Goal: Task Accomplishment & Management: Complete application form

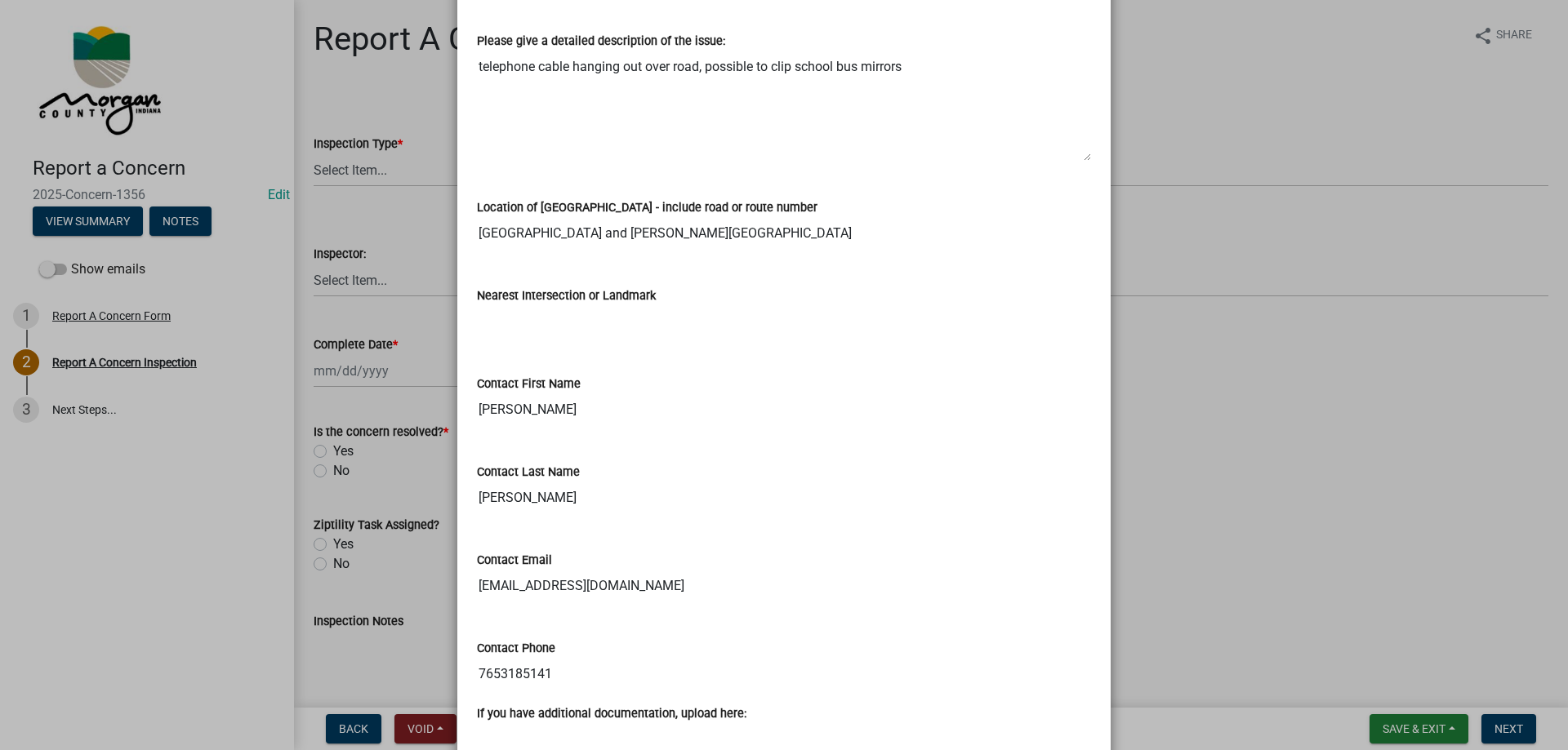
scroll to position [522, 0]
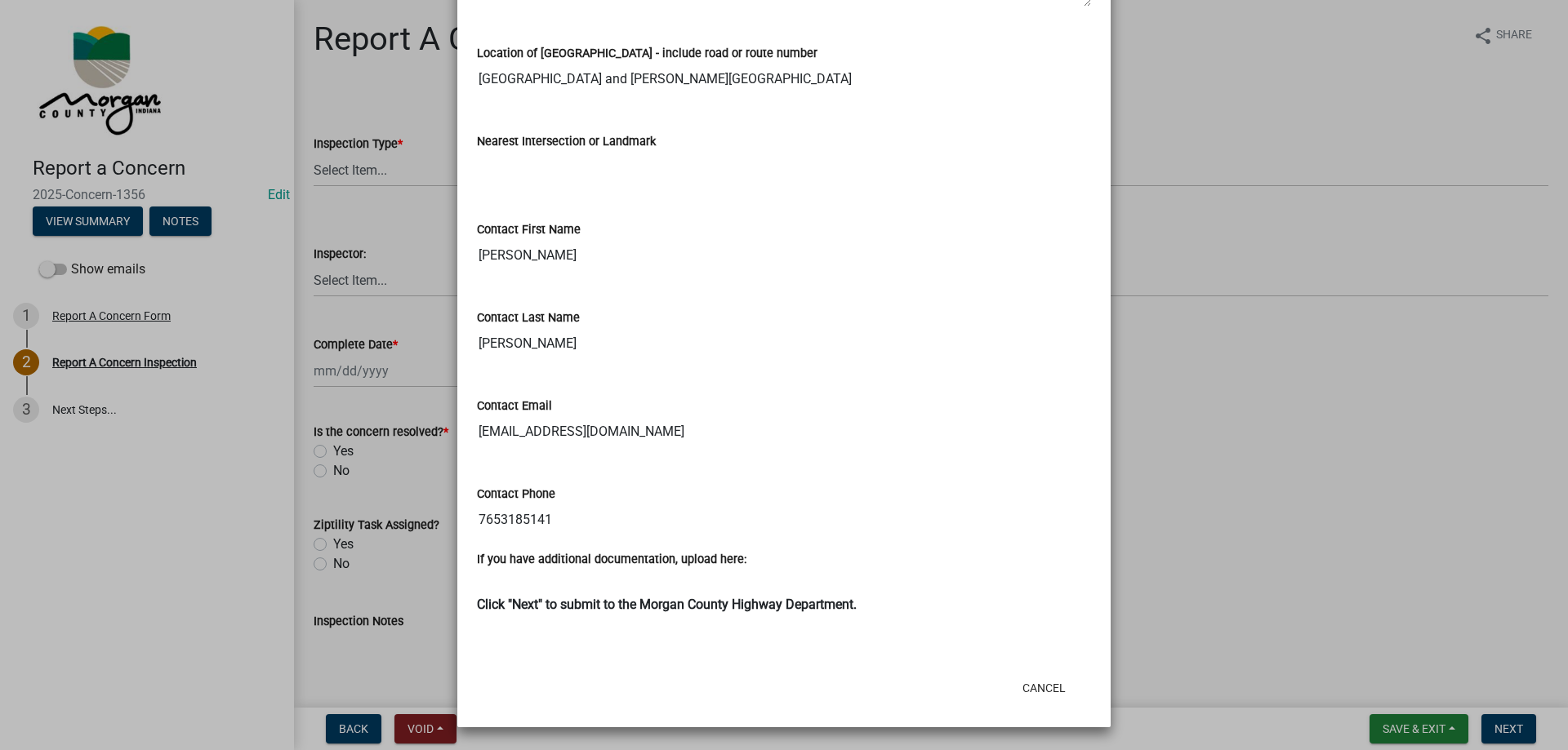
click at [1209, 716] on ngb-modal-window "Summary × Printer Friendly Report A Concern Form Thank You for Your Concern Ema…" at bounding box center [784, 375] width 1568 height 750
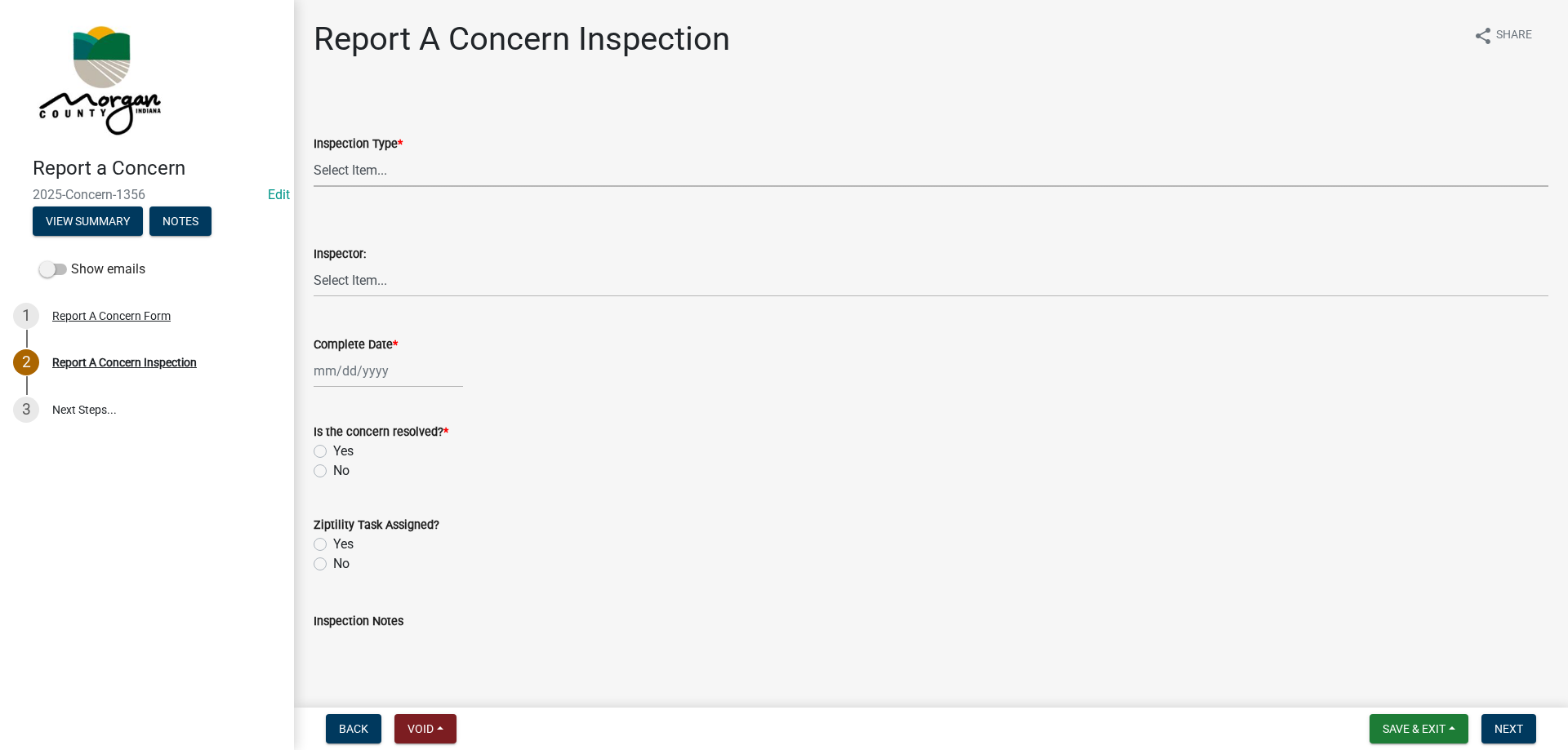
click at [486, 178] on select "Select Item... Pot Hole Patching Ditch Tree Sign Mowing Culvert Other" at bounding box center [931, 170] width 1235 height 33
click at [313, 153] on select "Select Item... Pot Hole Patching Ditch Tree Sign Mowing Culvert Other" at bounding box center [931, 170] width 1235 height 33
select select "3582e9dc-d8cd-4526-a2d9-157cc62522fd"
click at [372, 295] on select "Select Item... [PERSON_NAME] [PERSON_NAME] [PERSON_NAME] [PERSON_NAME] [PERSON_…" at bounding box center [931, 280] width 1235 height 33
click at [313, 264] on select "Select Item... [PERSON_NAME] [PERSON_NAME] [PERSON_NAME] [PERSON_NAME] [PERSON_…" at bounding box center [931, 280] width 1235 height 33
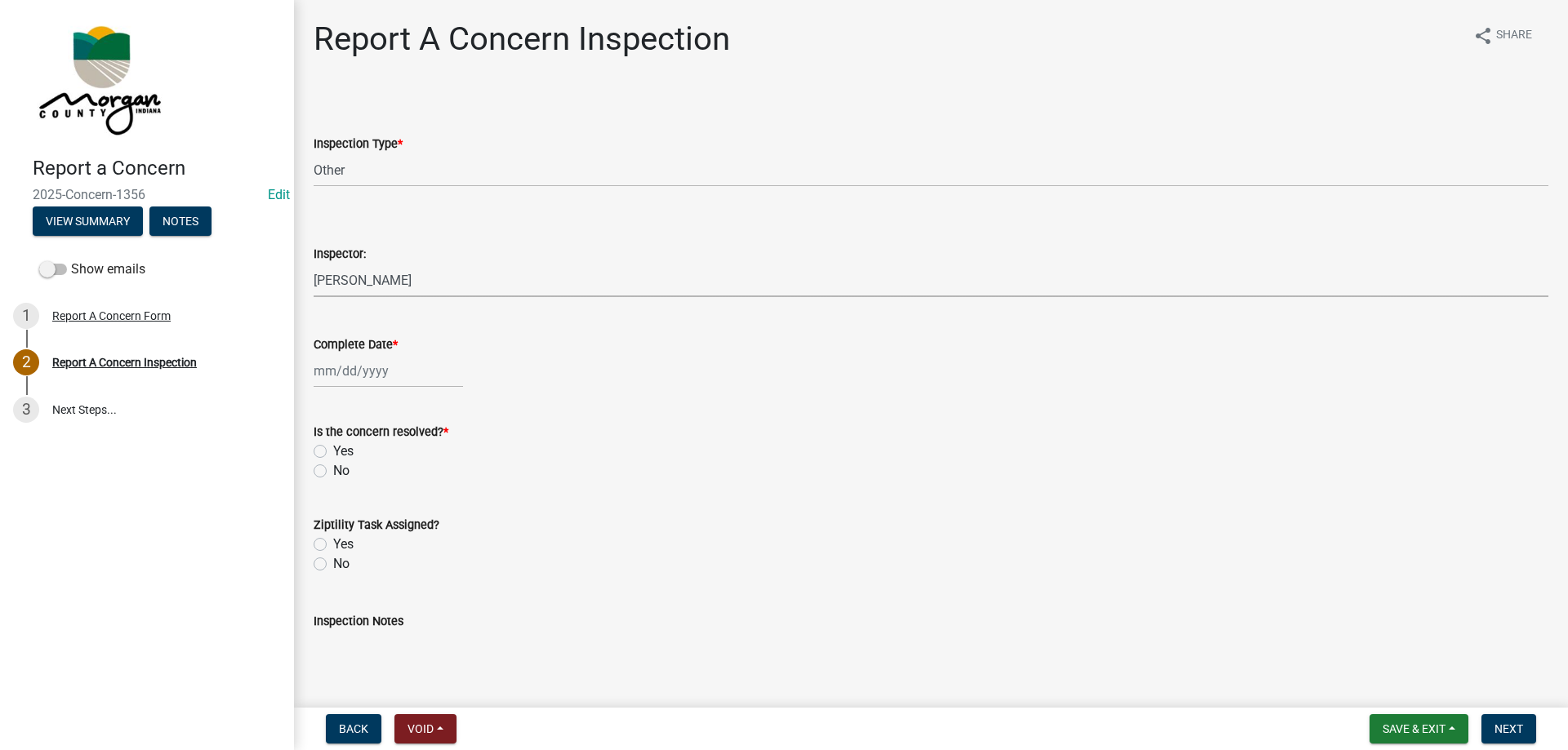
select select "8bda91b2-ac7b-41e2-ae5b-cef6dd645a83"
click at [347, 359] on div at bounding box center [388, 371] width 150 height 33
select select "9"
select select "2025"
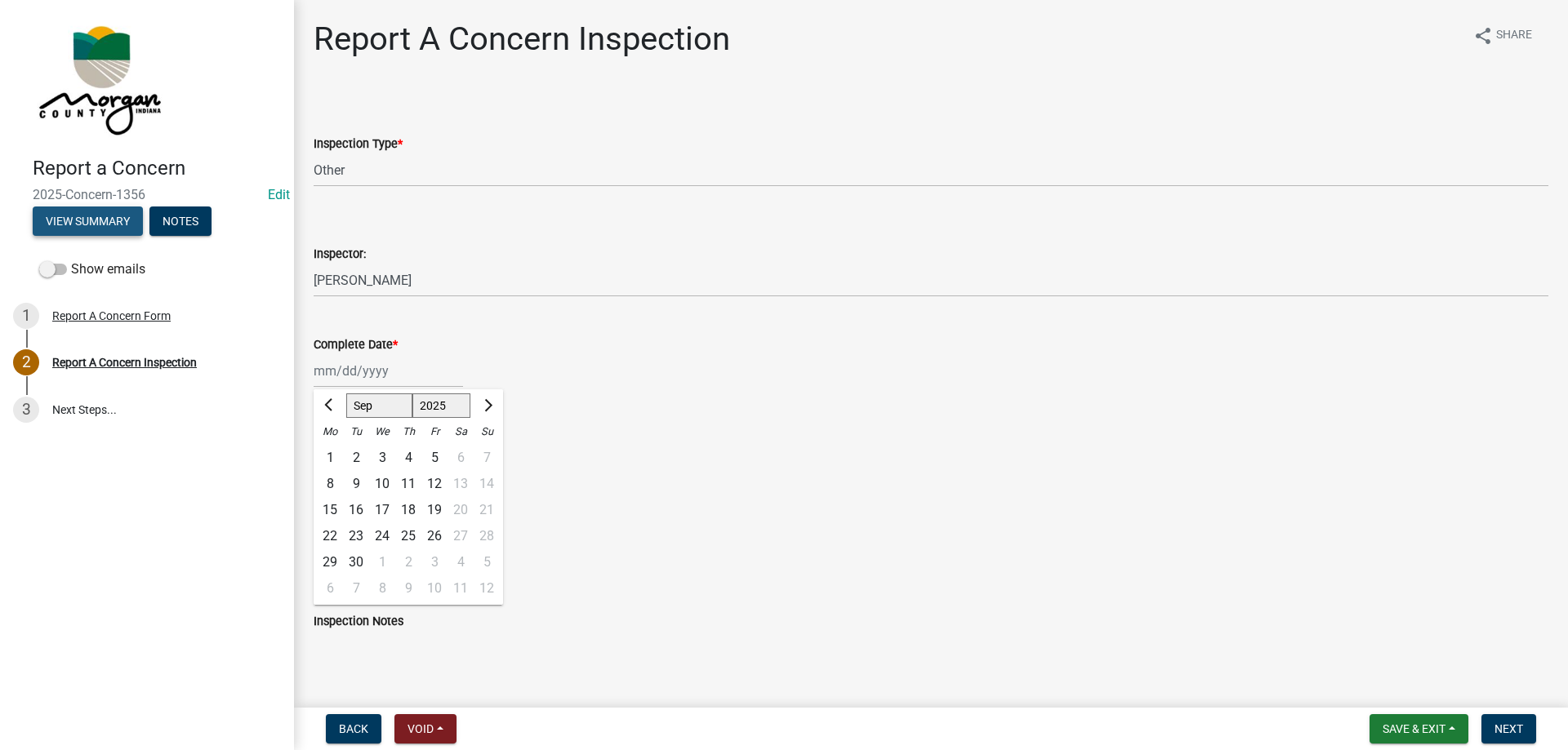
click at [57, 211] on button "View Summary" at bounding box center [88, 221] width 111 height 30
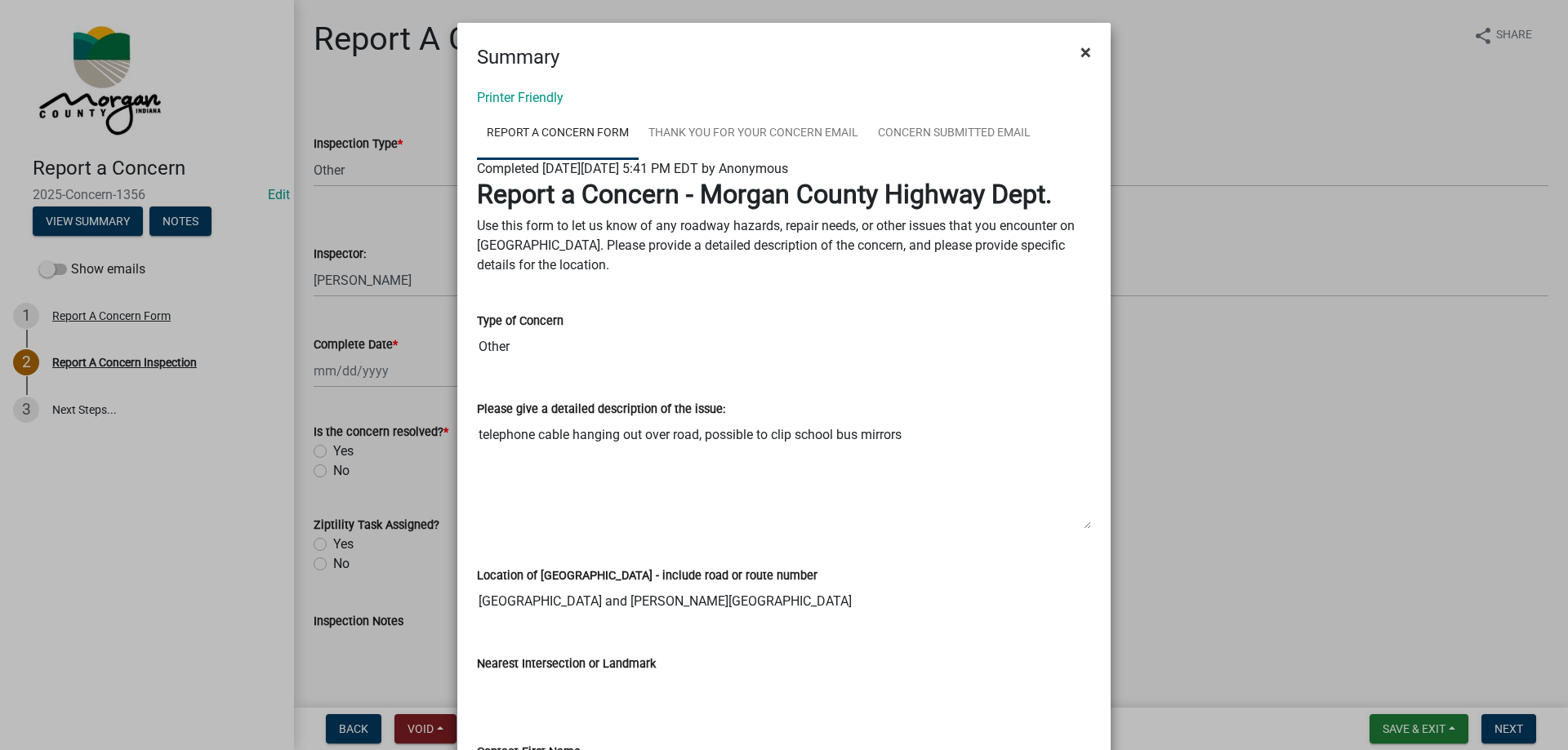
click at [1080, 52] on span "×" at bounding box center [1086, 52] width 10 height 23
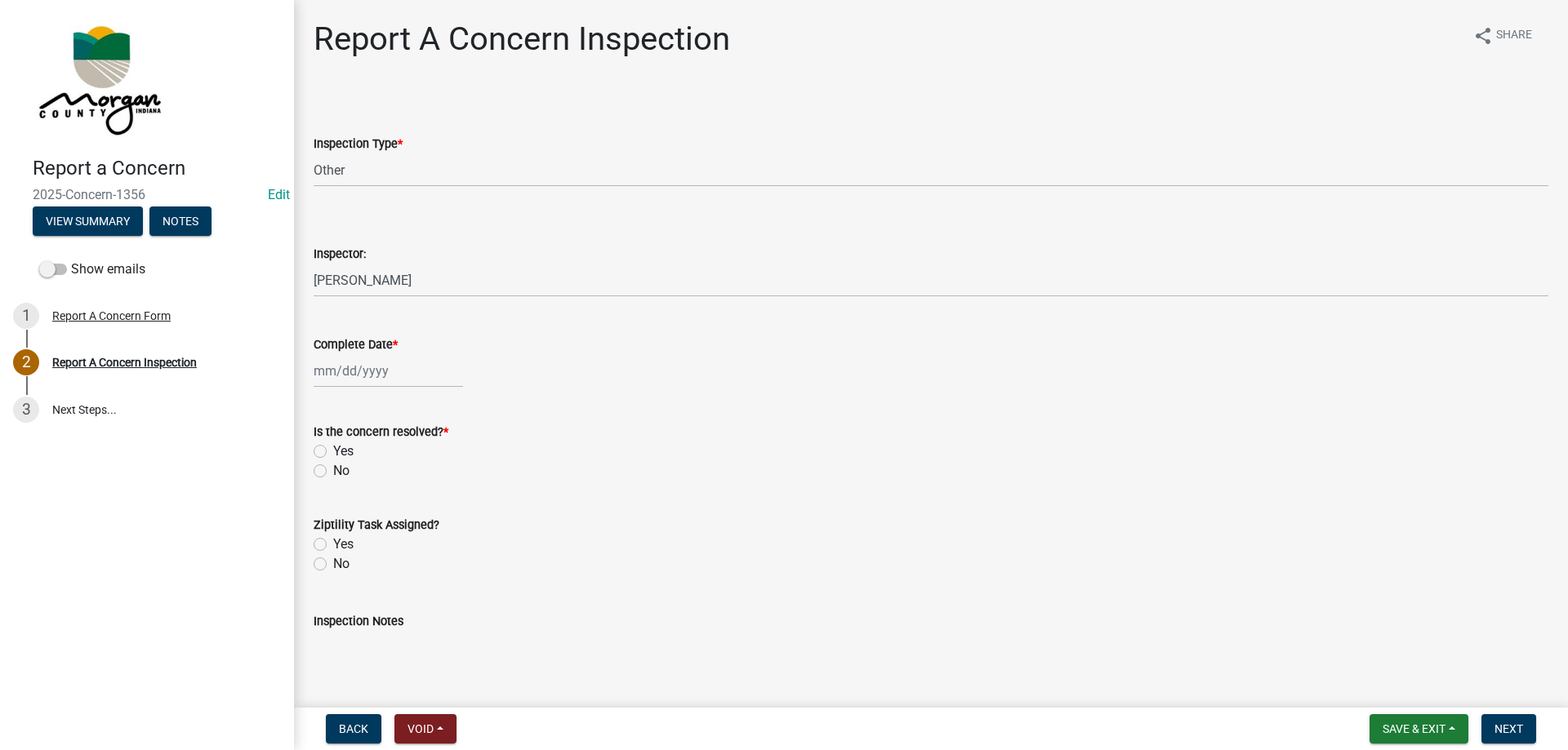
select select "9"
select select "2025"
click at [346, 370] on div "Jan Feb Mar Apr May Jun Jul Aug Sep Oct Nov Dec 1525 1526 1527 1528 1529 1530 1…" at bounding box center [388, 371] width 150 height 33
click at [355, 505] on div "16" at bounding box center [356, 510] width 26 height 26
type input "[DATE]"
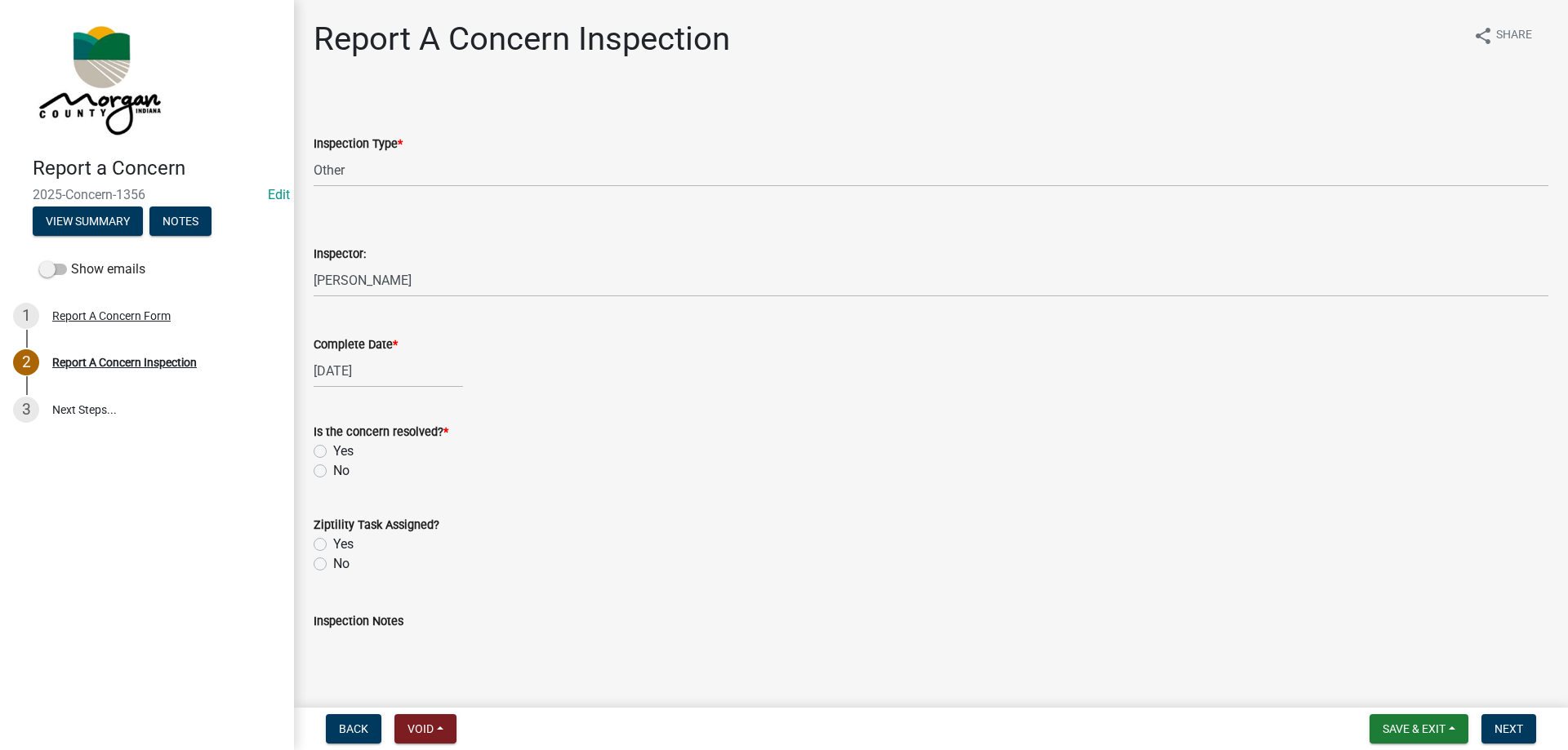
click at [333, 445] on label "Yes" at bounding box center [343, 451] width 20 height 20
click at [333, 445] on input "Yes" at bounding box center [339, 446] width 10 height 10
radio input "true"
click at [333, 562] on label "No" at bounding box center [341, 564] width 17 height 20
click at [333, 562] on input "No" at bounding box center [339, 559] width 10 height 10
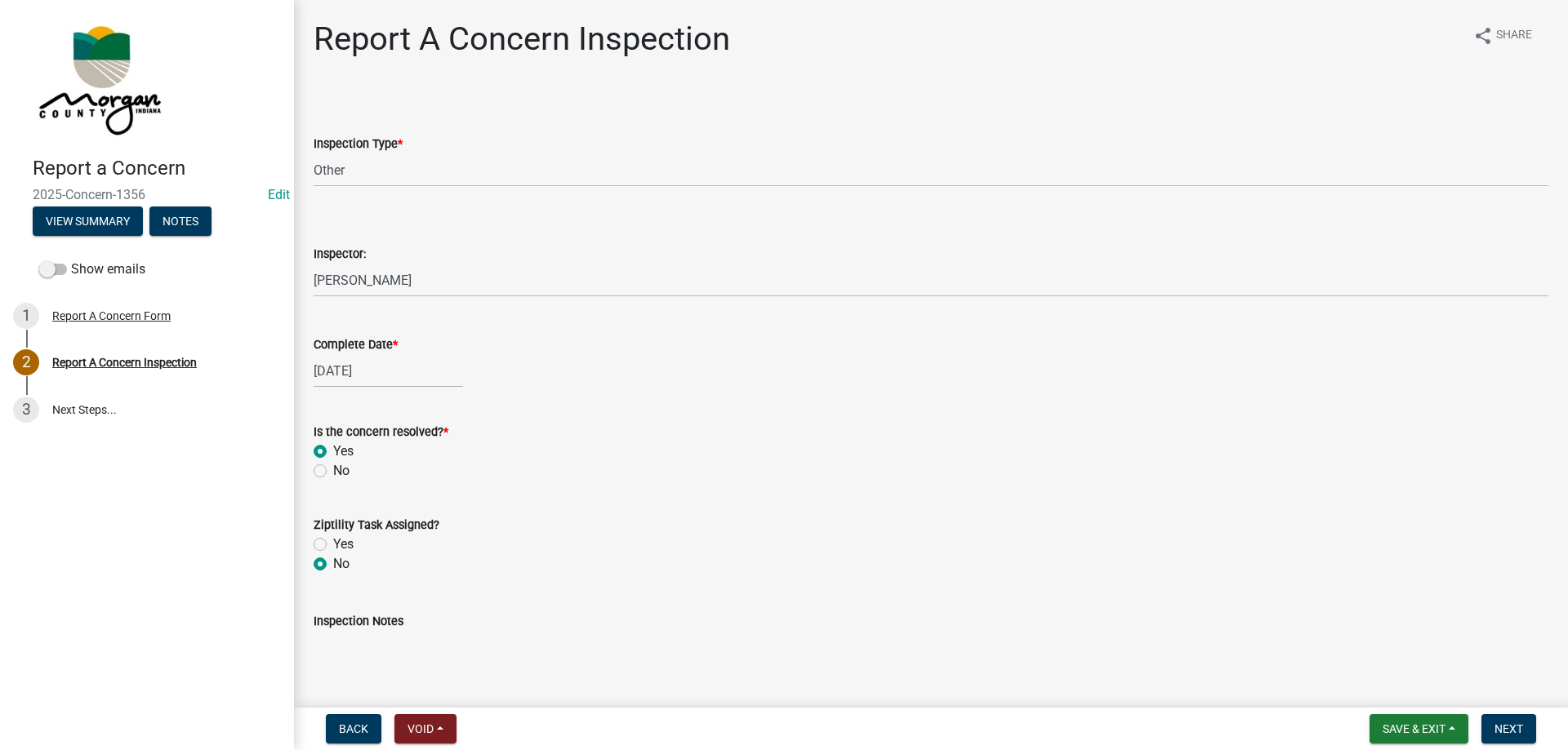
radio input "true"
drag, startPoint x: 360, startPoint y: 640, endPoint x: 347, endPoint y: 720, distance: 81.0
click at [374, 658] on textarea "Inspection Notes" at bounding box center [931, 669] width 1235 height 77
type textarea "c"
type textarea "A"
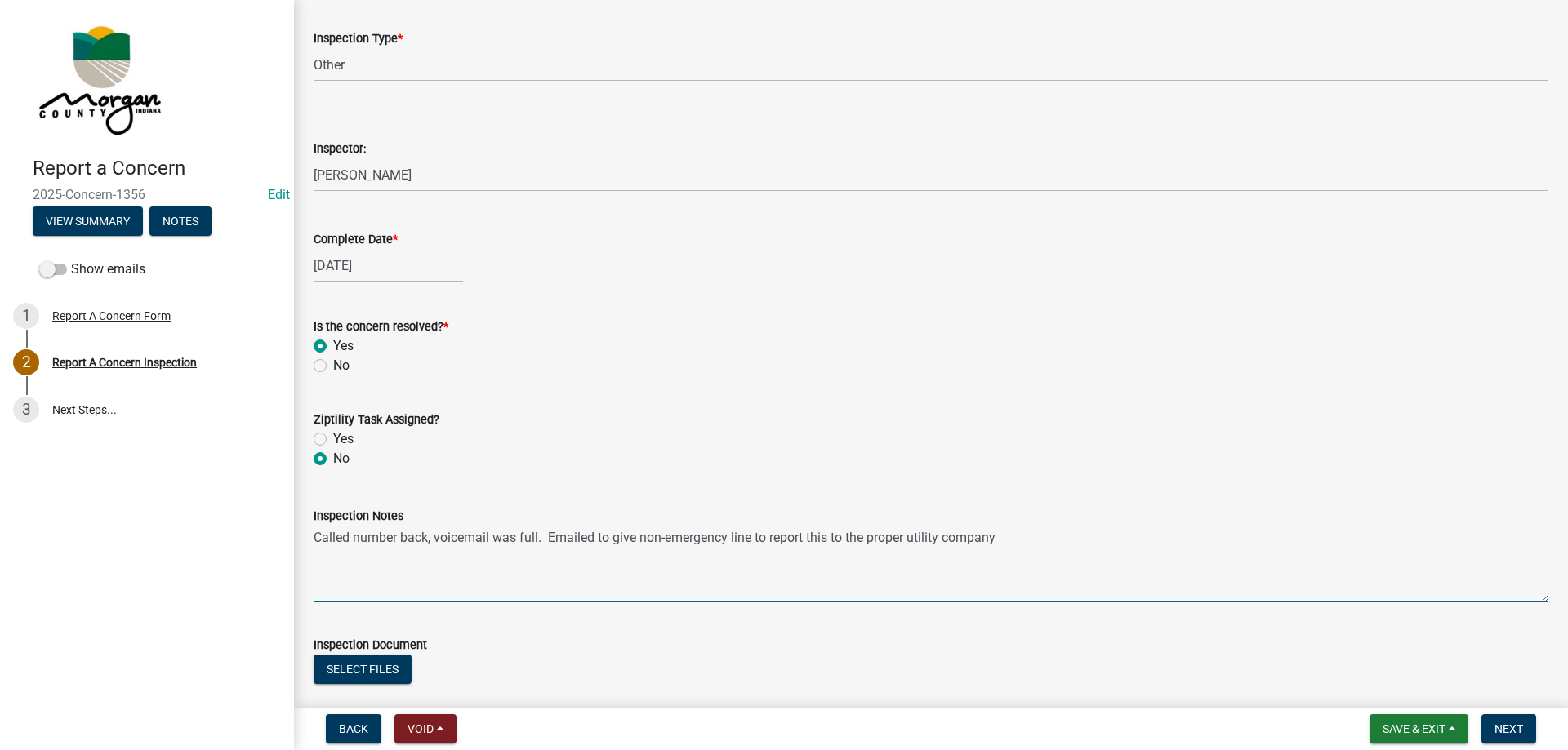
scroll to position [204, 0]
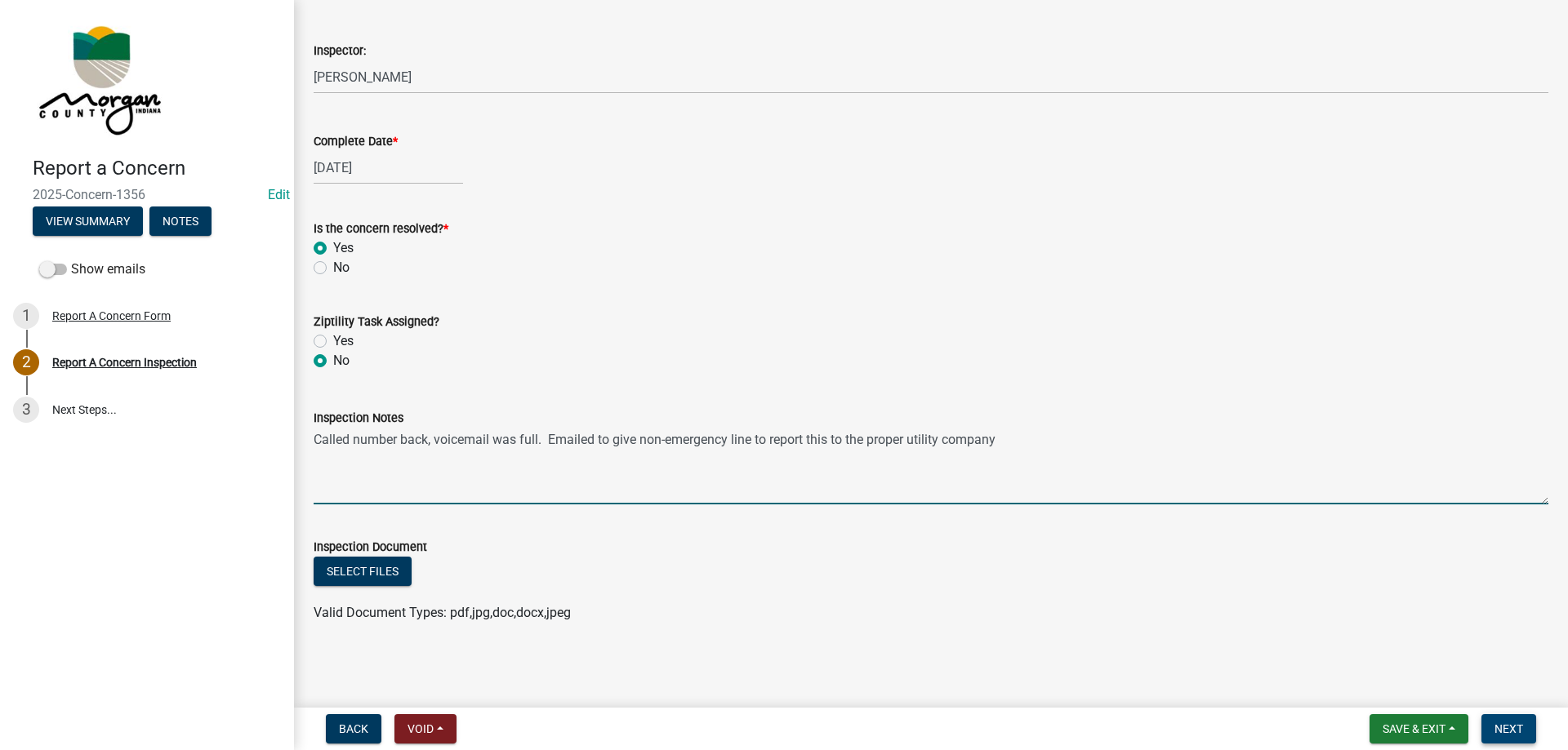
type textarea "Called number back, voicemail was full. Emailed to give non-emergency line to r…"
click at [1520, 726] on span "Next" at bounding box center [1508, 728] width 29 height 13
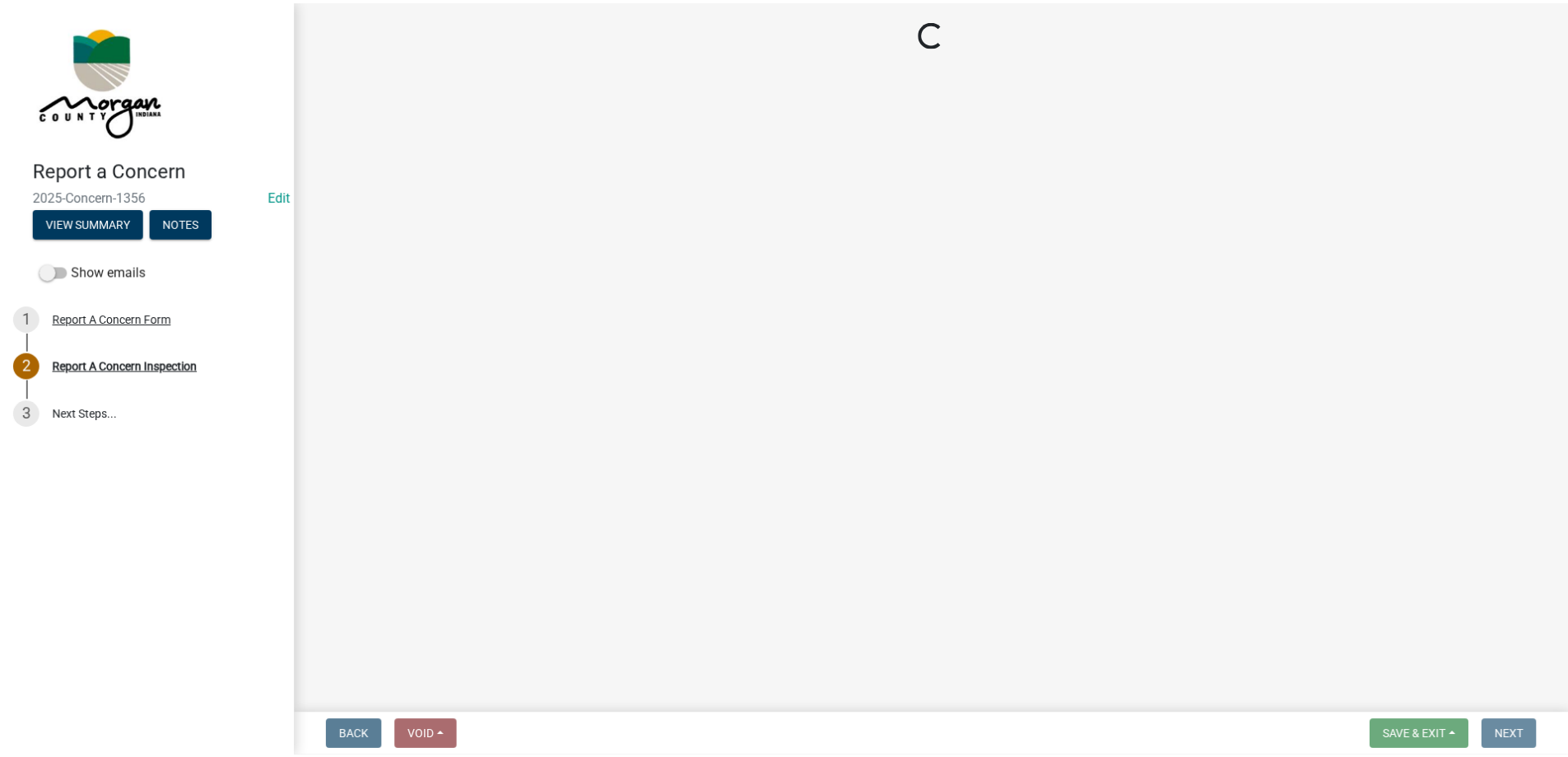
scroll to position [0, 0]
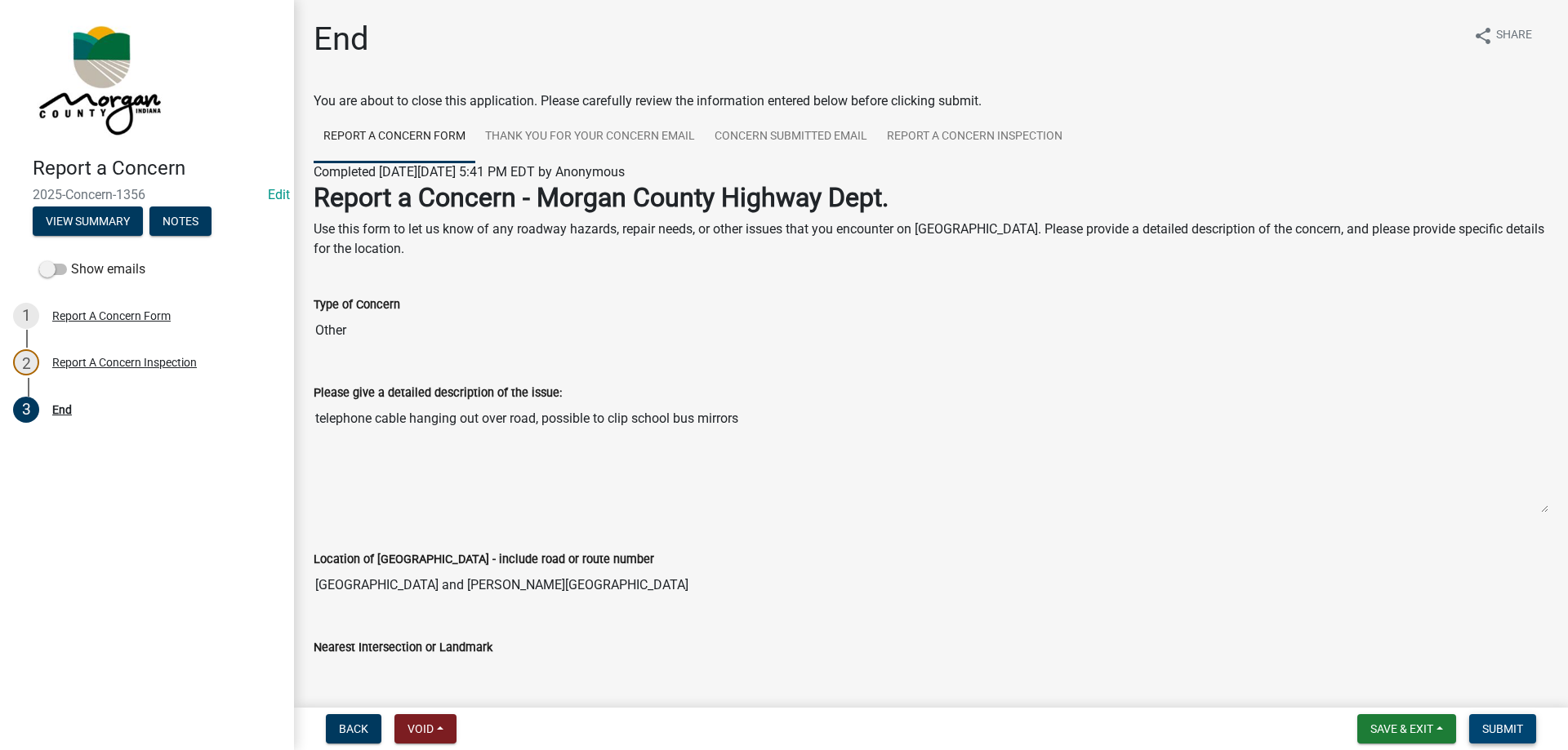
click at [1520, 726] on span "Submit" at bounding box center [1502, 728] width 41 height 13
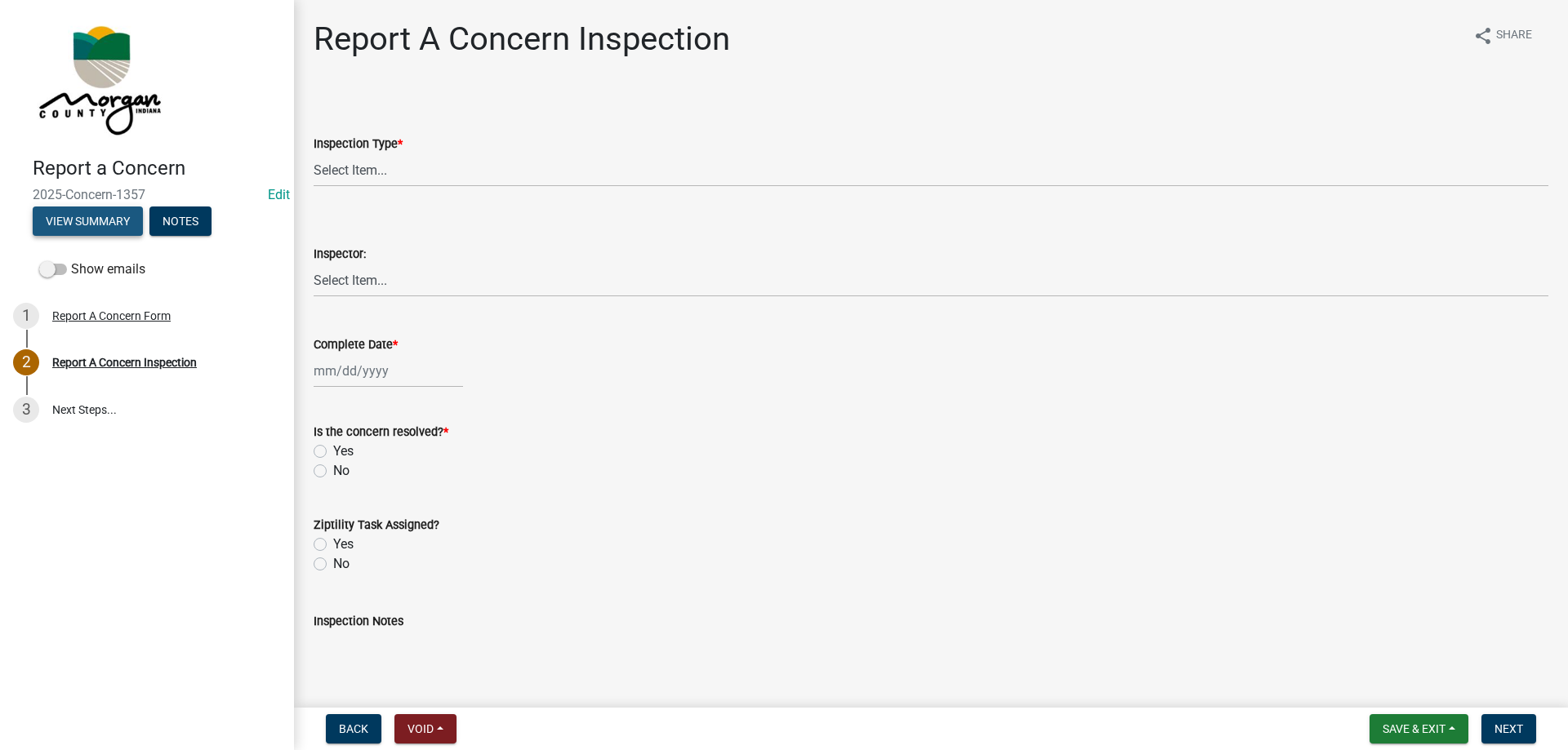
click at [104, 232] on button "View Summary" at bounding box center [88, 221] width 111 height 30
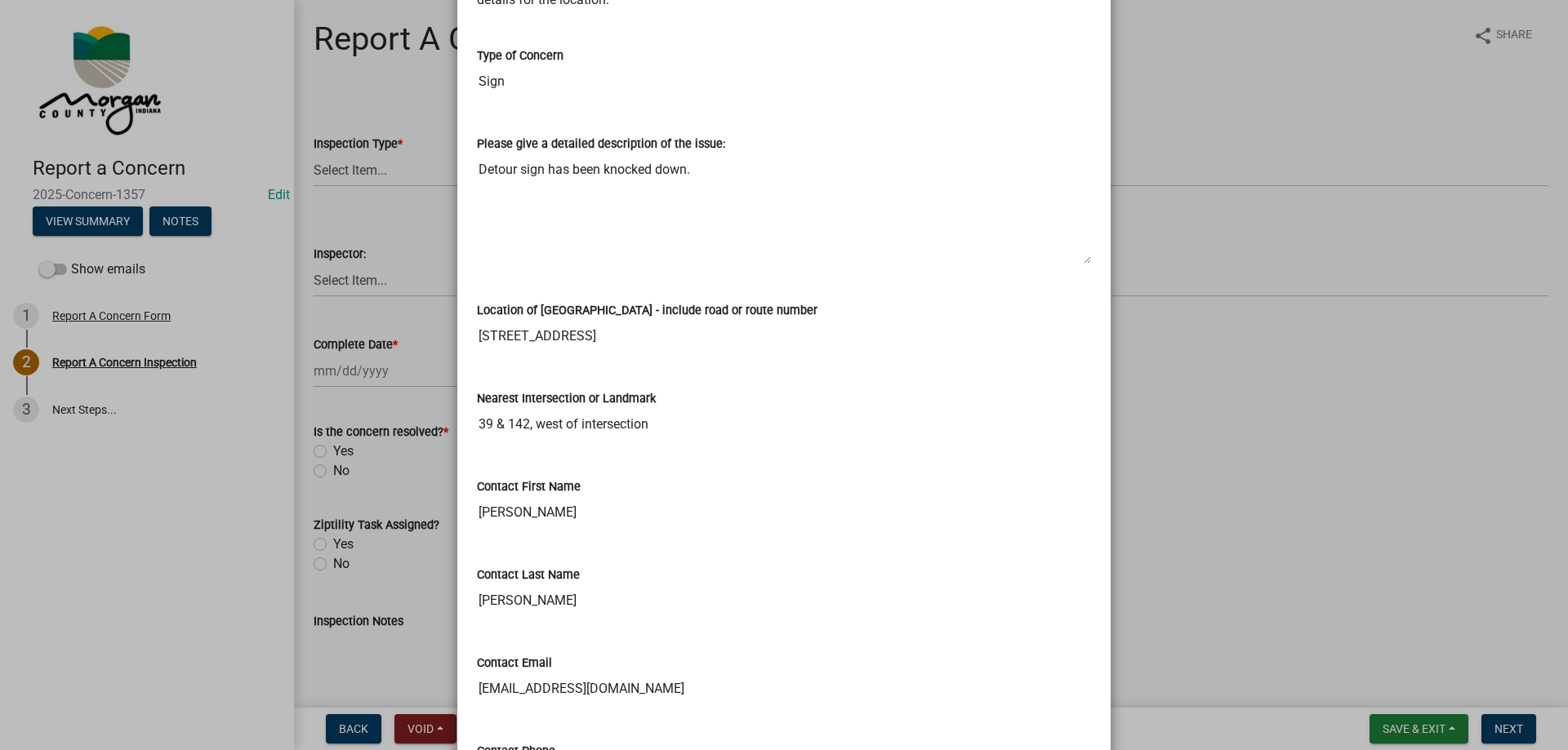
scroll to position [326, 0]
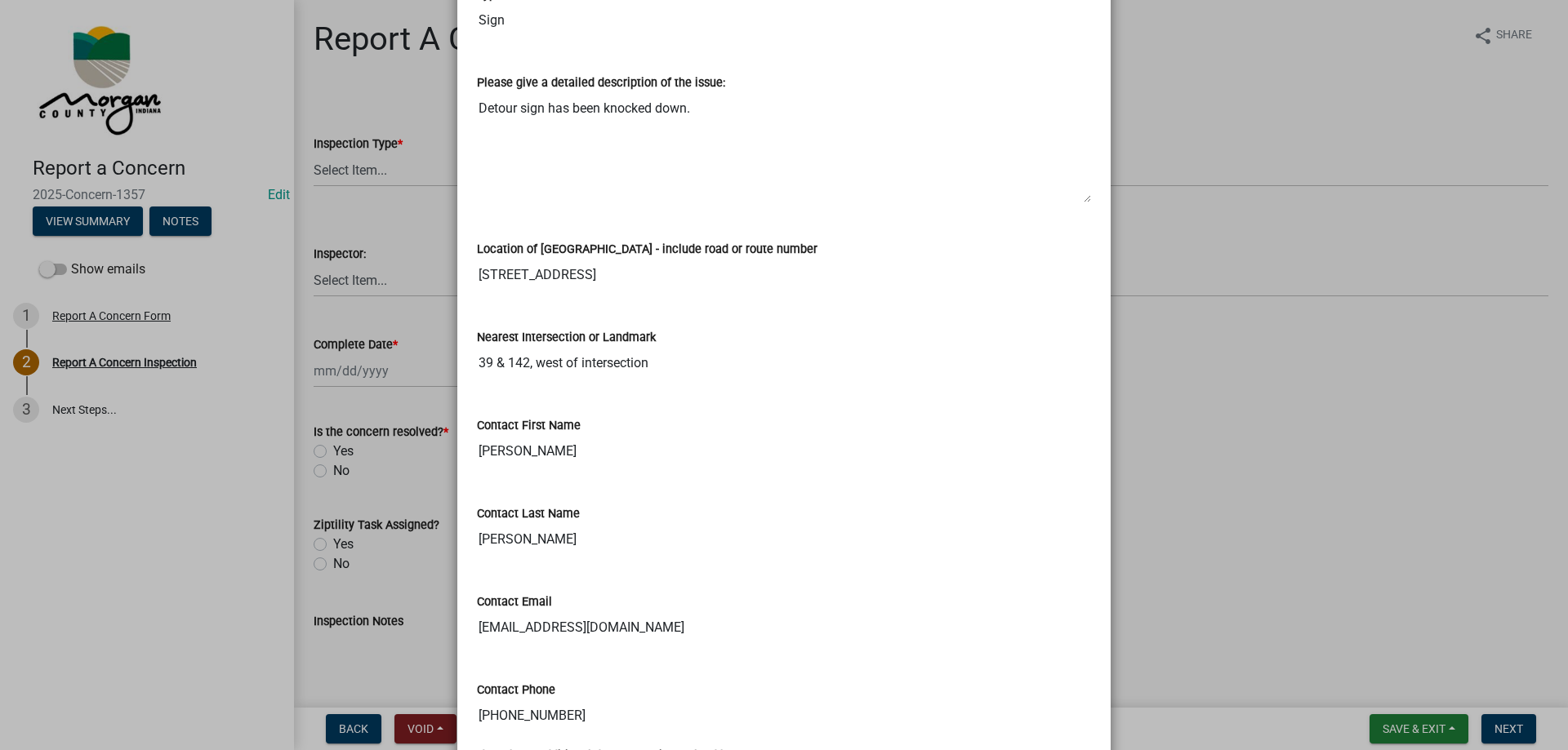
click at [484, 278] on input "[STREET_ADDRESS]" at bounding box center [784, 275] width 614 height 33
click at [485, 275] on input "1780 State Road 142, Martinsville, IN 46151" at bounding box center [784, 275] width 614 height 33
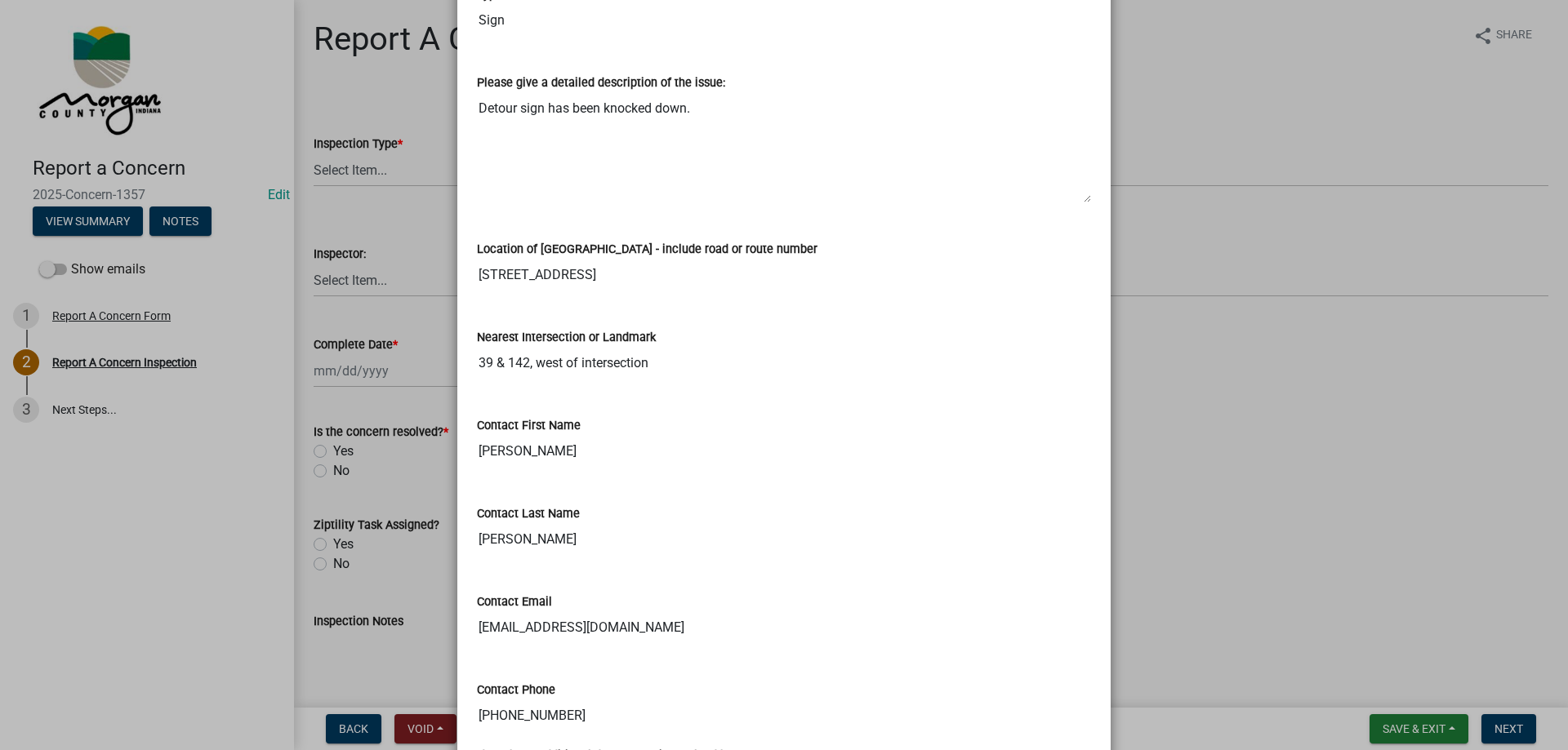
click at [485, 275] on input "1780 State Road 142, Martinsville, IN 46151" at bounding box center [784, 275] width 614 height 33
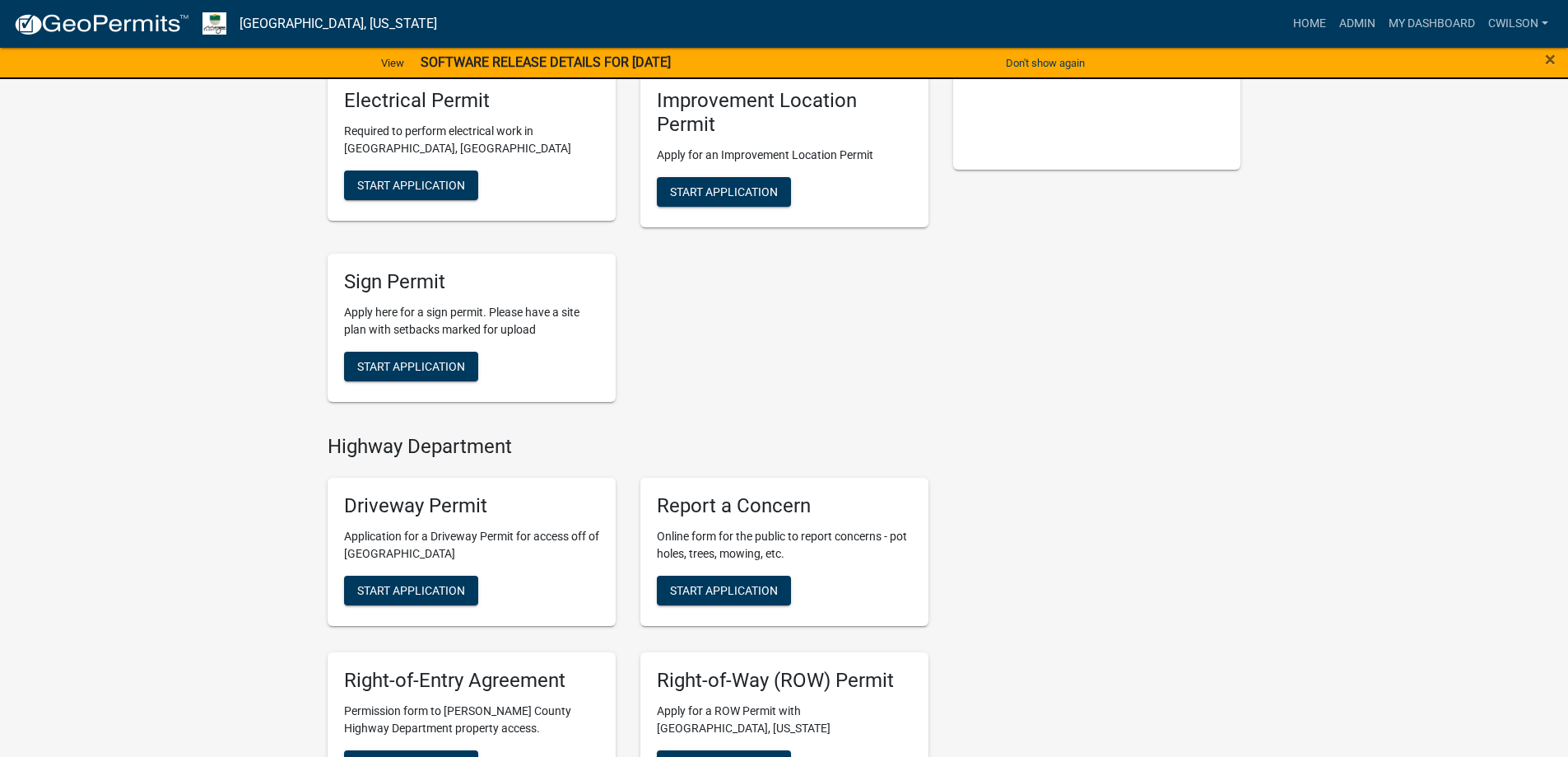
scroll to position [412, 0]
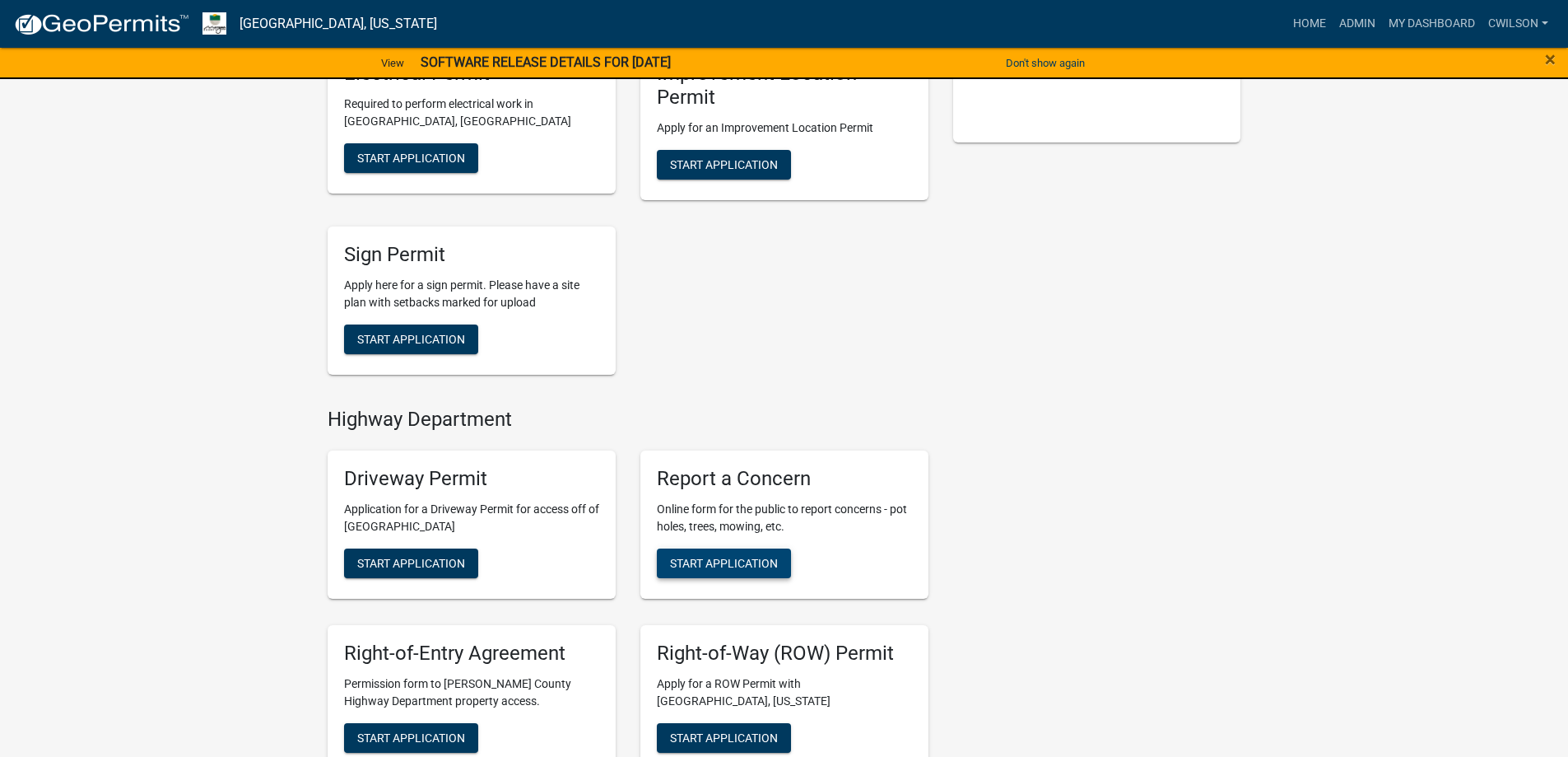
click at [722, 563] on span "Start Application" at bounding box center [723, 563] width 108 height 13
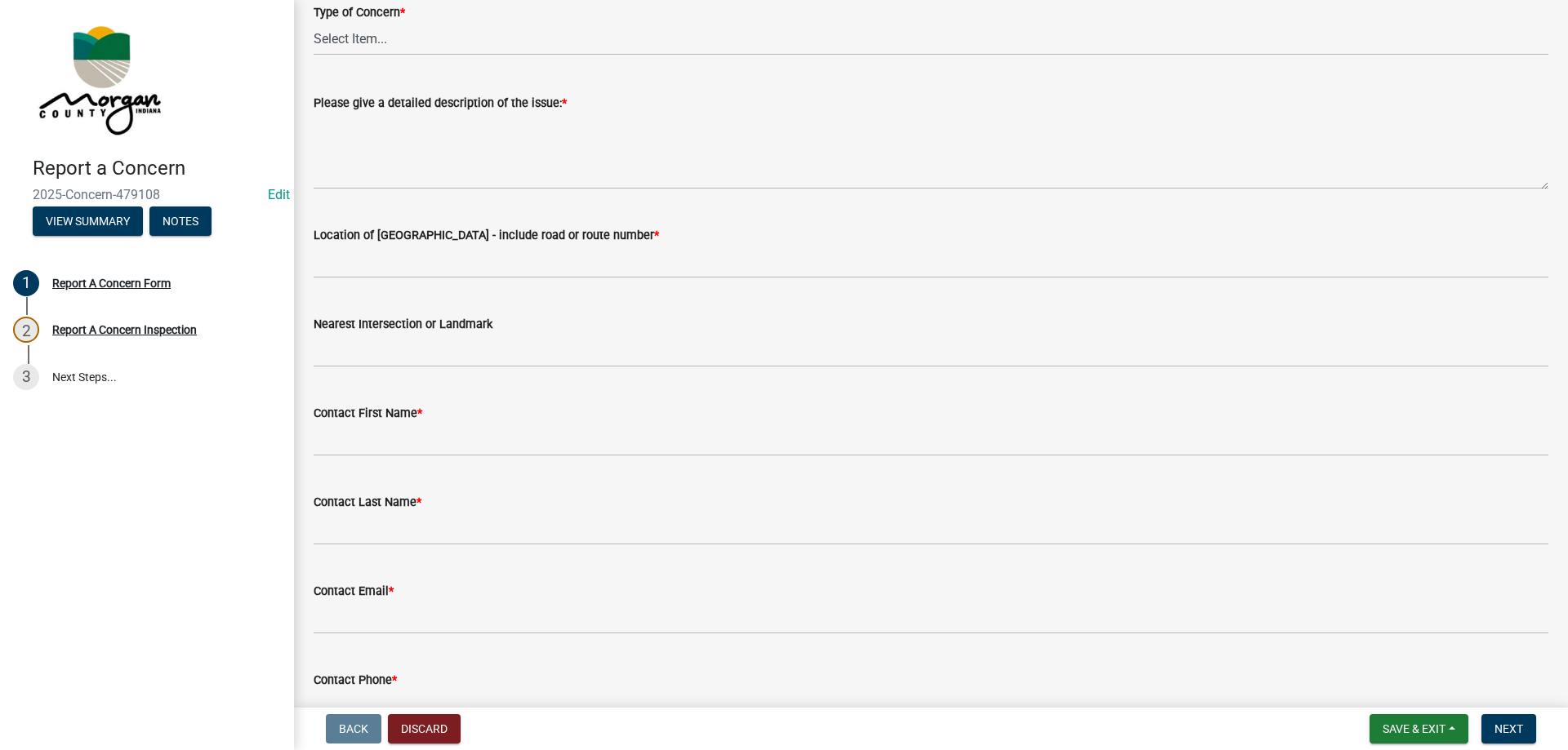
scroll to position [244, 0]
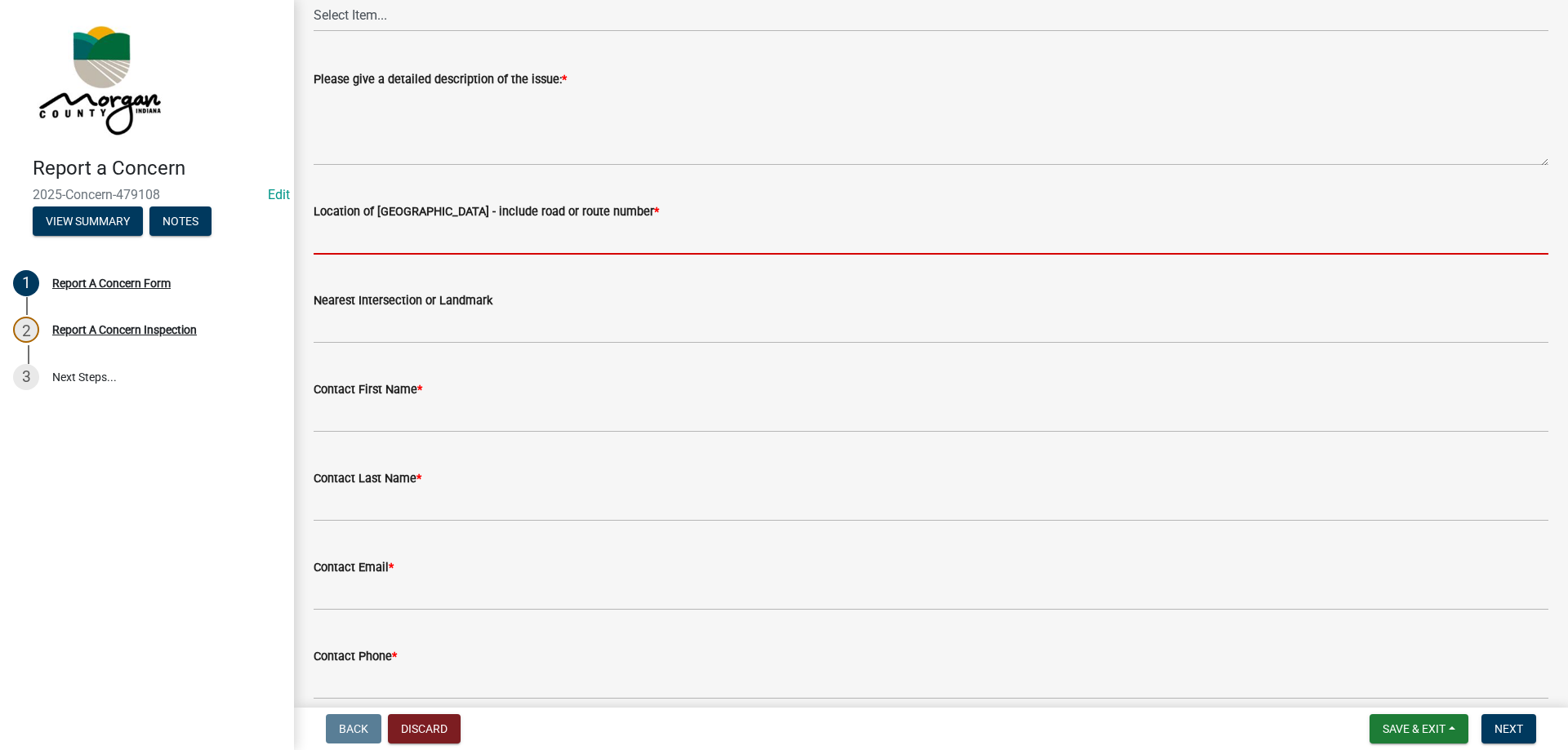
click at [420, 248] on input "Location of Concern - include road or route number *" at bounding box center [931, 238] width 1235 height 33
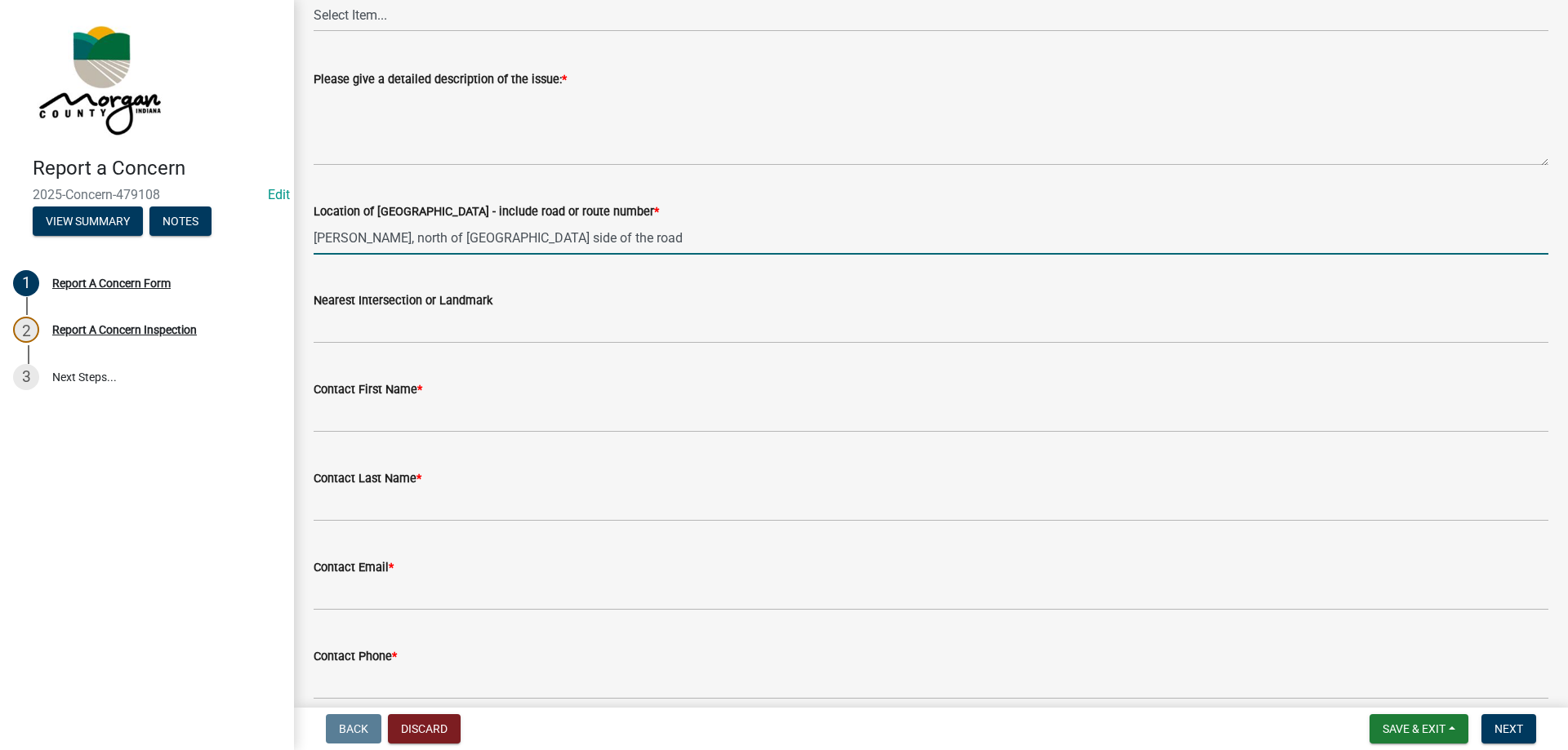
drag, startPoint x: 352, startPoint y: 241, endPoint x: 399, endPoint y: 241, distance: 47.0
click at [355, 240] on input "cox rd, north of landersdale west side of the road" at bounding box center [931, 238] width 1235 height 33
type input "cox rd, about 1 mi north of landersdale west side of the road"
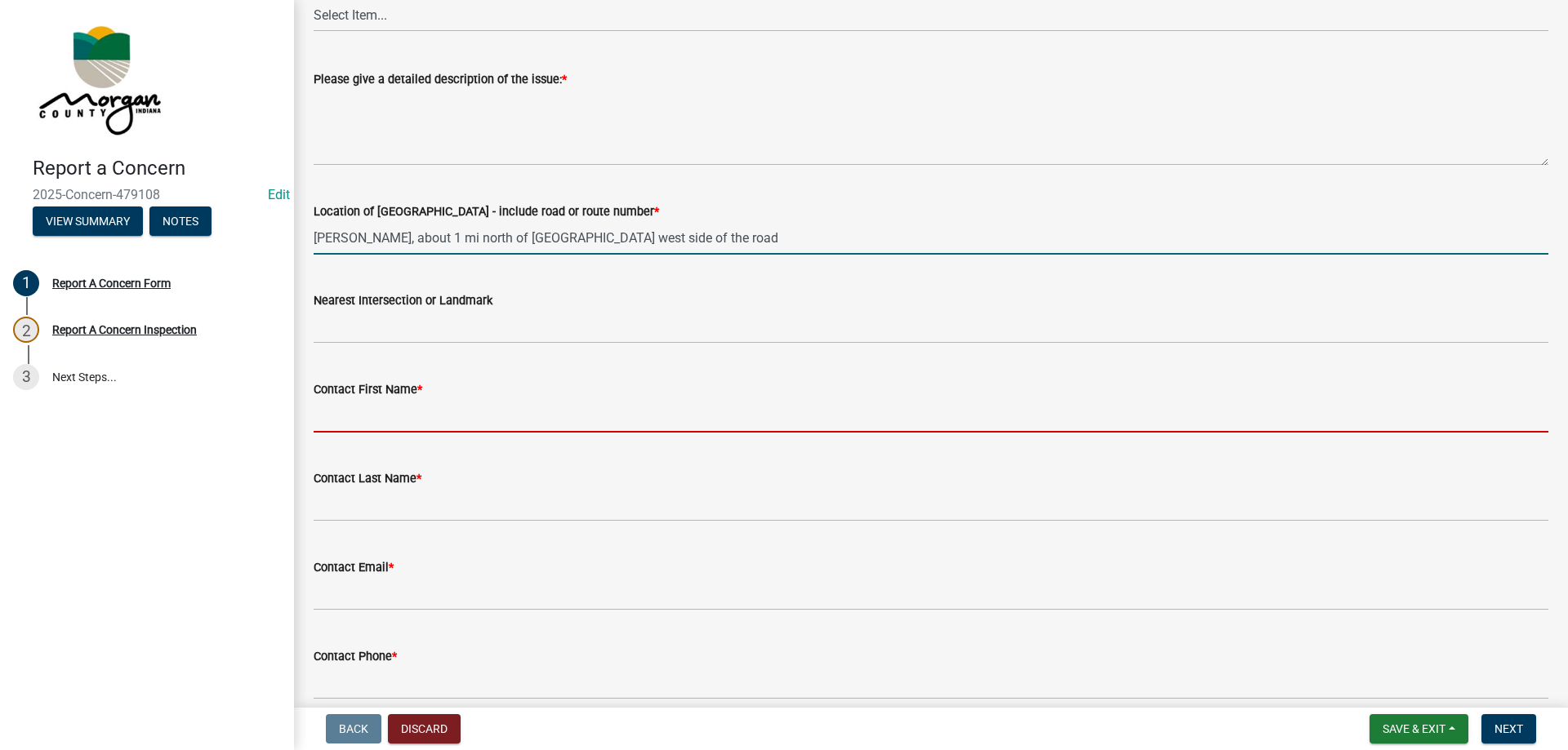
click at [453, 415] on input "Contact First Name *" at bounding box center [931, 416] width 1235 height 33
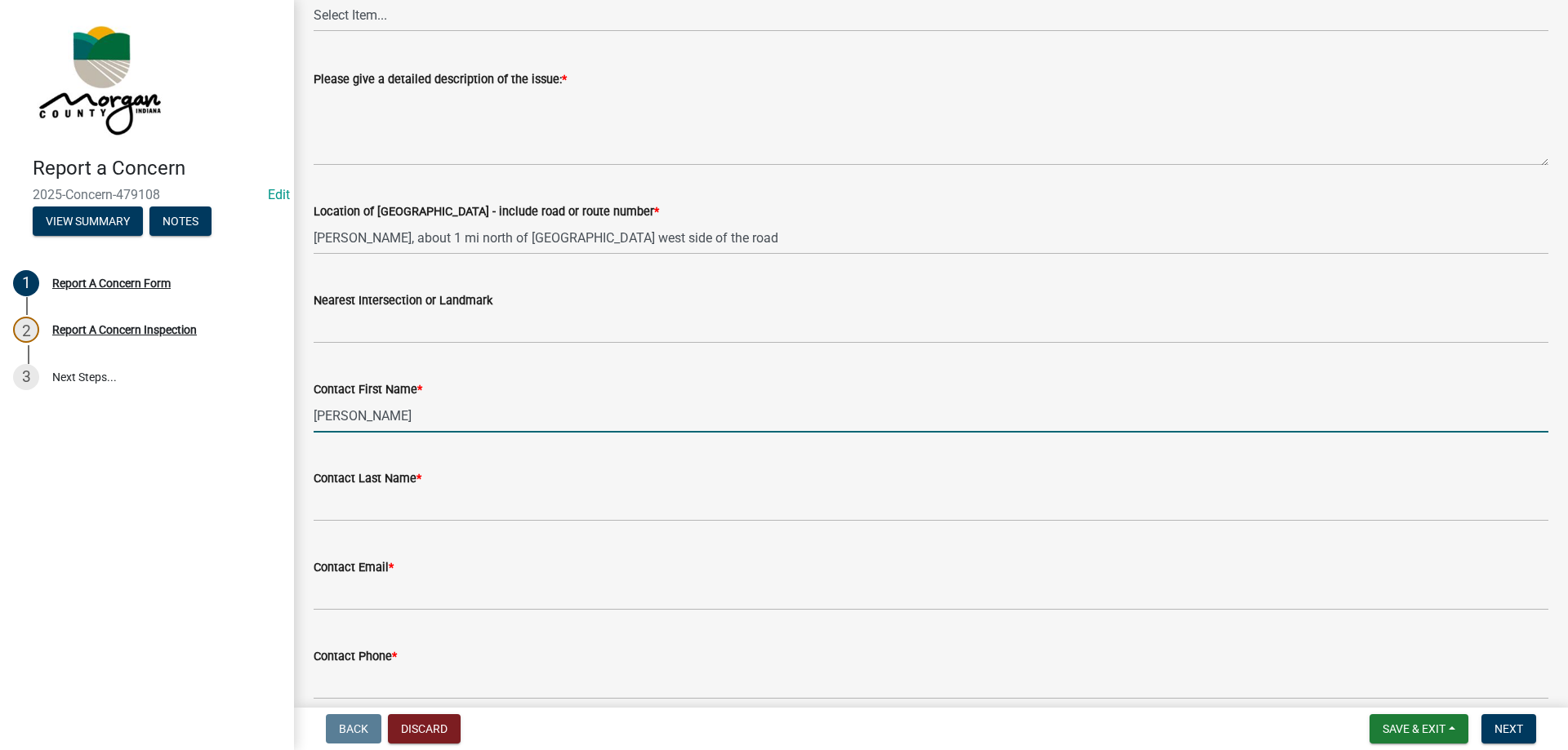
type input "Keith"
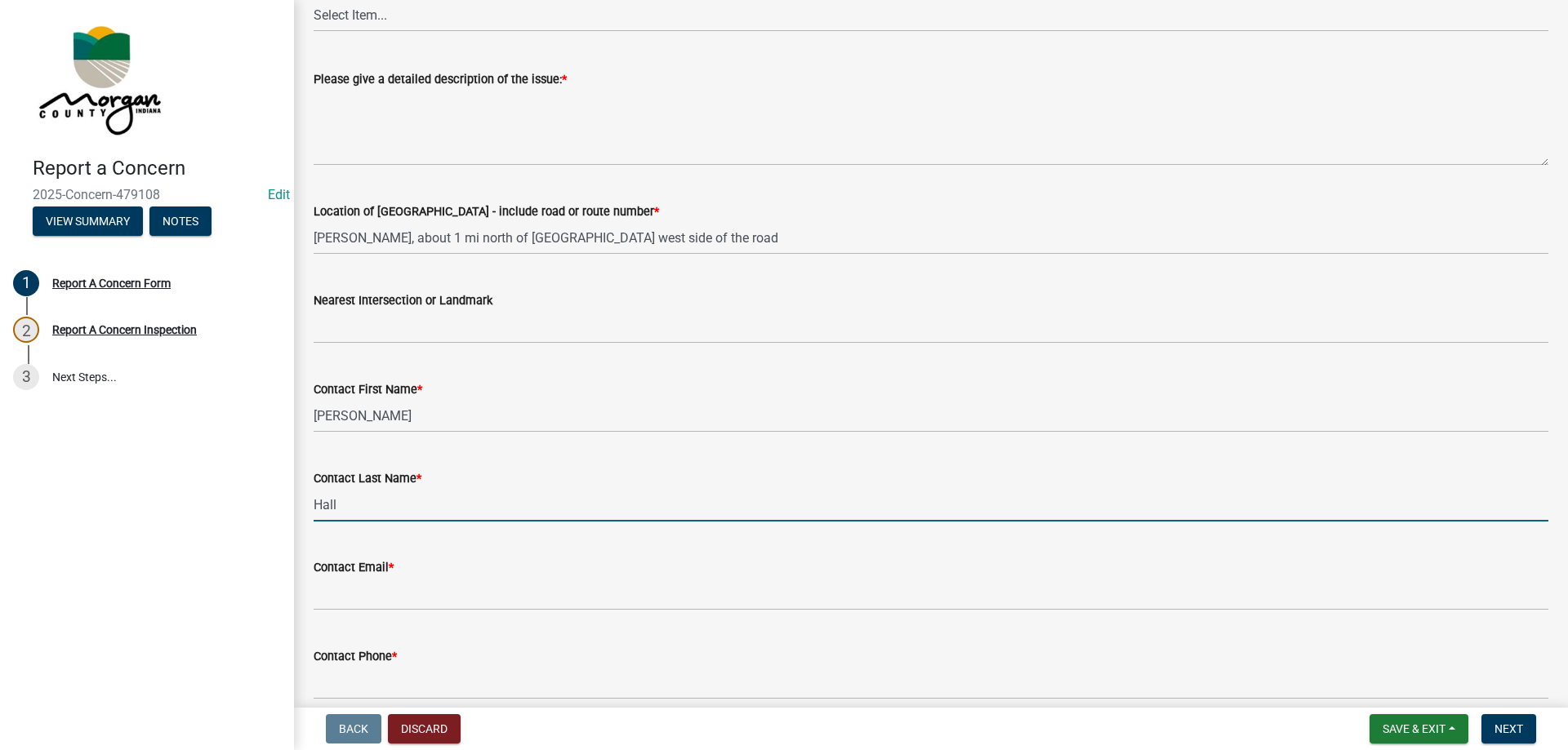
type input "Hall"
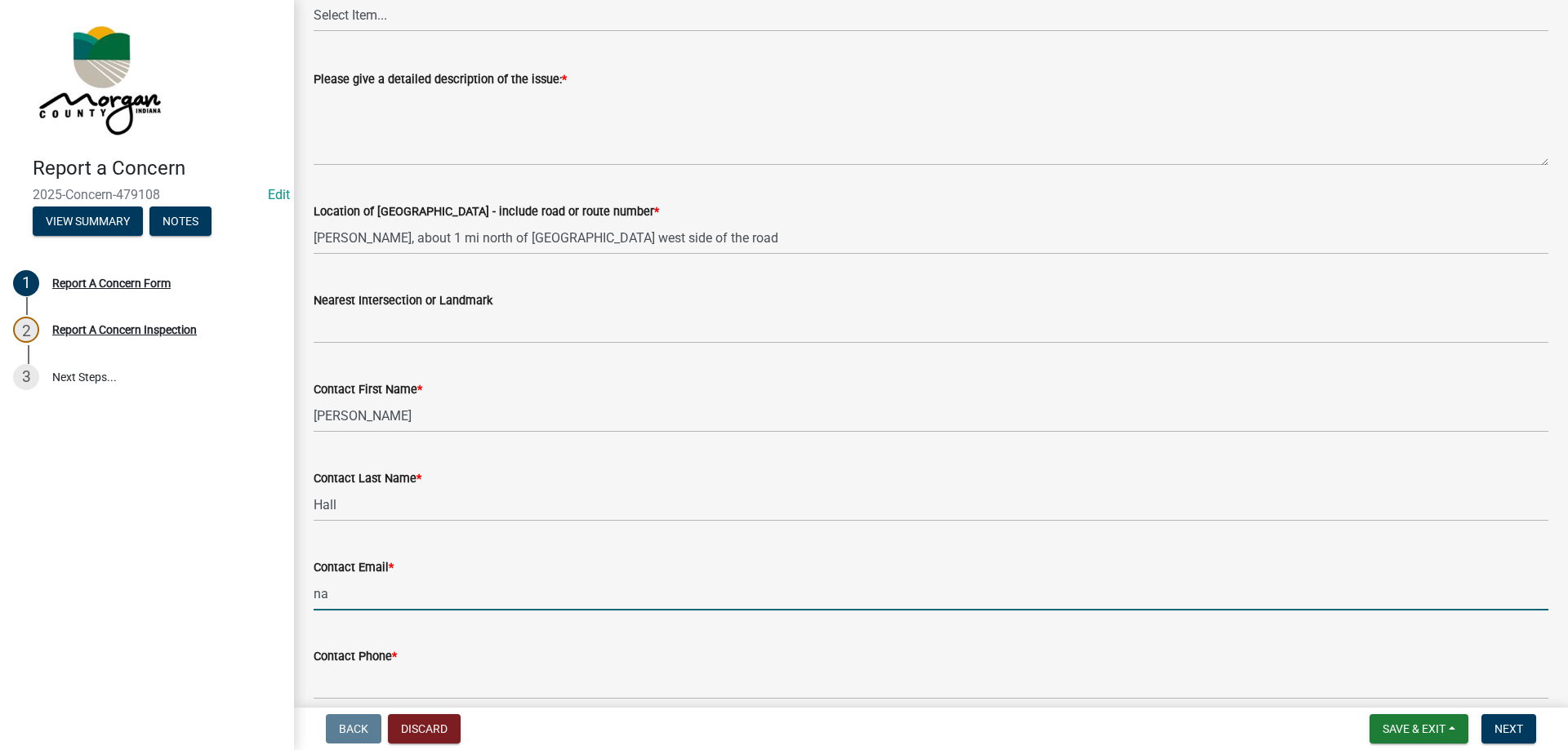
type input "na@na.na"
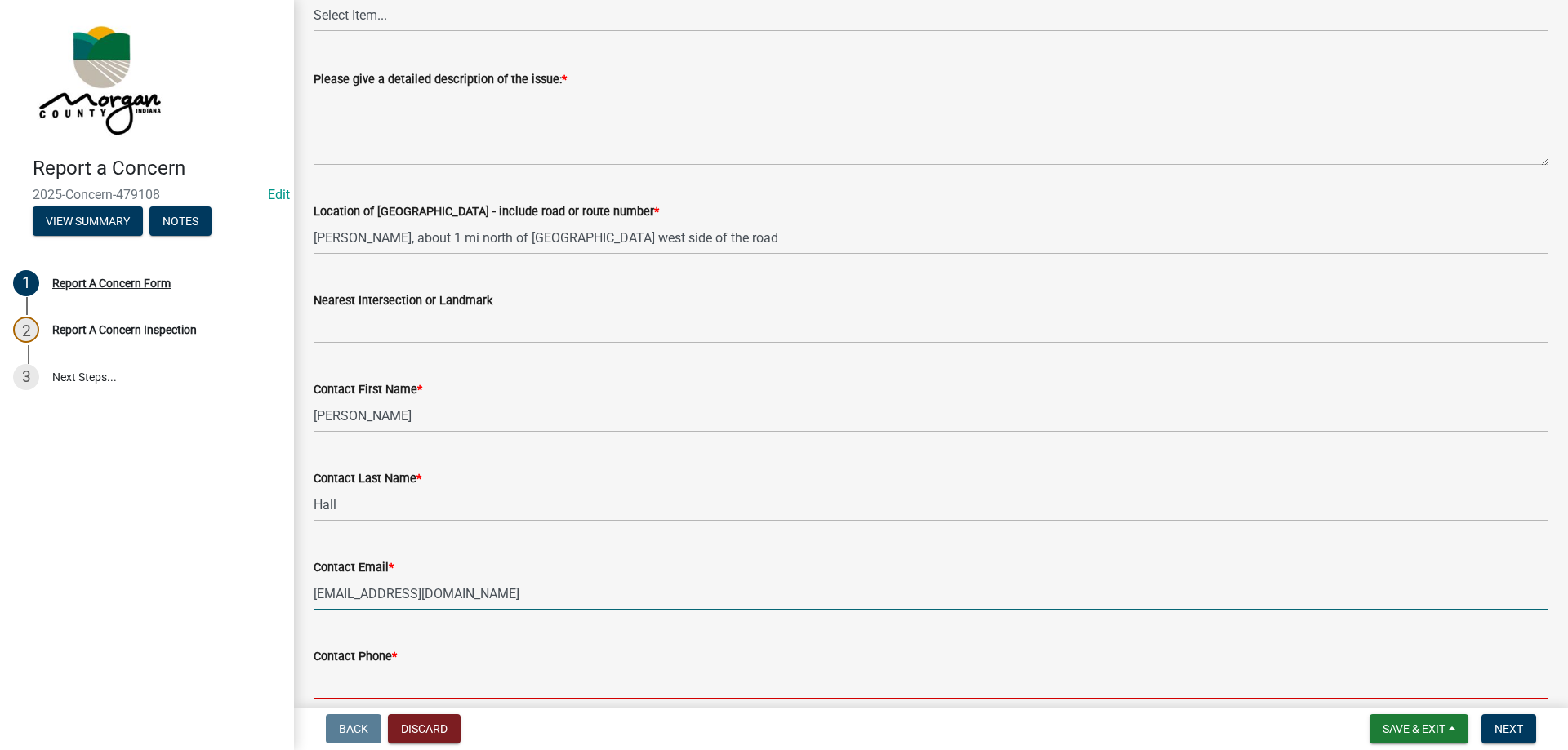
click at [361, 677] on input "Contact Phone *" at bounding box center [931, 682] width 1235 height 33
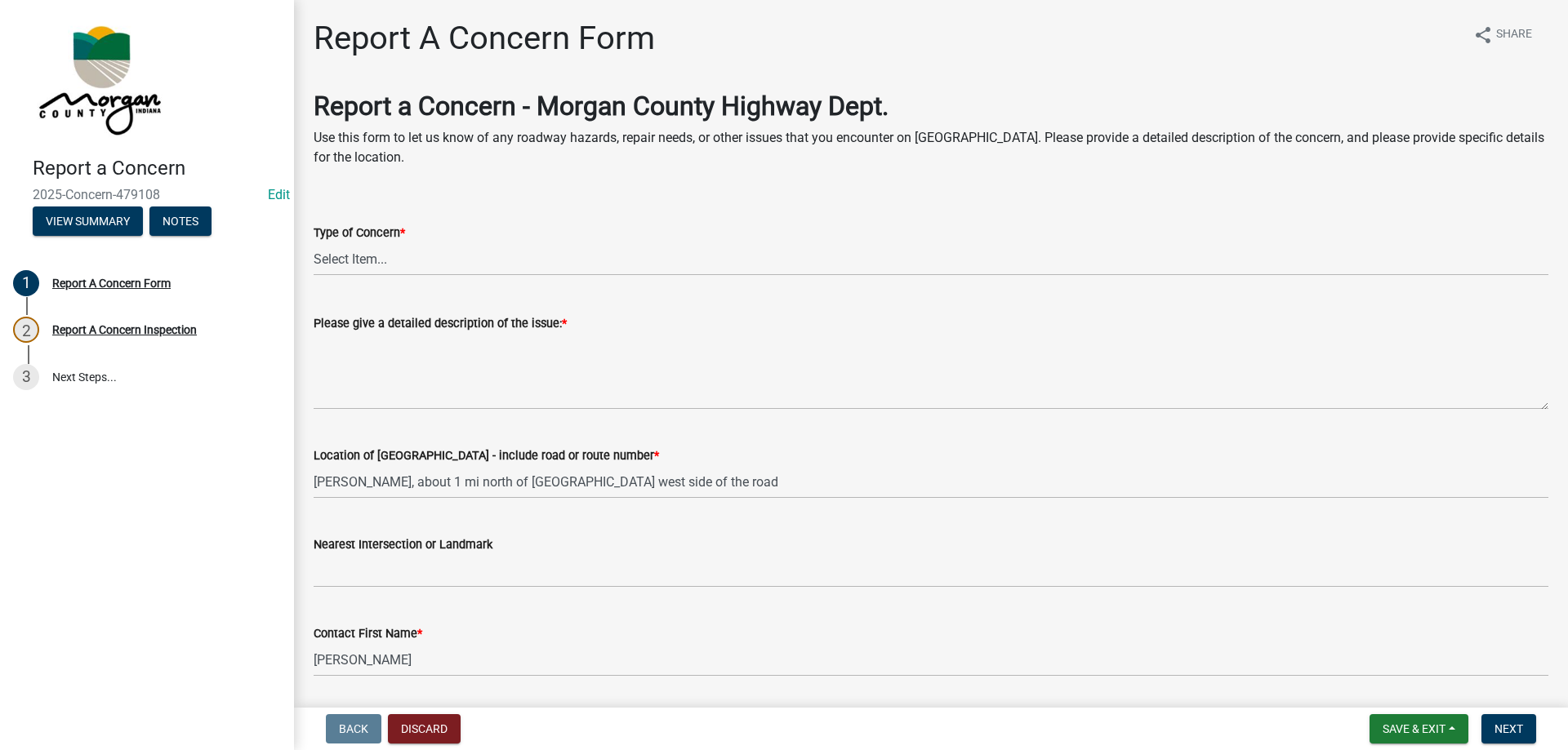
scroll to position [0, 0]
type input "317-439-0180"
click at [360, 259] on select "Select Item... Pot Hole Patching Ditch Tree Sign Mowing Culvert Other" at bounding box center [931, 259] width 1235 height 33
click at [313, 243] on select "Select Item... Pot Hole Patching Ditch Tree Sign Mowing Culvert Other" at bounding box center [931, 259] width 1235 height 33
select select "3582e9dc-d8cd-4526-a2d9-157cc62522fd"
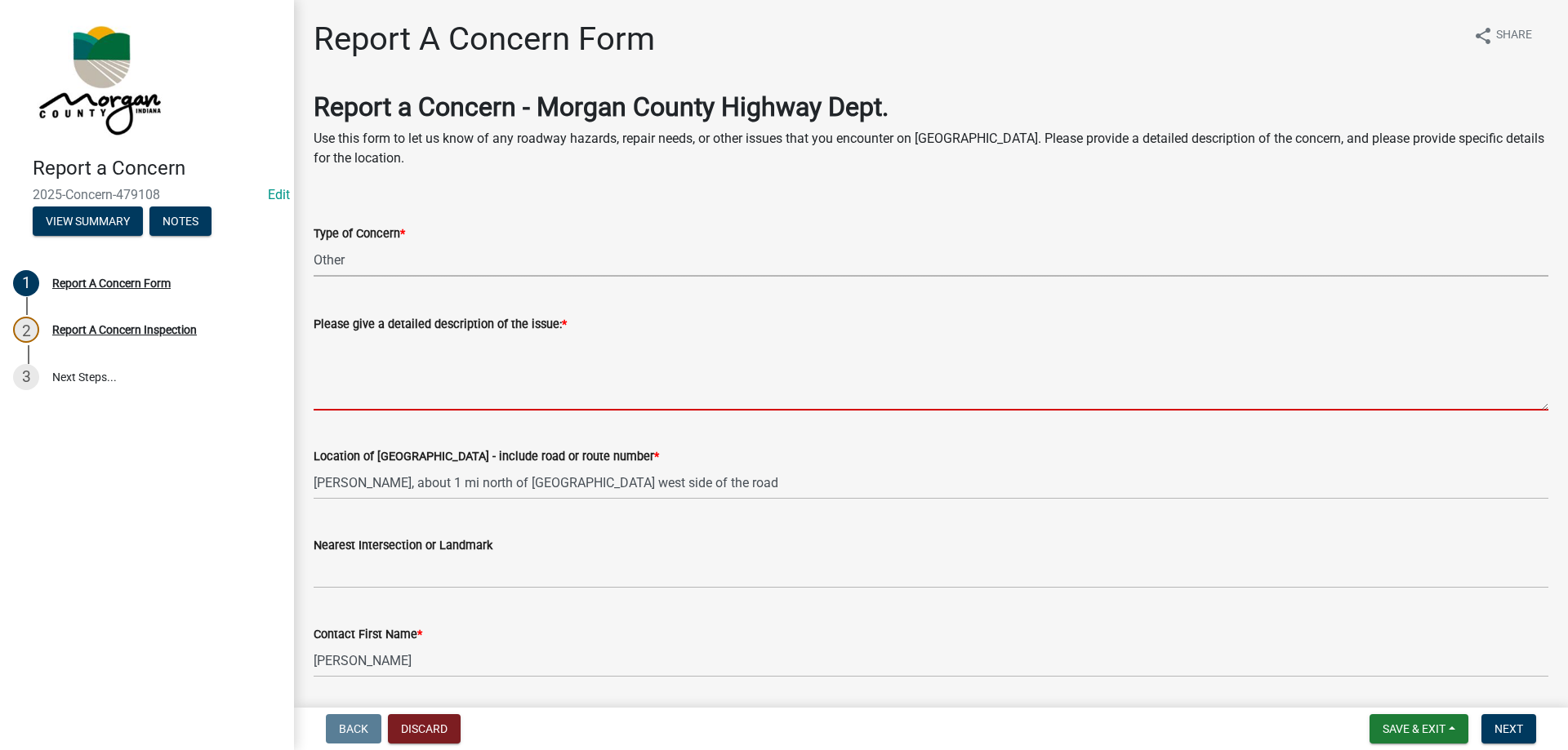
click at [400, 350] on textarea "Please give a detailed description of the issue: *" at bounding box center [931, 372] width 1235 height 77
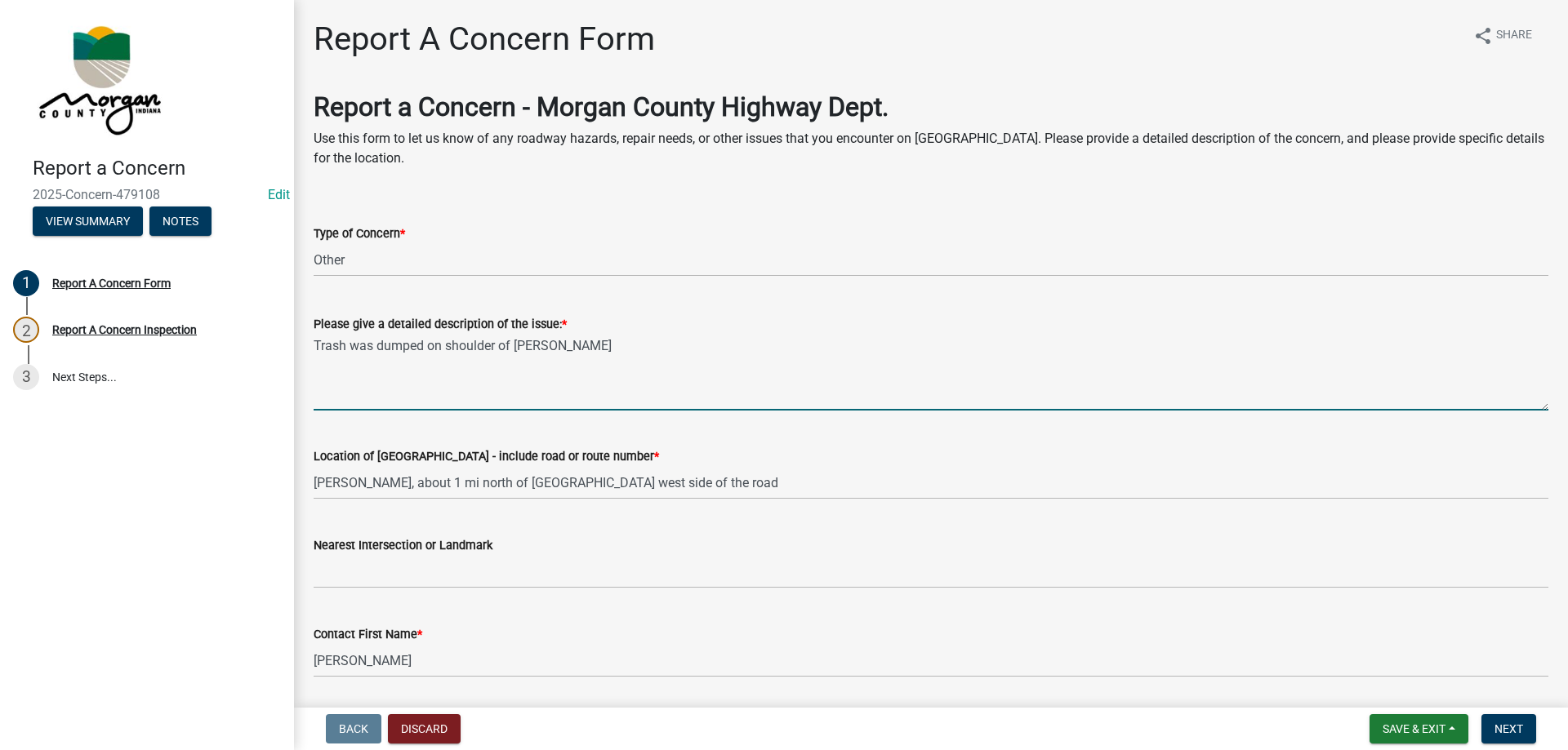
click at [672, 352] on textarea "Trash was dumped on shoulder of Cox Rd" at bounding box center [931, 372] width 1235 height 77
click at [920, 337] on textarea "Trash was dumped on shoulder of Cox Rd about 1 mi north of Landersdale Rd, on w…" at bounding box center [931, 372] width 1235 height 77
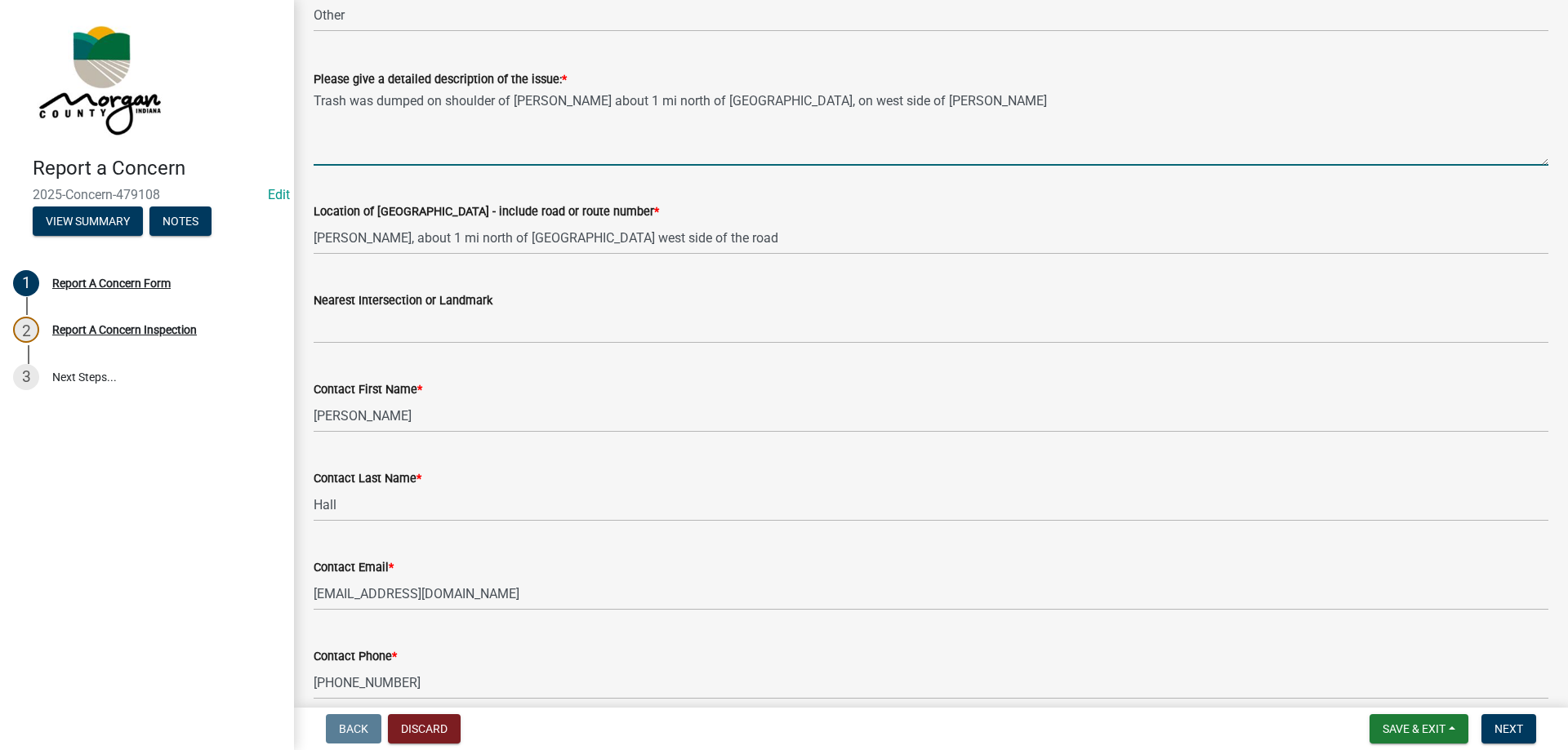
scroll to position [164, 0]
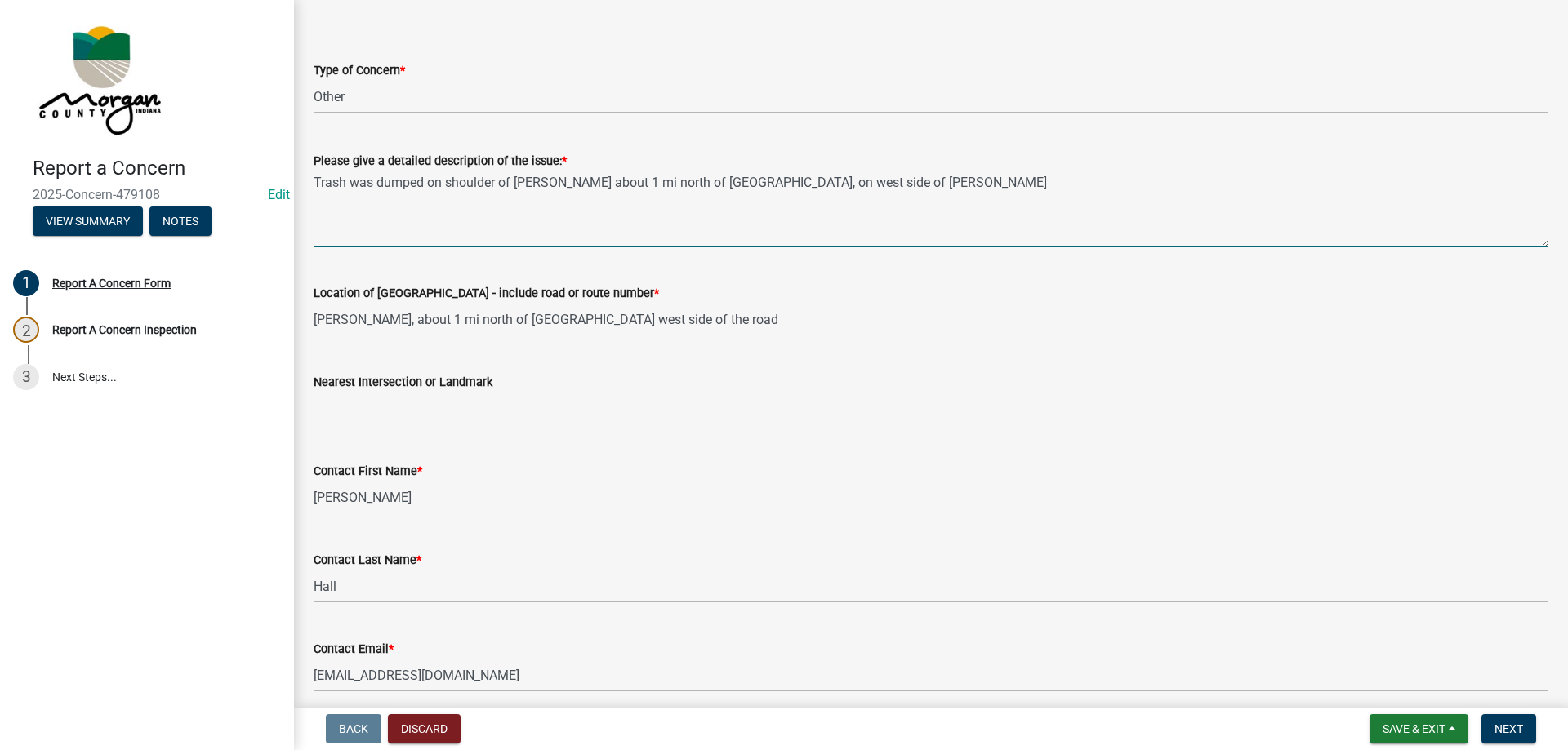
drag, startPoint x: 313, startPoint y: 180, endPoint x: 1077, endPoint y: 187, distance: 764.0
click at [1077, 187] on textarea "Trash was dumped on shoulder of Cox Rd about 1 mi north of Landersdale Rd, on w…" at bounding box center [931, 209] width 1235 height 77
type textarea "Trash was dumped on shoulder of Cox Rd about 1 mi north of Landersdale Rd, on w…"
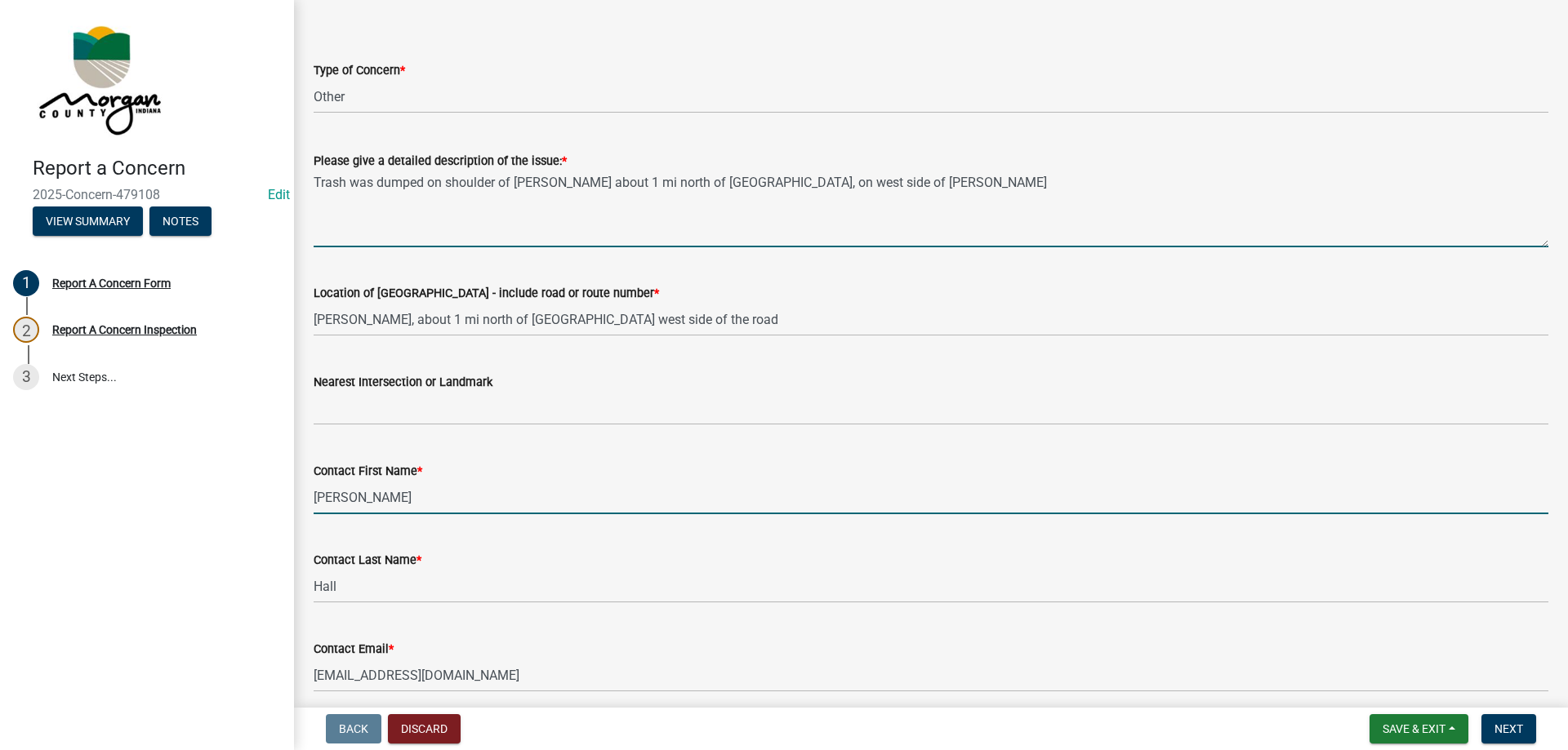
click at [349, 498] on input "Keith" at bounding box center [931, 497] width 1235 height 33
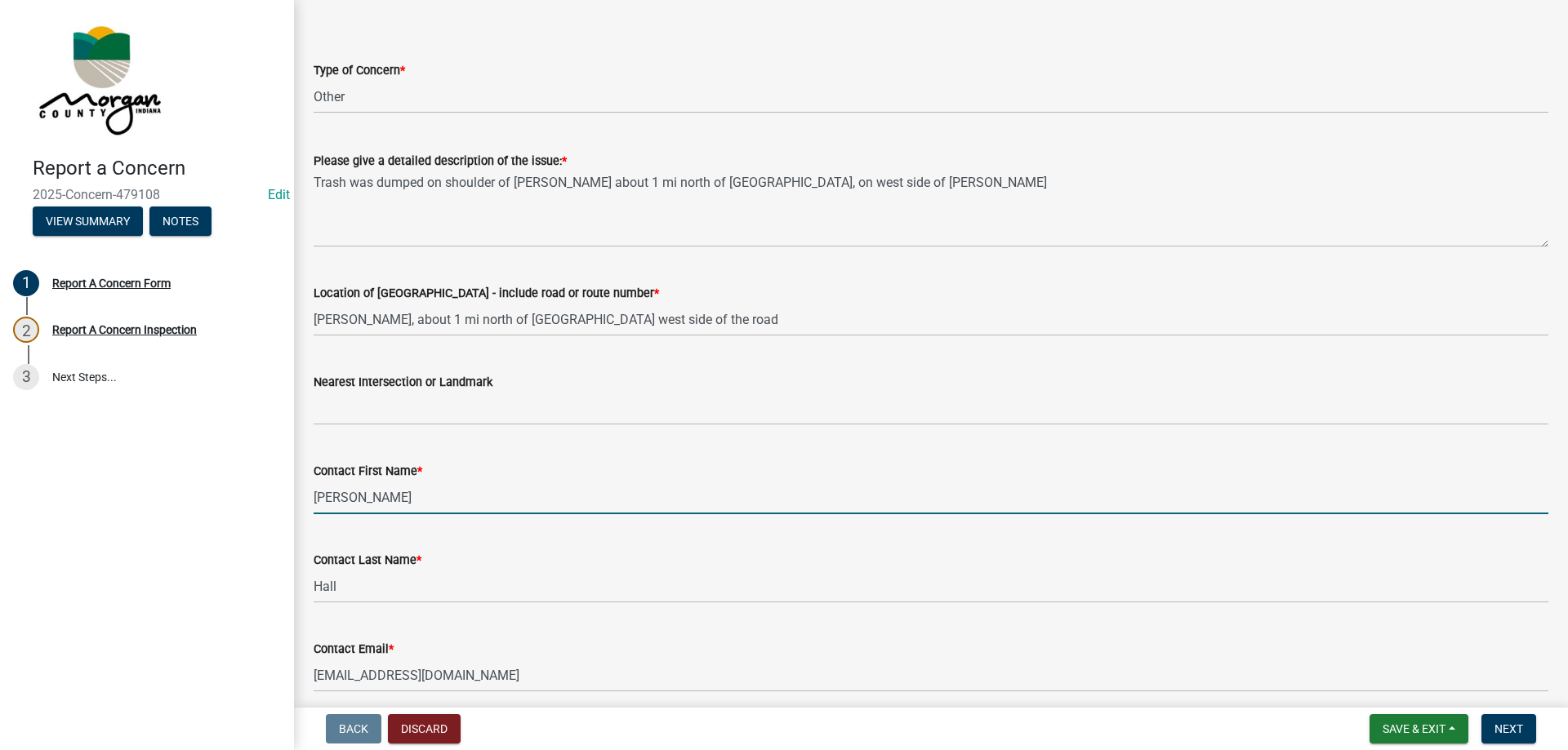
click at [349, 498] on input "Keith" at bounding box center [931, 497] width 1235 height 33
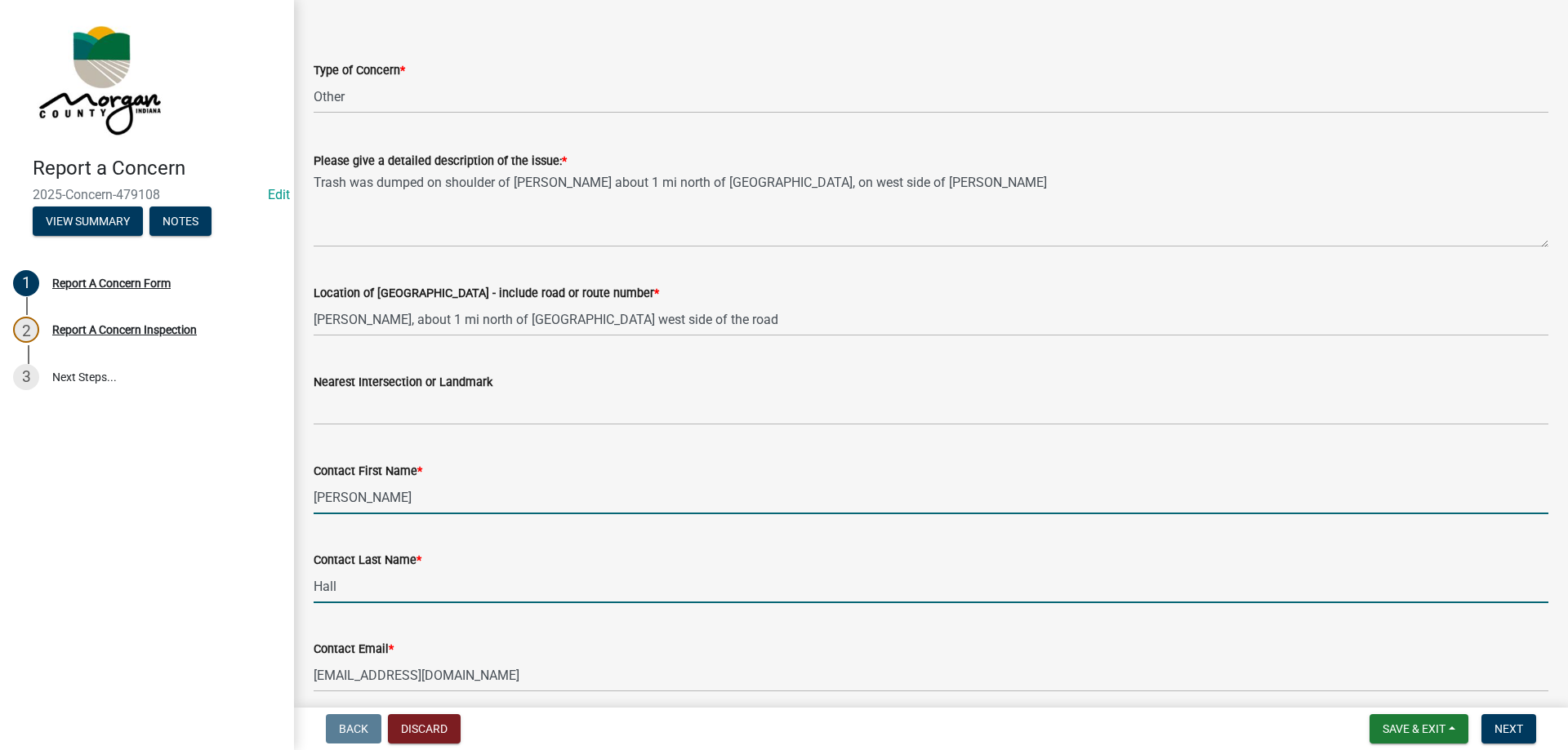
click at [350, 590] on input "Hall" at bounding box center [931, 586] width 1235 height 33
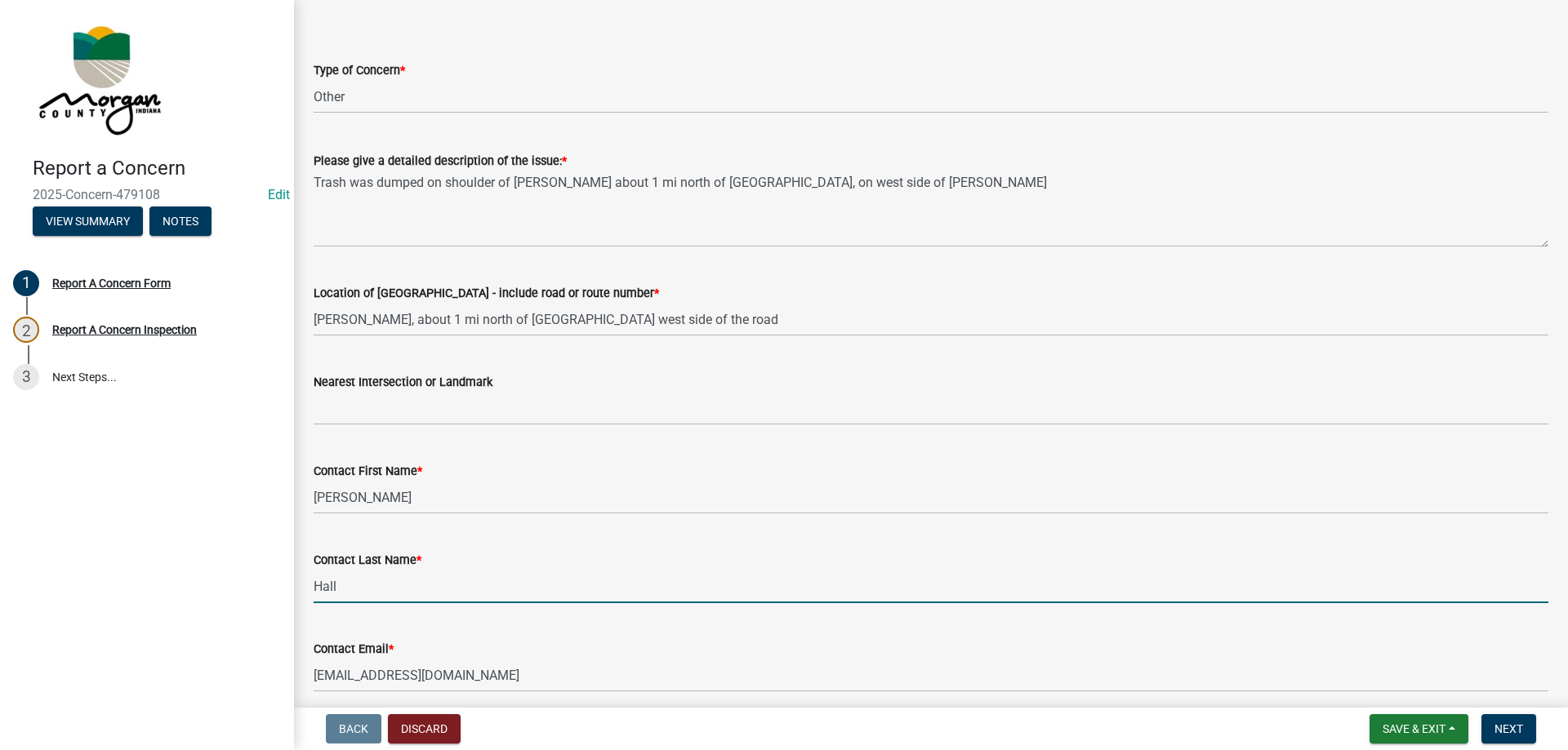
click at [350, 590] on input "Hall" at bounding box center [931, 586] width 1235 height 33
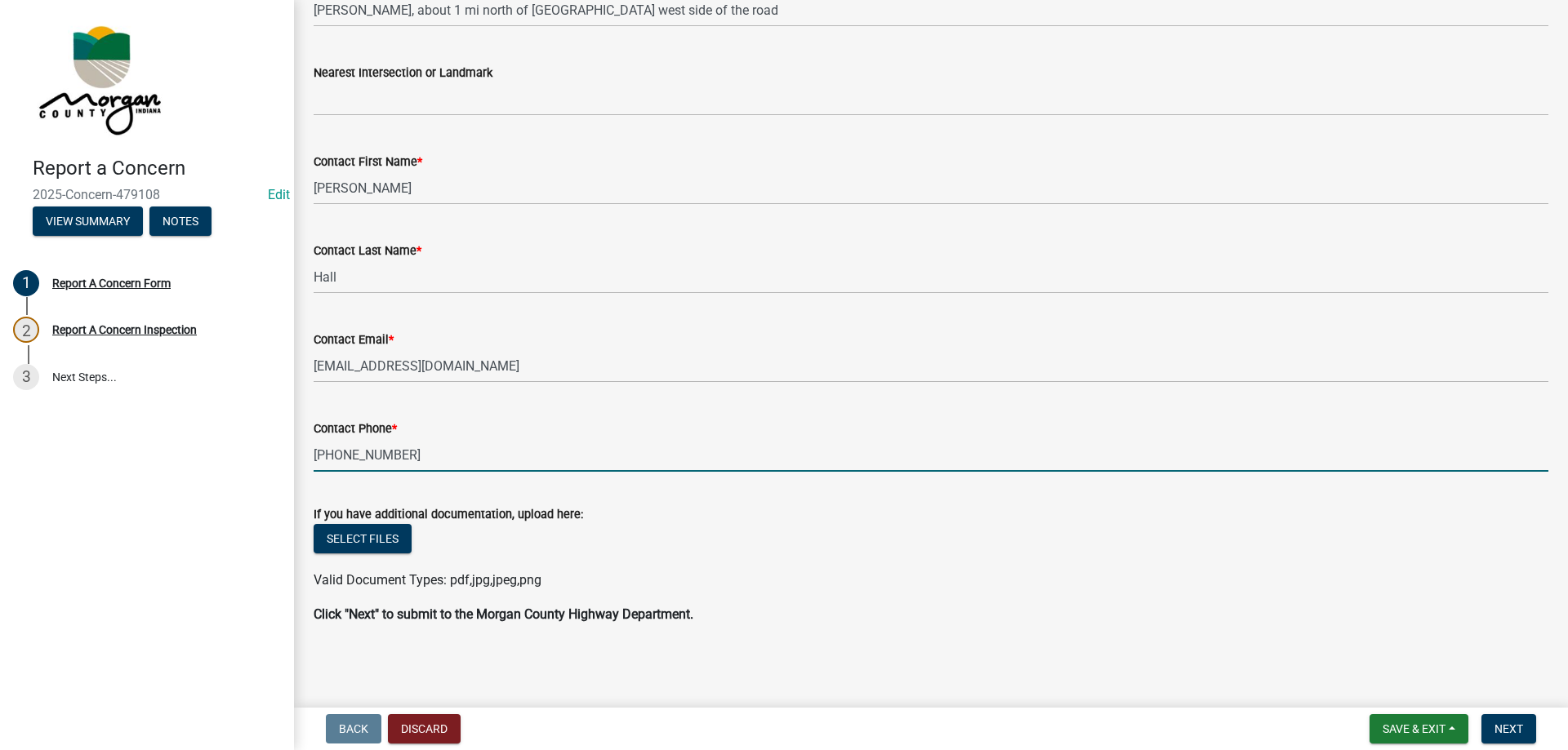
click at [448, 460] on input "317-439-0180" at bounding box center [931, 455] width 1235 height 33
click at [1503, 718] on button "Next" at bounding box center [1508, 729] width 55 height 30
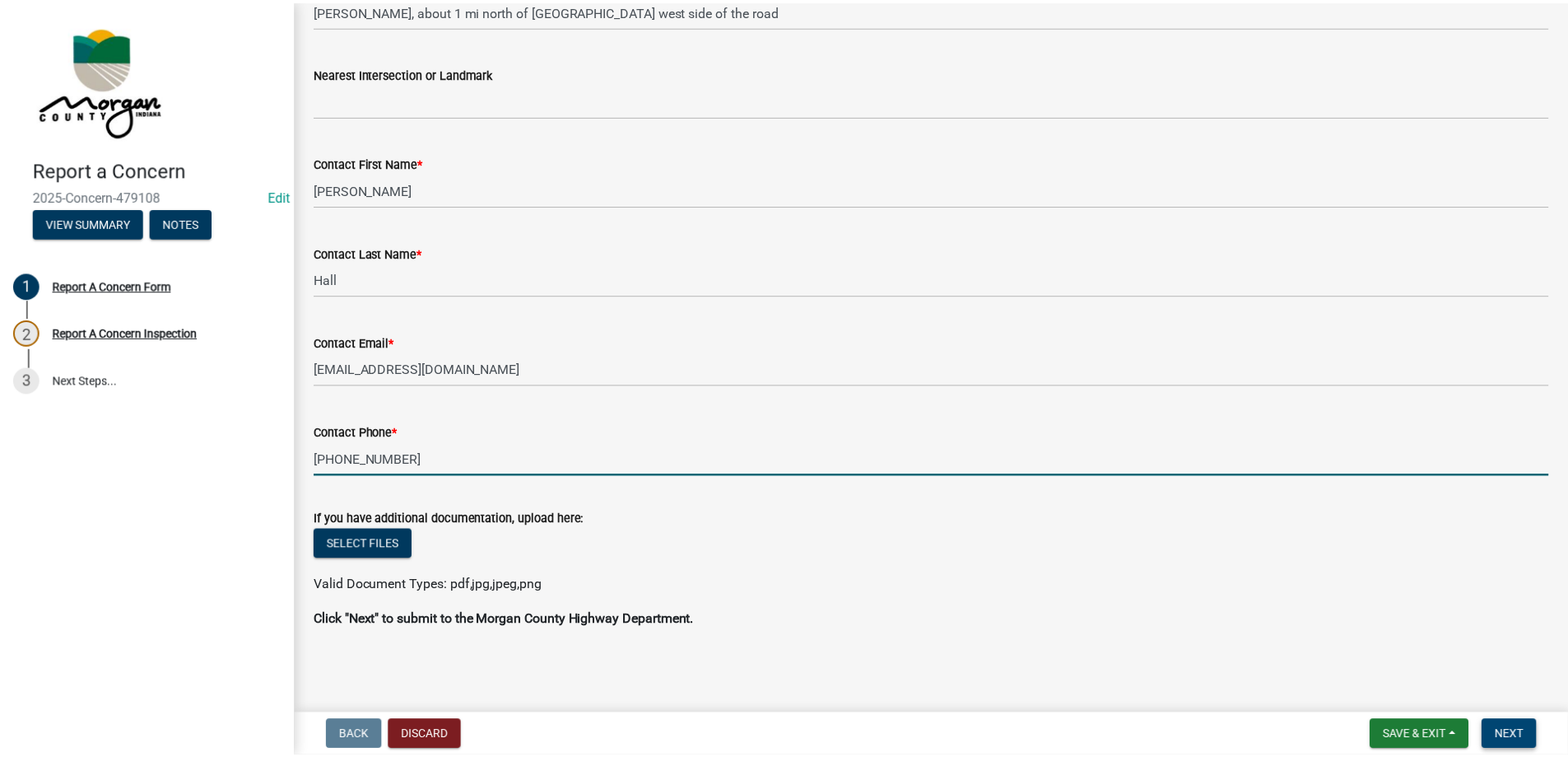
scroll to position [0, 0]
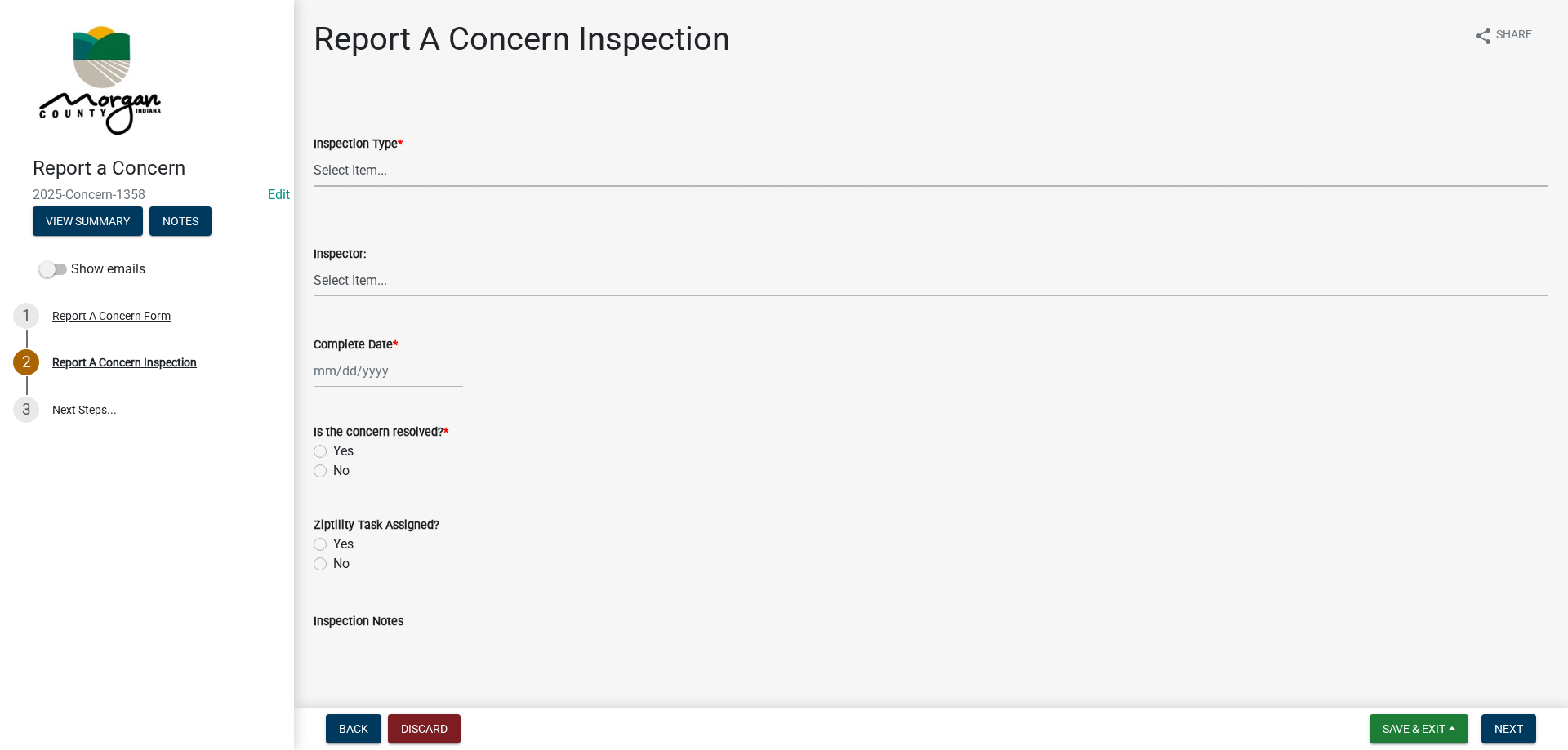
click at [406, 172] on select "Select Item... Pot Hole Patching Ditch Tree Sign Mowing Culvert Other" at bounding box center [931, 170] width 1235 height 33
click at [313, 153] on select "Select Item... Pot Hole Patching Ditch Tree Sign Mowing Culvert Other" at bounding box center [931, 170] width 1235 height 33
select select "3582e9dc-d8cd-4526-a2d9-157cc62522fd"
click at [340, 280] on select "Select Item... Charlie Wilson Justin Schneck Ron Owens John Grenier Eddie Fishe…" at bounding box center [931, 280] width 1235 height 33
click at [313, 264] on select "Select Item... Charlie Wilson Justin Schneck Ron Owens John Grenier Eddie Fishe…" at bounding box center [931, 280] width 1235 height 33
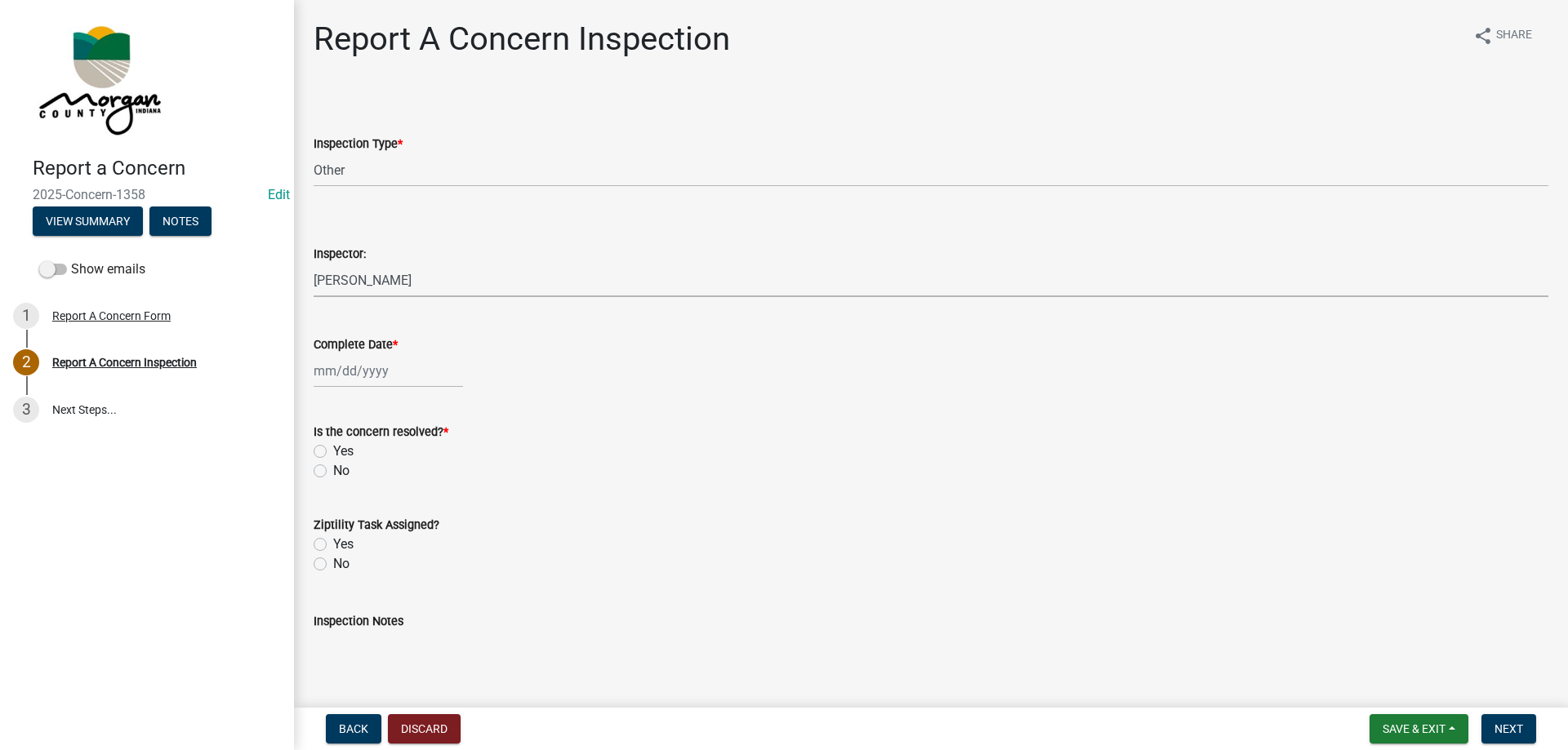
select select "8bda91b2-ac7b-41e2-ae5b-cef6dd645a83"
click at [341, 359] on div at bounding box center [388, 371] width 150 height 33
select select "9"
select select "2025"
click at [351, 507] on div "16" at bounding box center [356, 510] width 26 height 26
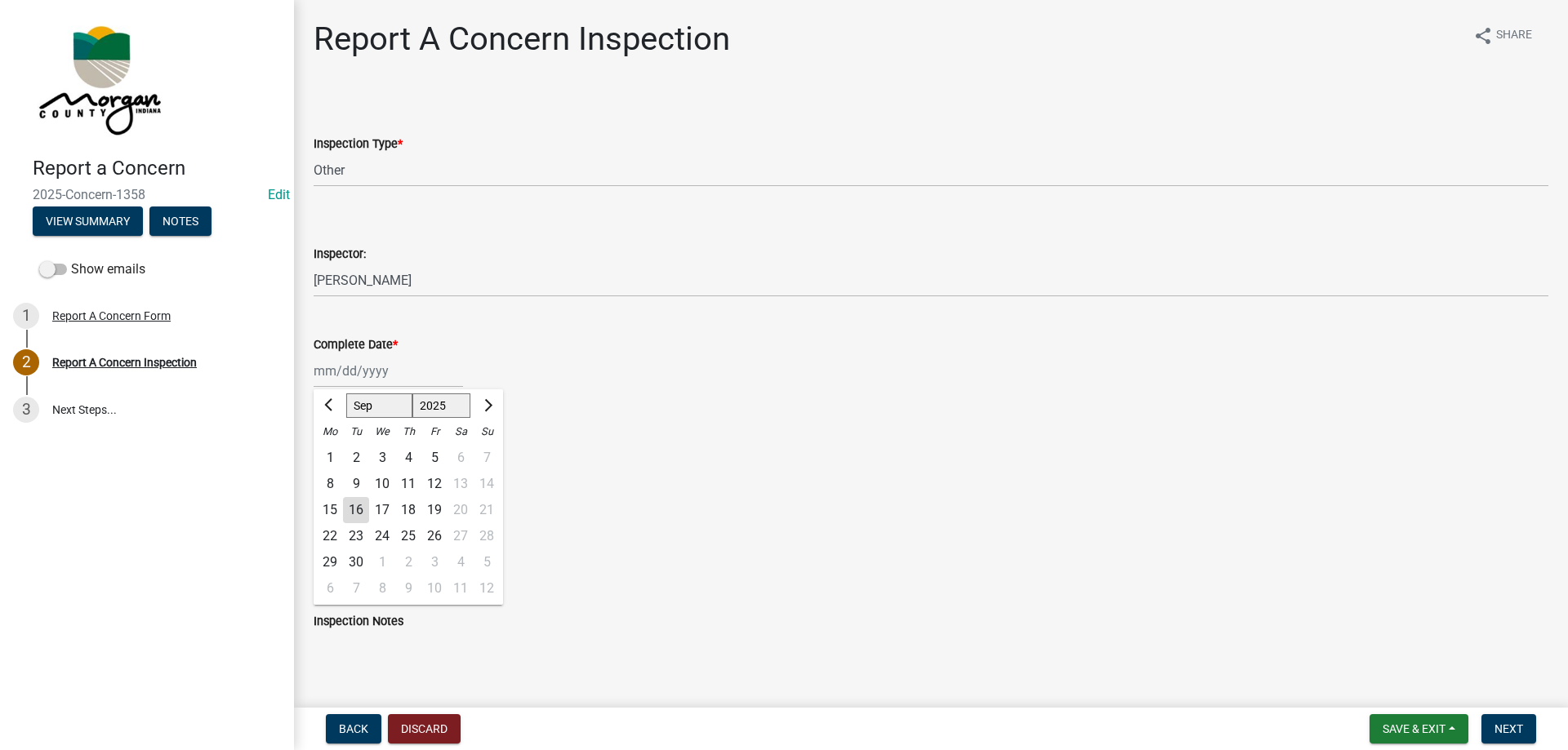
type input "09/16/2025"
click at [333, 450] on label "Yes" at bounding box center [343, 451] width 20 height 20
click at [333, 450] on input "Yes" at bounding box center [339, 446] width 10 height 10
radio input "true"
click at [324, 552] on div "Yes" at bounding box center [931, 544] width 1235 height 20
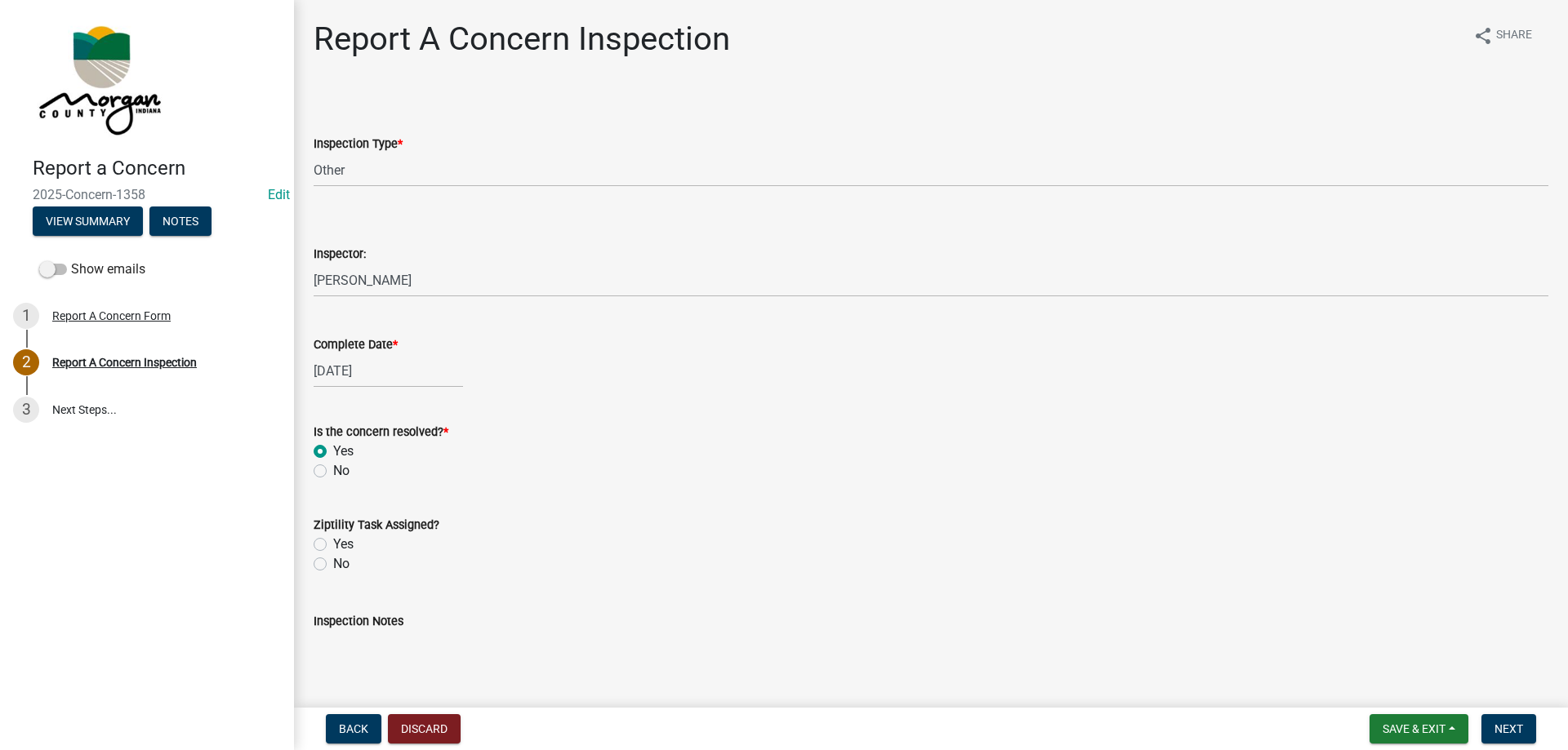
click at [333, 549] on label "Yes" at bounding box center [343, 544] width 20 height 20
click at [333, 545] on input "Yes" at bounding box center [339, 539] width 10 height 10
radio input "true"
click at [394, 651] on textarea "Inspection Notes" at bounding box center [931, 669] width 1235 height 77
type textarea "sent to D3"
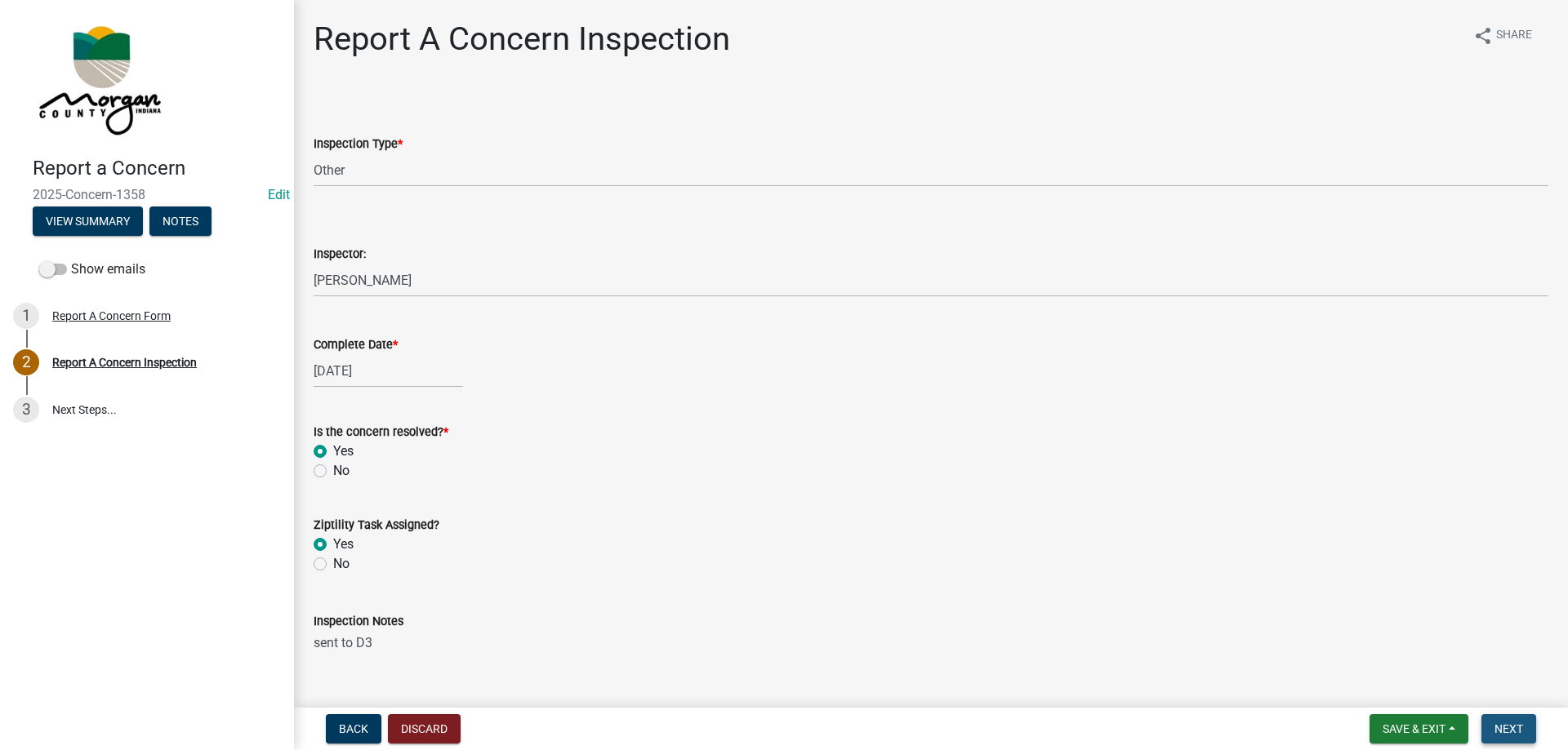
click at [1516, 740] on button "Next" at bounding box center [1508, 729] width 55 height 30
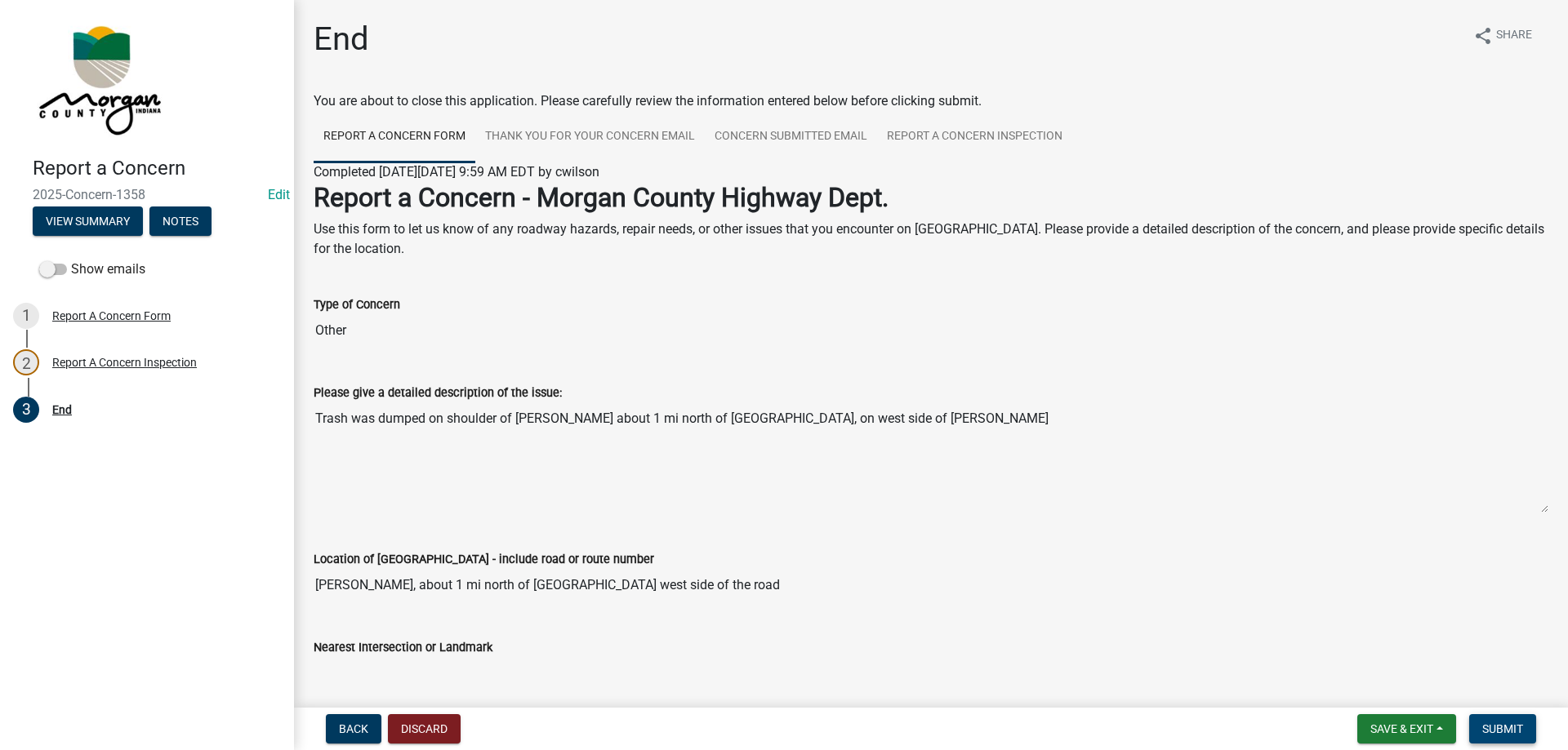
click at [1516, 726] on span "Submit" at bounding box center [1502, 728] width 41 height 13
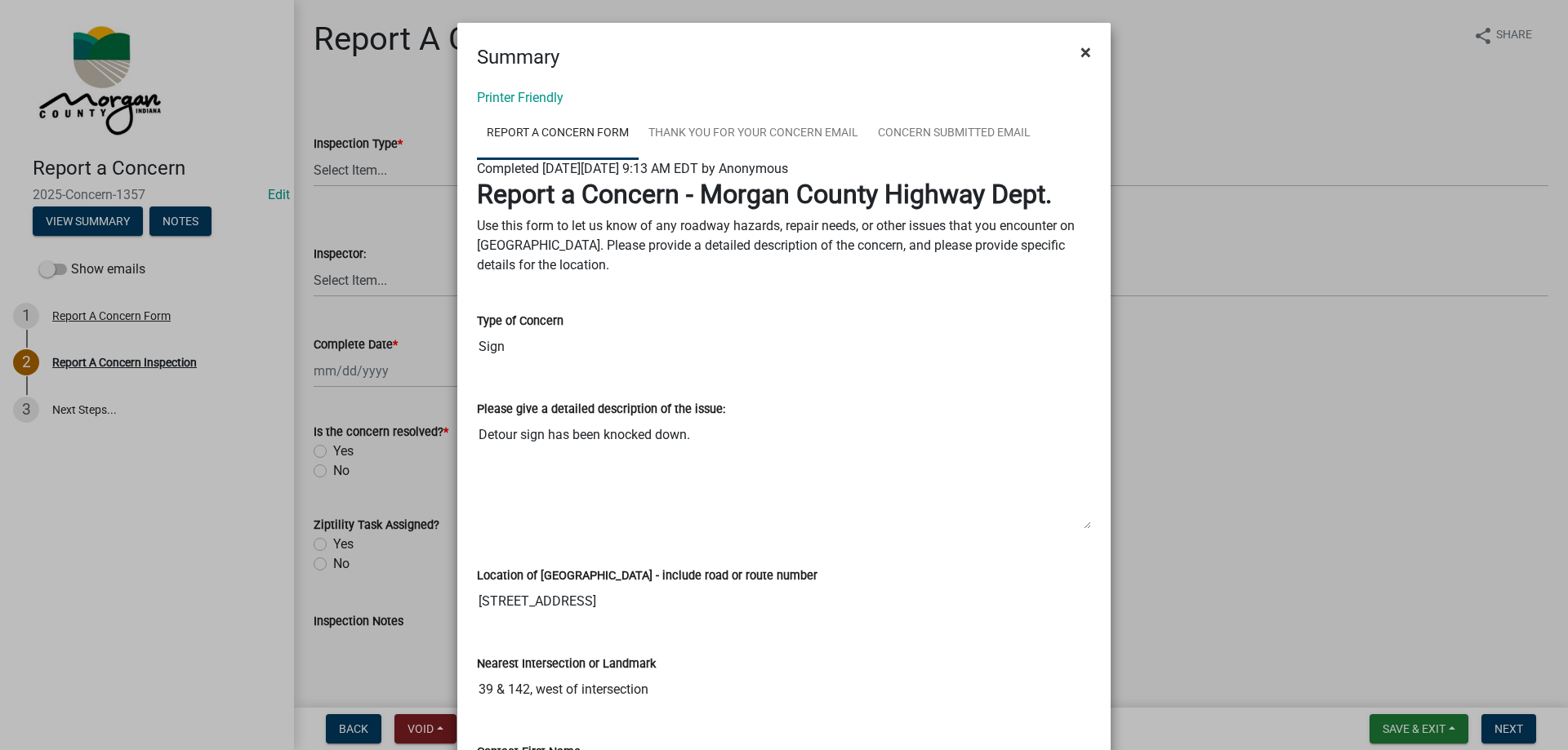
click at [1080, 52] on span "×" at bounding box center [1086, 52] width 10 height 23
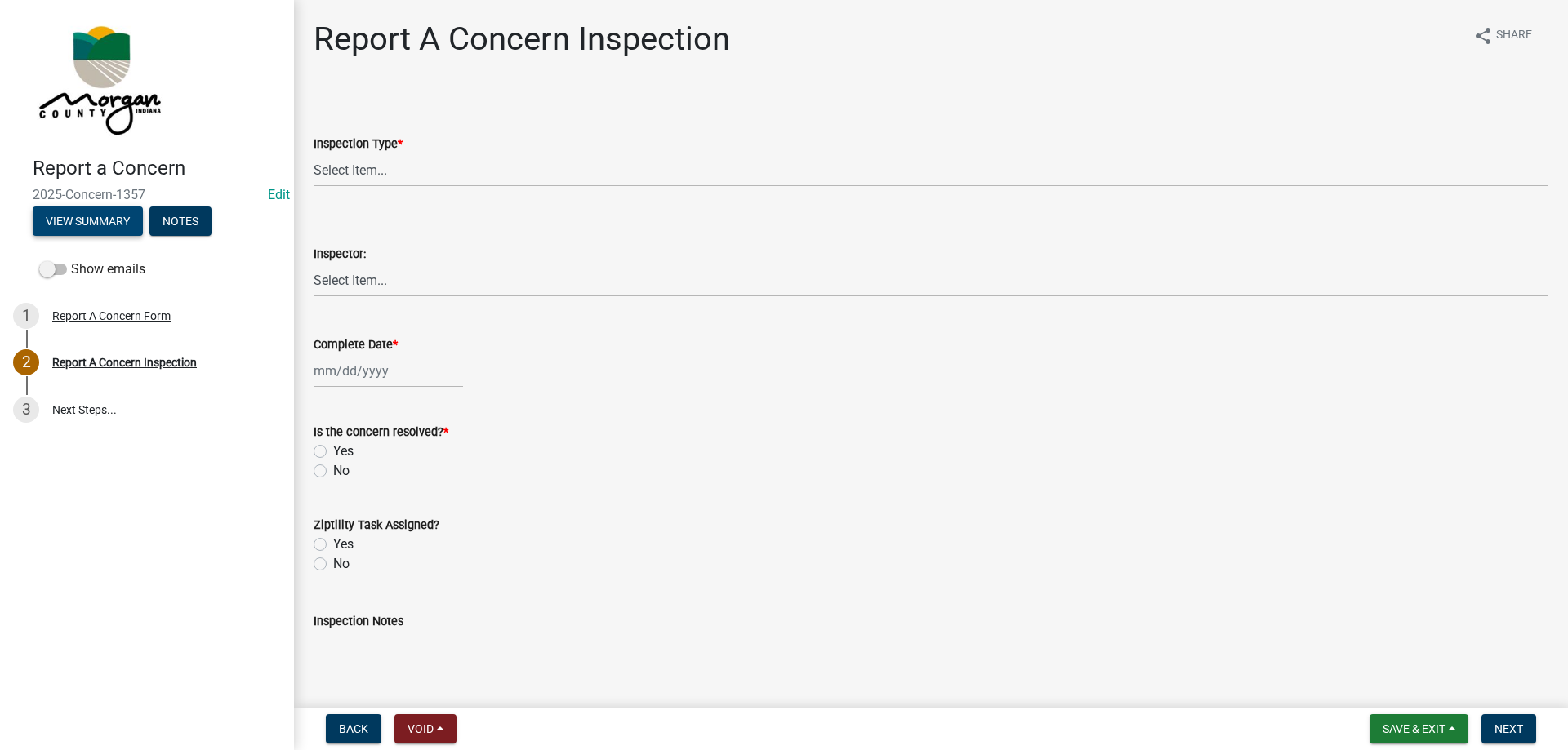
click at [96, 227] on button "View Summary" at bounding box center [88, 221] width 111 height 30
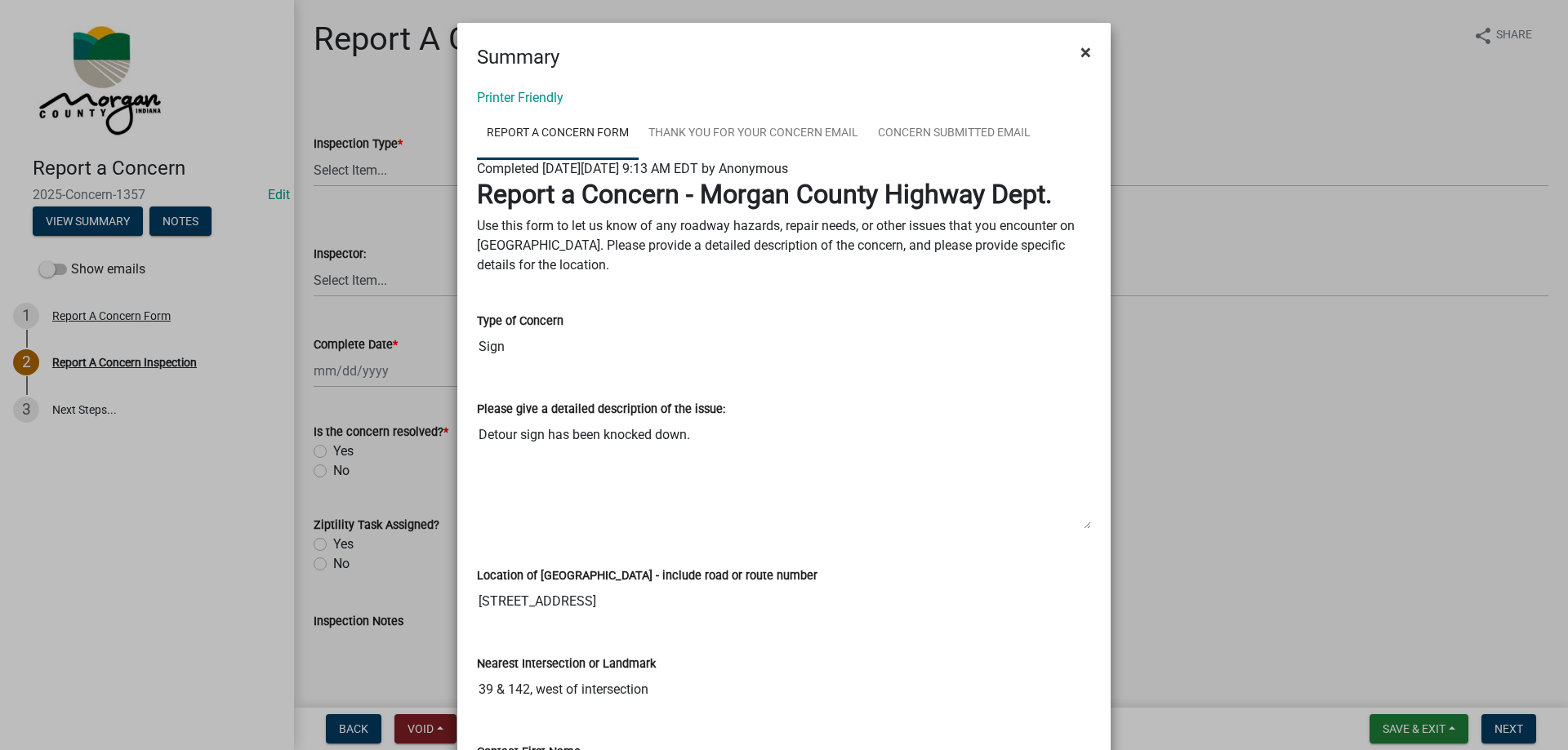
click at [1083, 46] on span "×" at bounding box center [1086, 52] width 10 height 23
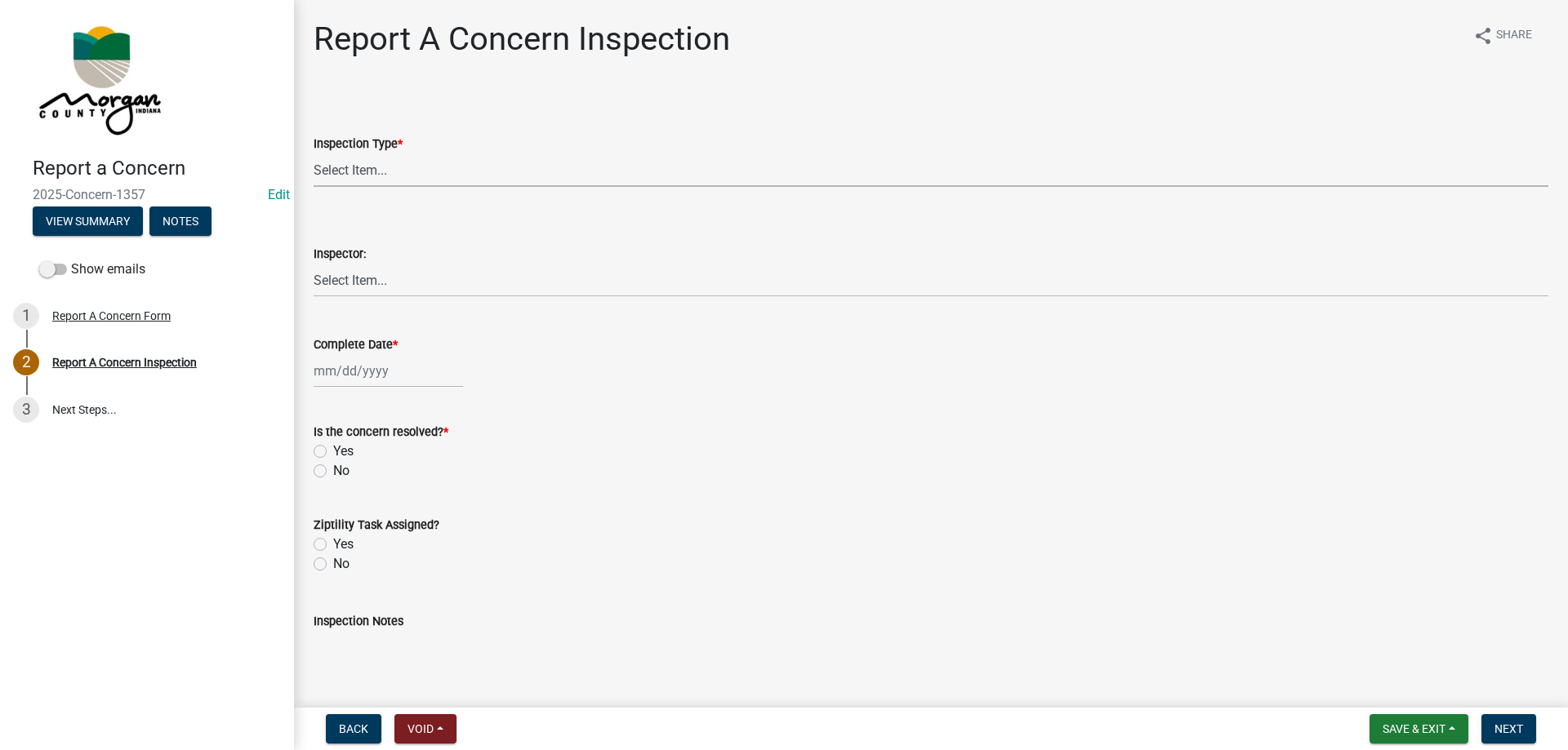
click at [463, 166] on select "Select Item... Pot Hole Patching Ditch Tree Sign Mowing Culvert Other" at bounding box center [931, 170] width 1235 height 33
click at [313, 153] on select "Select Item... Pot Hole Patching Ditch Tree Sign Mowing Culvert Other" at bounding box center [931, 170] width 1235 height 33
select select "ae45dafc-71fa-4eb1-9c8e-c75b19ef8934"
click at [384, 273] on select "Select Item... [PERSON_NAME] [PERSON_NAME] [PERSON_NAME] [PERSON_NAME] [PERSON_…" at bounding box center [931, 280] width 1235 height 33
click at [313, 264] on select "Select Item... [PERSON_NAME] [PERSON_NAME] [PERSON_NAME] [PERSON_NAME] [PERSON_…" at bounding box center [931, 280] width 1235 height 33
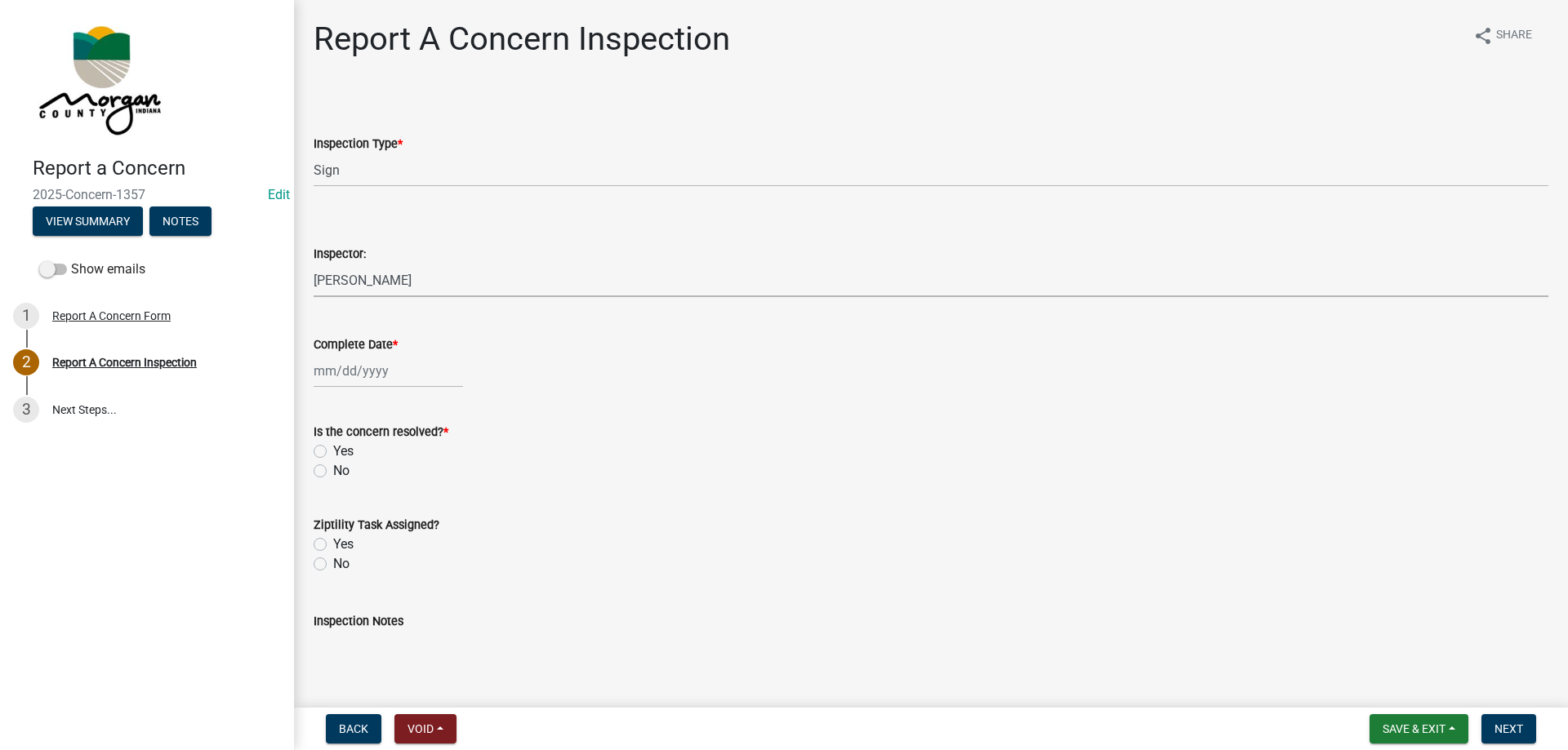
select select "8bda91b2-ac7b-41e2-ae5b-cef6dd645a83"
click at [351, 358] on div at bounding box center [388, 371] width 150 height 33
select select "9"
select select "2025"
click at [355, 501] on div "16" at bounding box center [356, 510] width 26 height 26
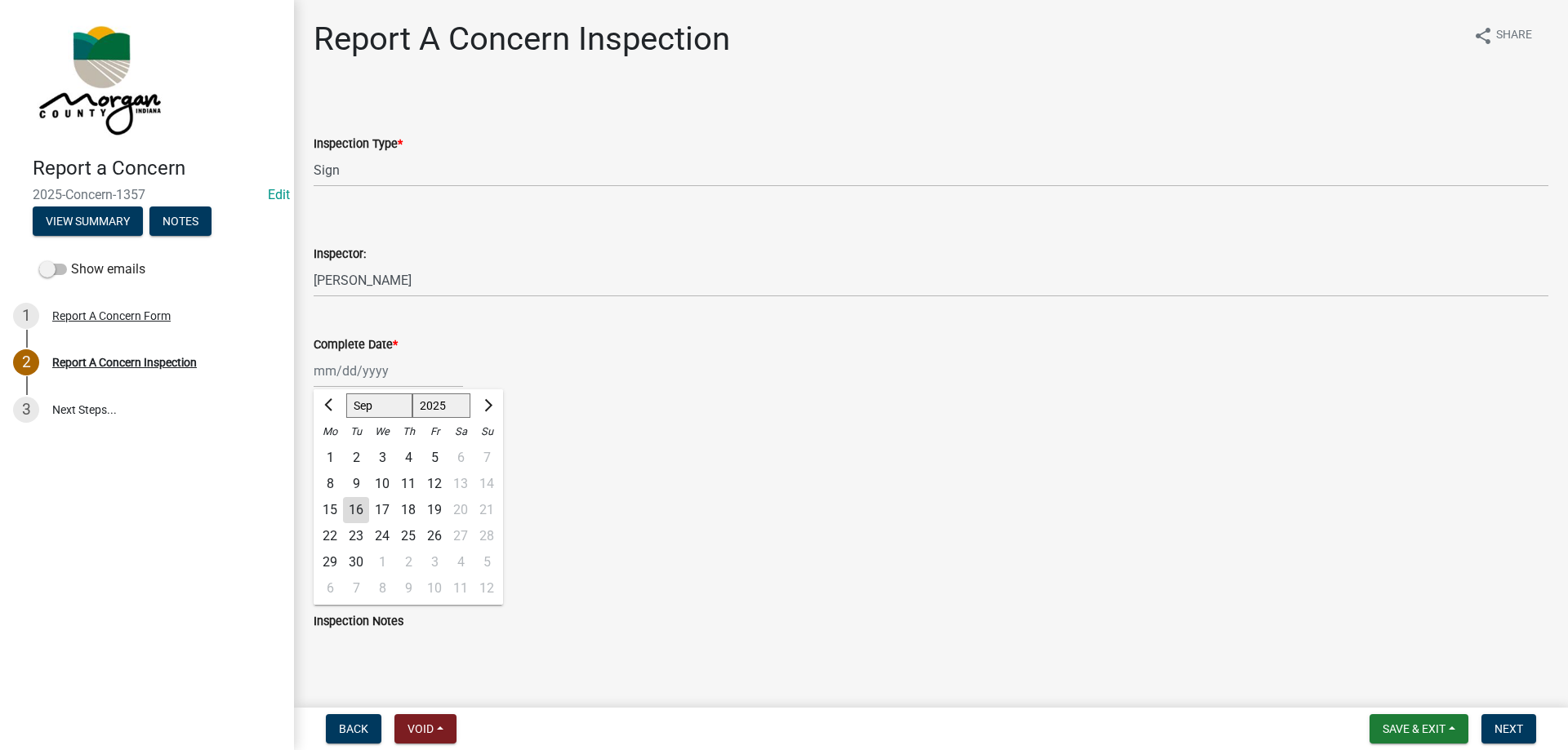
type input "[DATE]"
click at [333, 453] on label "Yes" at bounding box center [343, 451] width 20 height 20
click at [333, 452] on input "Yes" at bounding box center [339, 446] width 10 height 10
radio input "true"
click at [333, 569] on label "No" at bounding box center [341, 564] width 17 height 20
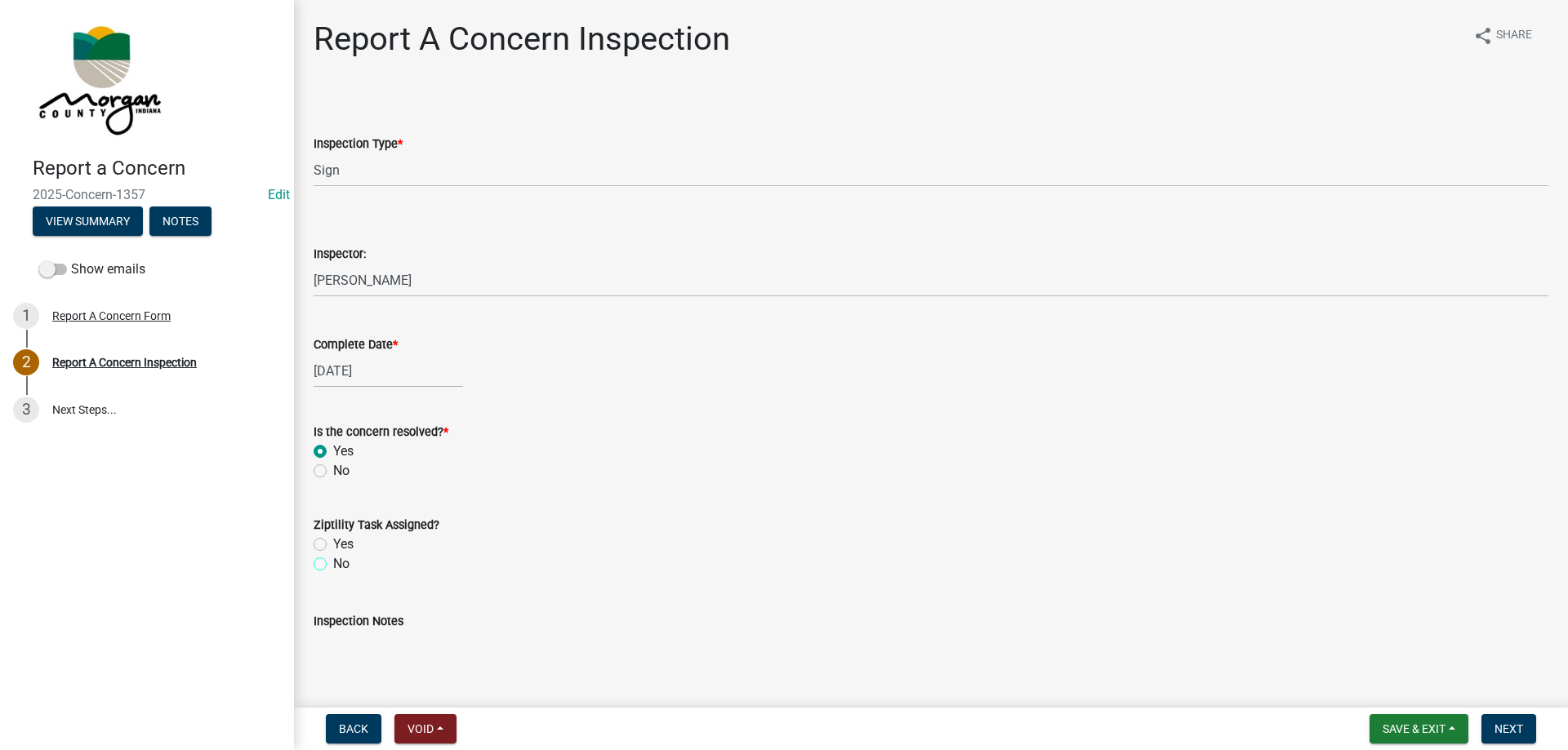
click at [333, 565] on input "No" at bounding box center [339, 559] width 10 height 10
radio input "true"
click at [366, 660] on textarea "Inspection Notes" at bounding box center [931, 669] width 1235 height 77
type textarea "called back and gave number for indot4u. We believe the sign is for the state d…"
click at [1513, 732] on span "Next" at bounding box center [1508, 728] width 29 height 13
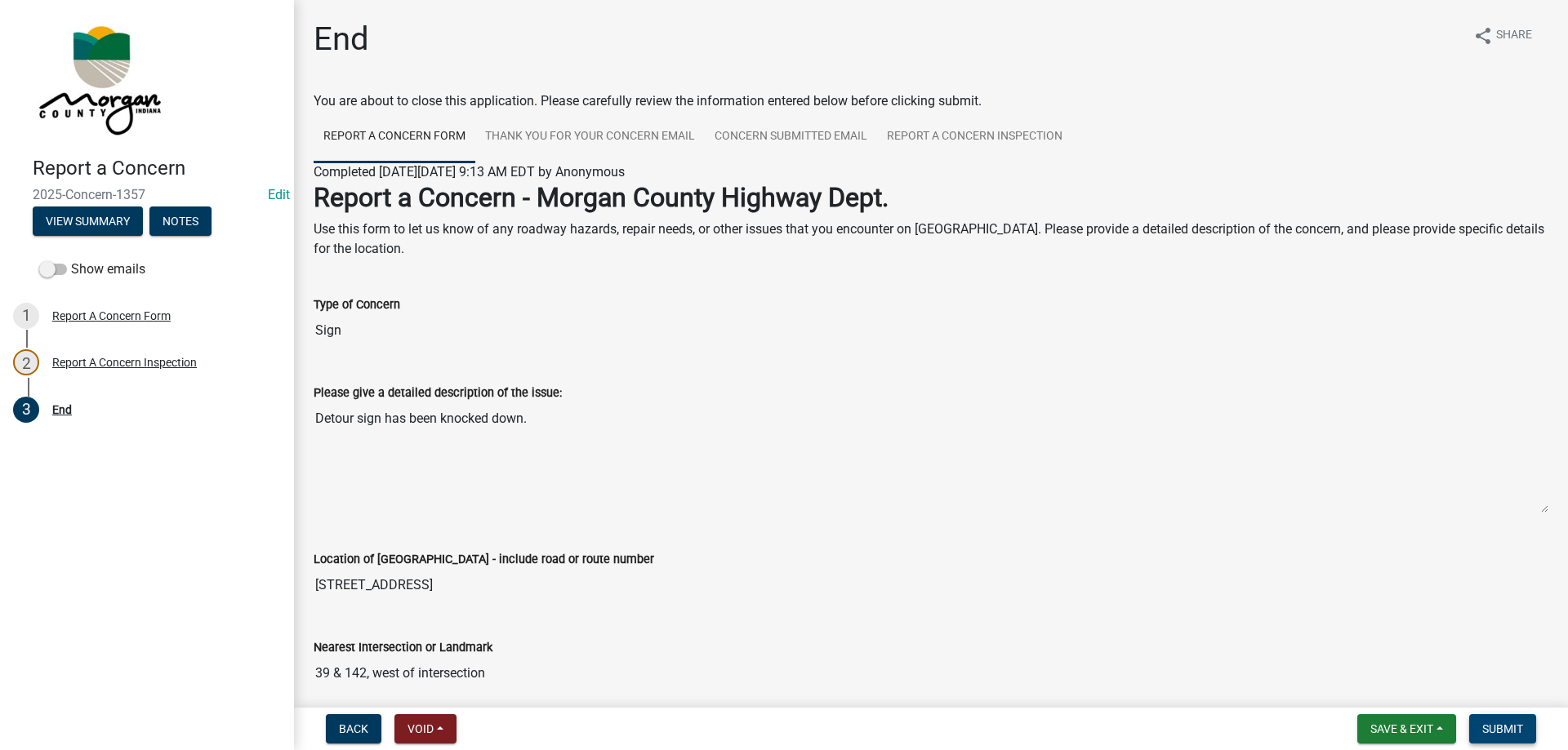
click at [1513, 732] on span "Submit" at bounding box center [1502, 728] width 41 height 13
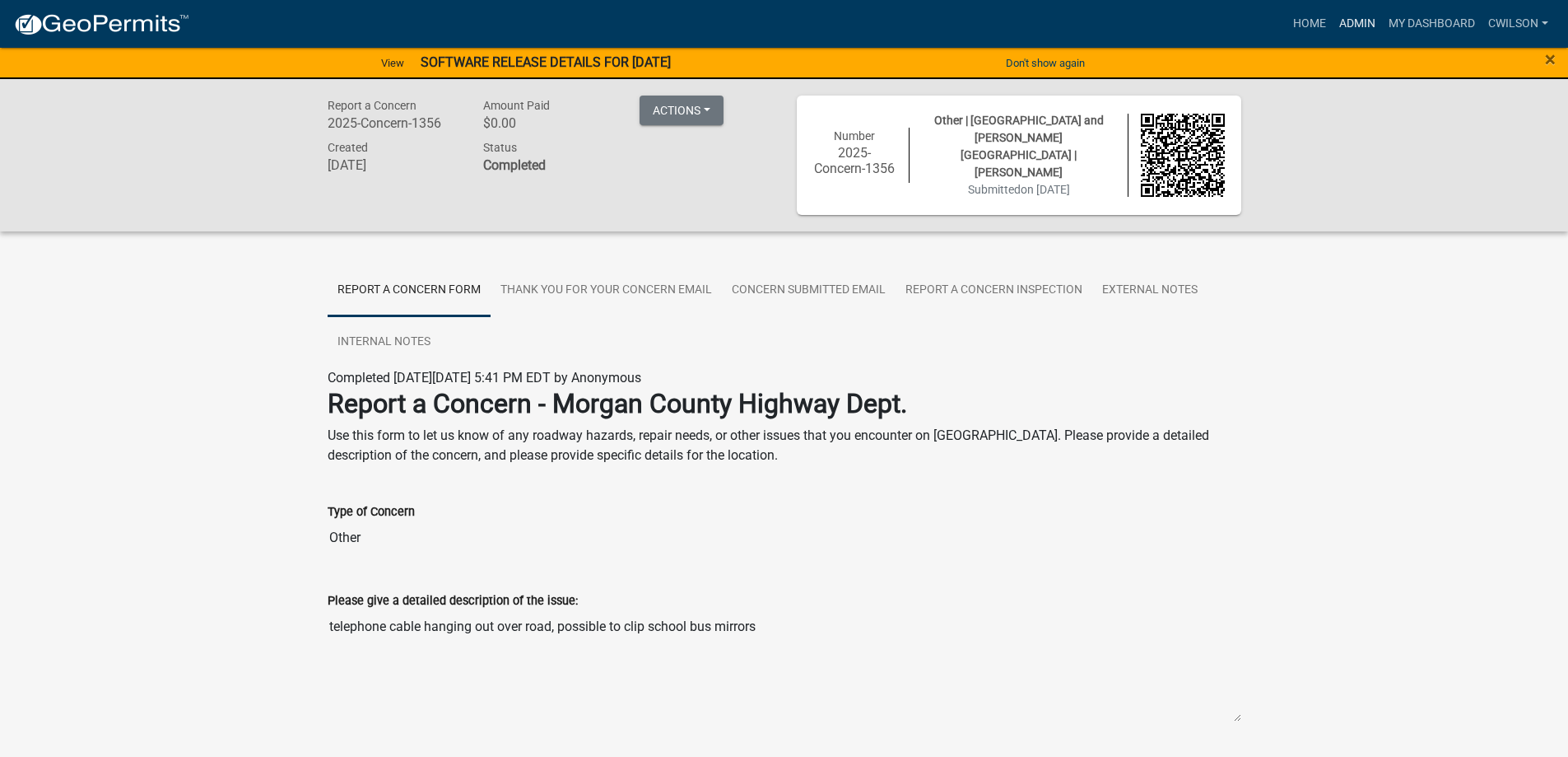
click at [1358, 26] on link "Admin" at bounding box center [1357, 24] width 49 height 32
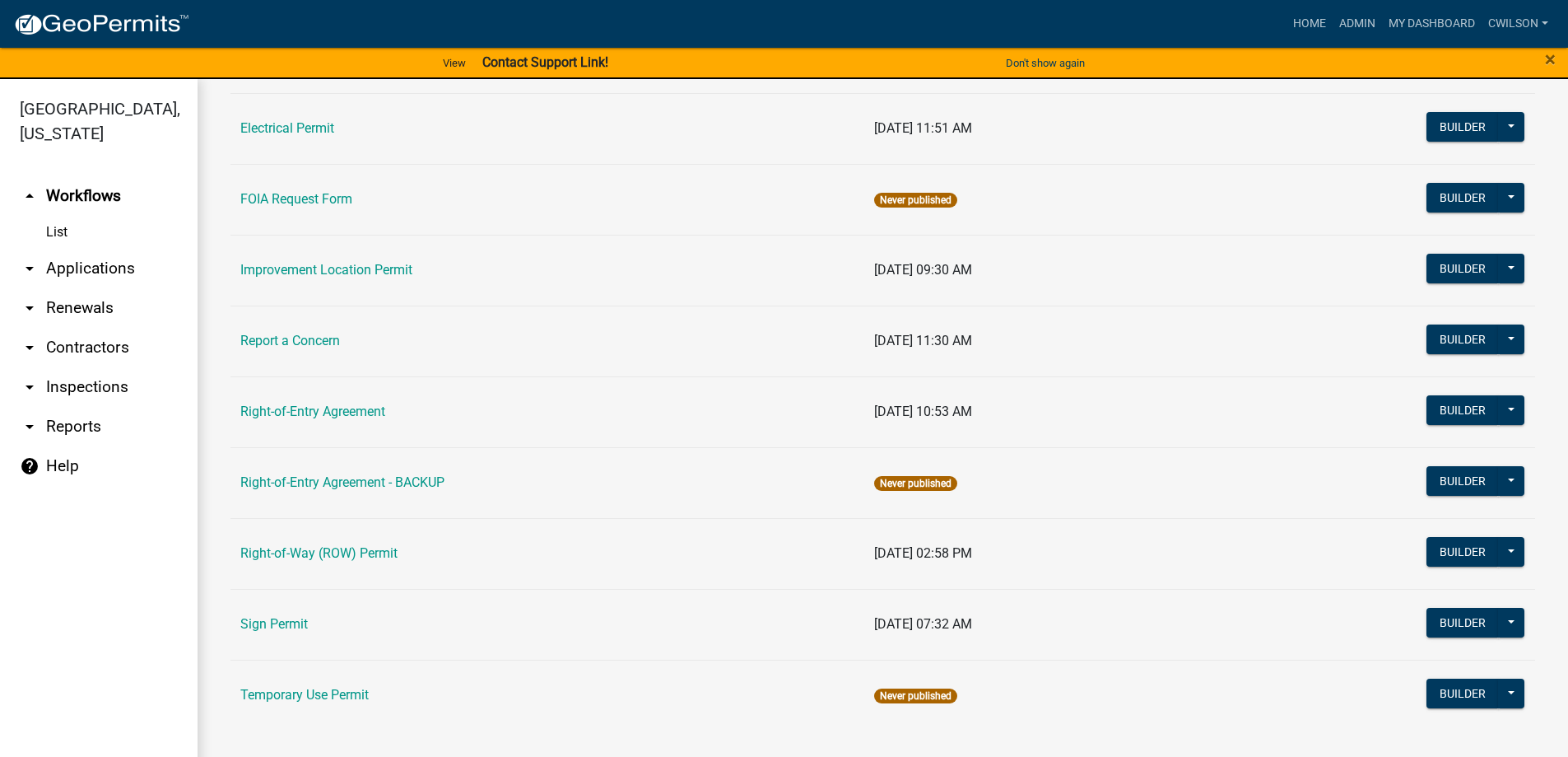
scroll to position [20, 0]
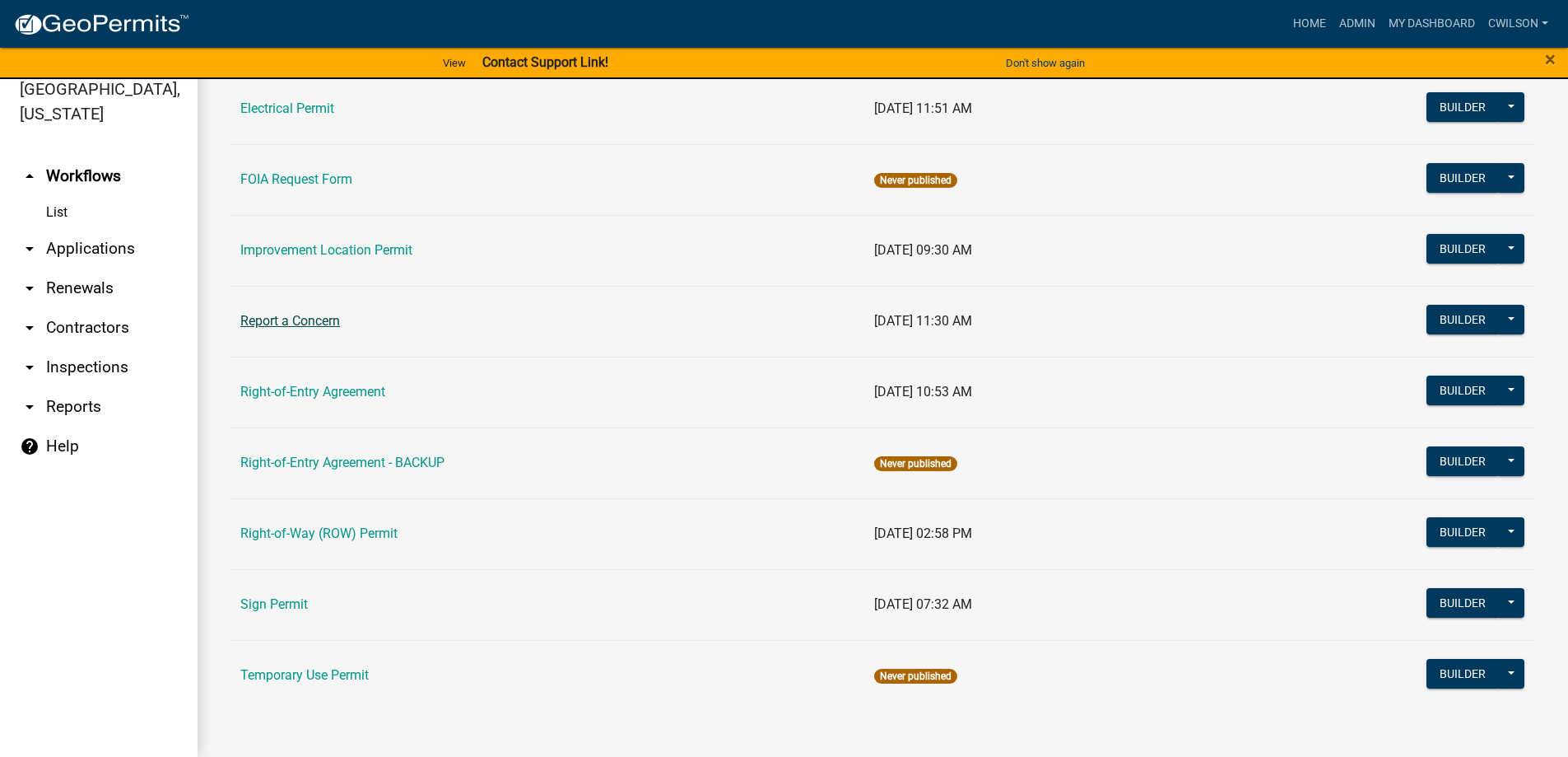
click at [283, 328] on link "Report a Concern" at bounding box center [290, 321] width 99 height 16
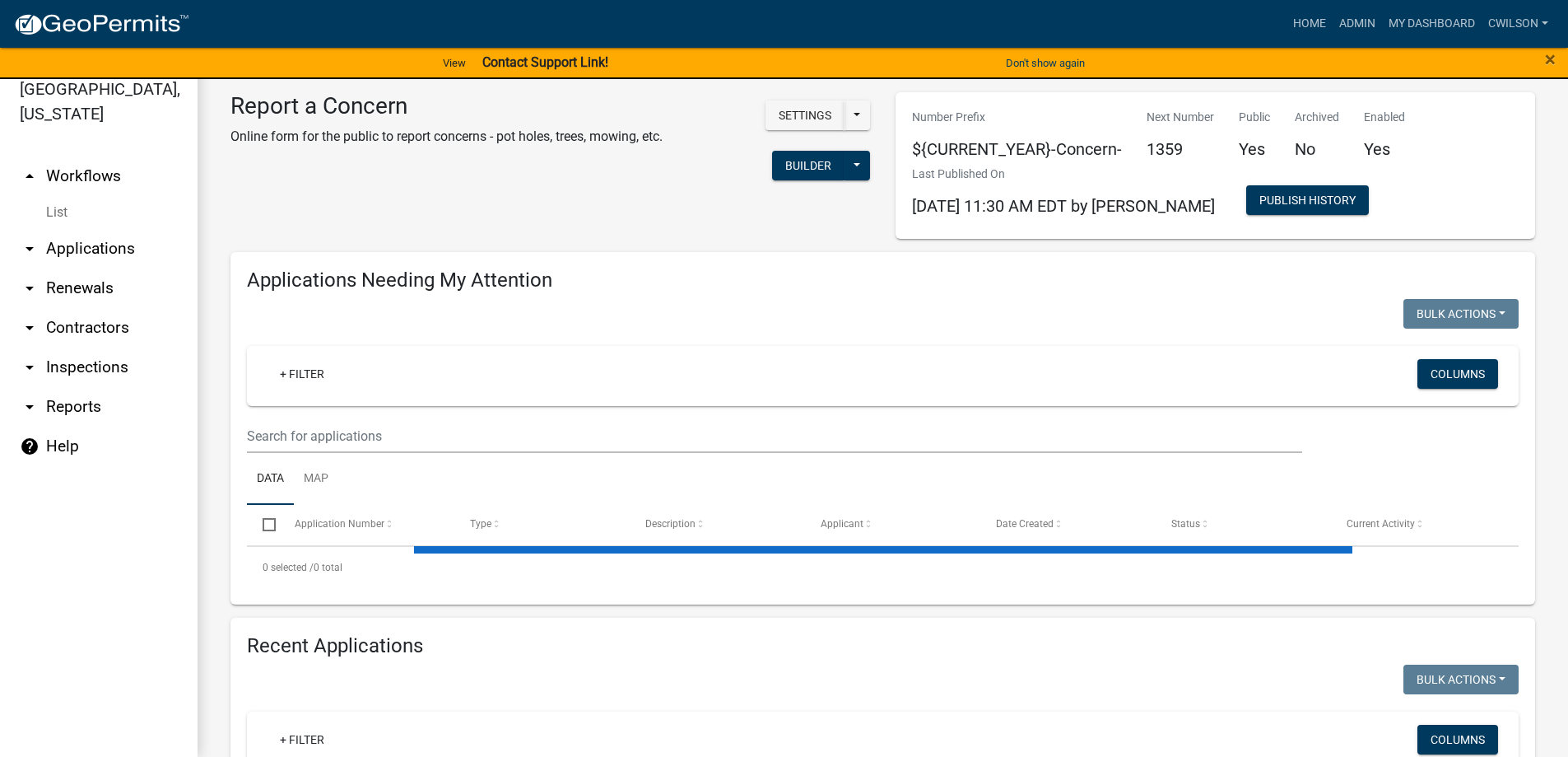
select select "2: 50"
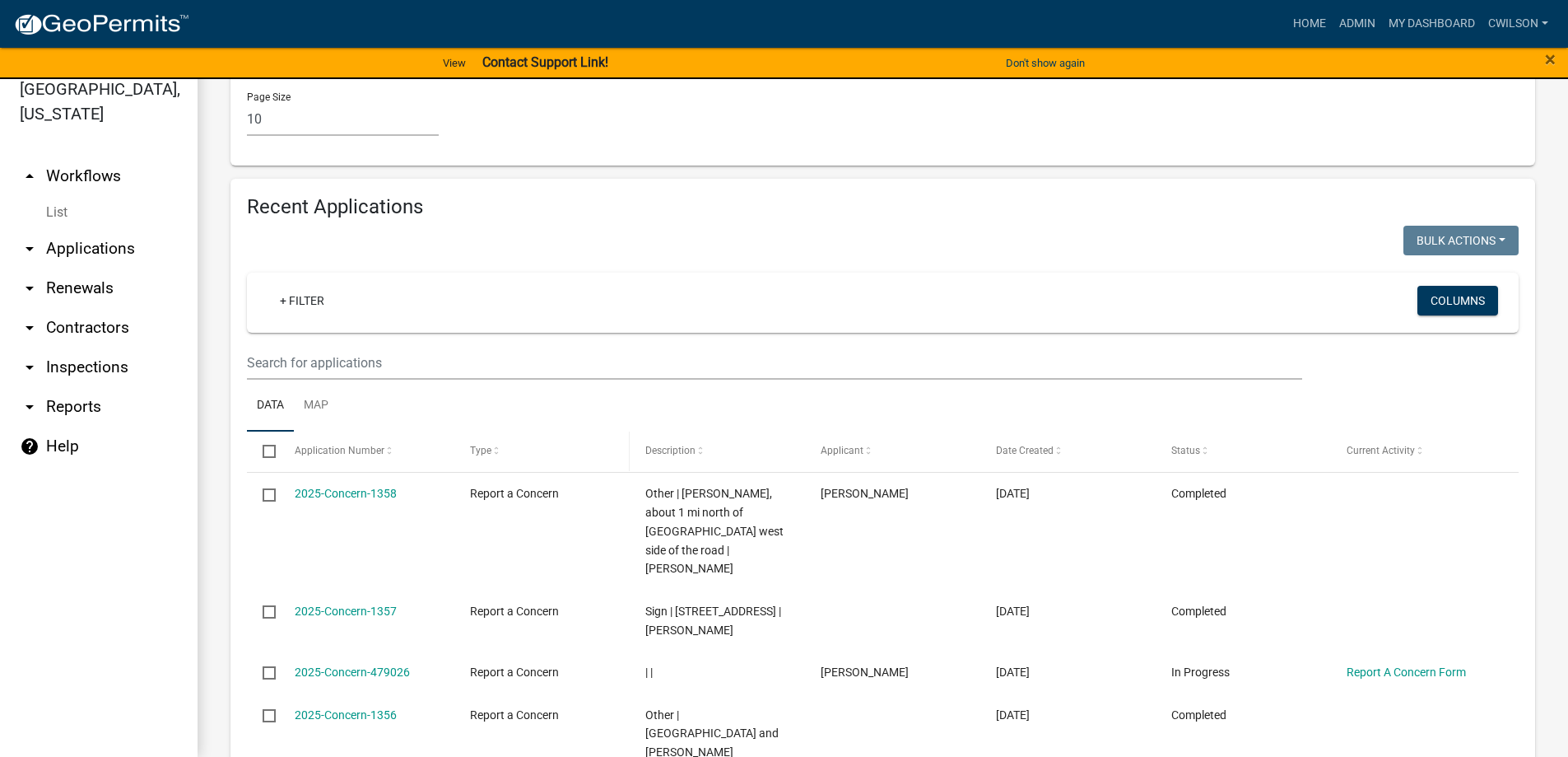
scroll to position [1317, 0]
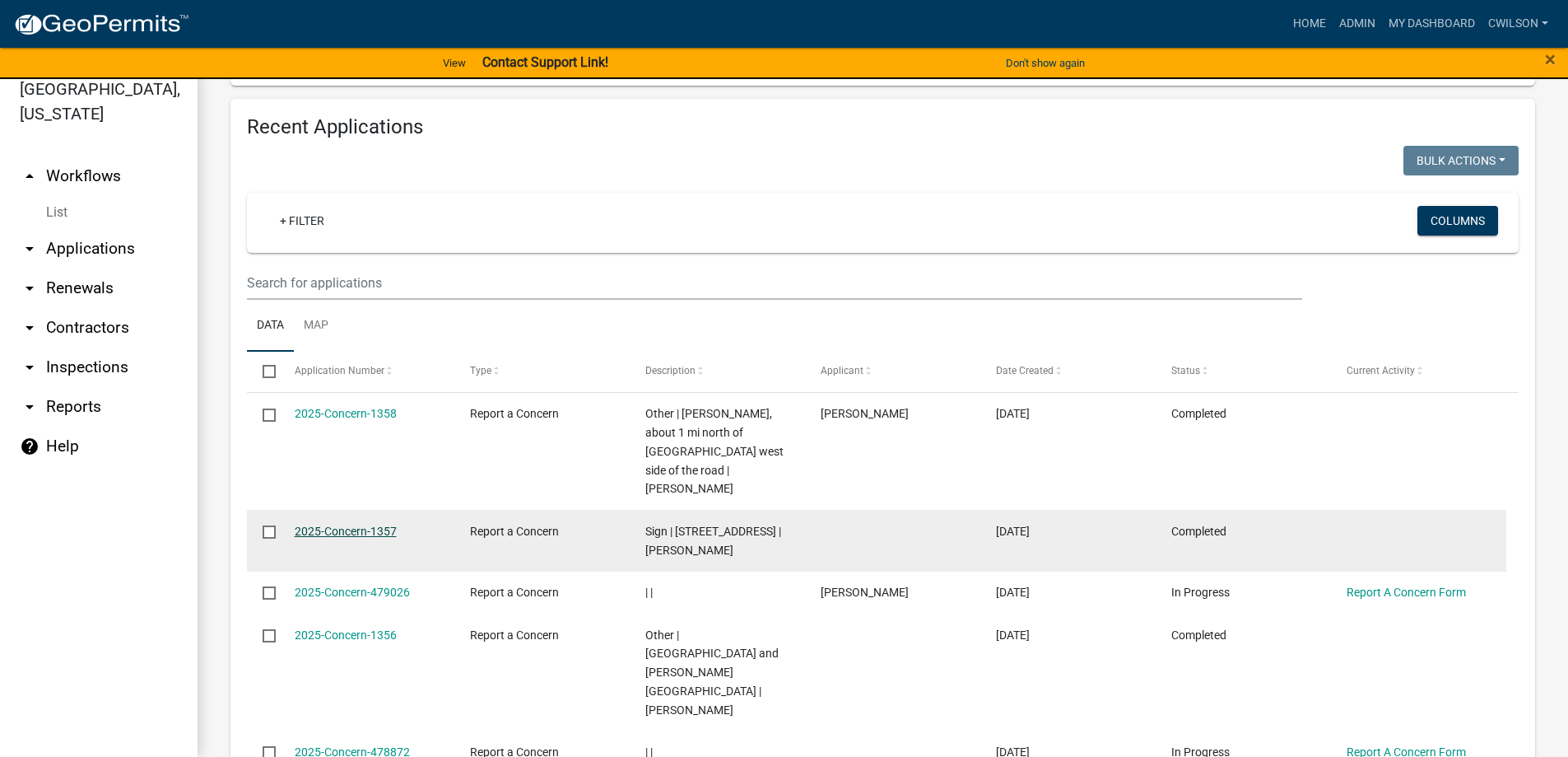
click at [319, 524] on link "2025-Concern-1357" at bounding box center [346, 530] width 102 height 13
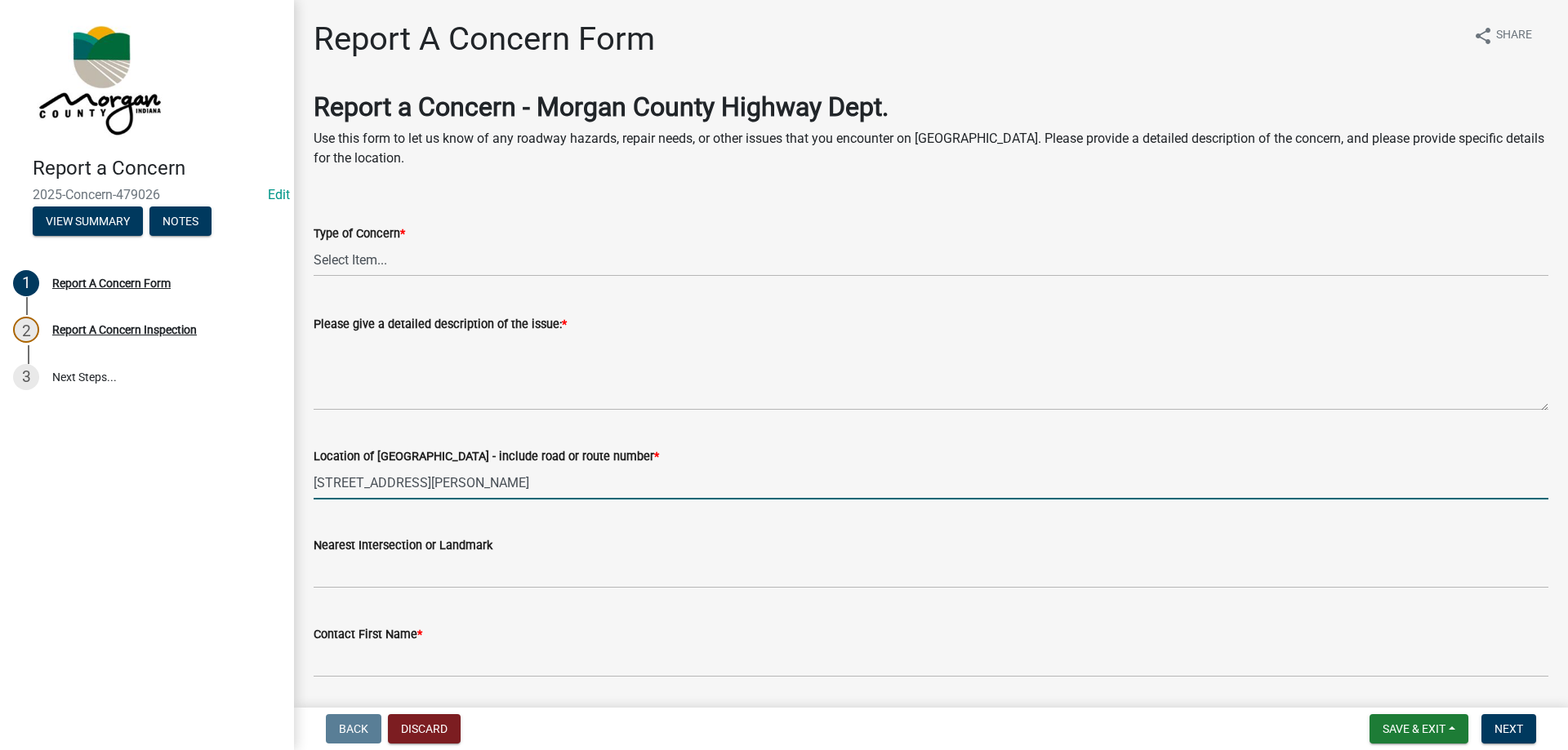
scroll to position [82, 0]
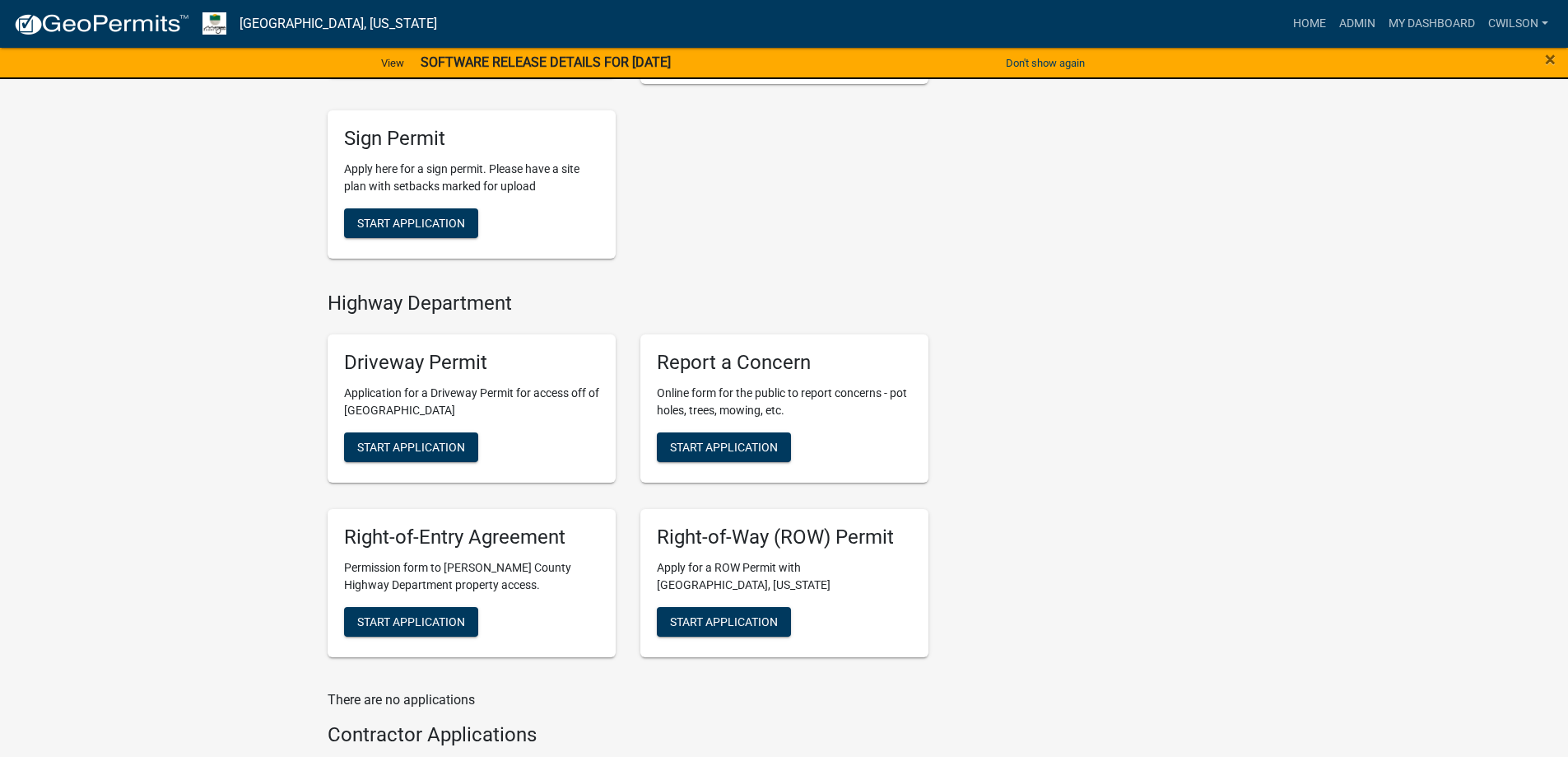
scroll to position [653, 0]
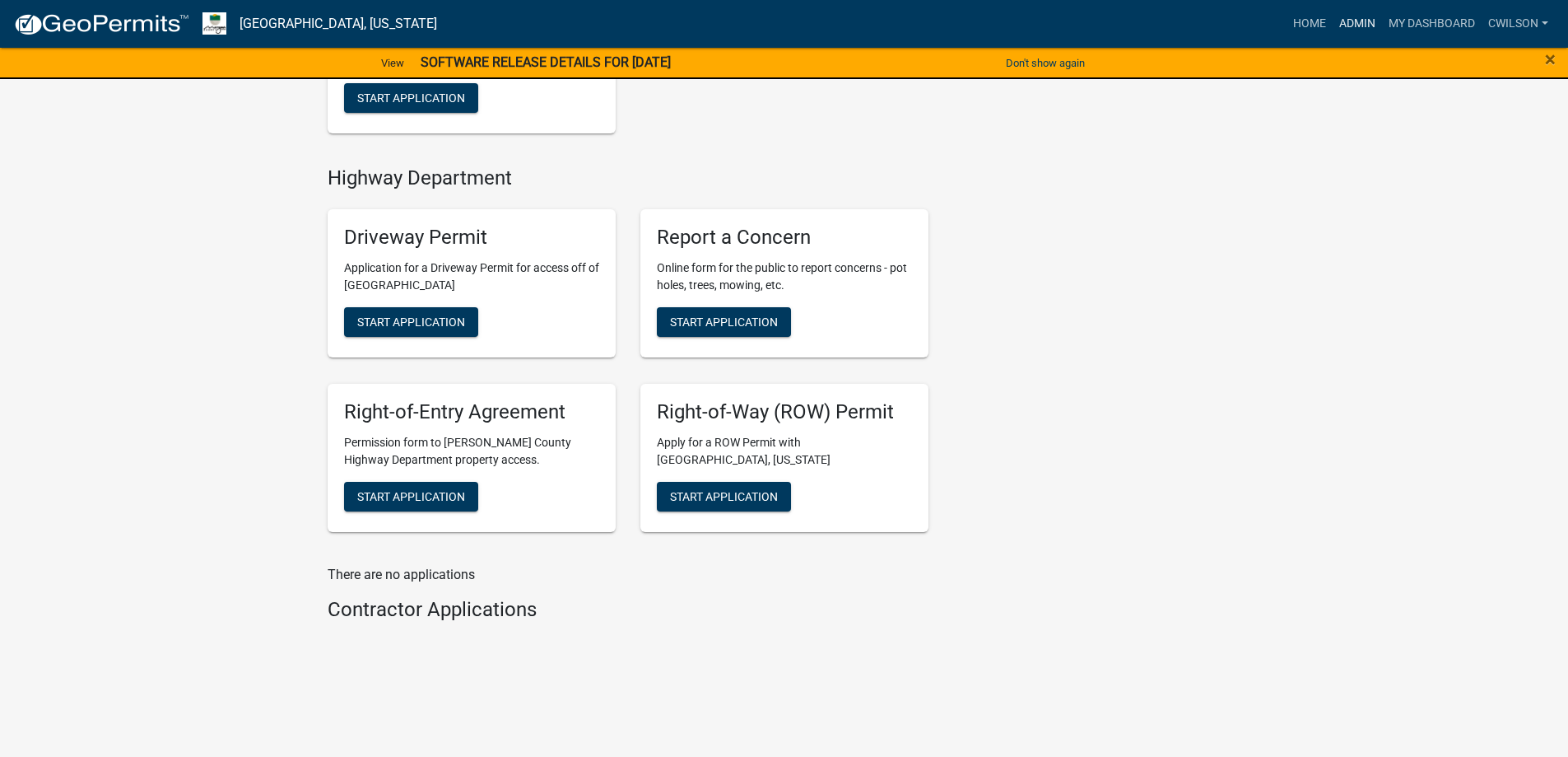
click at [1349, 14] on link "Admin" at bounding box center [1357, 24] width 49 height 32
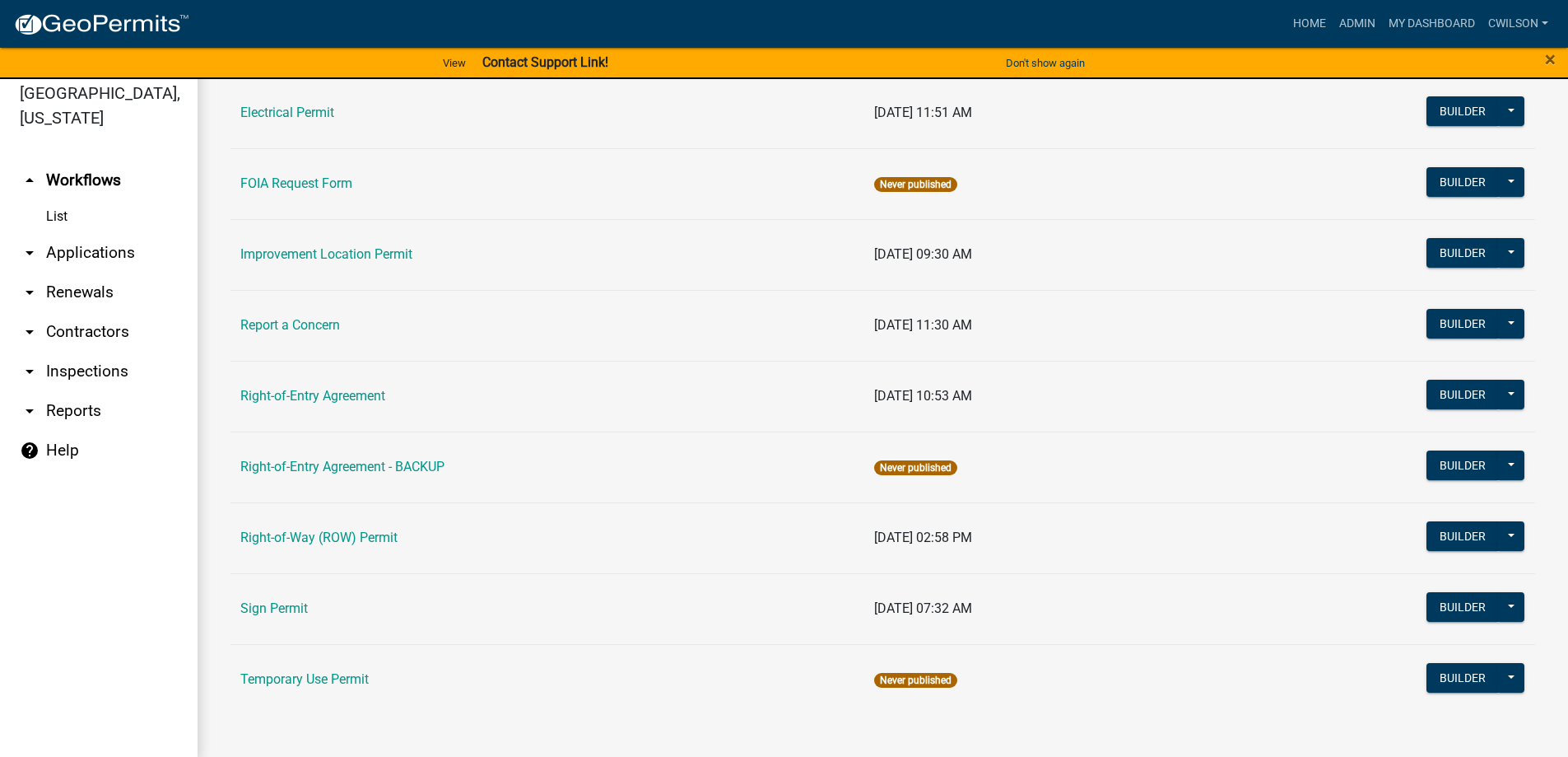
scroll to position [20, 0]
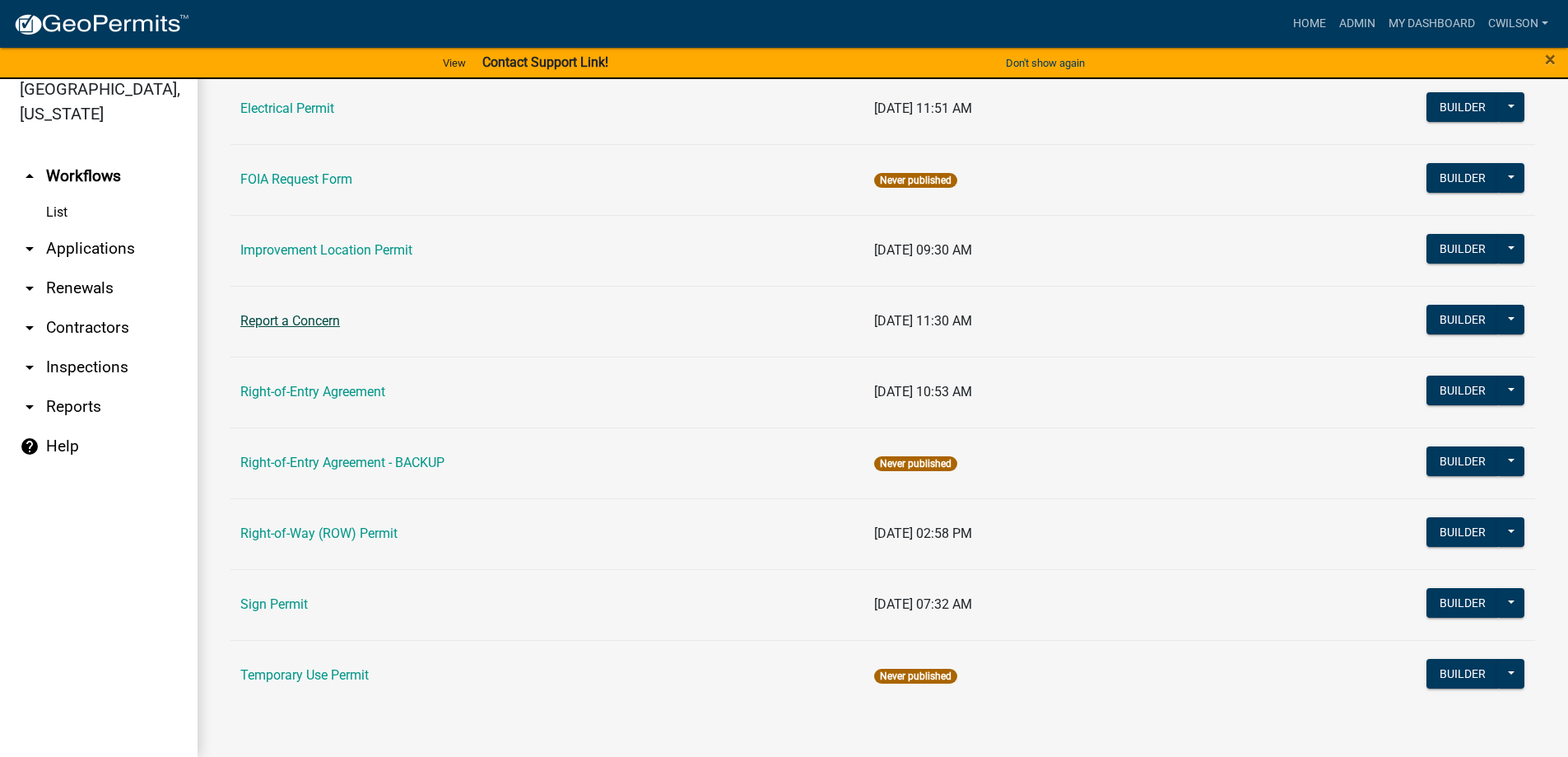
click at [313, 322] on link "Report a Concern" at bounding box center [290, 321] width 99 height 16
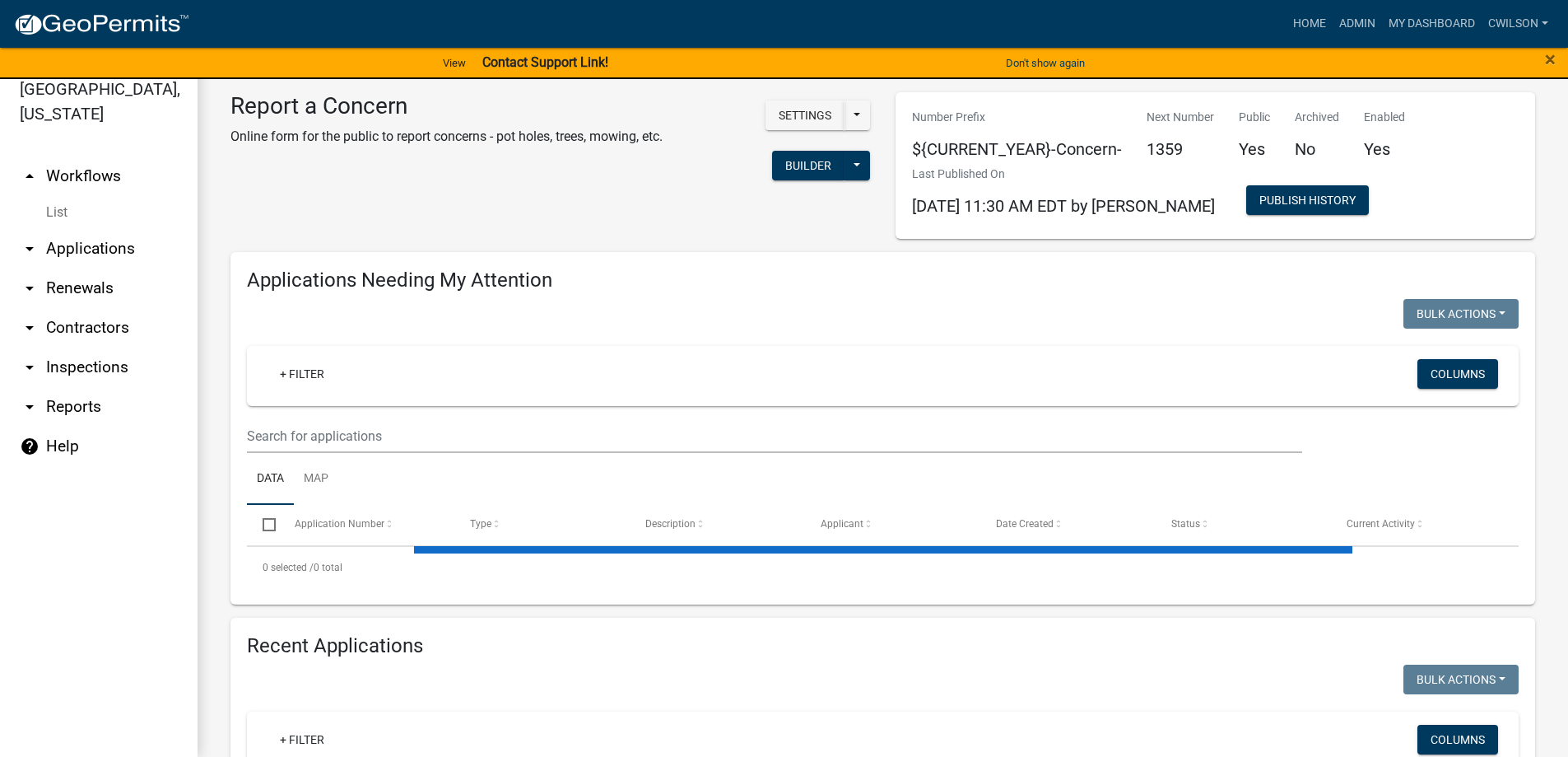
select select "2: 50"
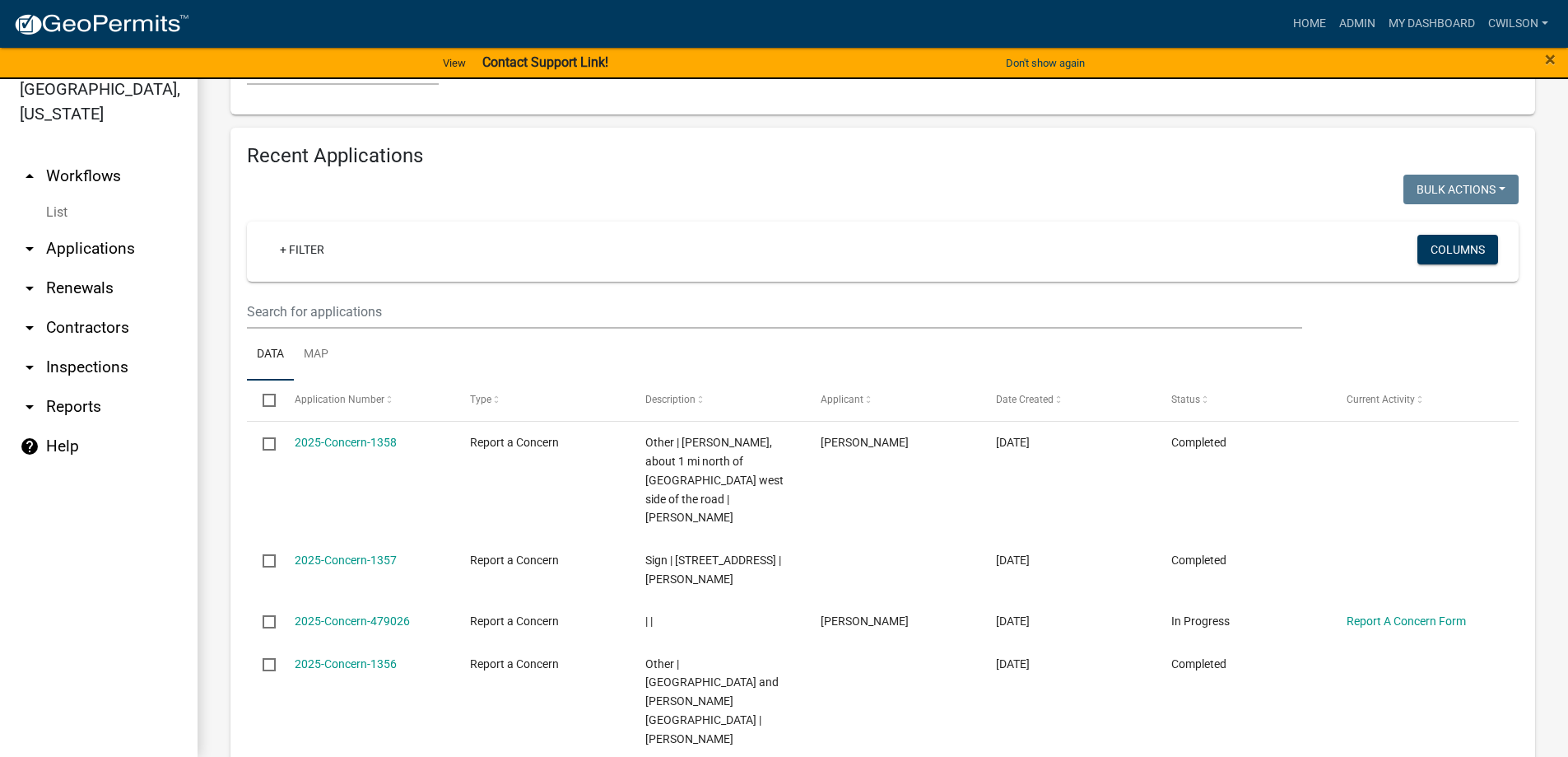
scroll to position [1317, 0]
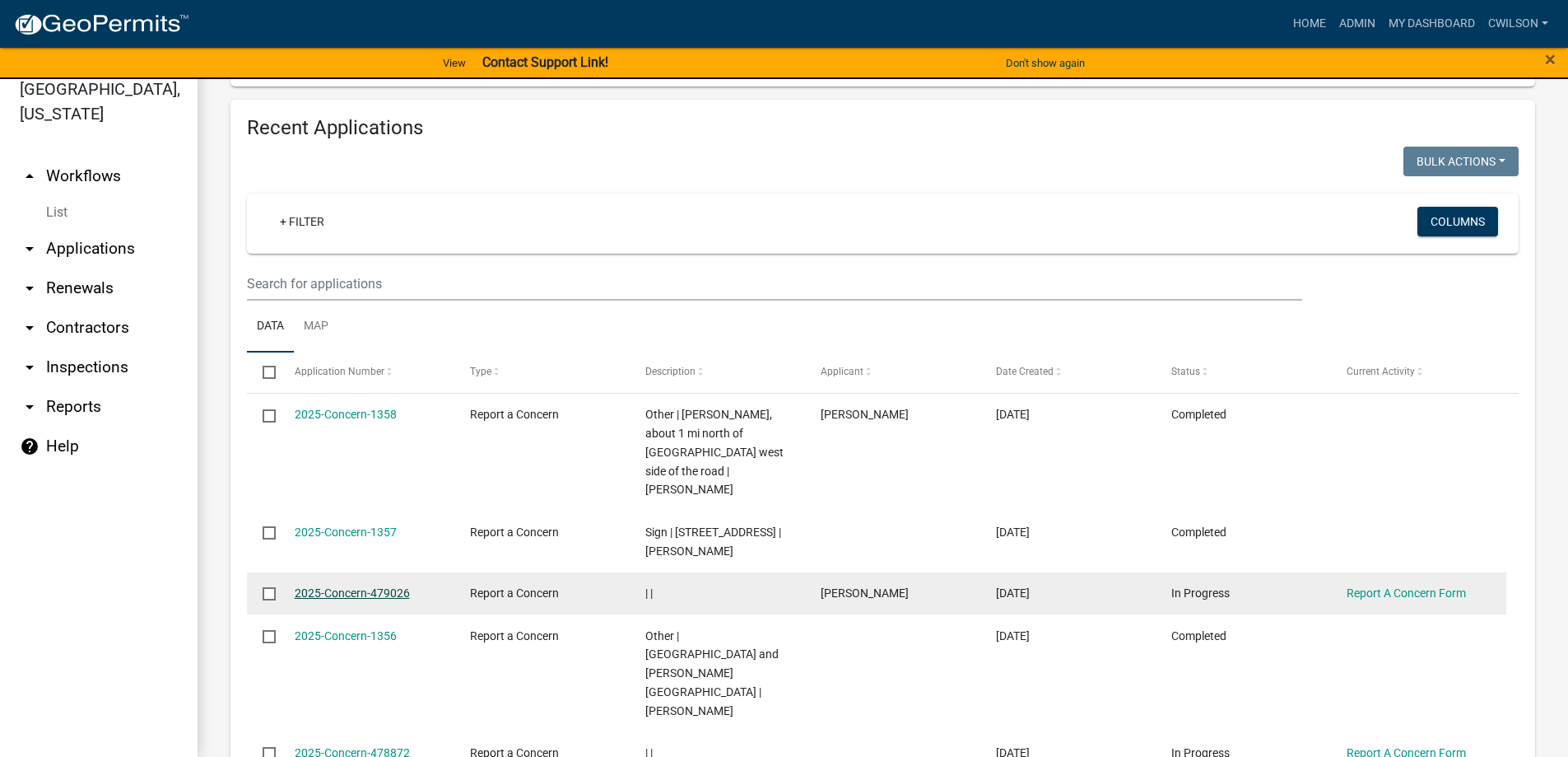
click at [352, 587] on link "2025-Concern-479026" at bounding box center [352, 593] width 115 height 13
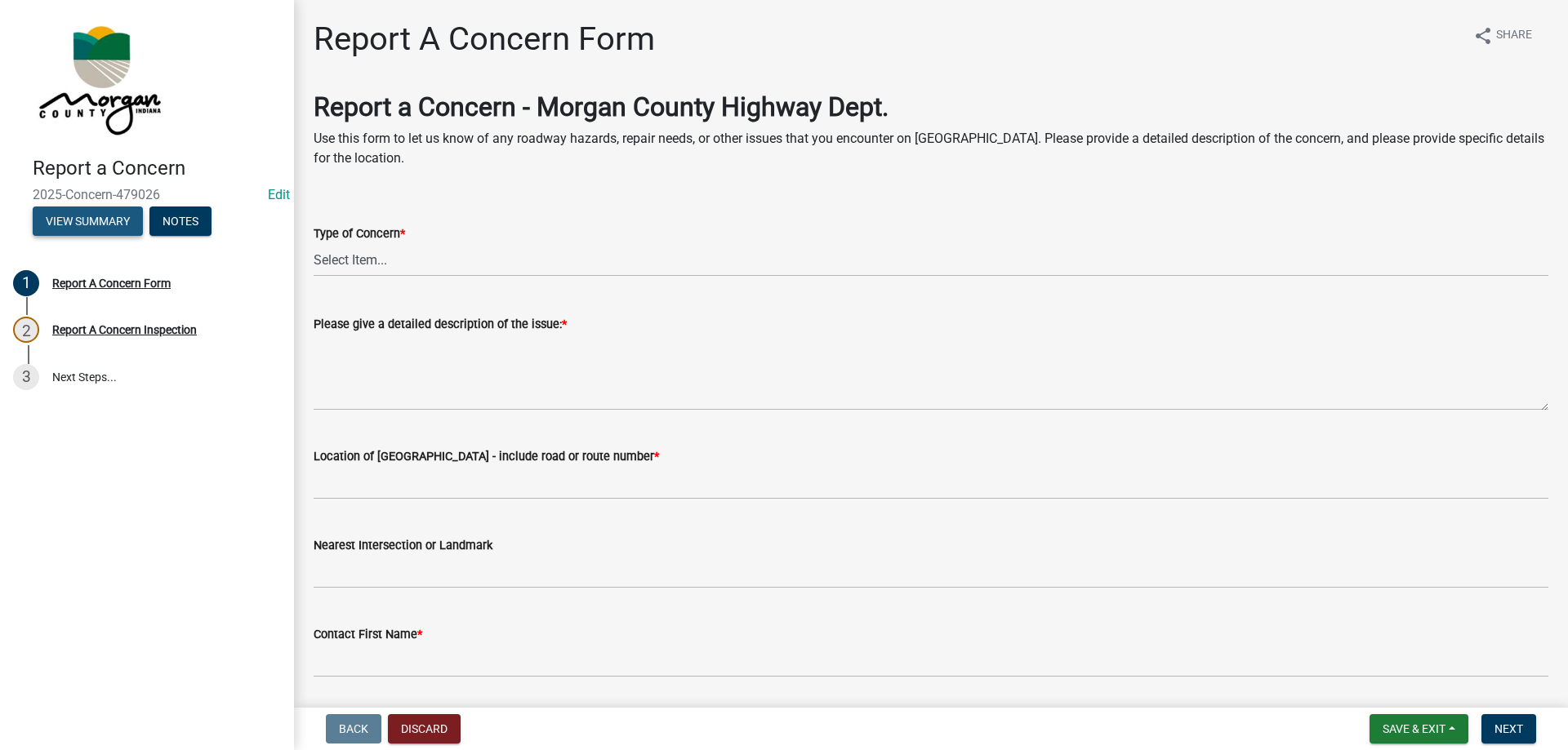
click at [81, 232] on button "View Summary" at bounding box center [88, 221] width 111 height 30
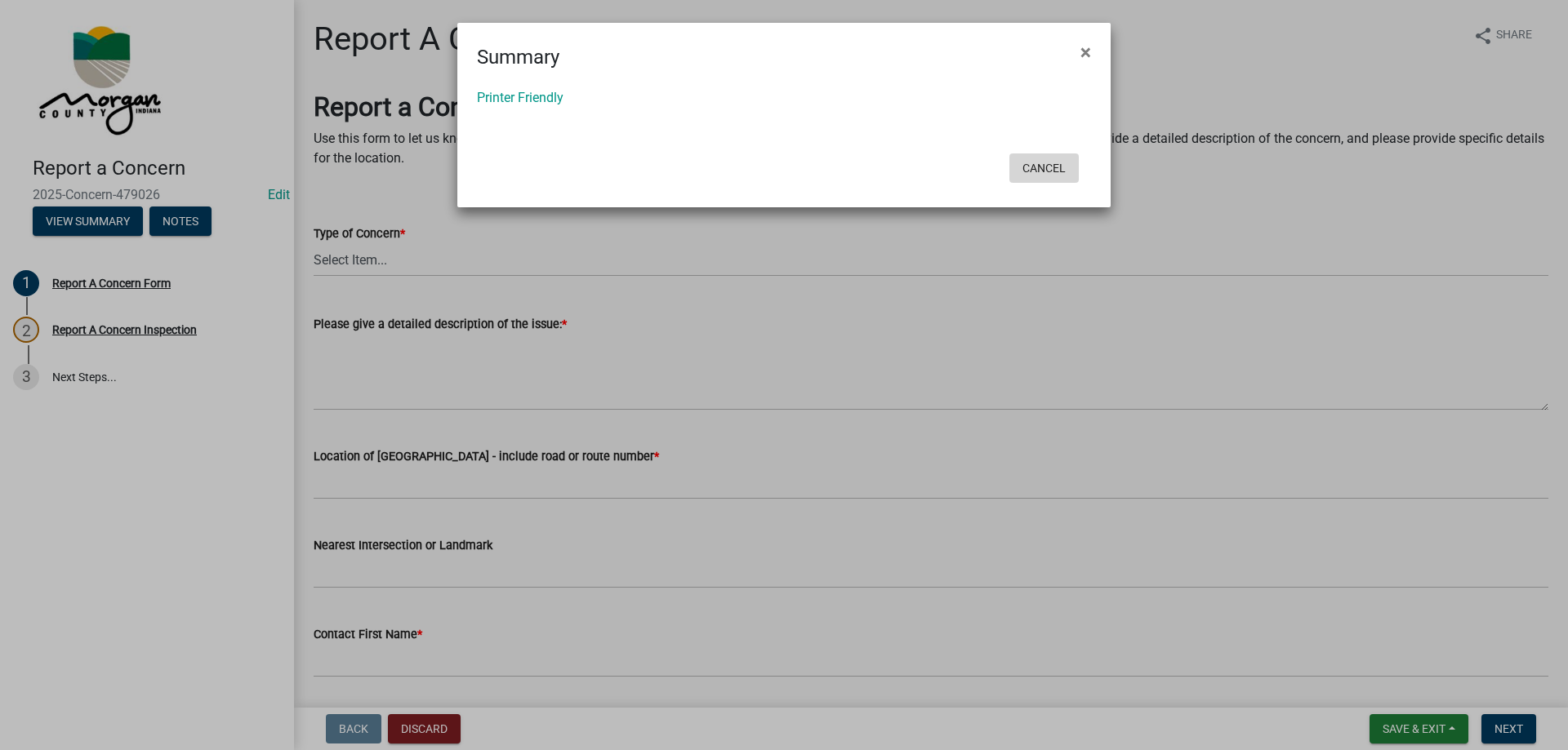
click at [1046, 171] on button "Cancel" at bounding box center [1044, 168] width 70 height 30
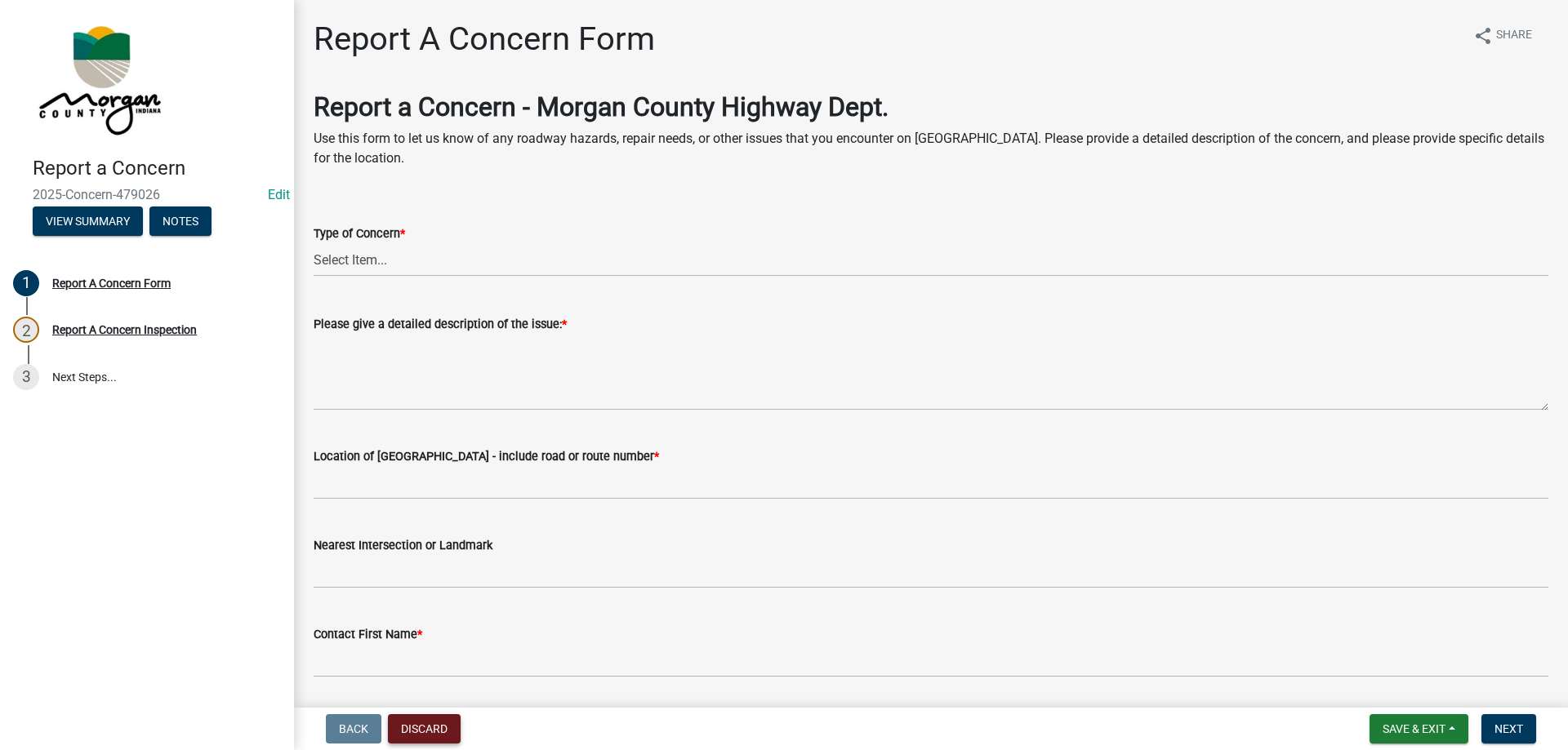
click at [434, 723] on button "Discard" at bounding box center [423, 729] width 72 height 30
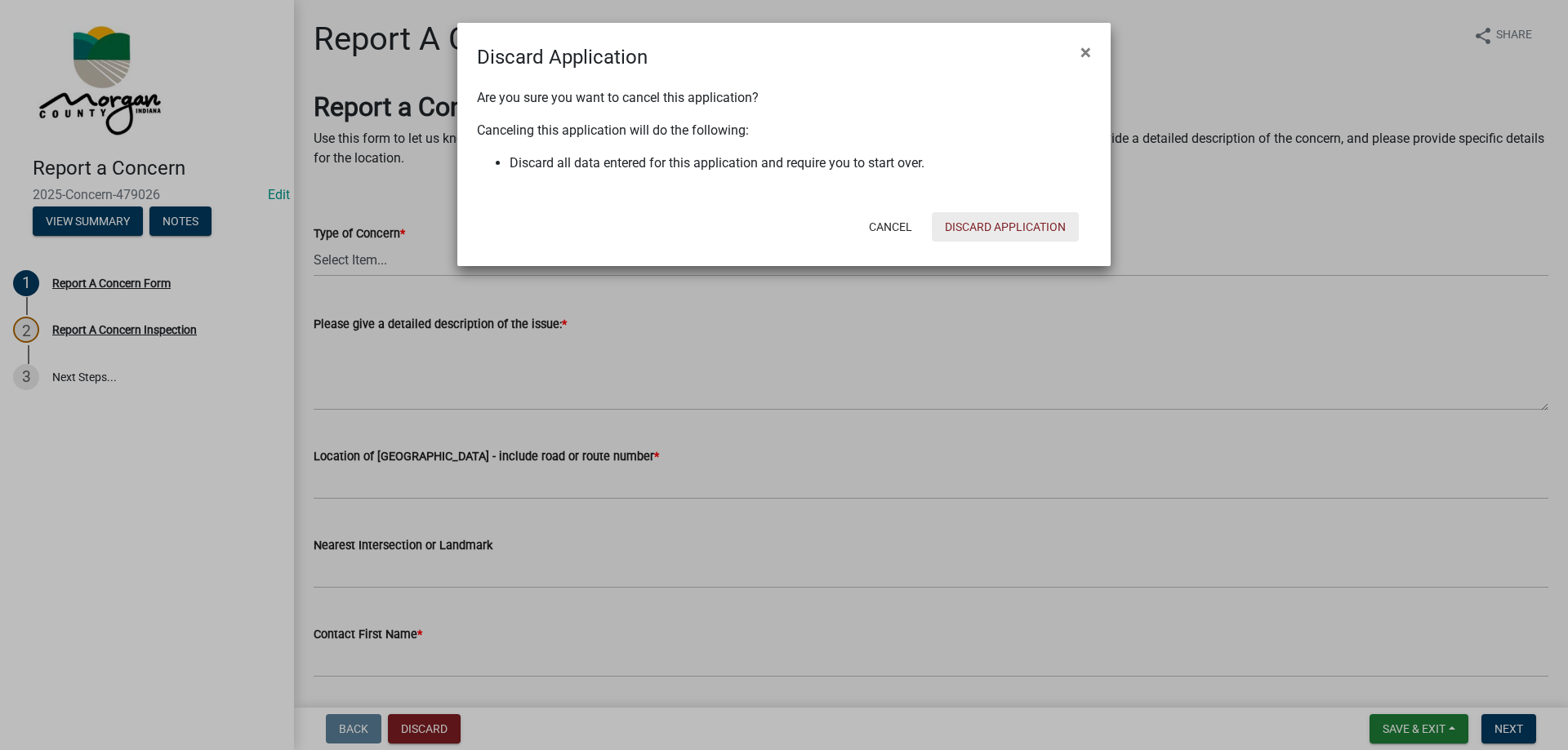
click at [966, 232] on button "Discard Application" at bounding box center [1005, 227] width 147 height 30
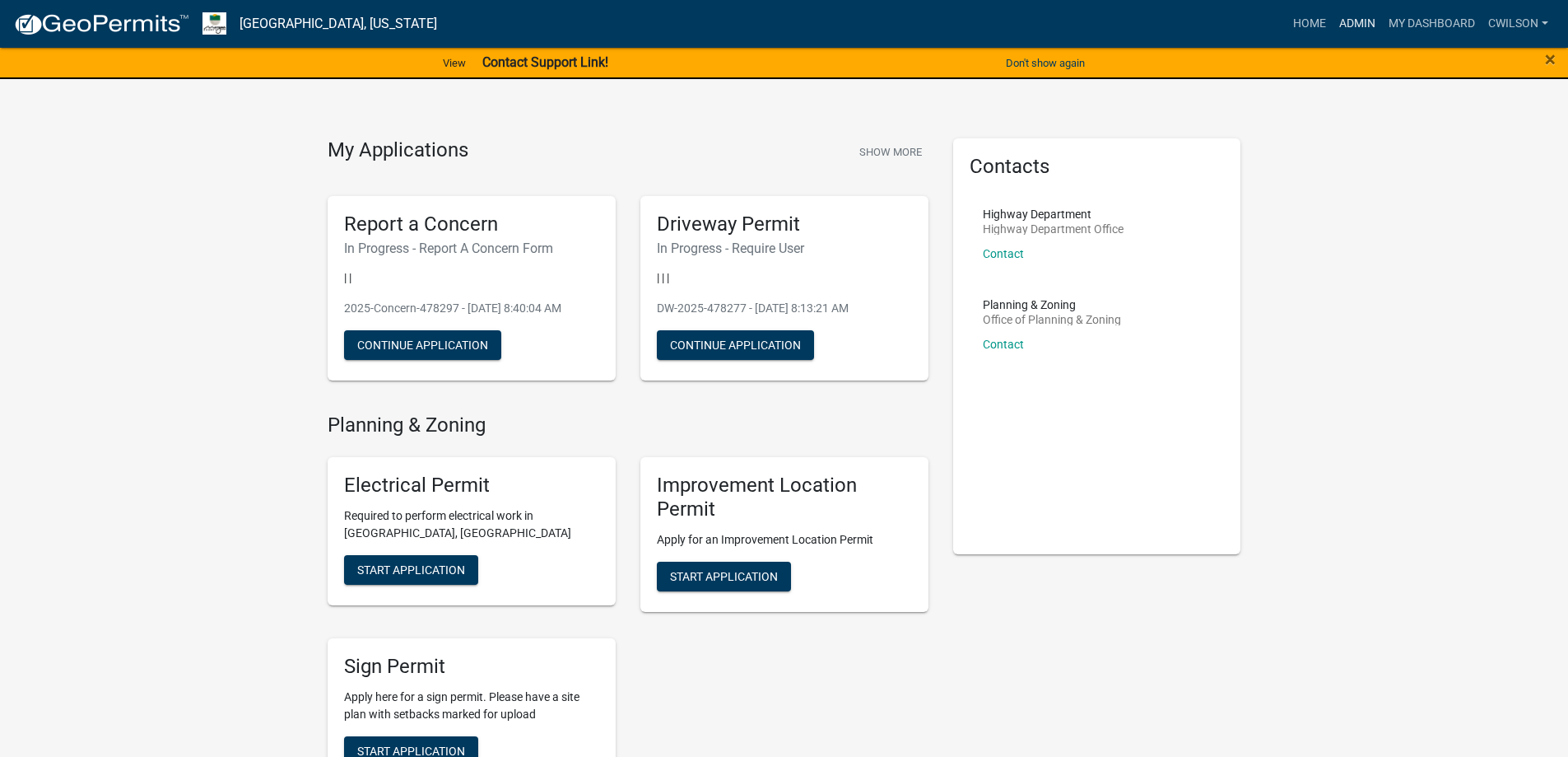
click at [1367, 29] on link "Admin" at bounding box center [1357, 24] width 49 height 32
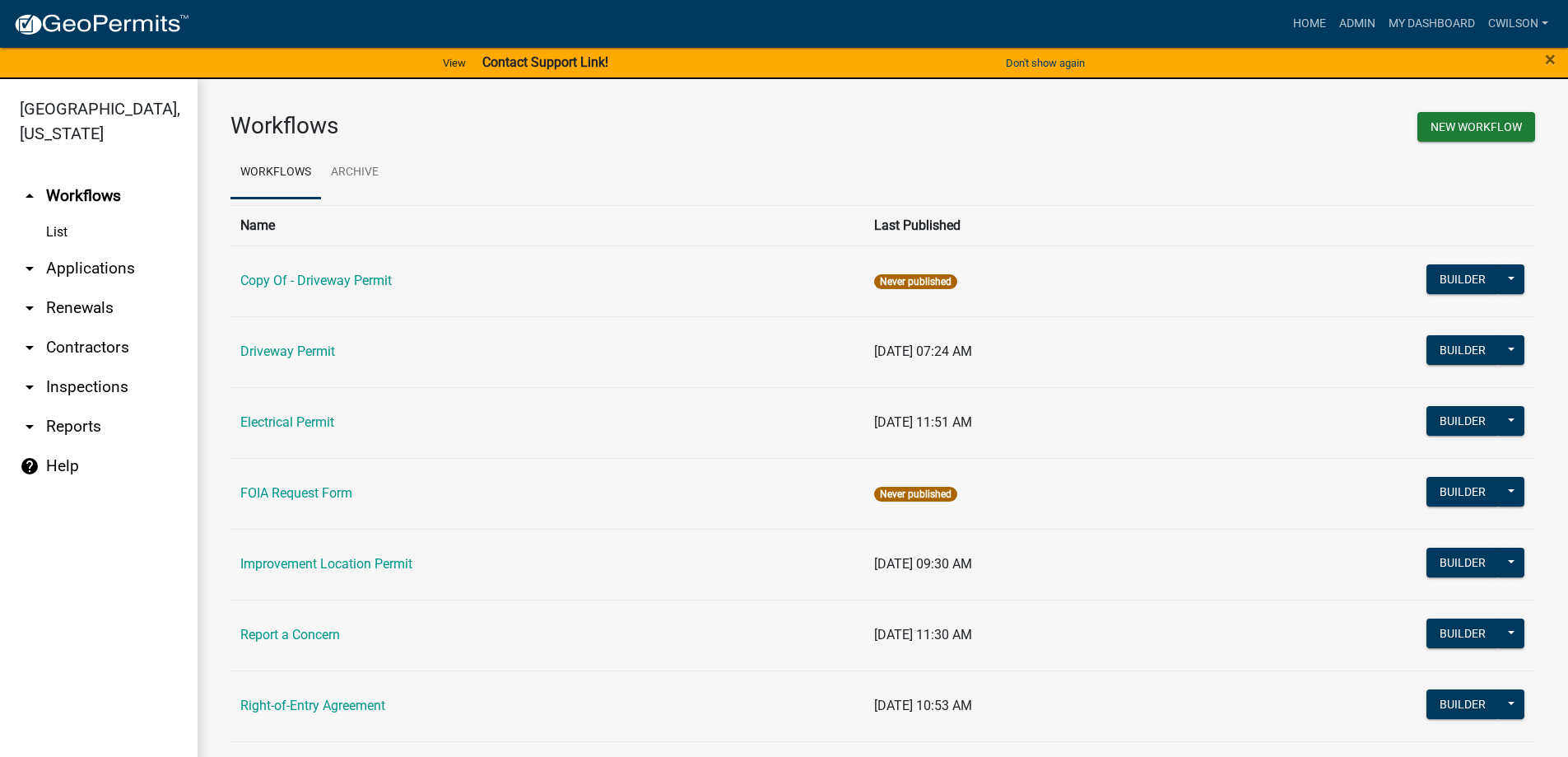
click at [271, 645] on td "Report a Concern" at bounding box center [548, 635] width 634 height 71
click at [281, 631] on link "Report a Concern" at bounding box center [290, 635] width 99 height 16
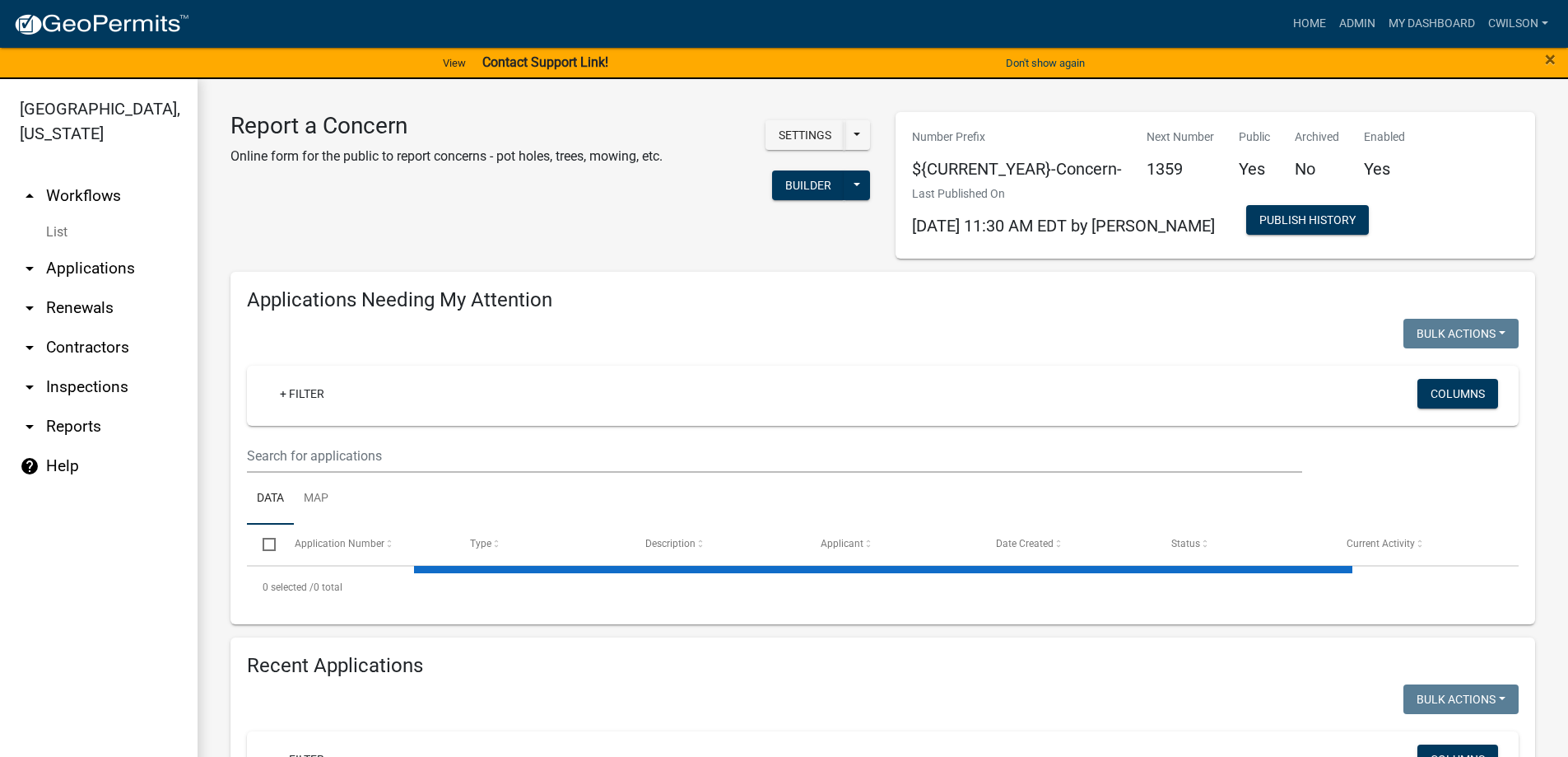
select select "2: 50"
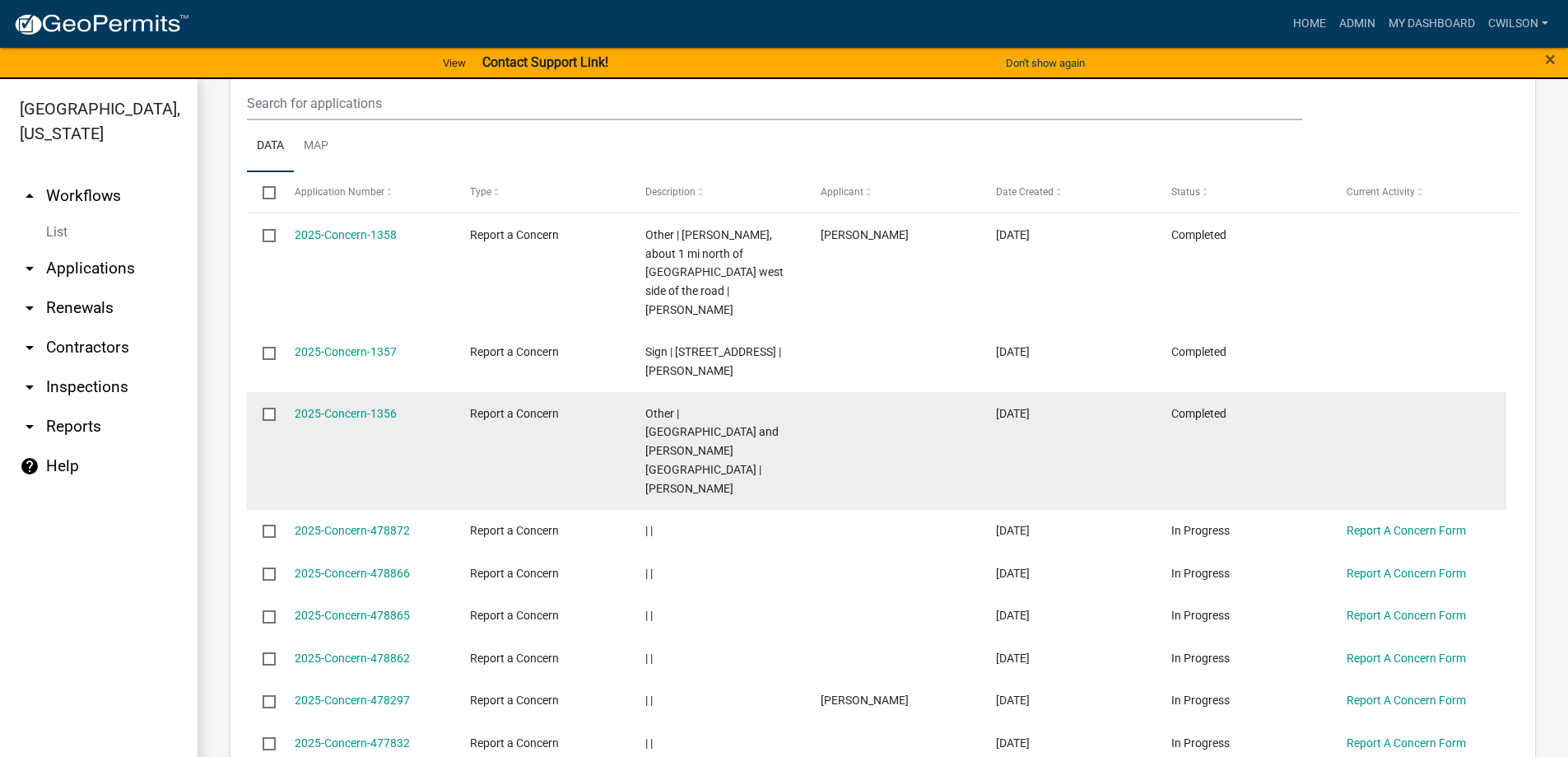
scroll to position [1565, 0]
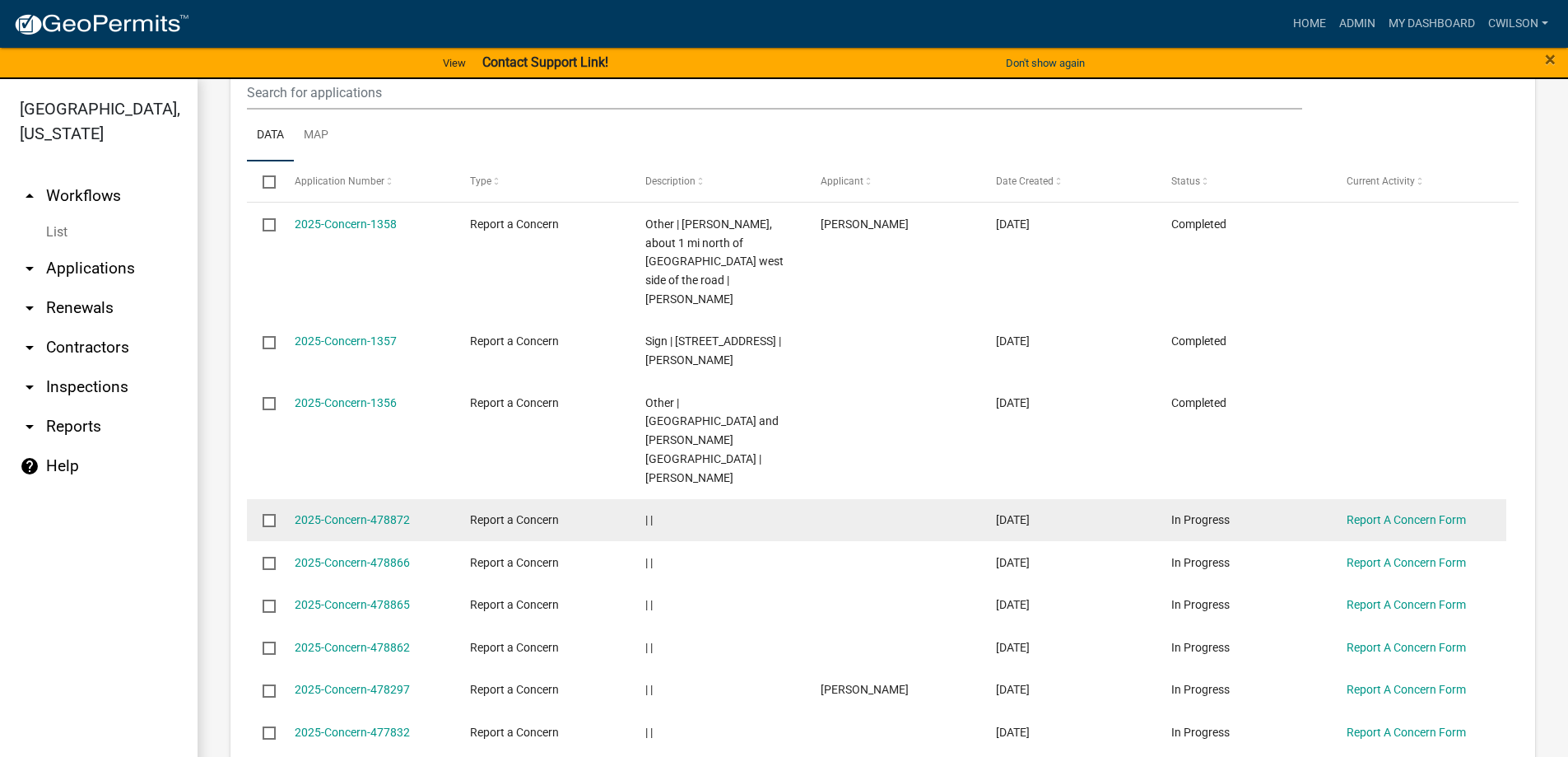
click at [266, 514] on input "checkbox" at bounding box center [268, 519] width 11 height 11
checkbox input "true"
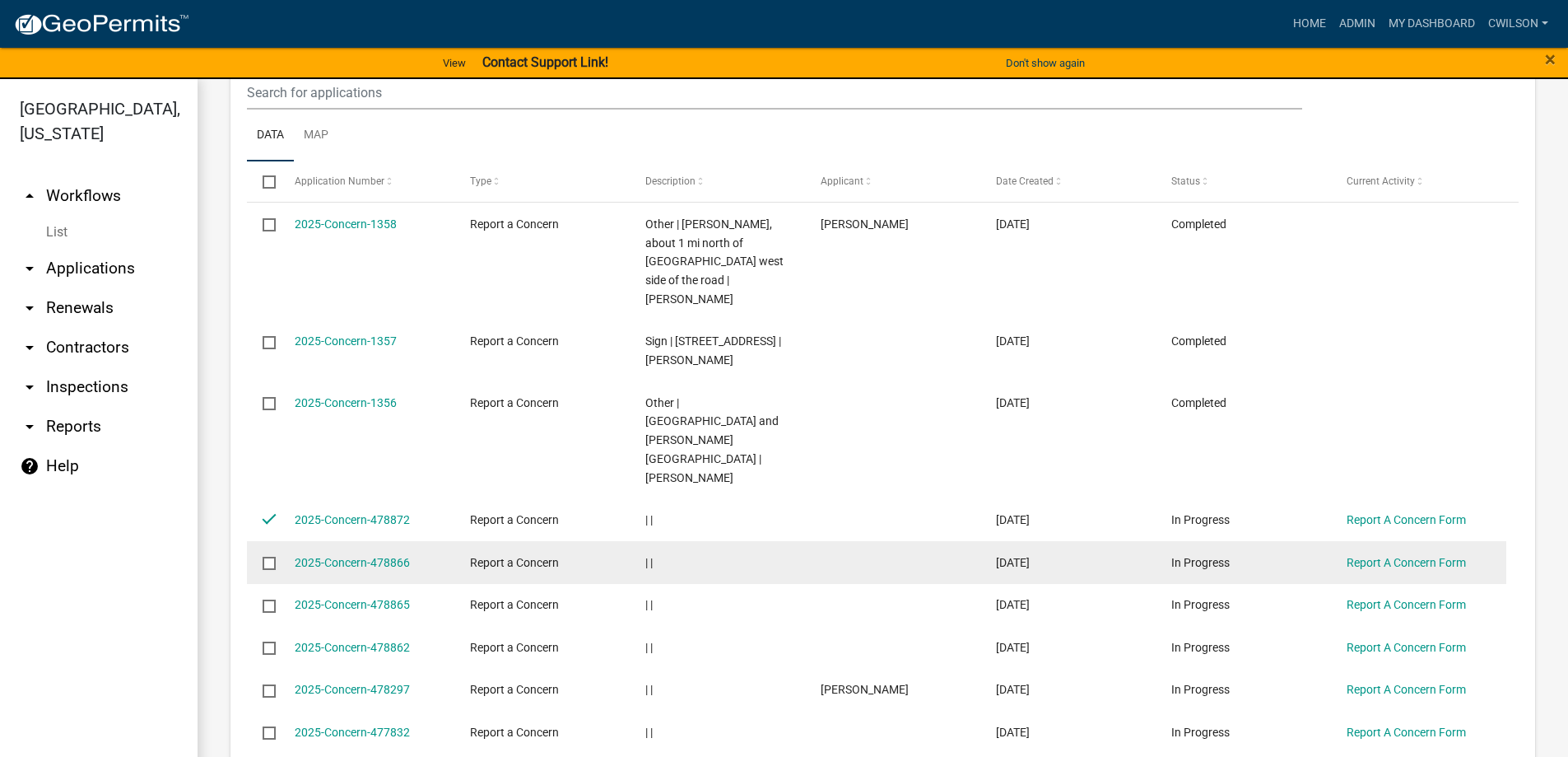
click at [267, 557] on input "checkbox" at bounding box center [268, 562] width 11 height 11
checkbox input "true"
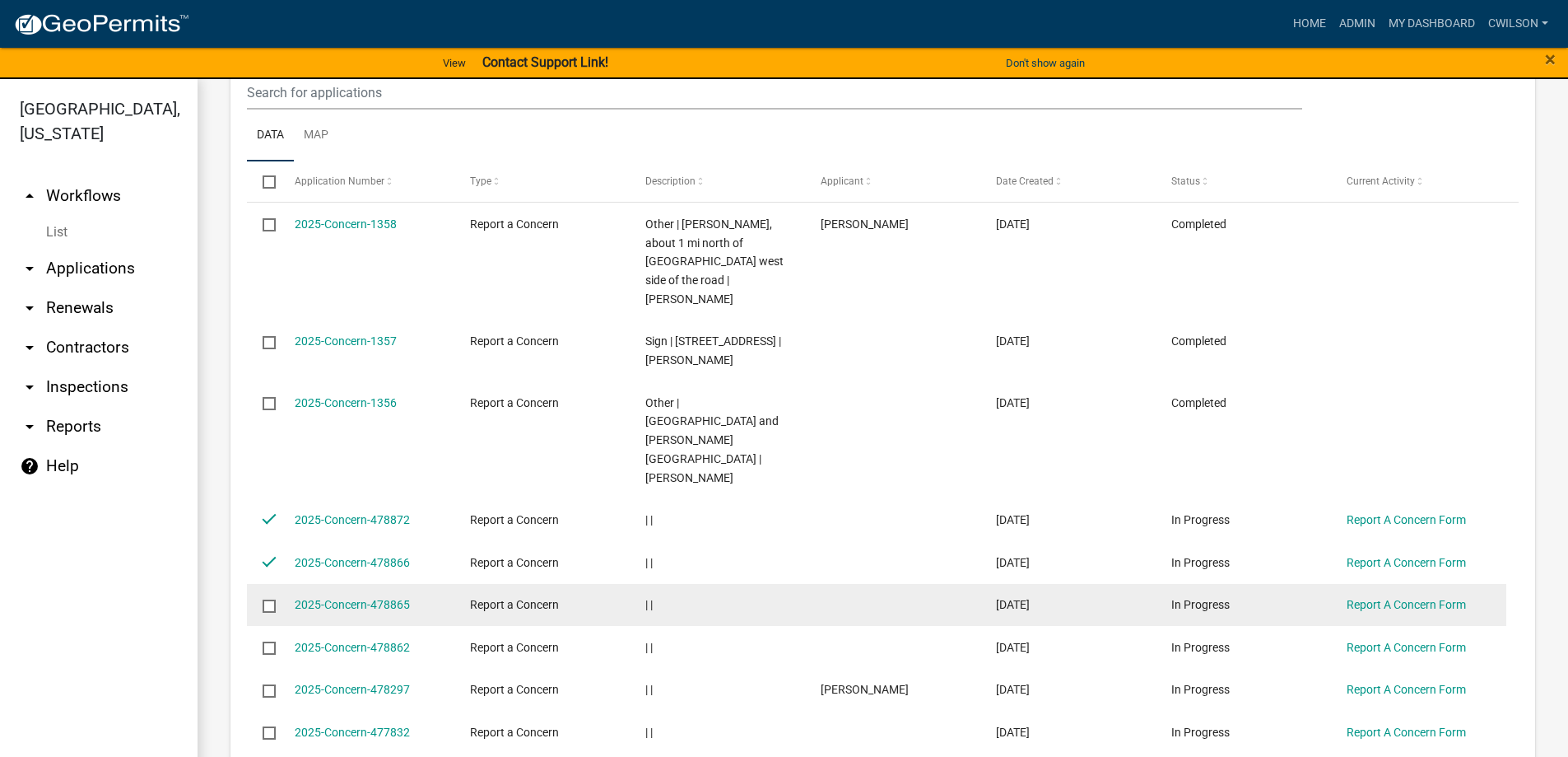
click at [269, 600] on input "checkbox" at bounding box center [268, 605] width 11 height 11
checkbox input "true"
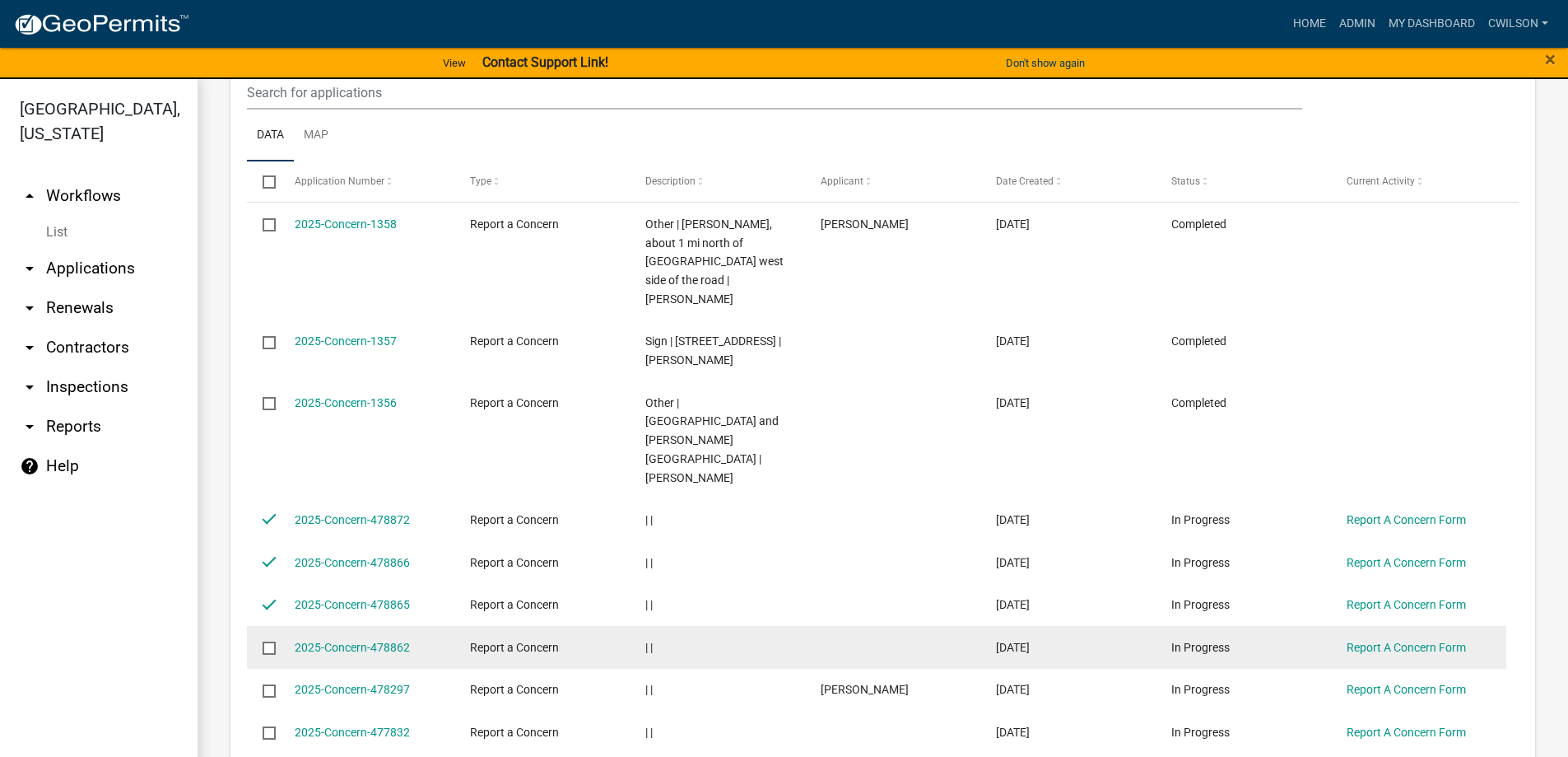
click at [269, 642] on input "checkbox" at bounding box center [268, 647] width 11 height 11
checkbox input "true"
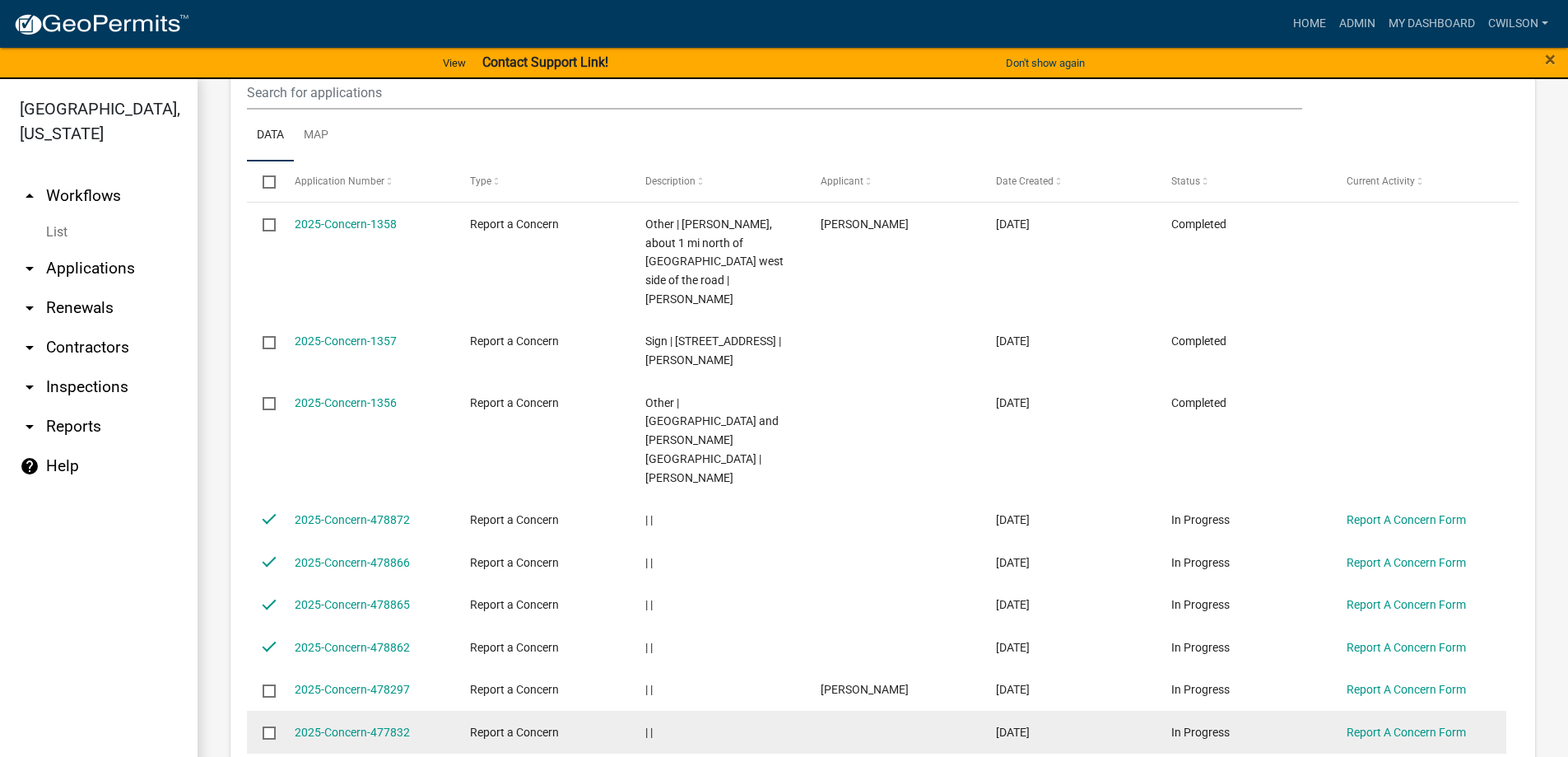
click at [271, 726] on input "checkbox" at bounding box center [268, 732] width 11 height 11
checkbox input "true"
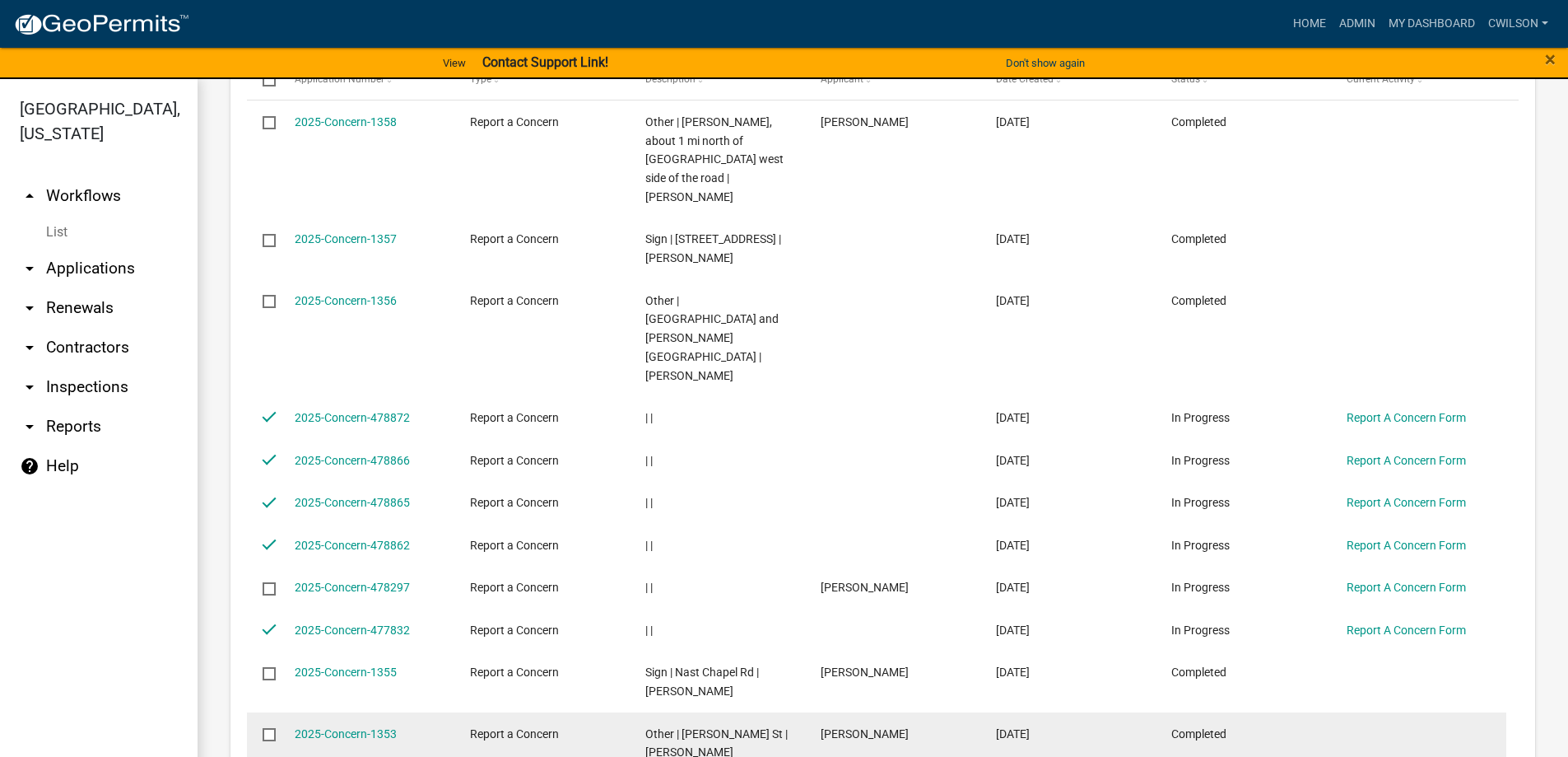
scroll to position [1894, 0]
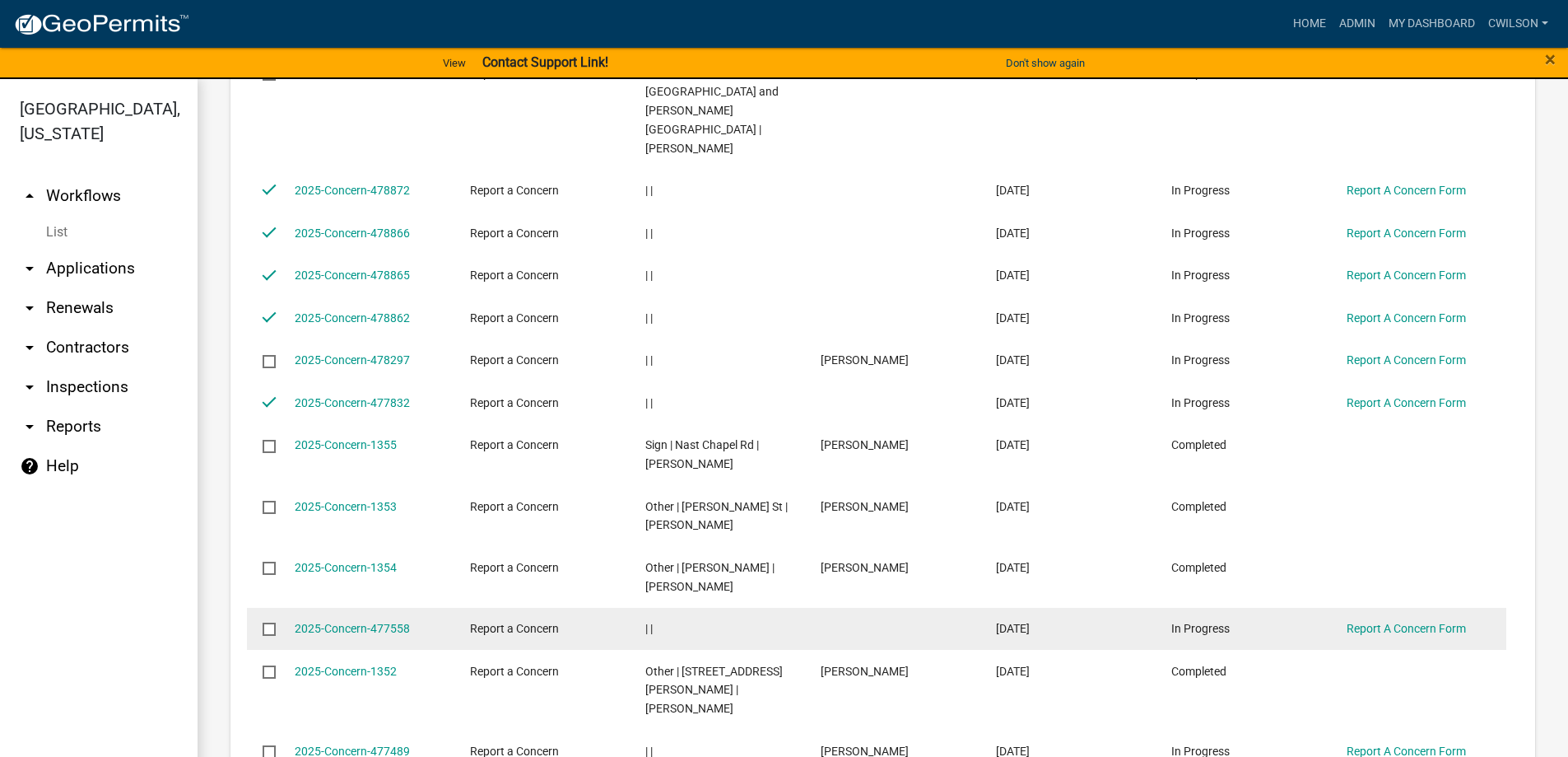
click at [265, 623] on input "checkbox" at bounding box center [268, 628] width 11 height 11
checkbox input "true"
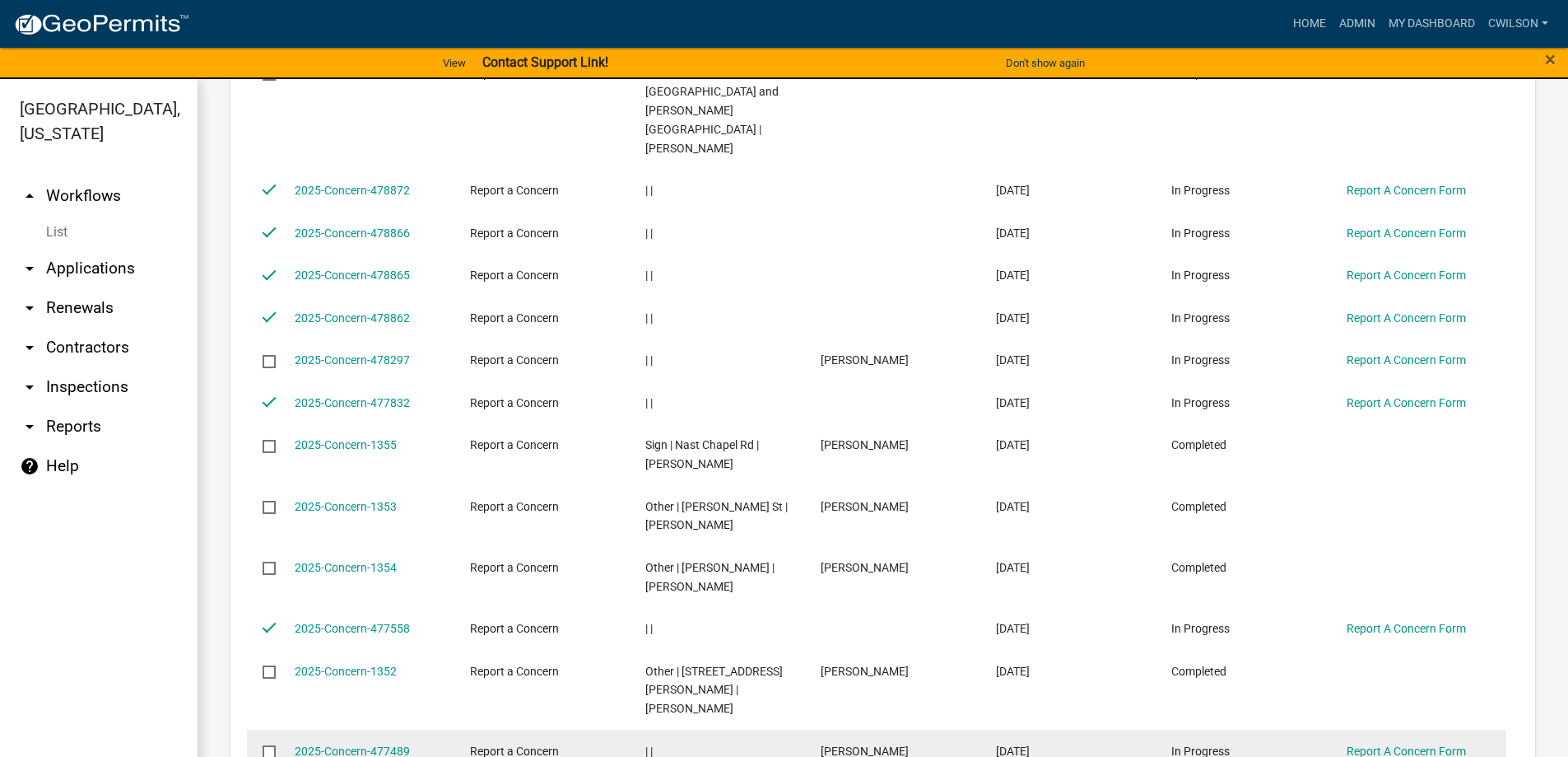
click at [270, 746] on input "checkbox" at bounding box center [268, 751] width 11 height 11
checkbox input "true"
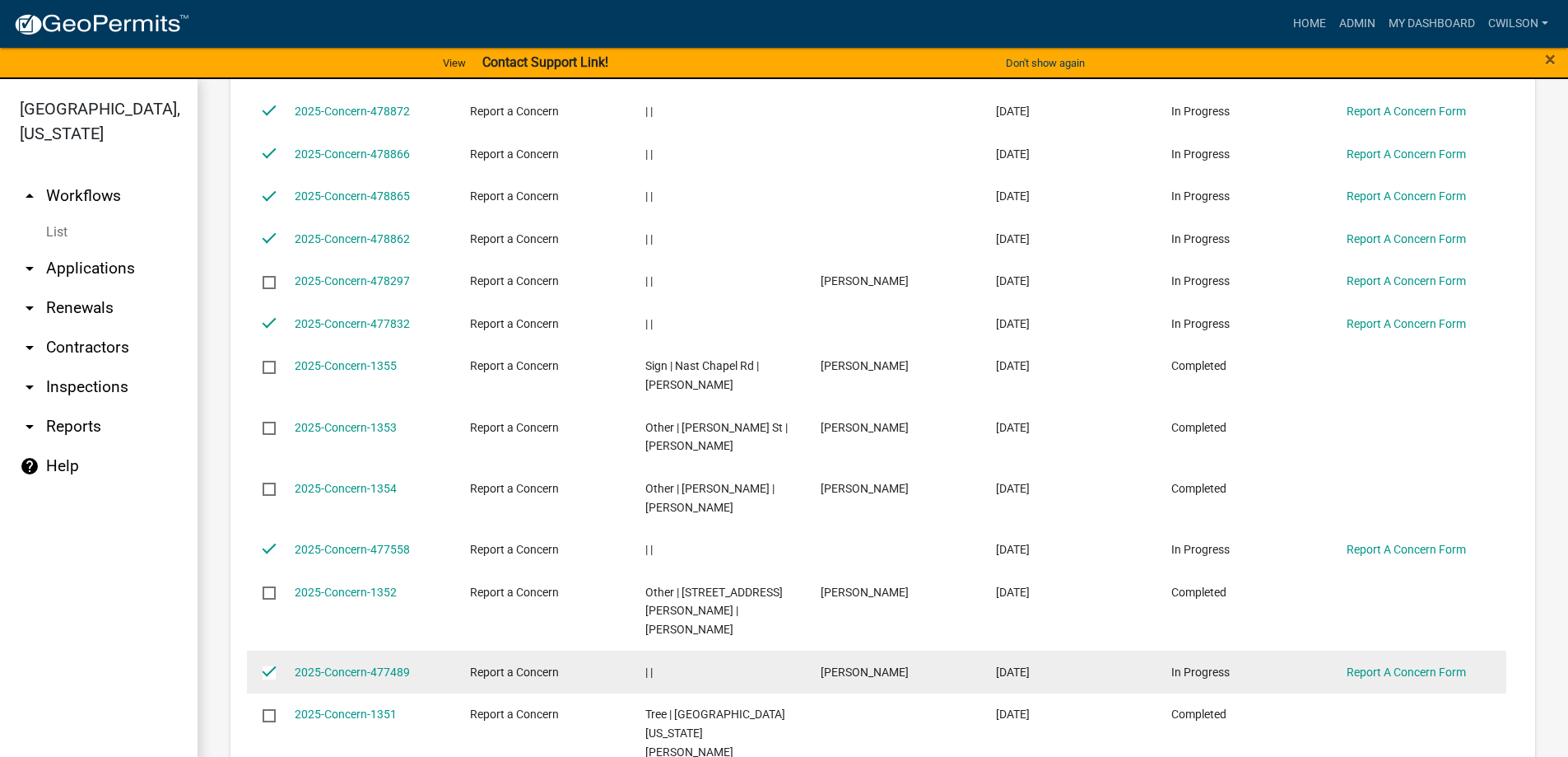
scroll to position [2224, 0]
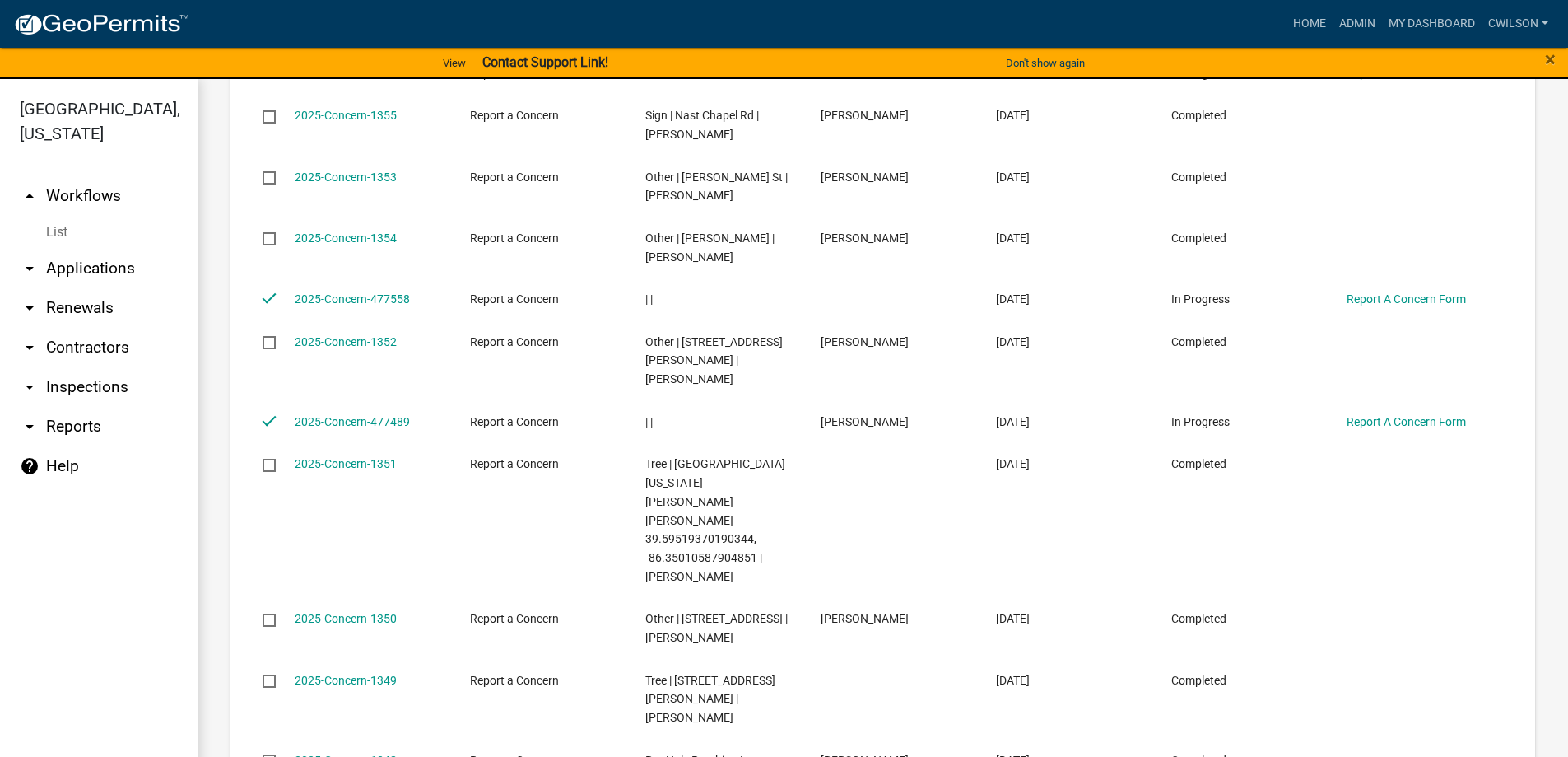
checkbox input "true"
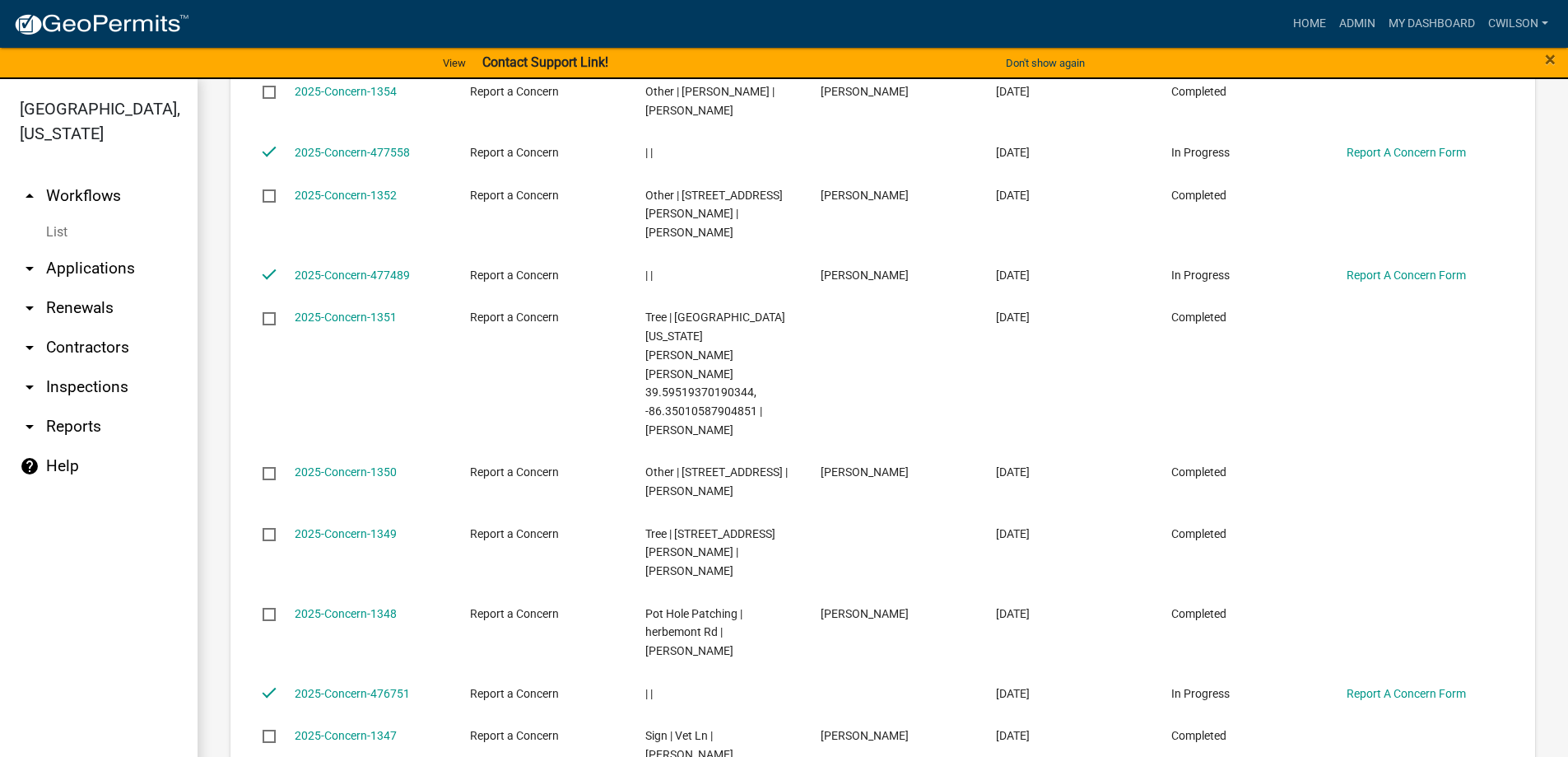
scroll to position [2389, 0]
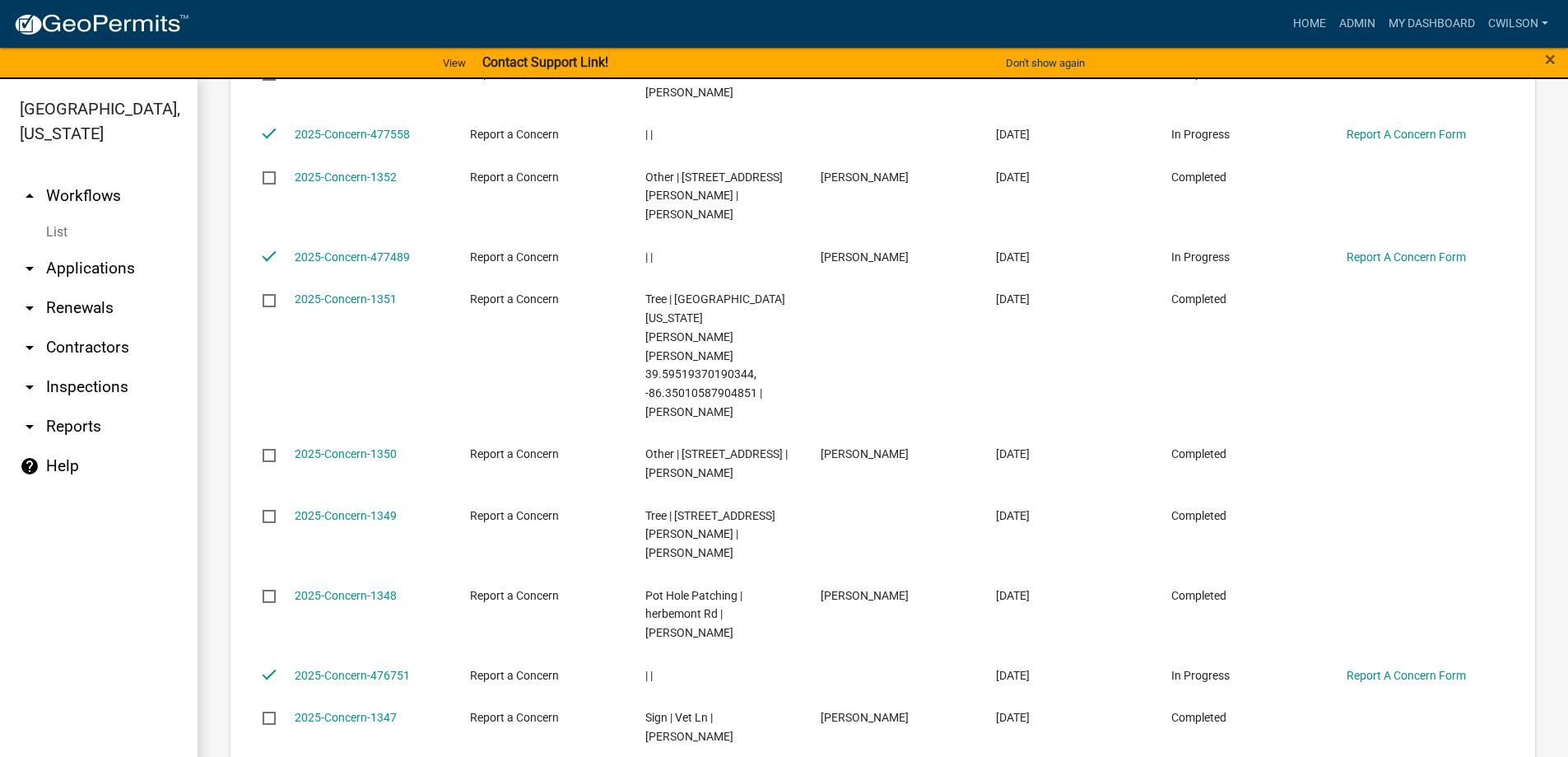
checkbox input "true"
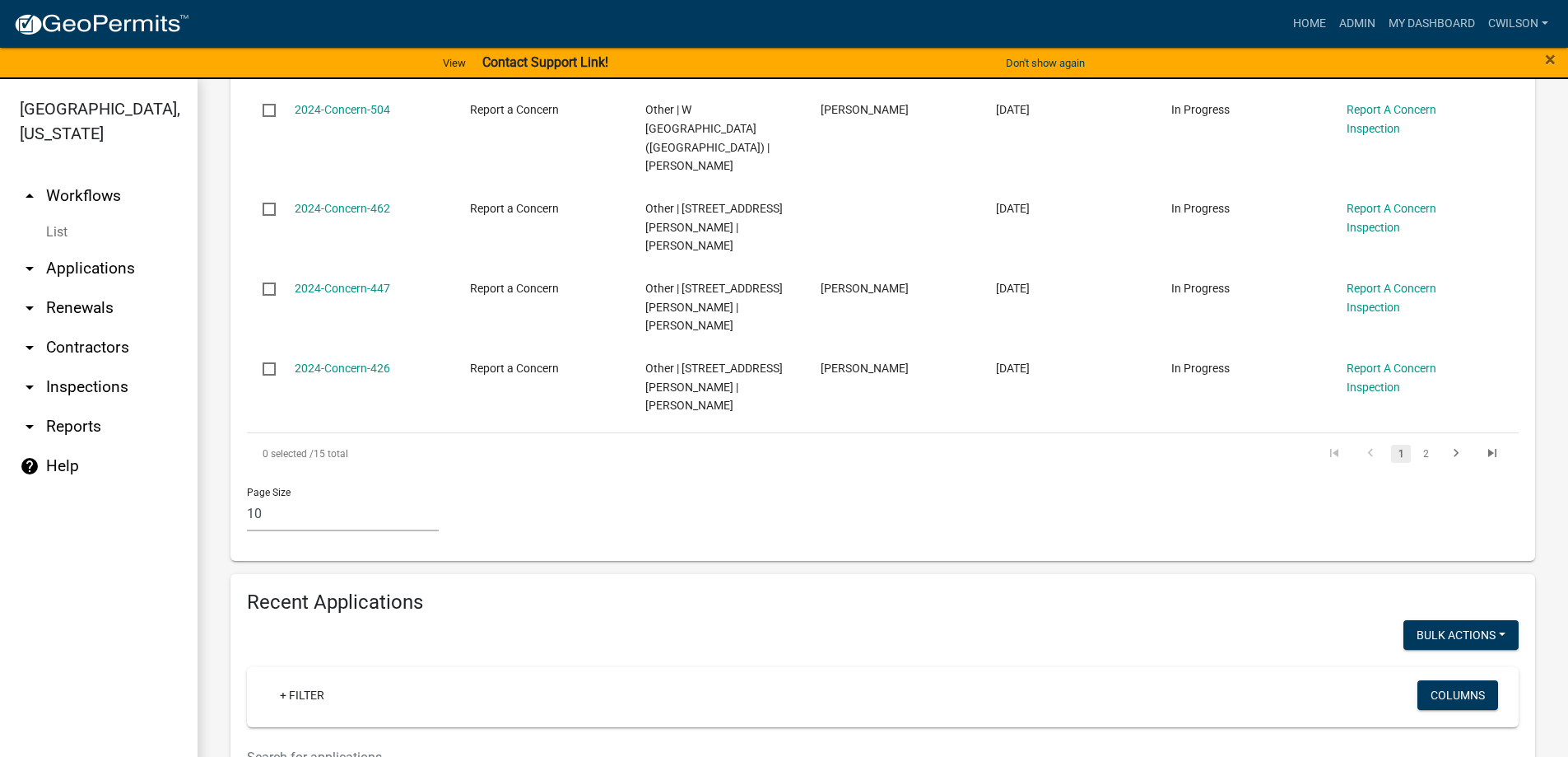
scroll to position [988, 0]
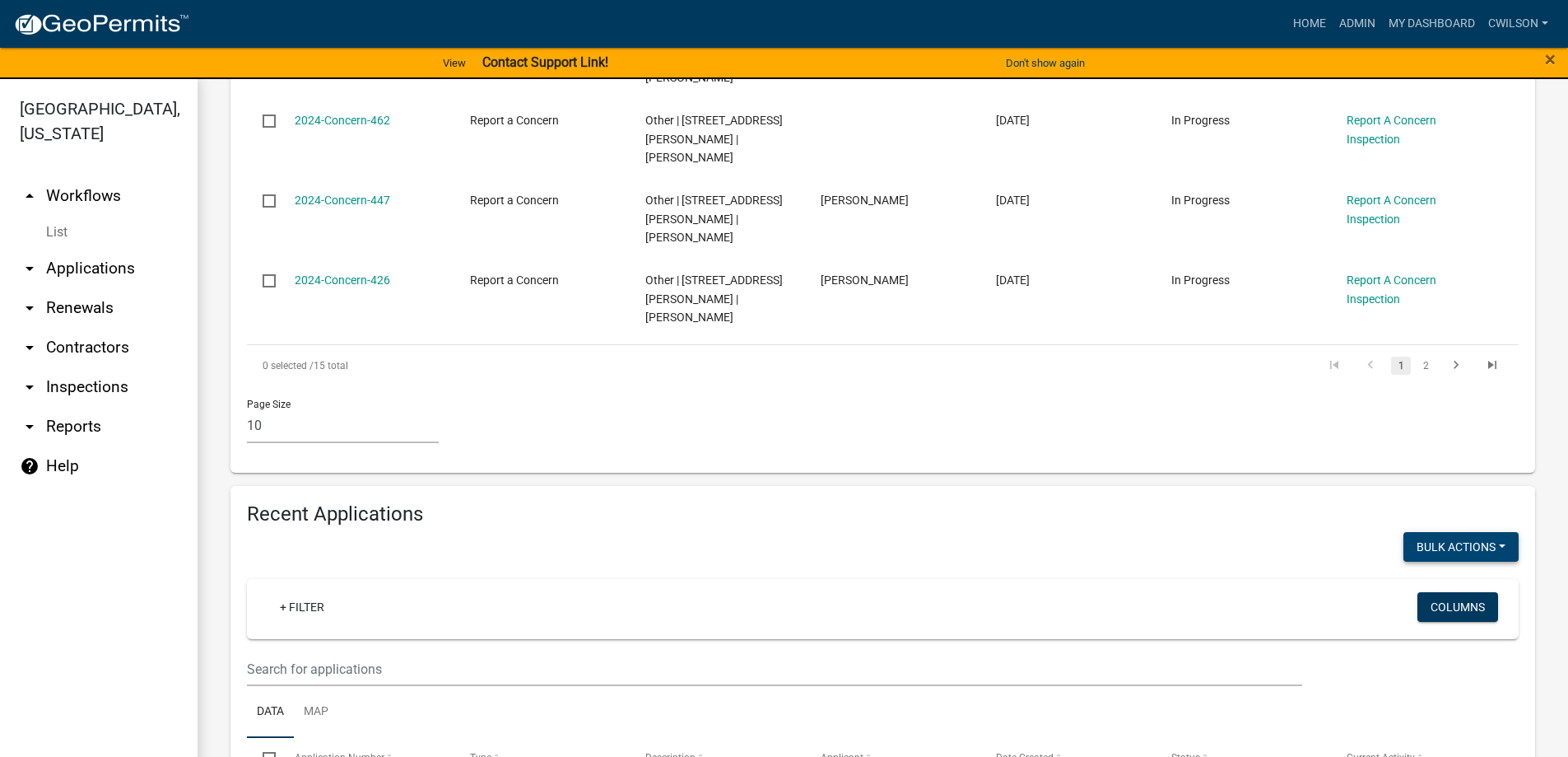
click at [1495, 532] on button "Bulk Actions" at bounding box center [1461, 547] width 115 height 30
click at [1433, 570] on button "Void" at bounding box center [1453, 589] width 132 height 40
checkbox input "false"
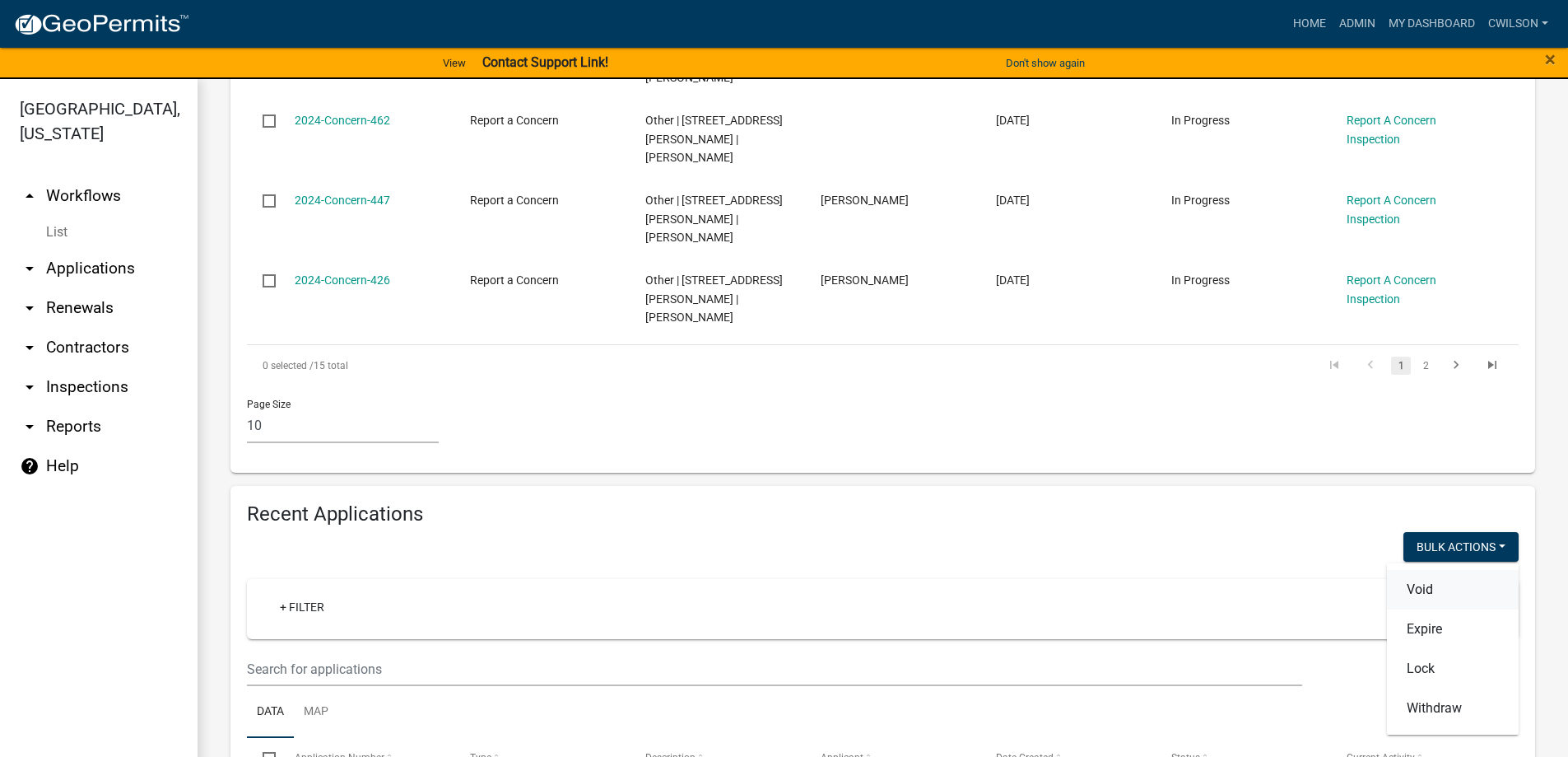
checkbox input "false"
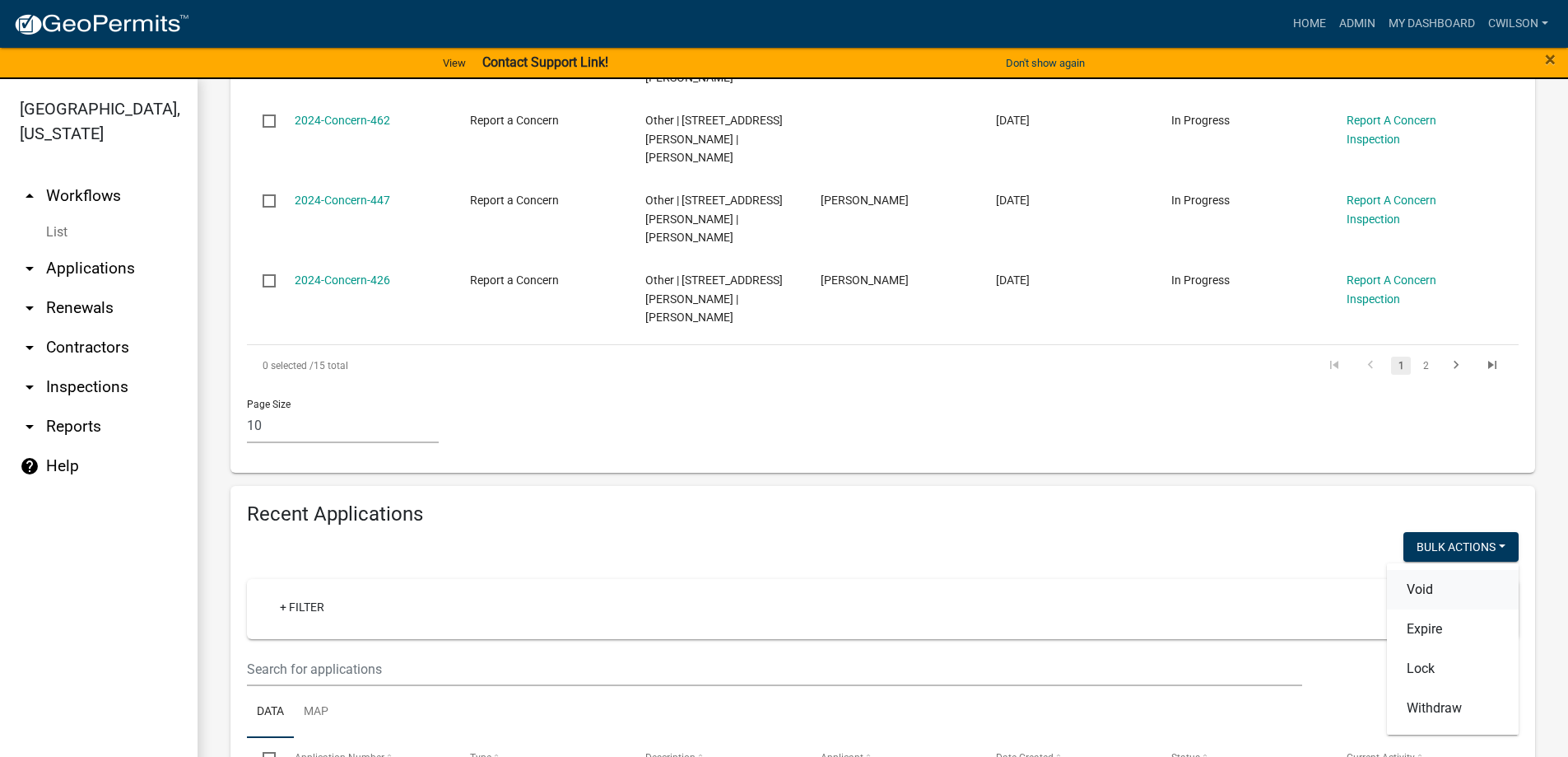
checkbox input "false"
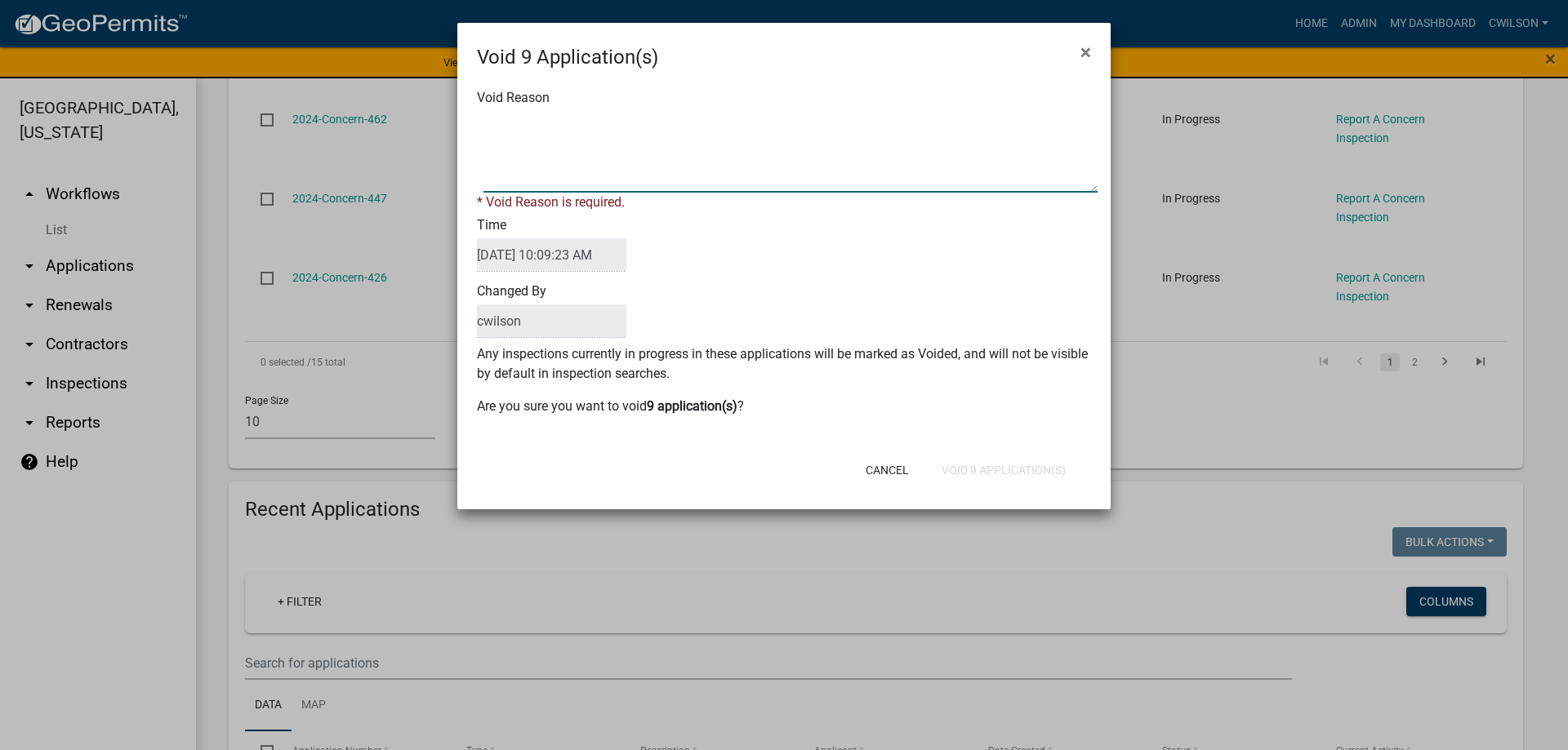
click at [618, 169] on textarea "Void Reason" at bounding box center [790, 152] width 614 height 82
type textarea "n/a"
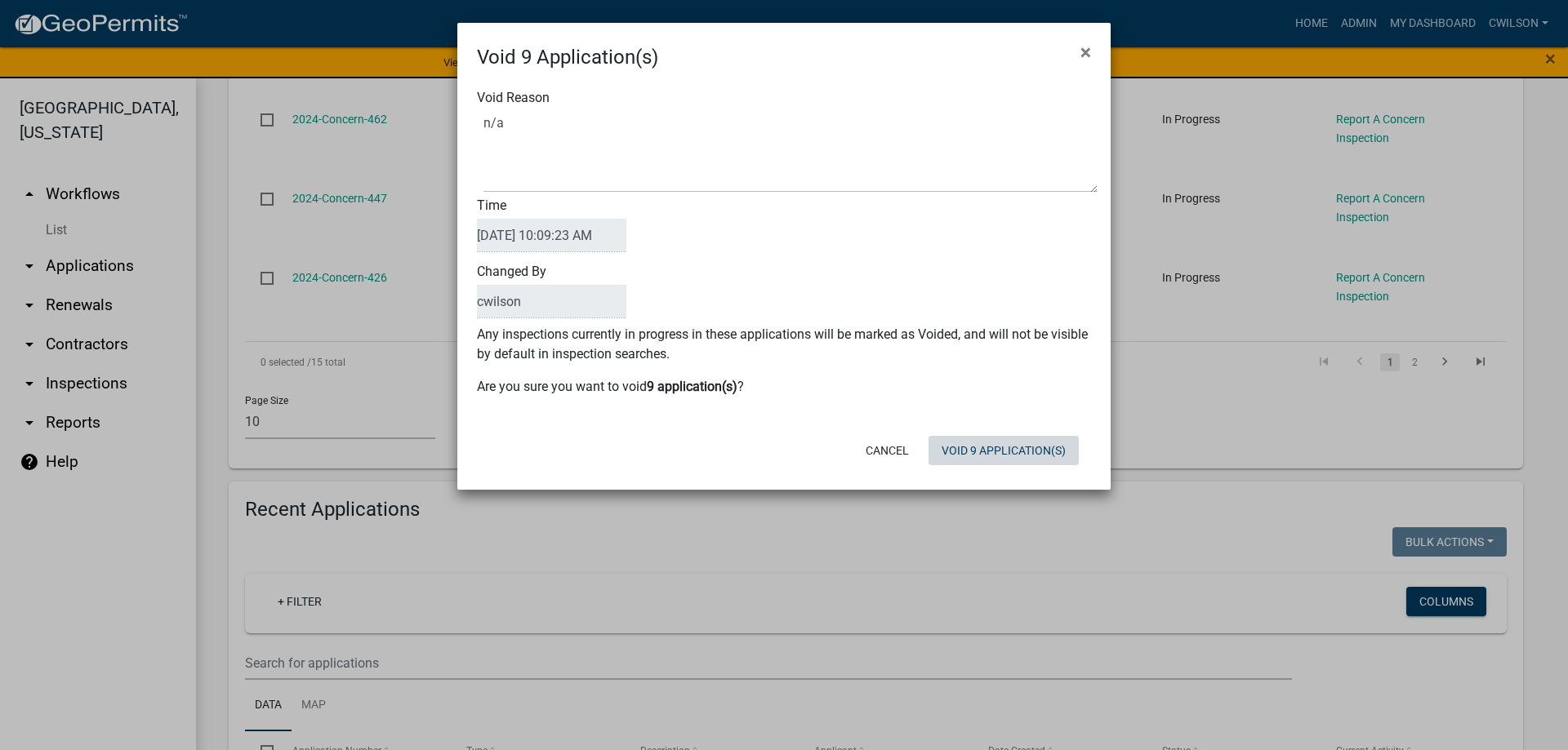
click at [1028, 478] on div "Void 9 Application(s) × Void Reason Time 09/16/2025 10:09:23 AM Changed By cwil…" at bounding box center [784, 256] width 653 height 466
click at [1026, 452] on button "Void 9 Application(s)" at bounding box center [1003, 451] width 151 height 30
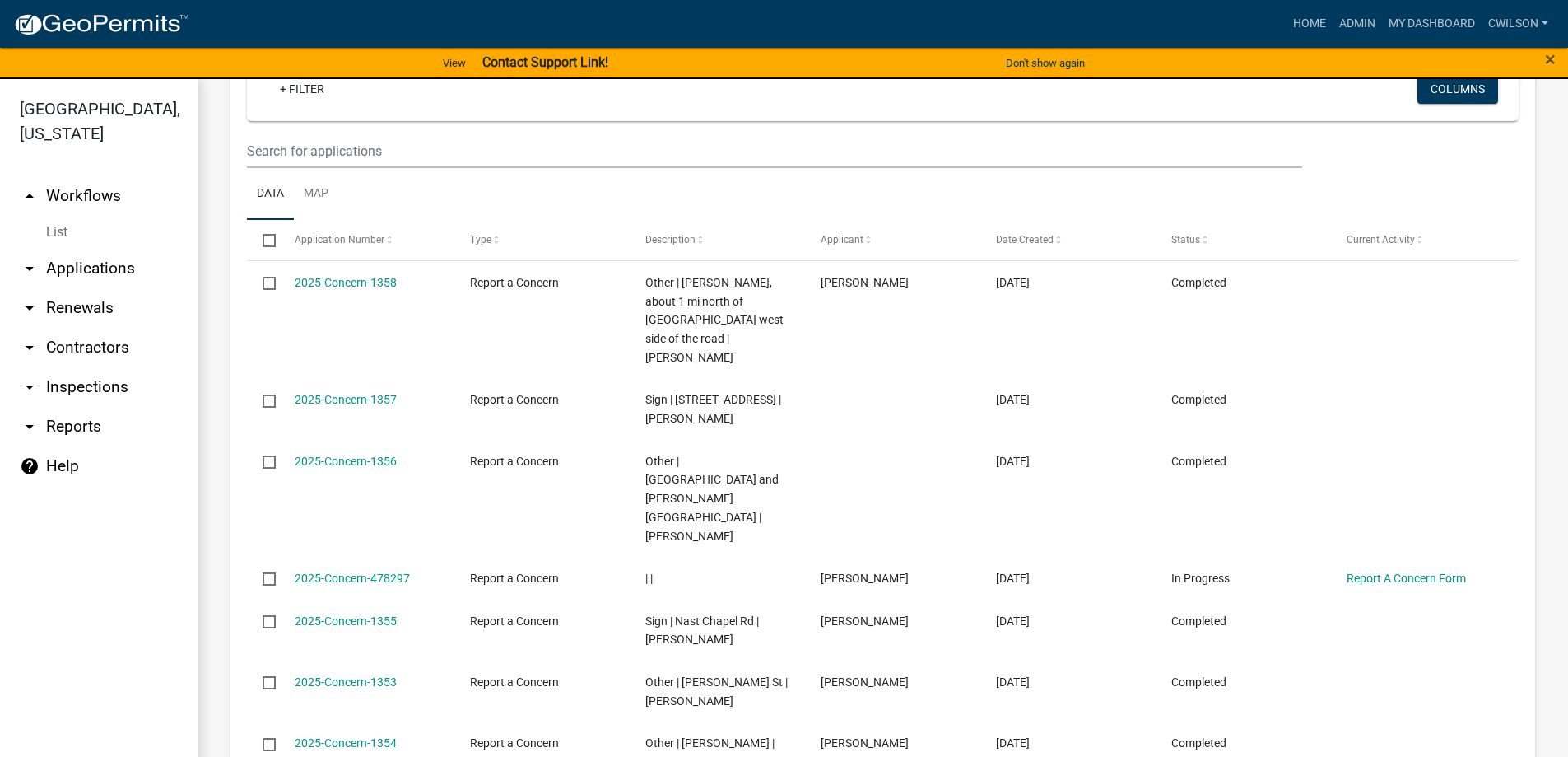
scroll to position [1565, 0]
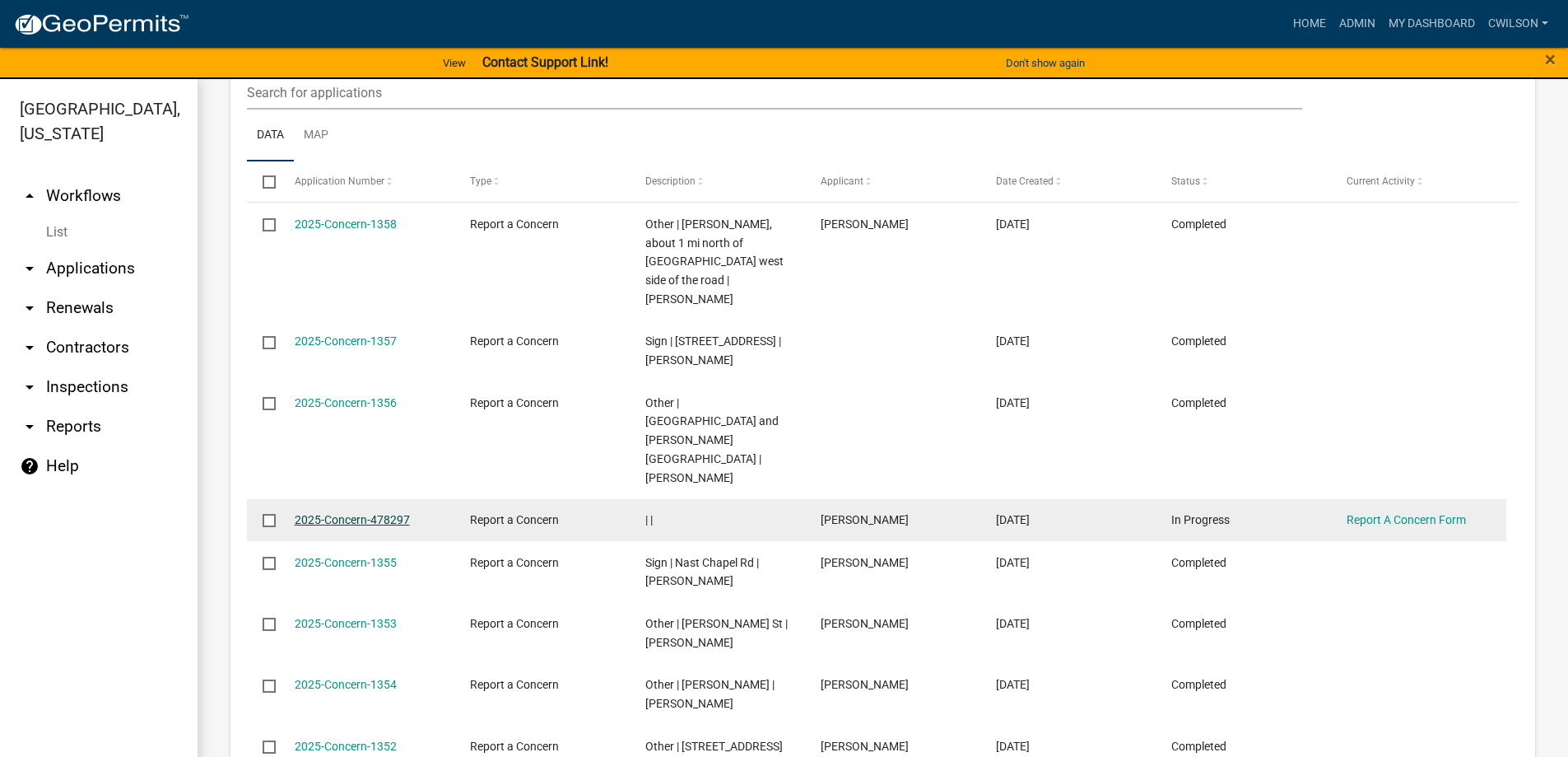
click at [358, 513] on link "2025-Concern-478297" at bounding box center [352, 519] width 115 height 13
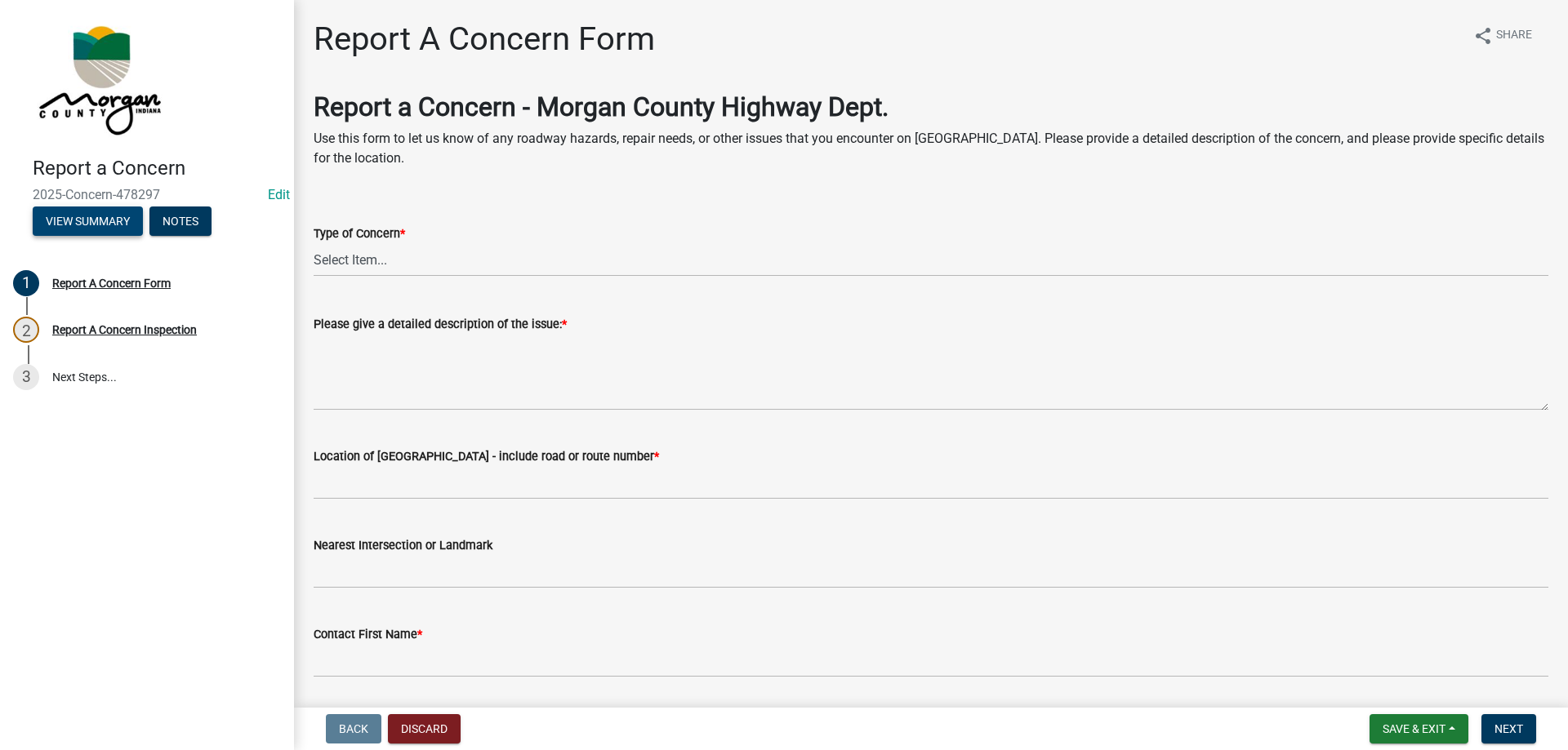
click at [57, 224] on button "View Summary" at bounding box center [88, 221] width 111 height 30
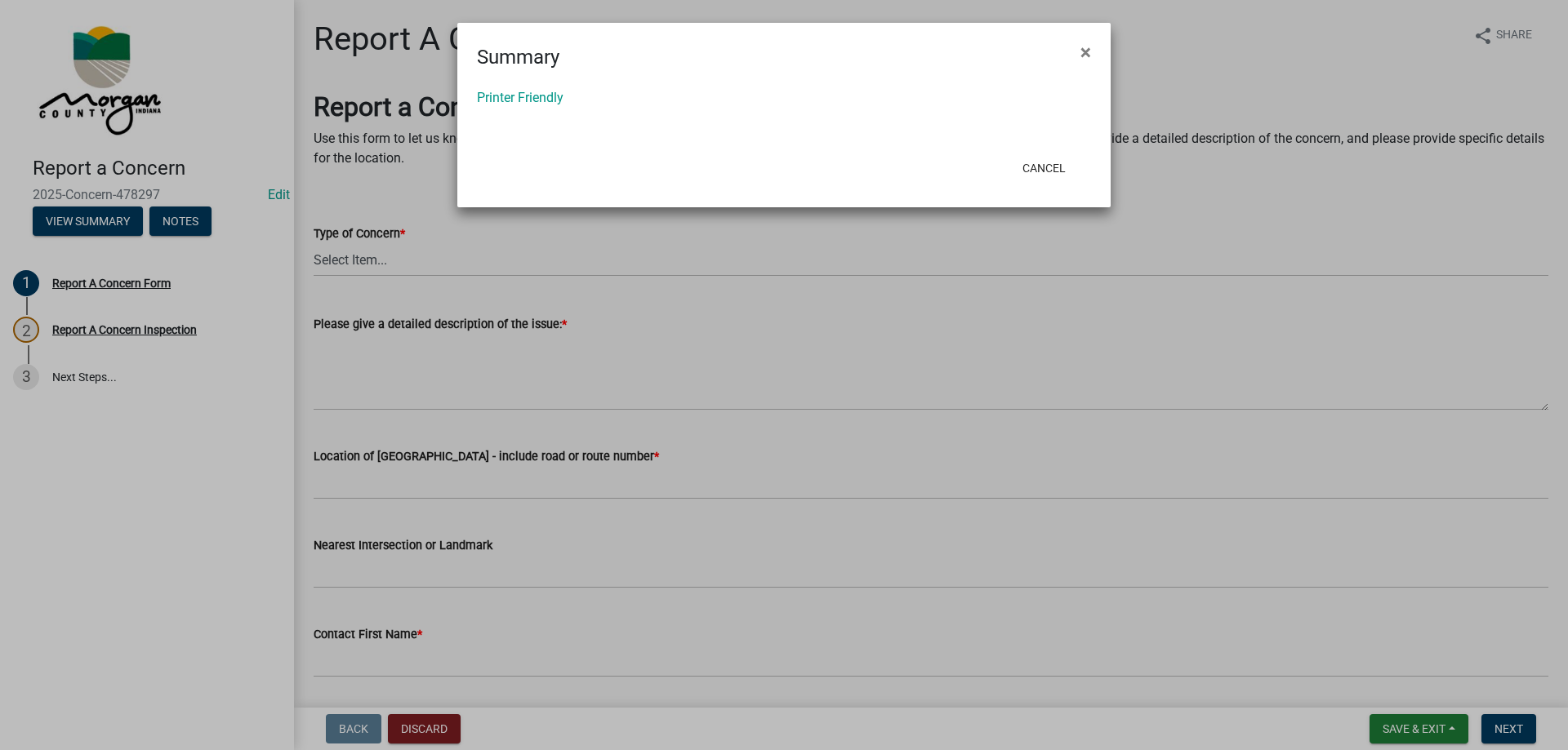
click at [490, 720] on ngb-modal-window "Summary × Printer Friendly Cancel" at bounding box center [784, 375] width 1568 height 750
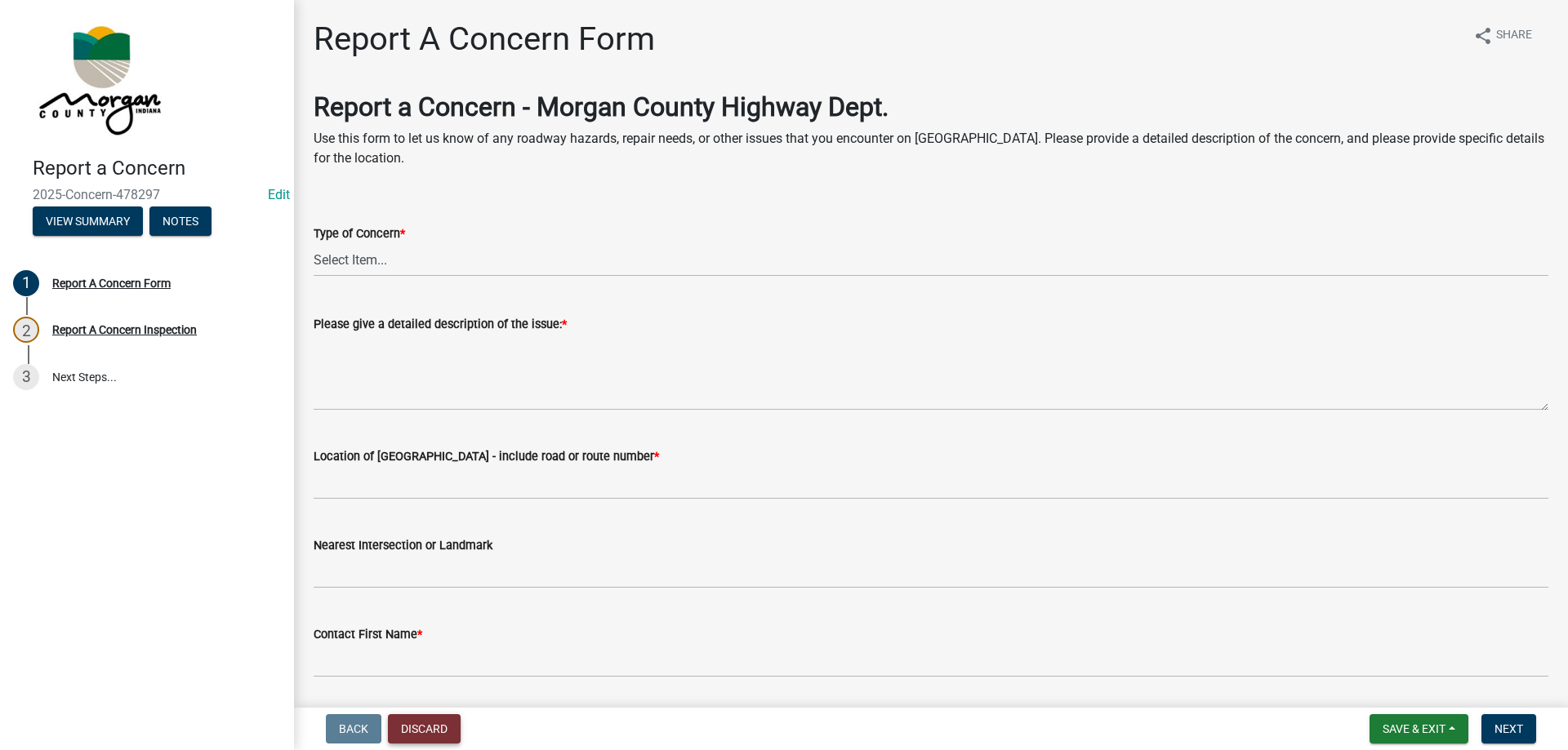
click at [439, 726] on button "Discard" at bounding box center [423, 729] width 72 height 30
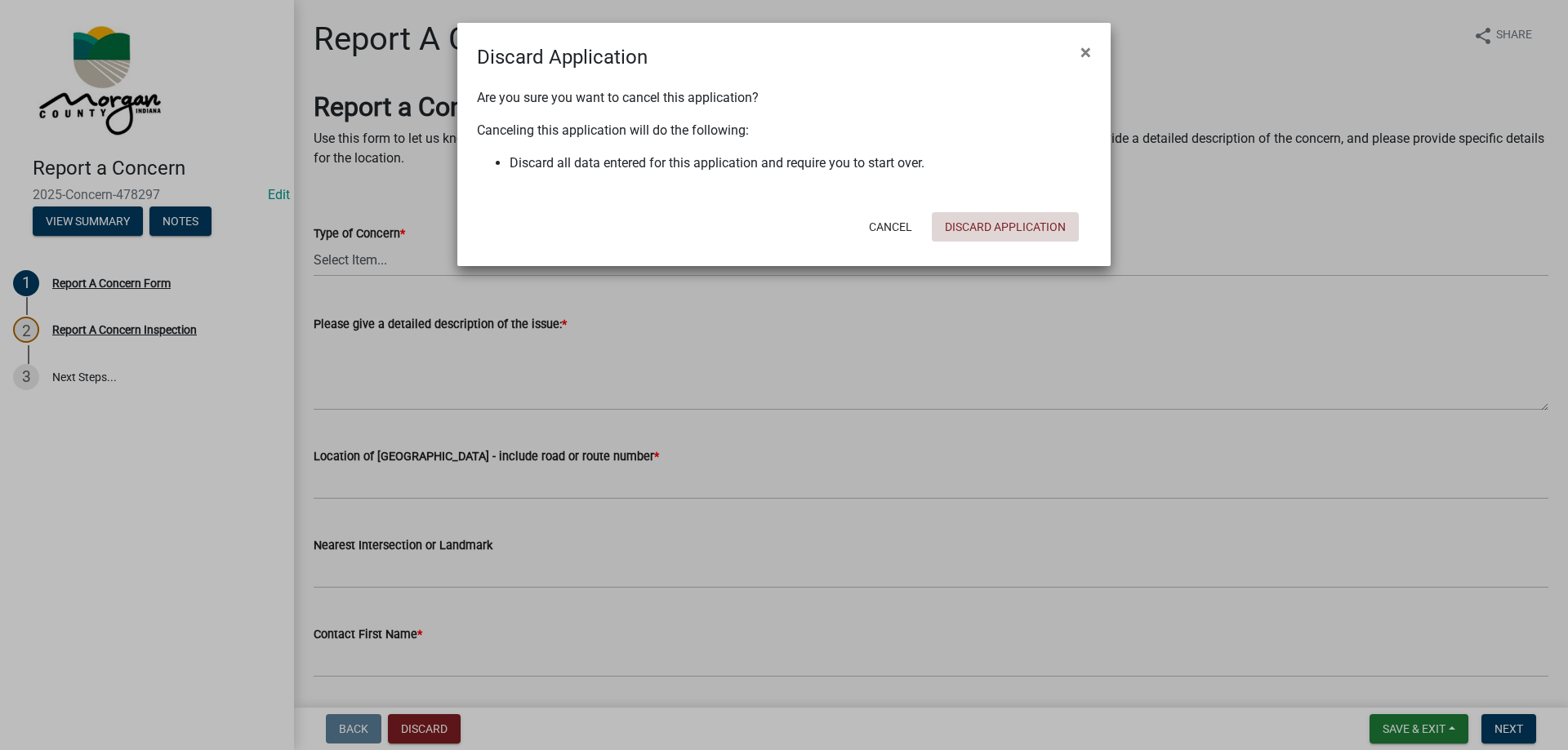
click at [1052, 224] on button "Discard Application" at bounding box center [1005, 227] width 147 height 30
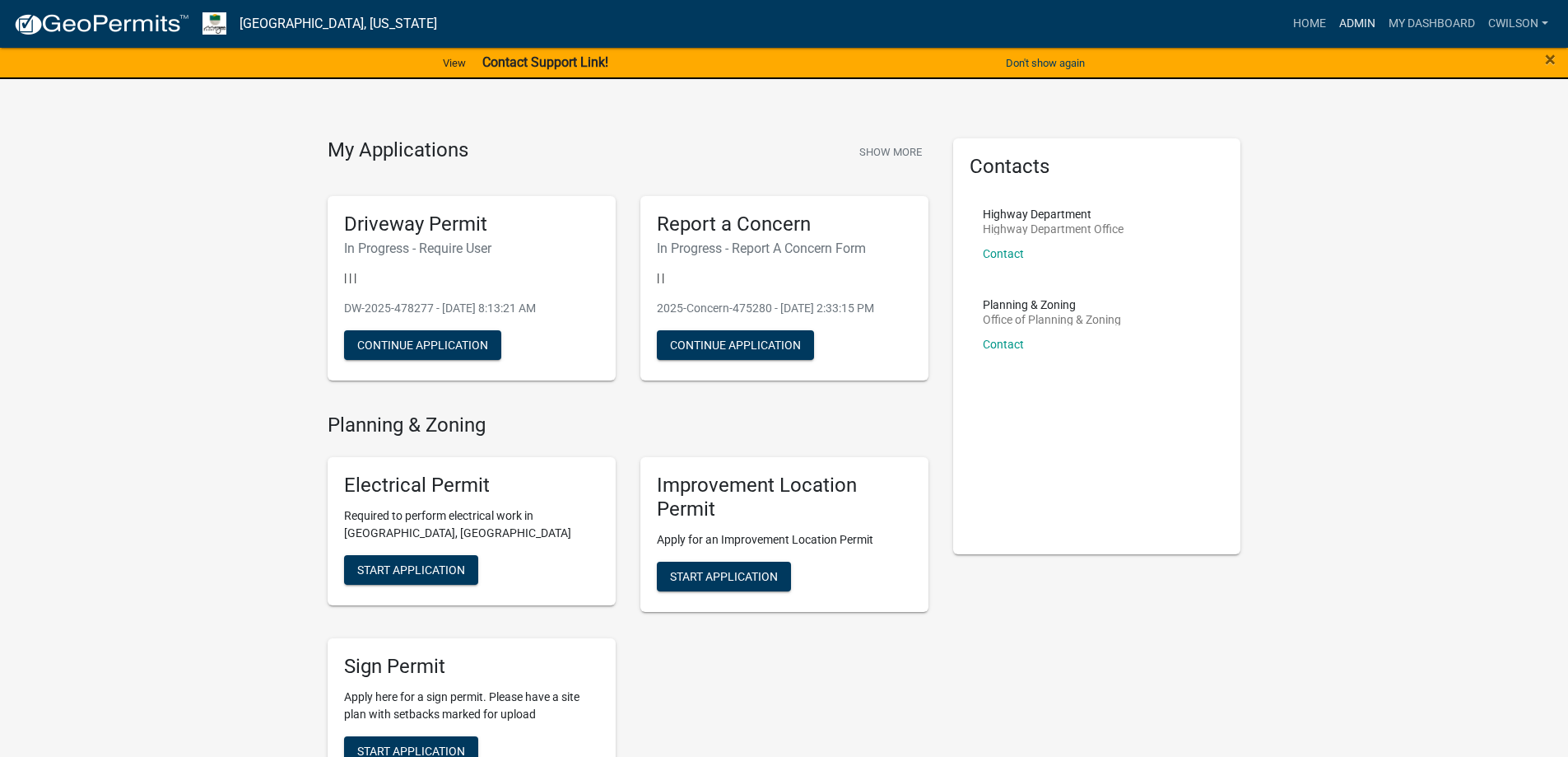
click at [1364, 12] on link "Admin" at bounding box center [1357, 24] width 49 height 32
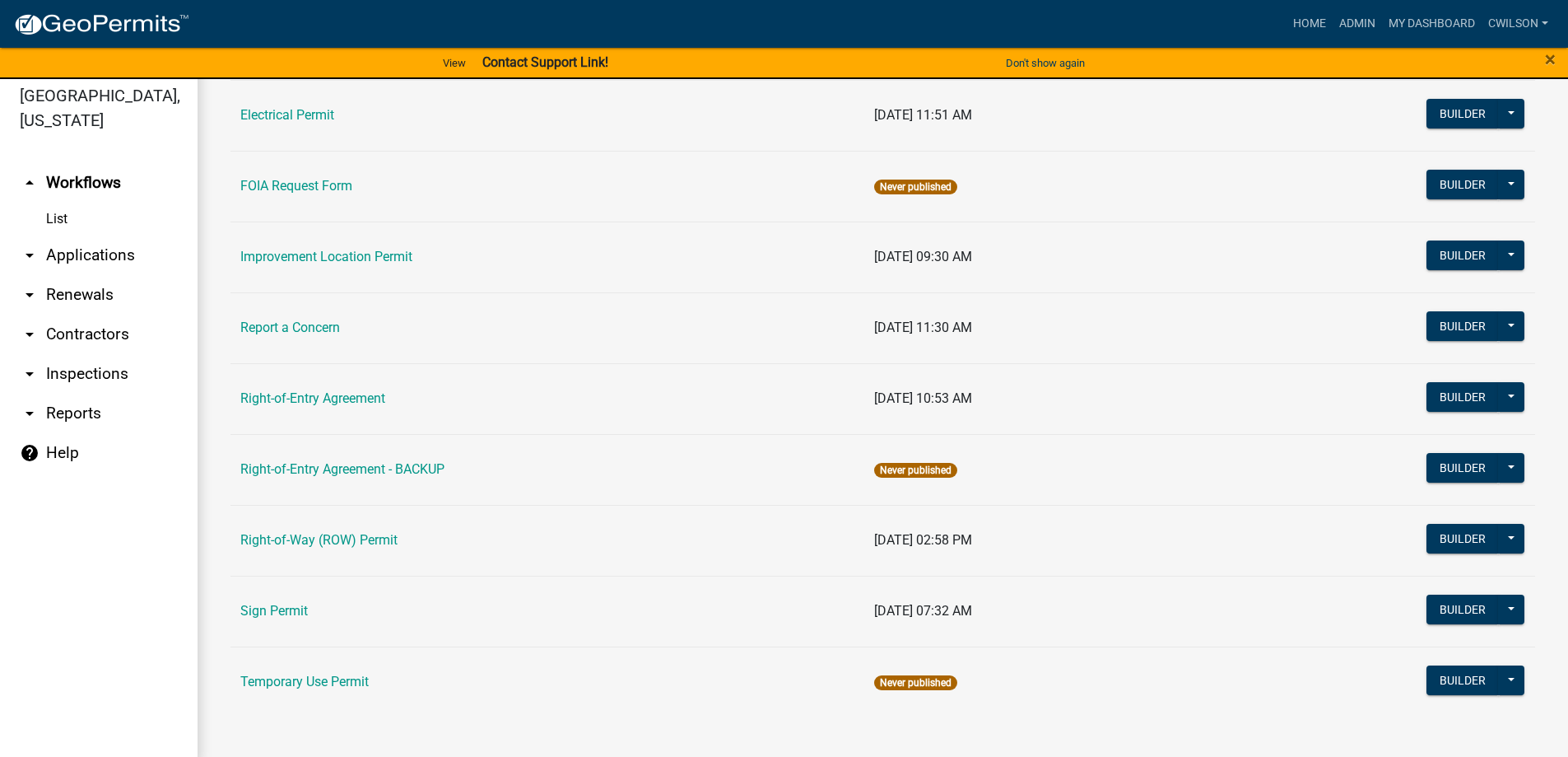
scroll to position [20, 0]
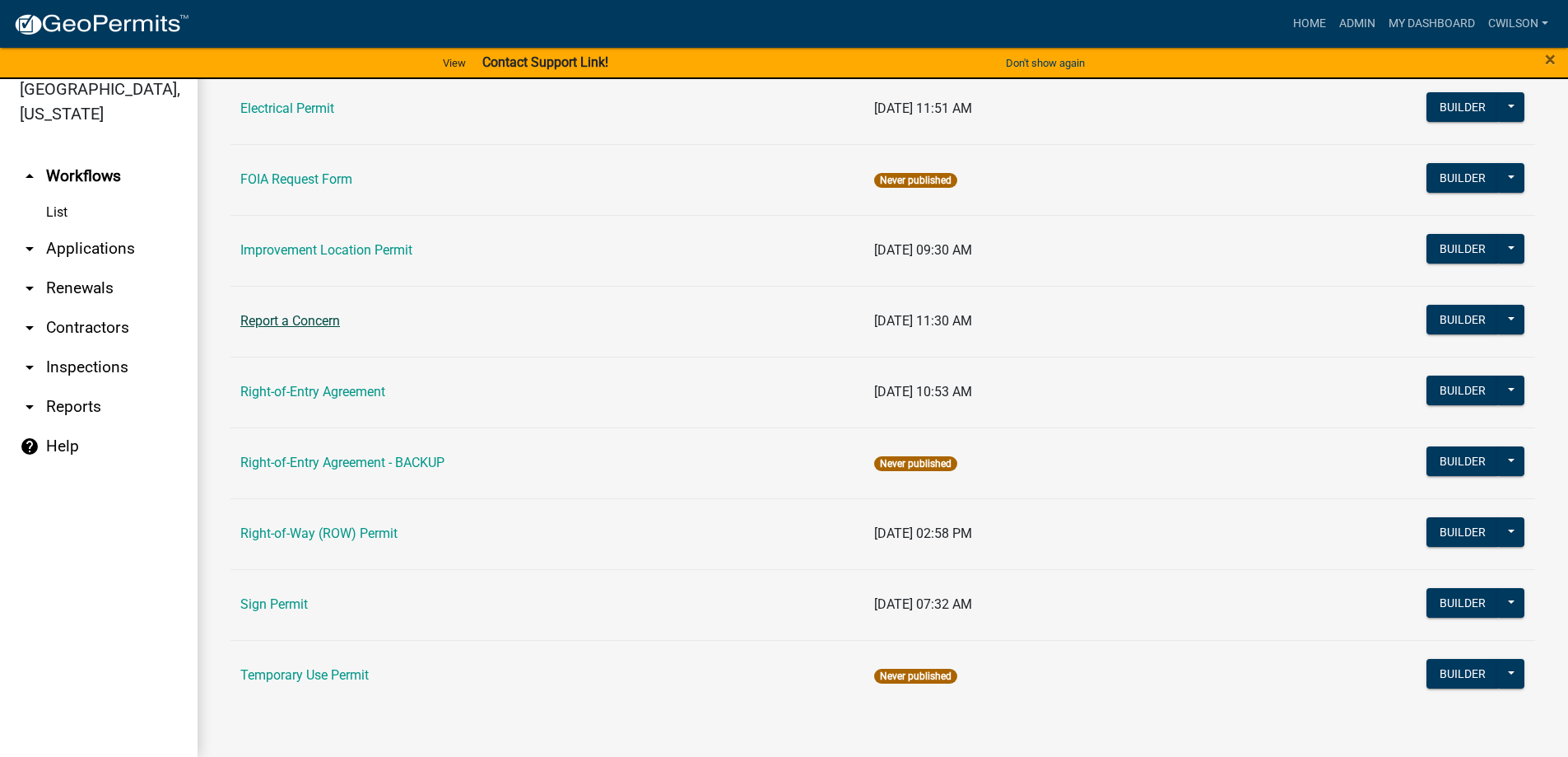
click at [268, 320] on link "Report a Concern" at bounding box center [290, 321] width 99 height 16
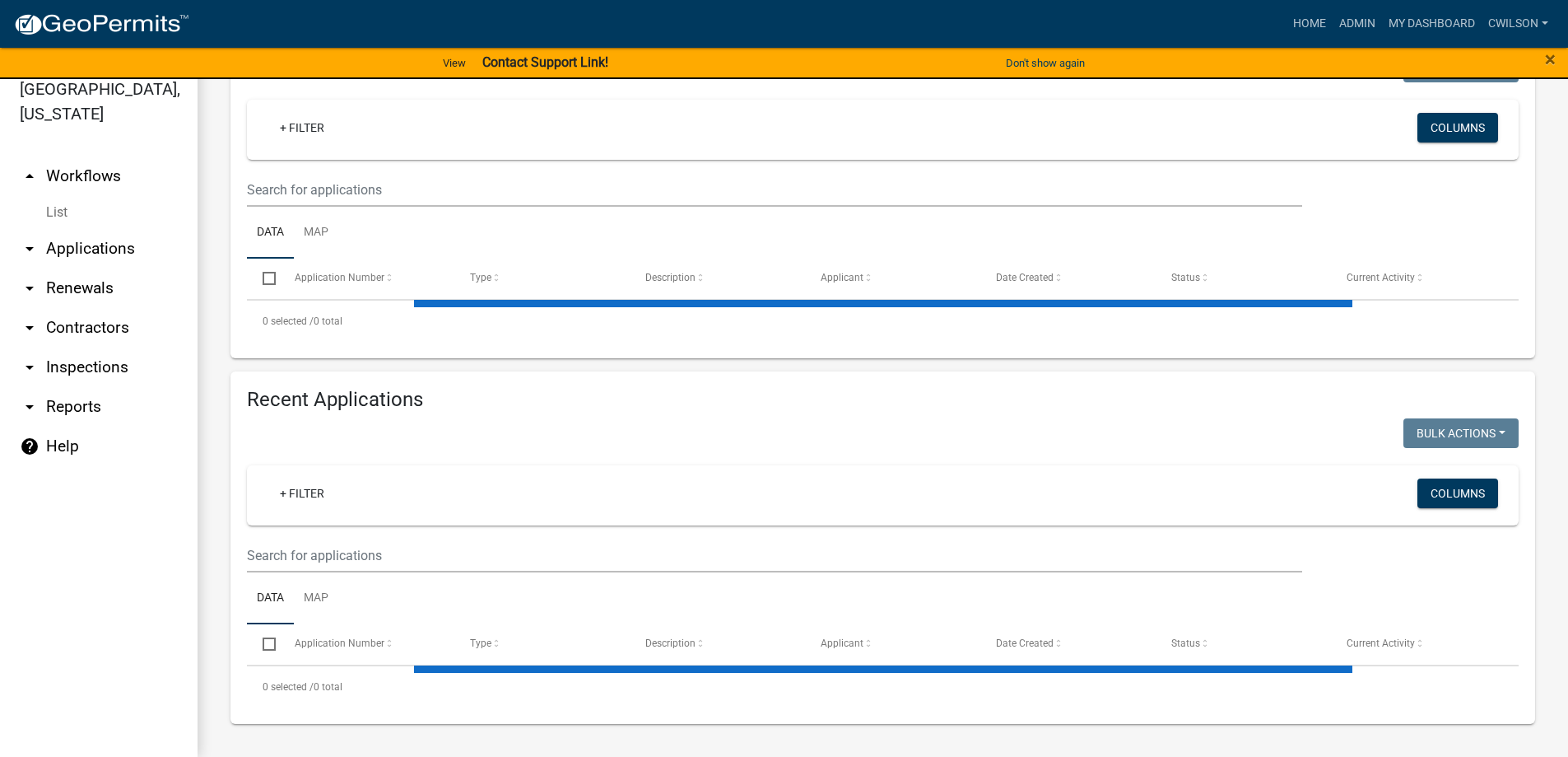
select select "2: 50"
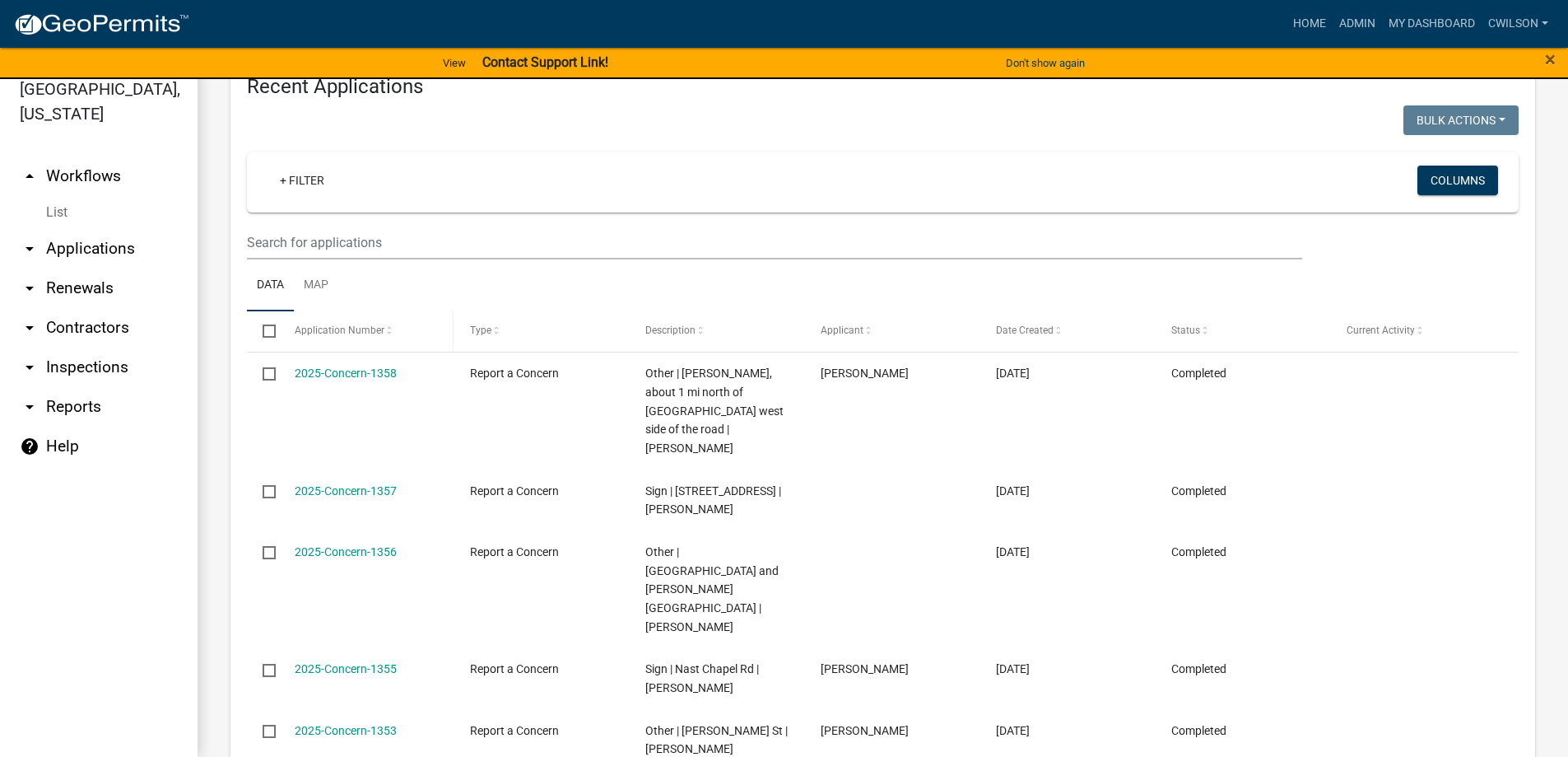
scroll to position [1399, 0]
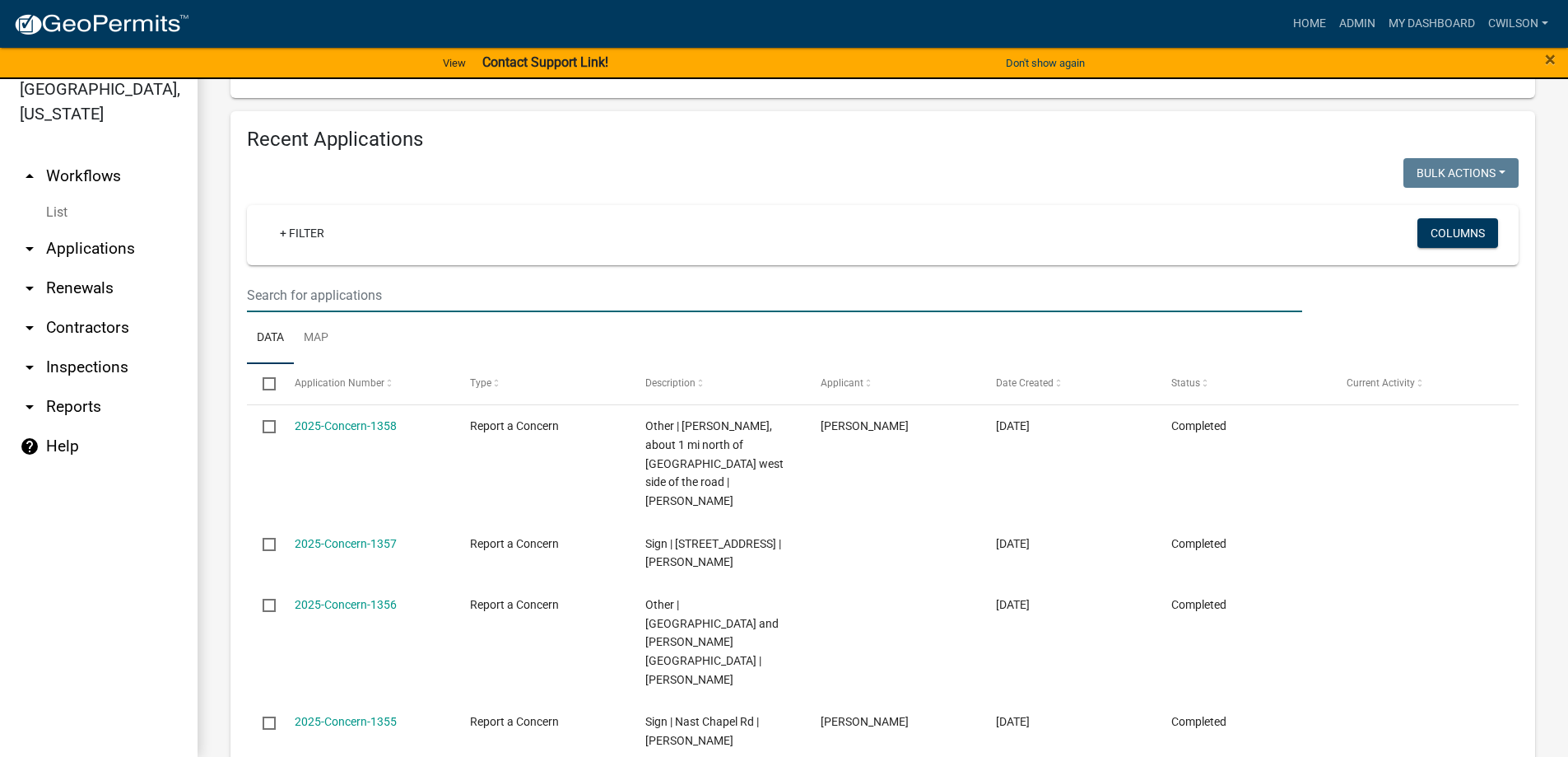
click at [390, 278] on input "text" at bounding box center [774, 295] width 1055 height 33
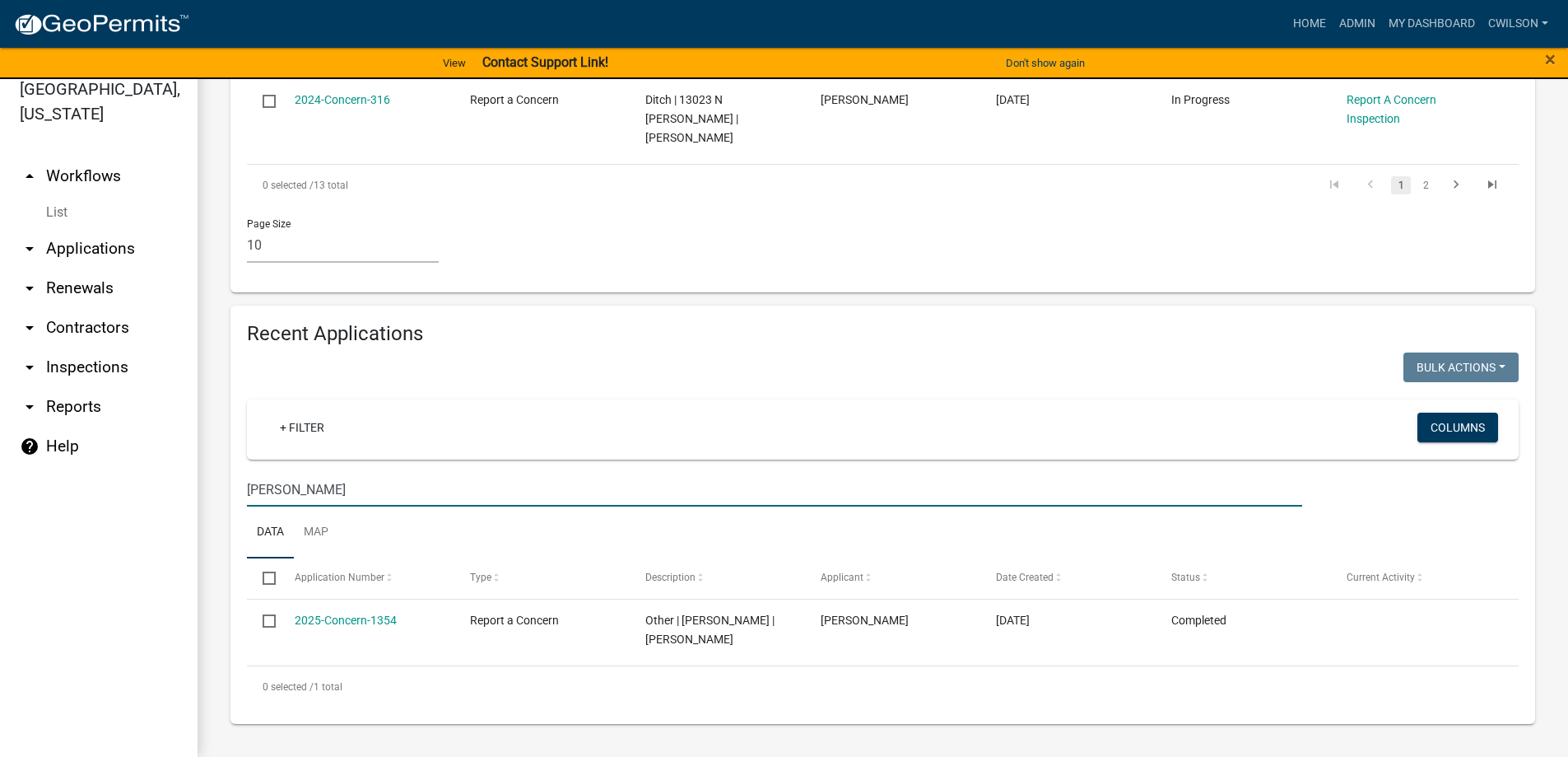
scroll to position [1055, 0]
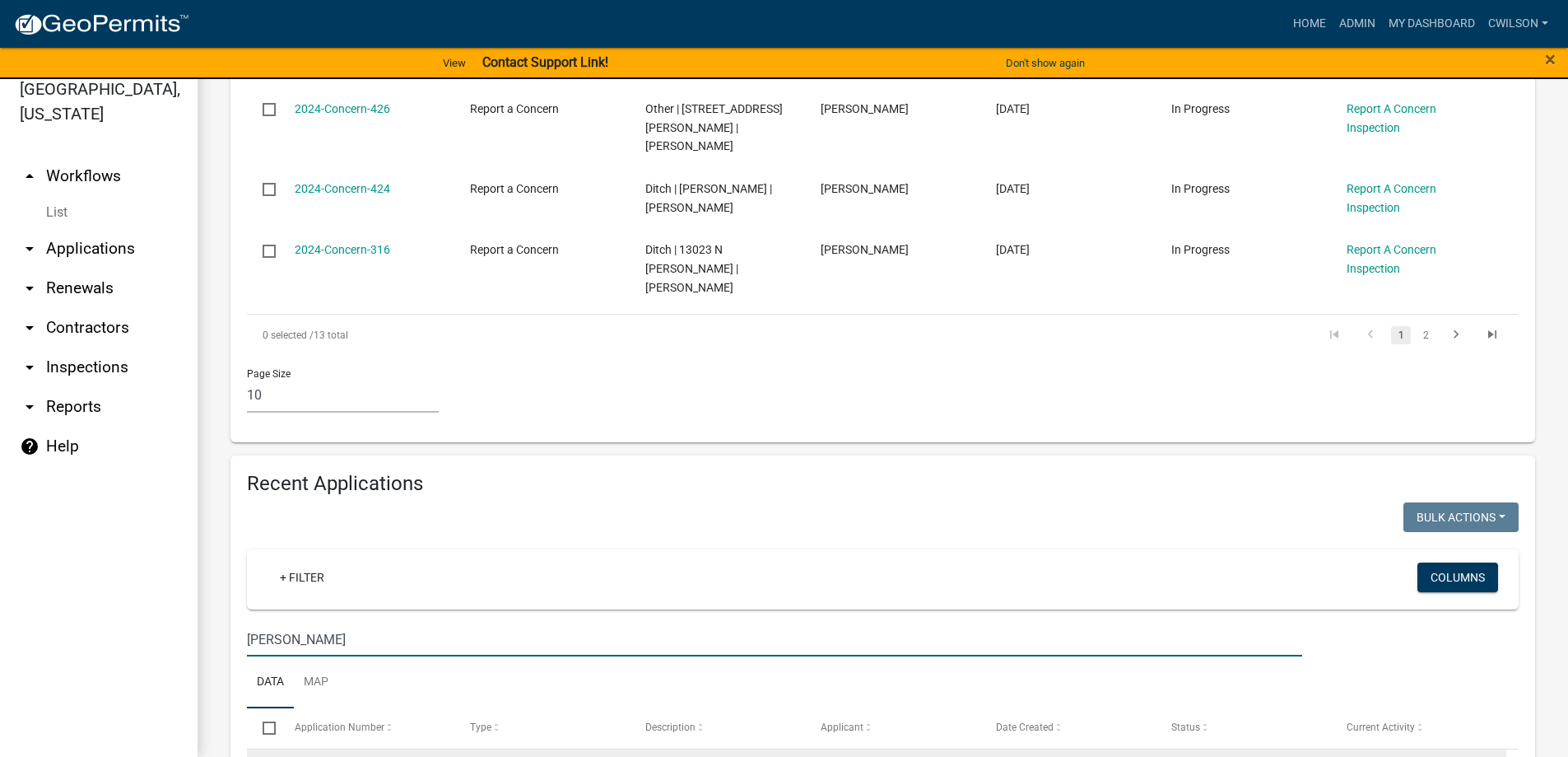
type input "miley"
click at [342, 756] on link "2025-Concern-1354" at bounding box center [346, 769] width 102 height 13
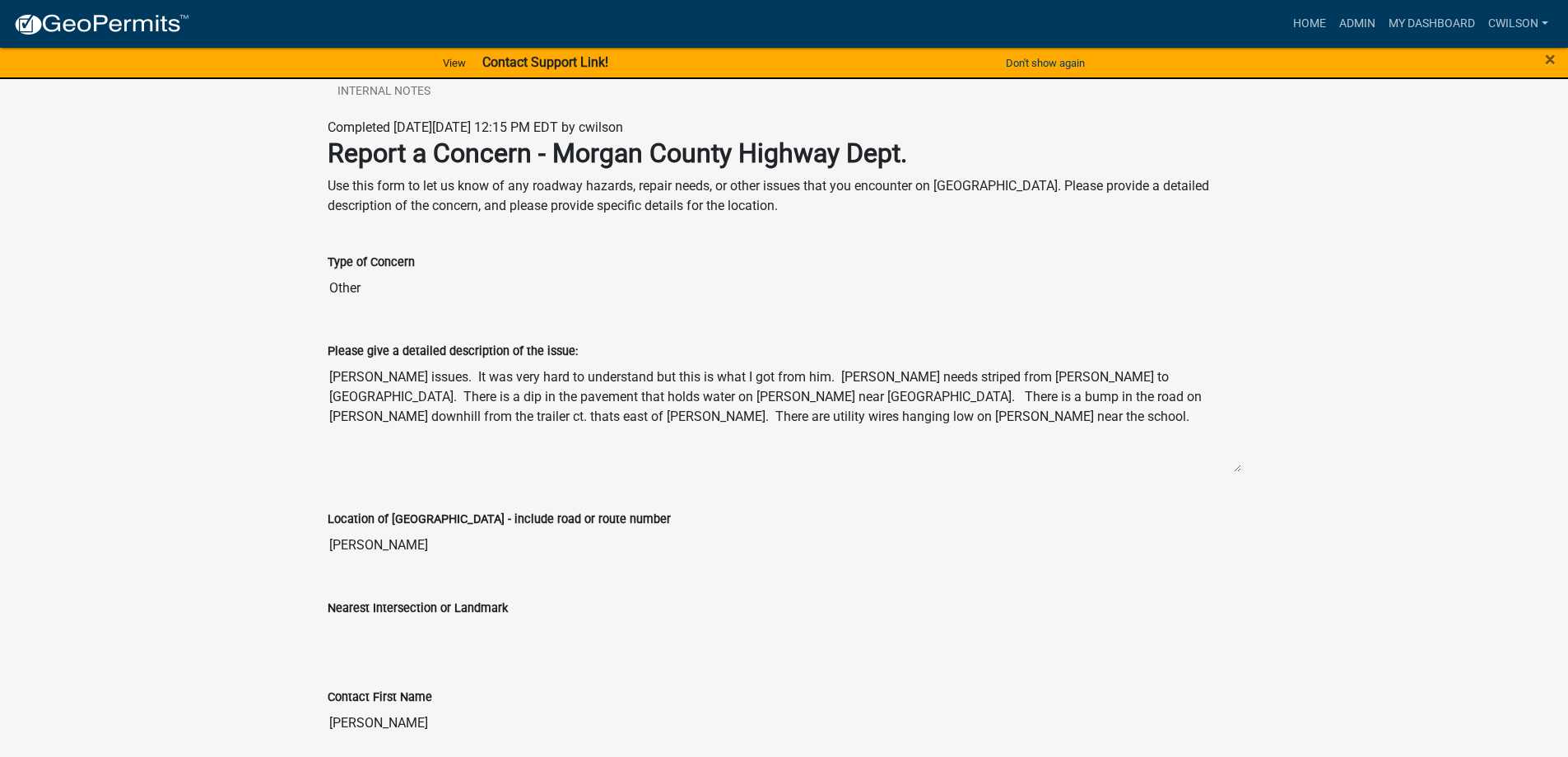
scroll to position [211, 0]
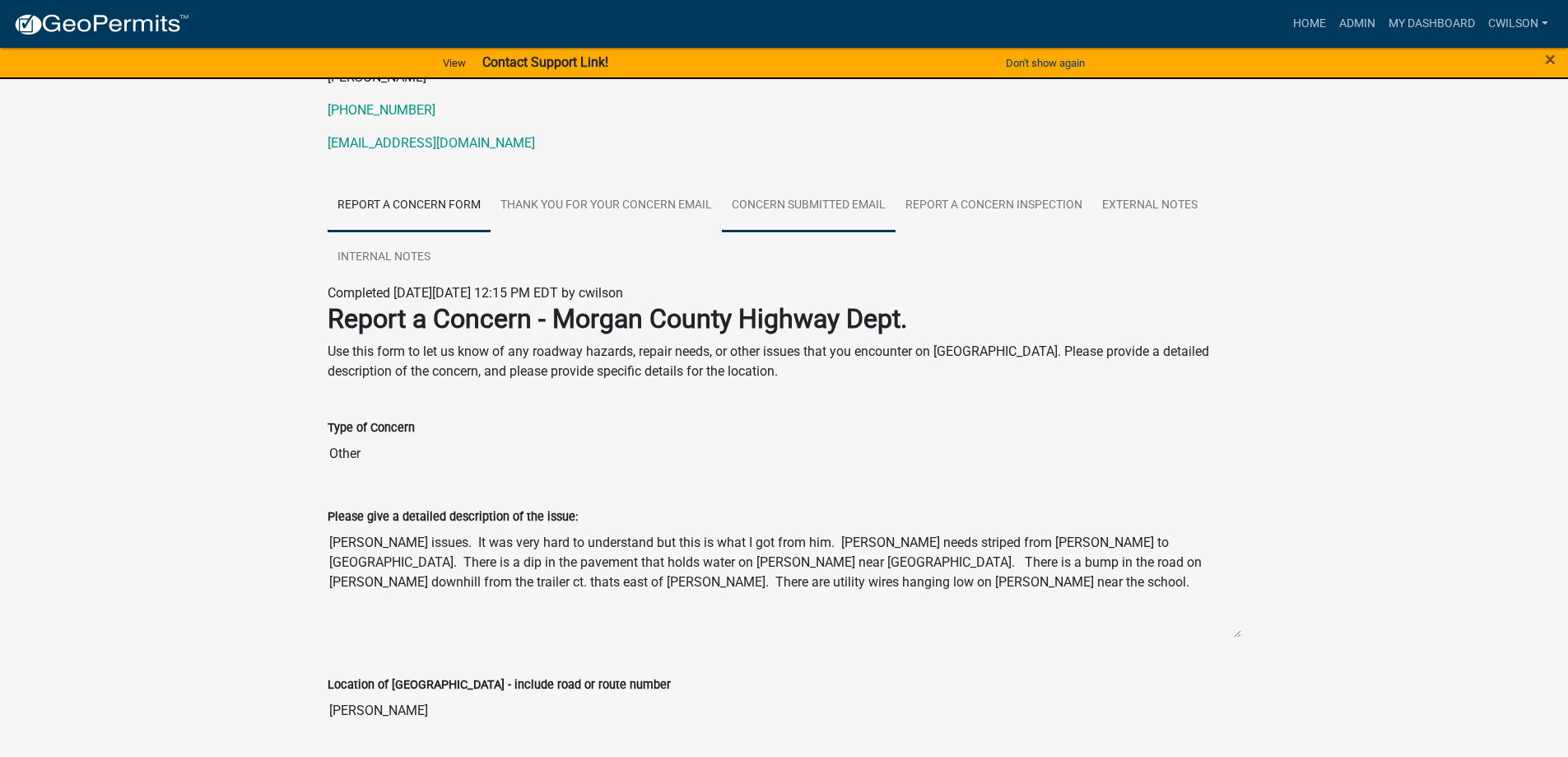
click at [824, 207] on link "Concern Submitted Email" at bounding box center [809, 205] width 174 height 53
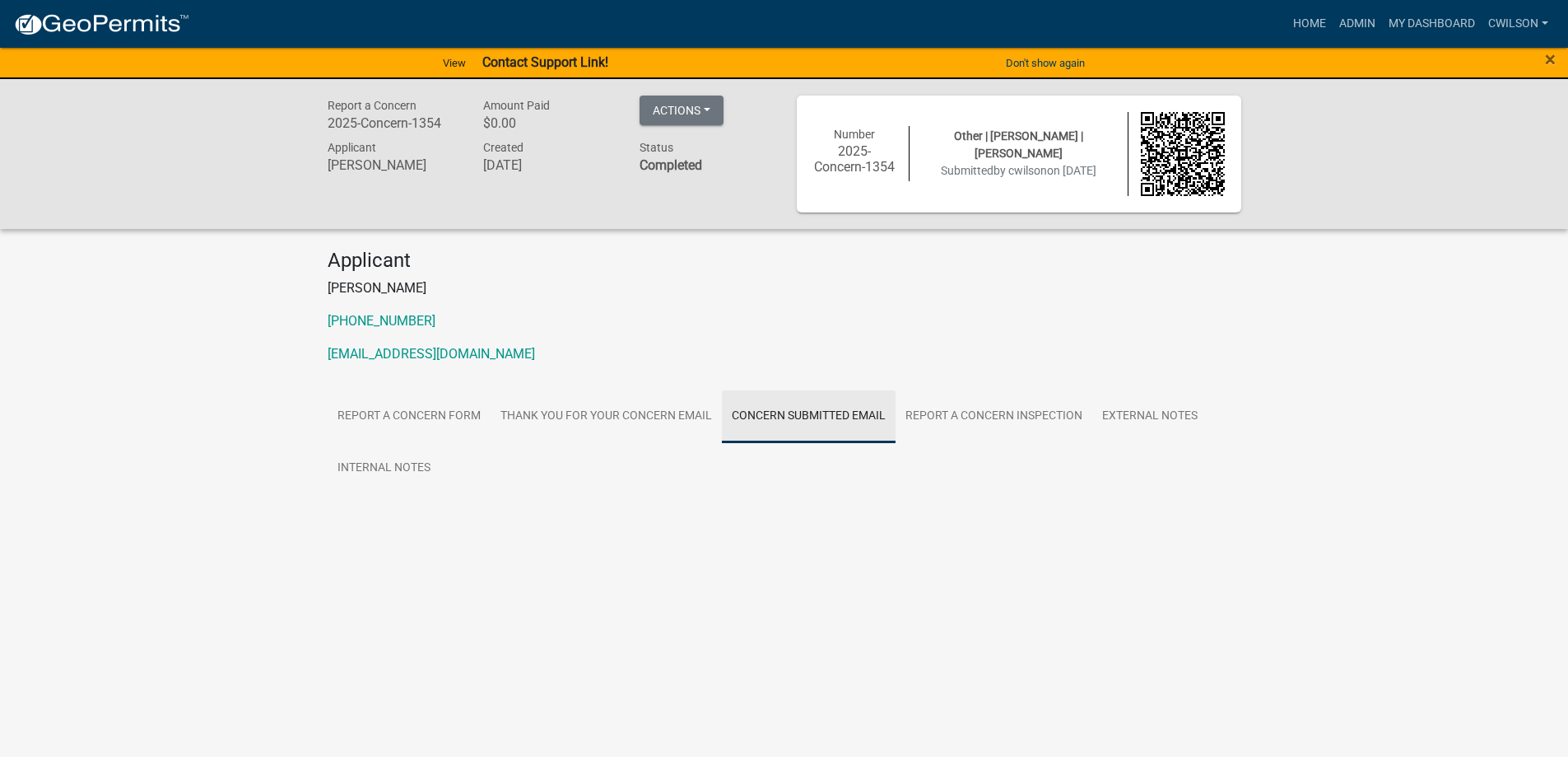
scroll to position [0, 0]
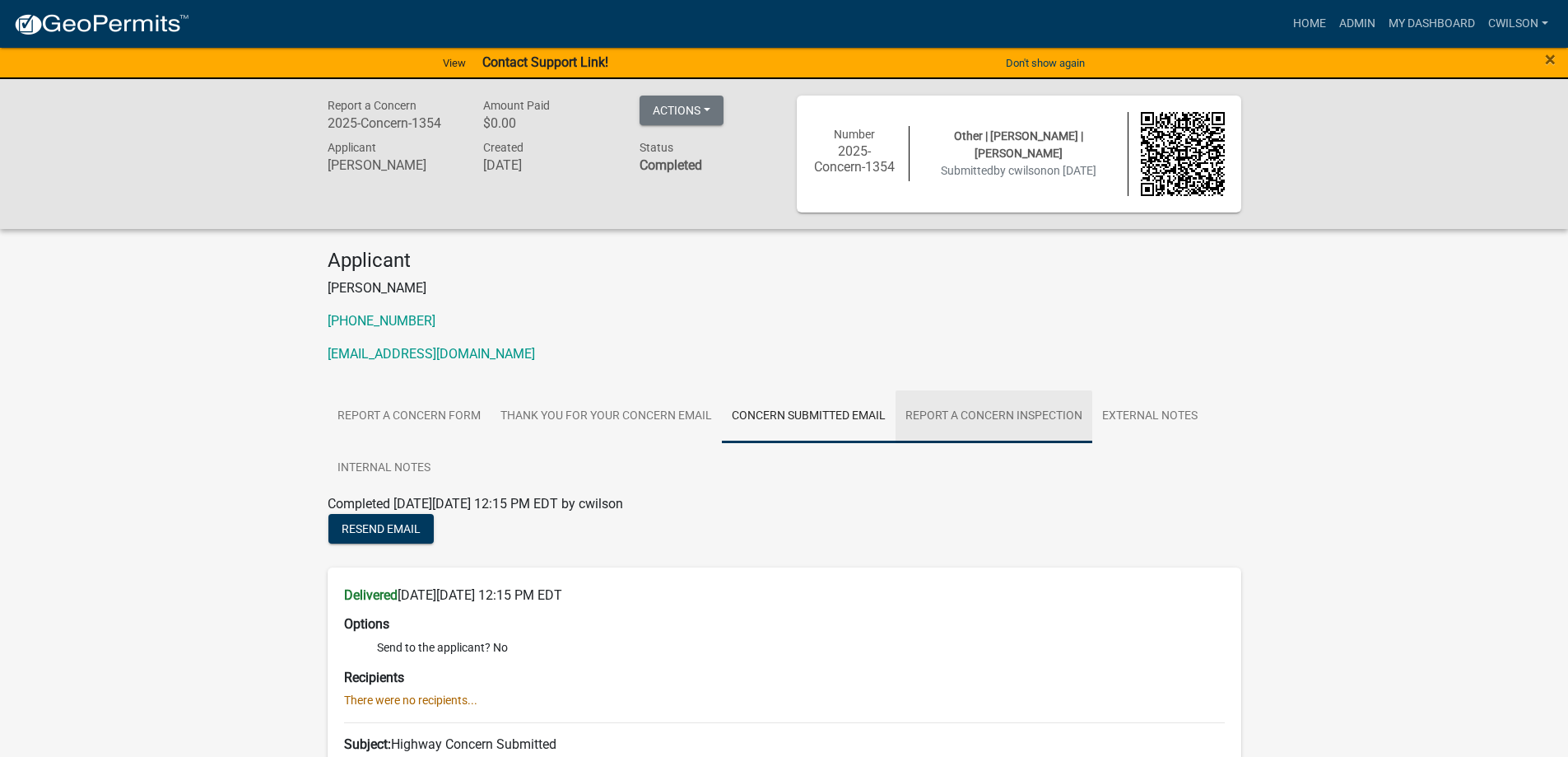
drag, startPoint x: 986, startPoint y: 423, endPoint x: 1022, endPoint y: 425, distance: 36.1
click at [986, 423] on link "Report A Concern Inspection" at bounding box center [994, 417] width 197 height 53
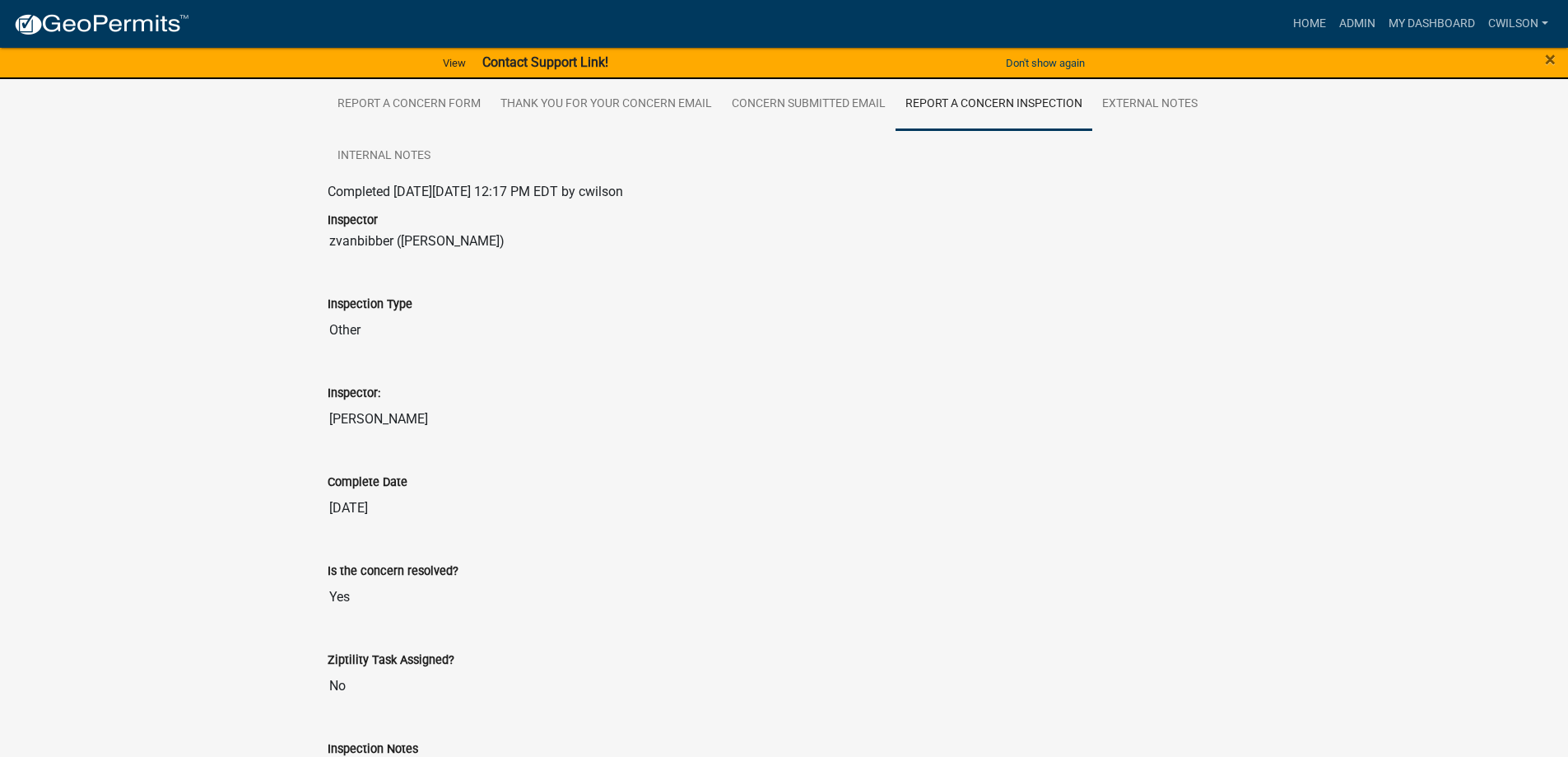
scroll to position [142, 0]
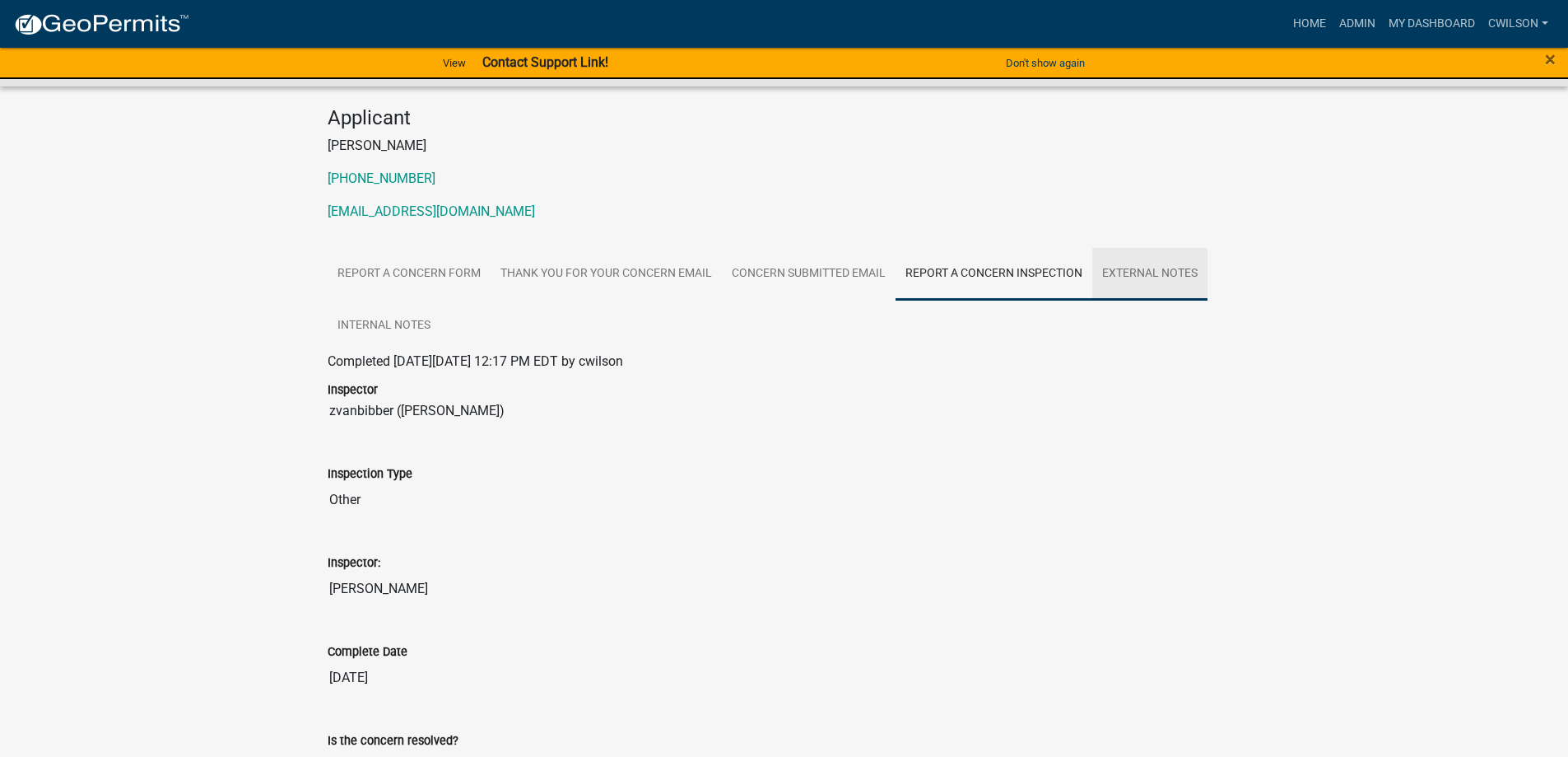
click at [1176, 286] on link "External Notes" at bounding box center [1149, 274] width 115 height 53
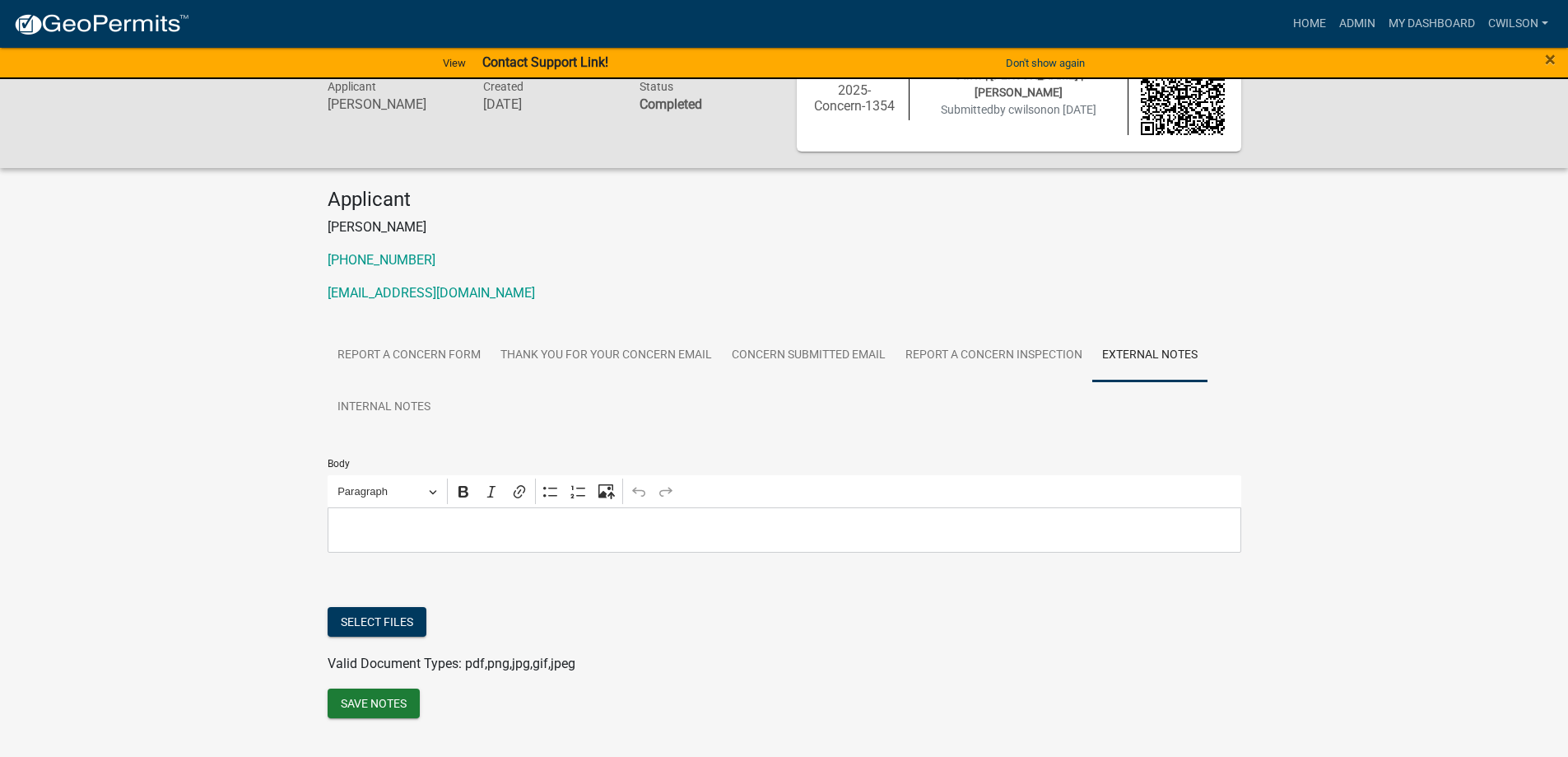
scroll to position [97, 0]
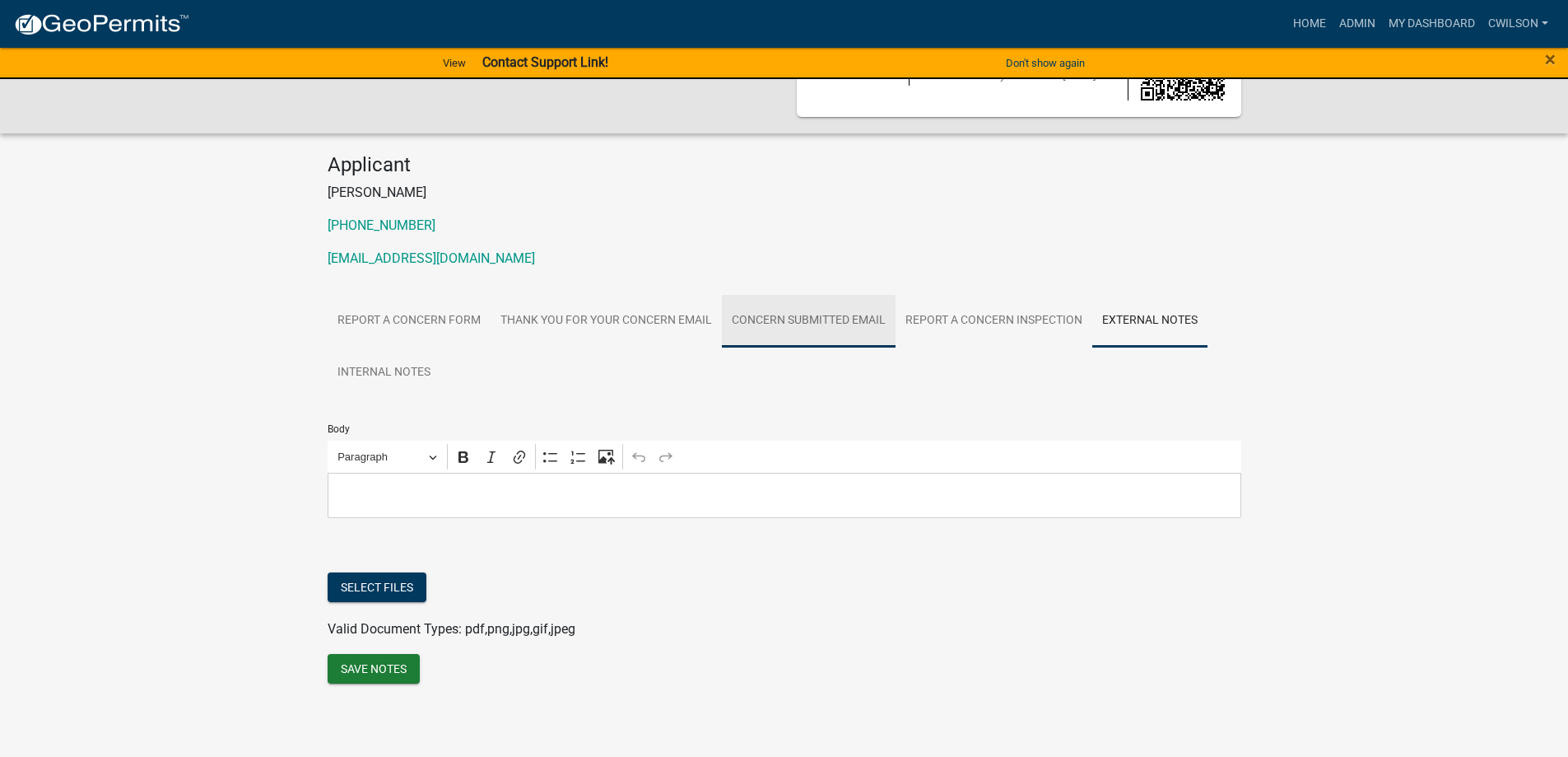
click at [873, 332] on link "Concern Submitted Email" at bounding box center [809, 321] width 174 height 53
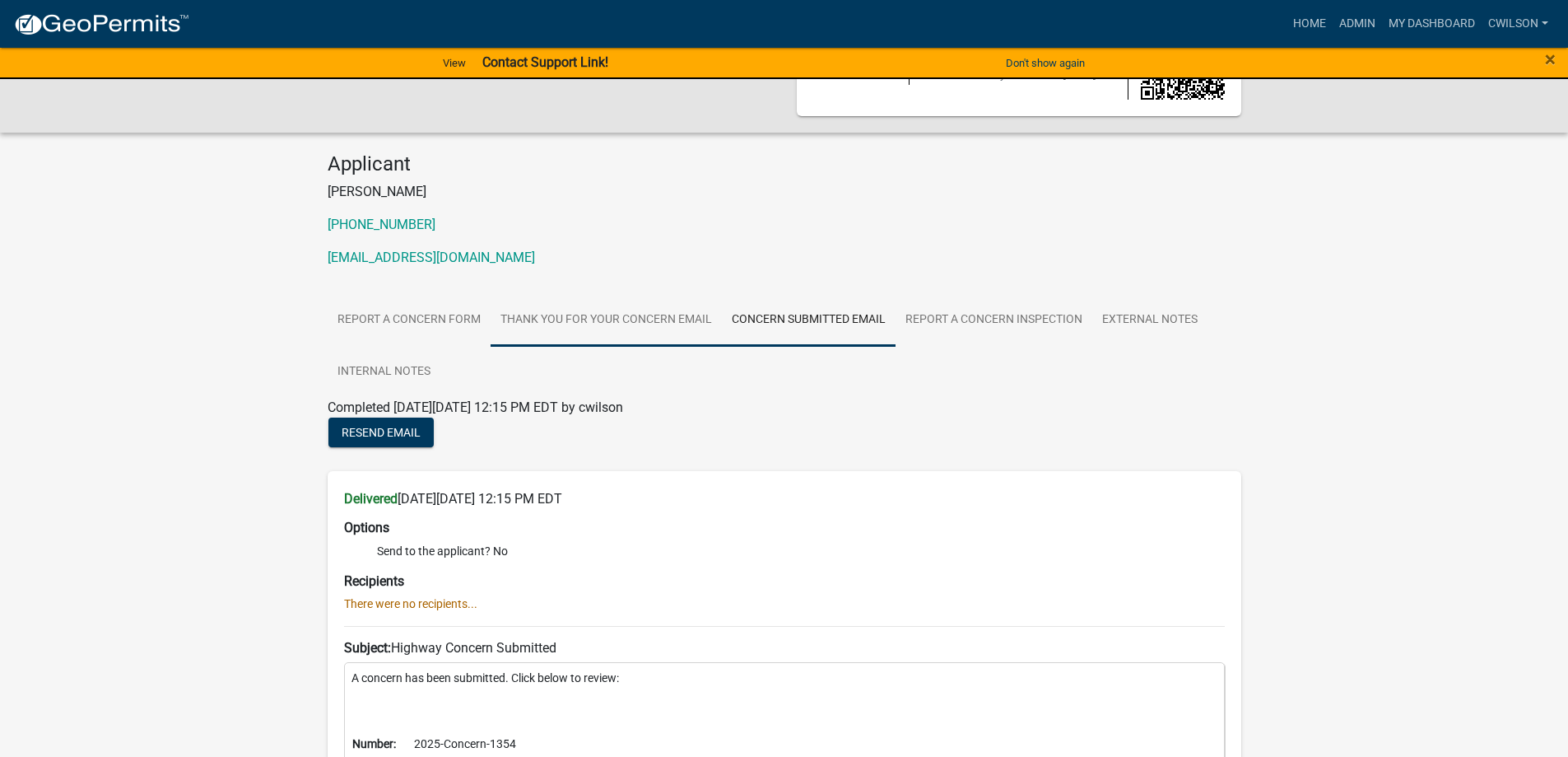
click at [629, 323] on link "Thank You for Your Concern Email" at bounding box center [607, 321] width 232 height 53
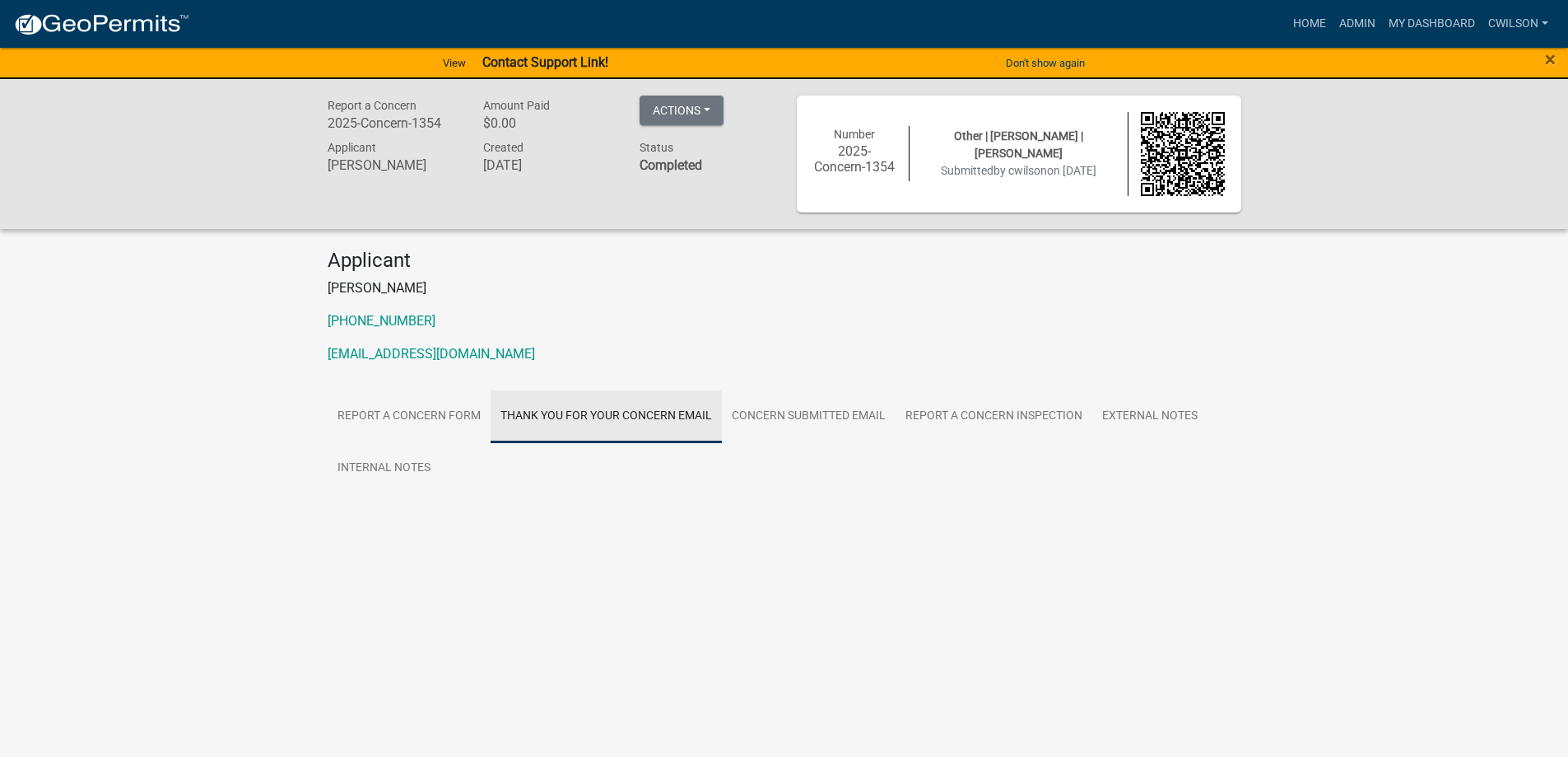
scroll to position [0, 0]
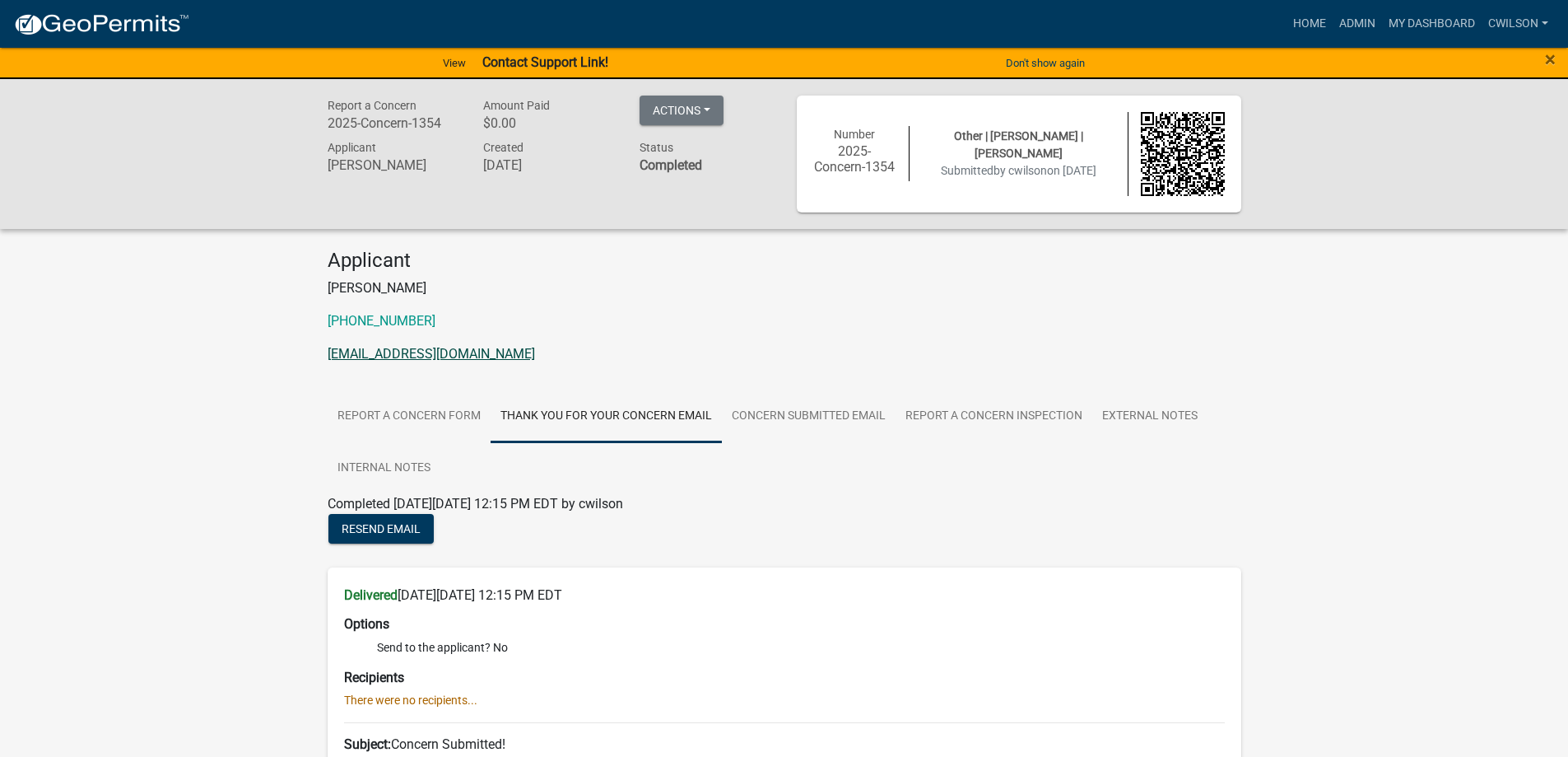
click at [430, 356] on link "cwilson@morgancounty.in.gov" at bounding box center [431, 354] width 207 height 16
click at [373, 415] on link "Report A Concern Form" at bounding box center [409, 417] width 163 height 53
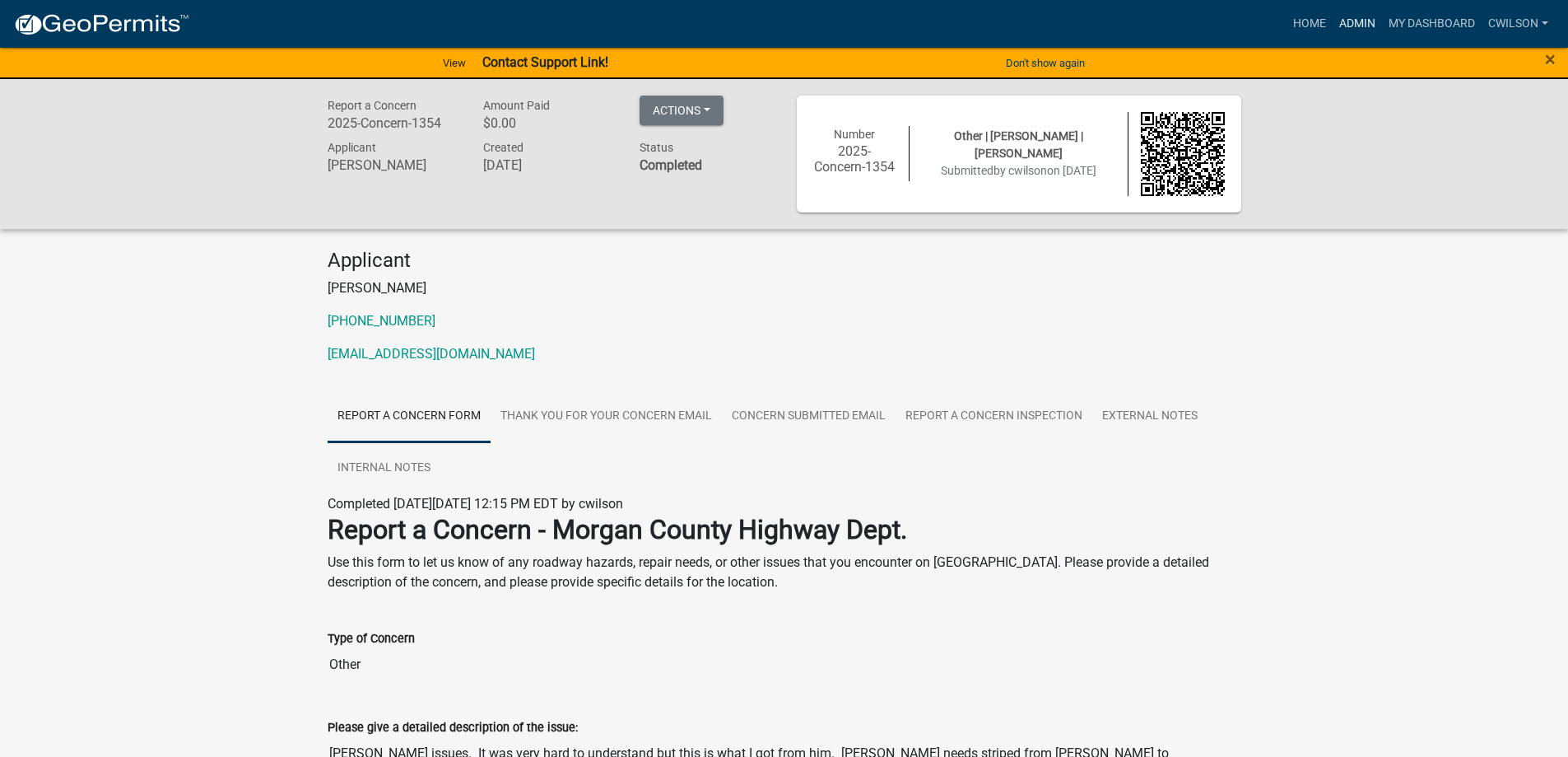
click at [1351, 18] on link "Admin" at bounding box center [1357, 24] width 49 height 32
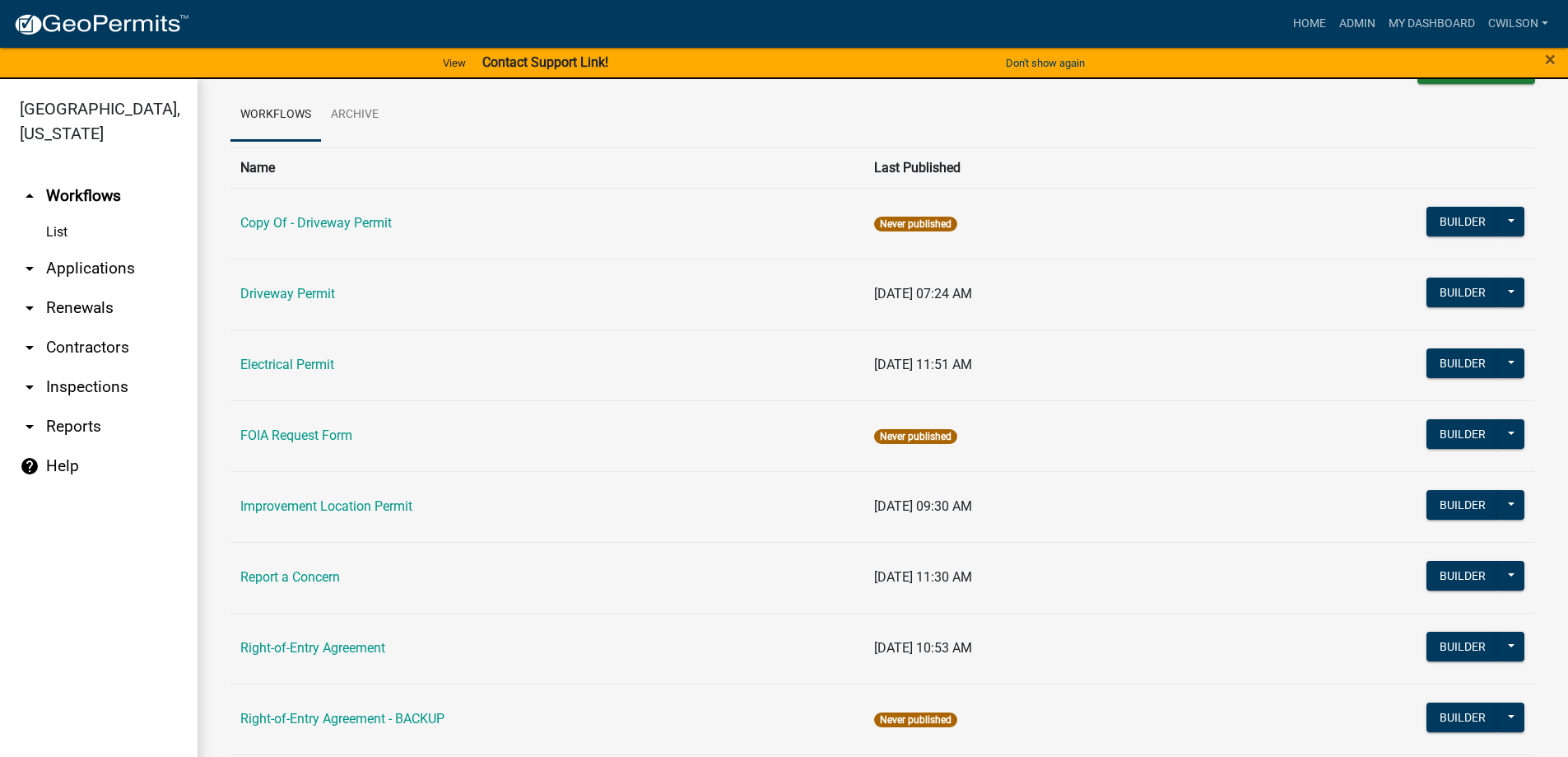
scroll to position [83, 0]
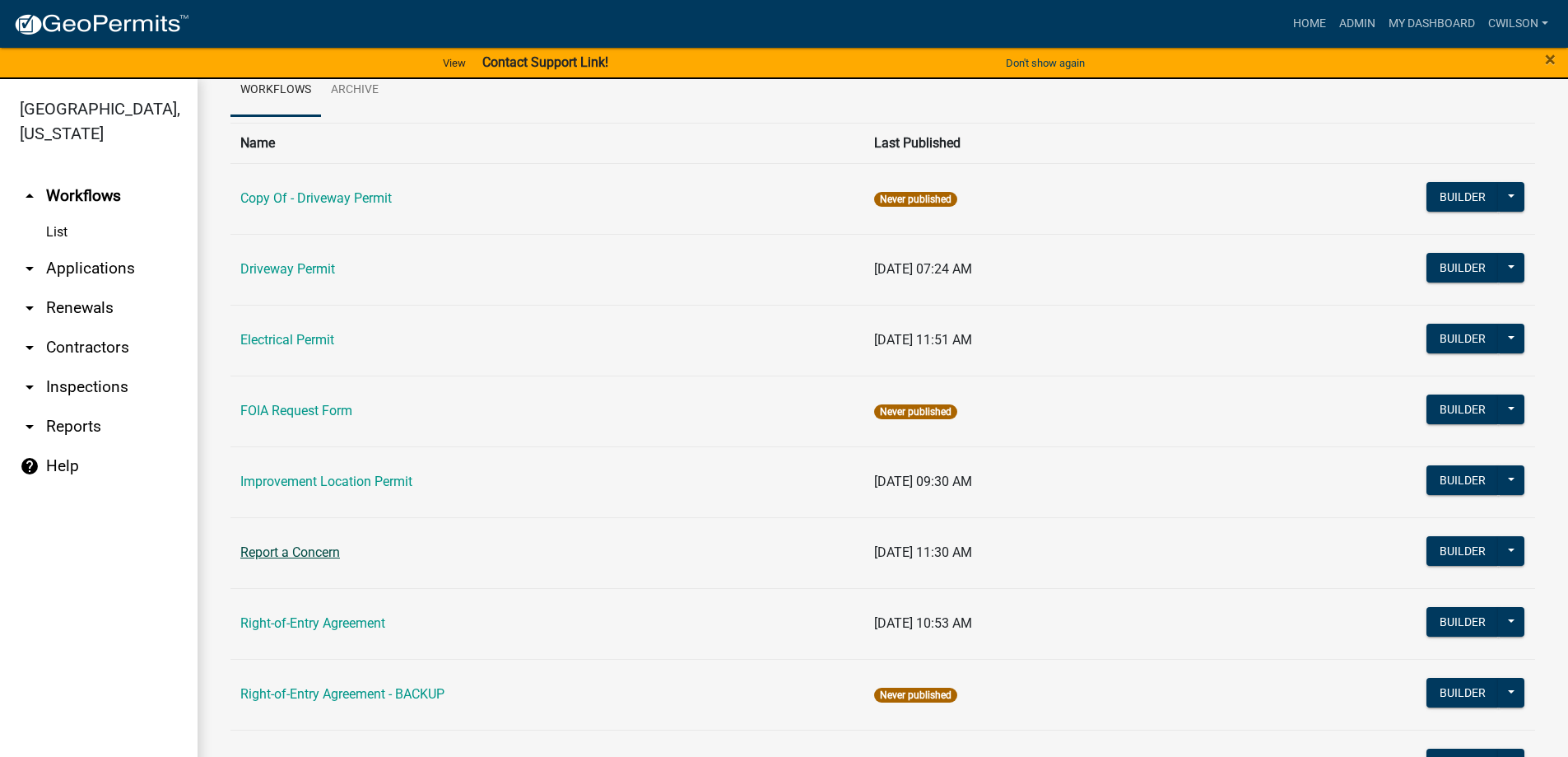
click at [268, 551] on link "Report a Concern" at bounding box center [290, 552] width 99 height 16
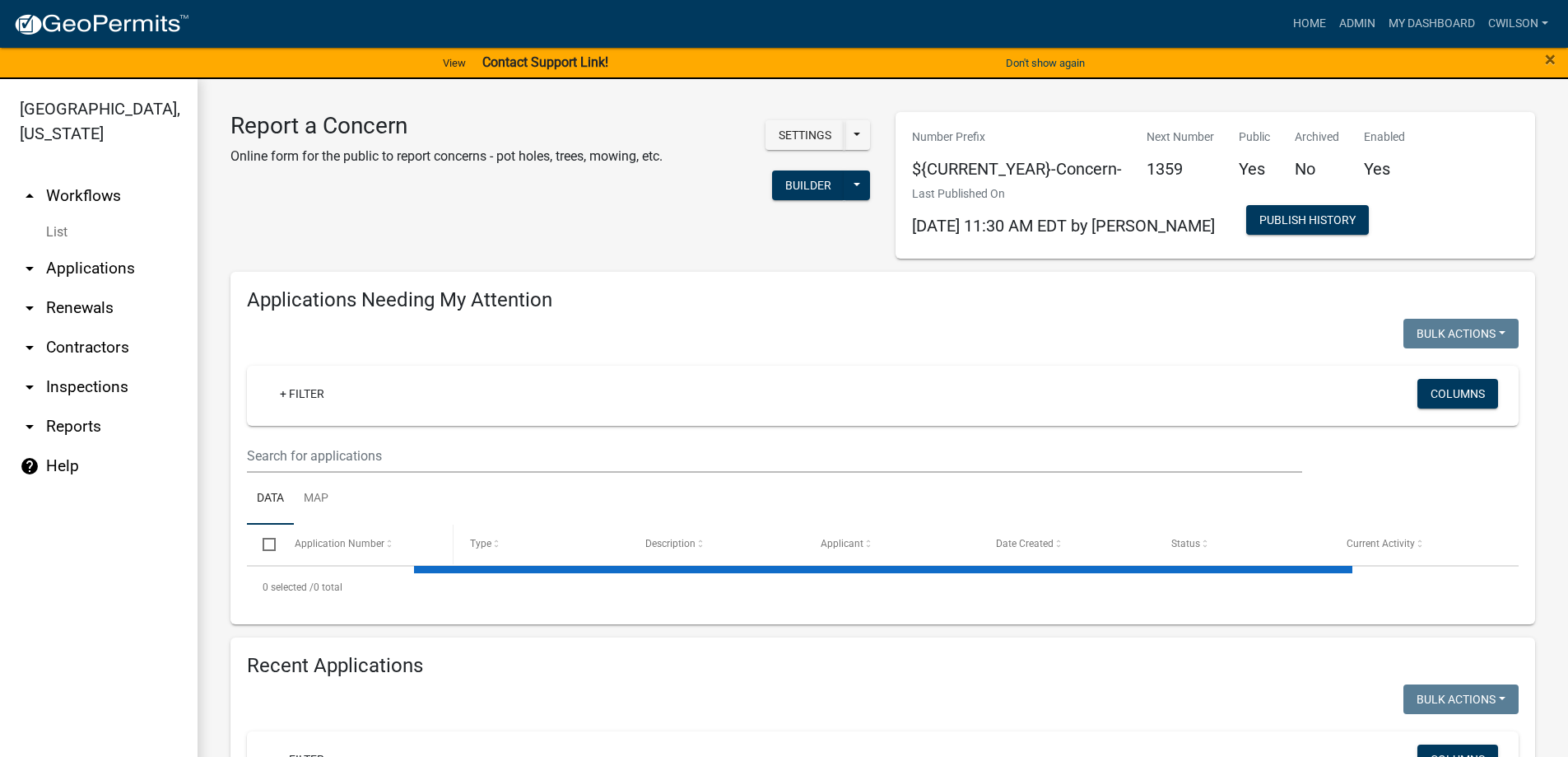
select select "2: 50"
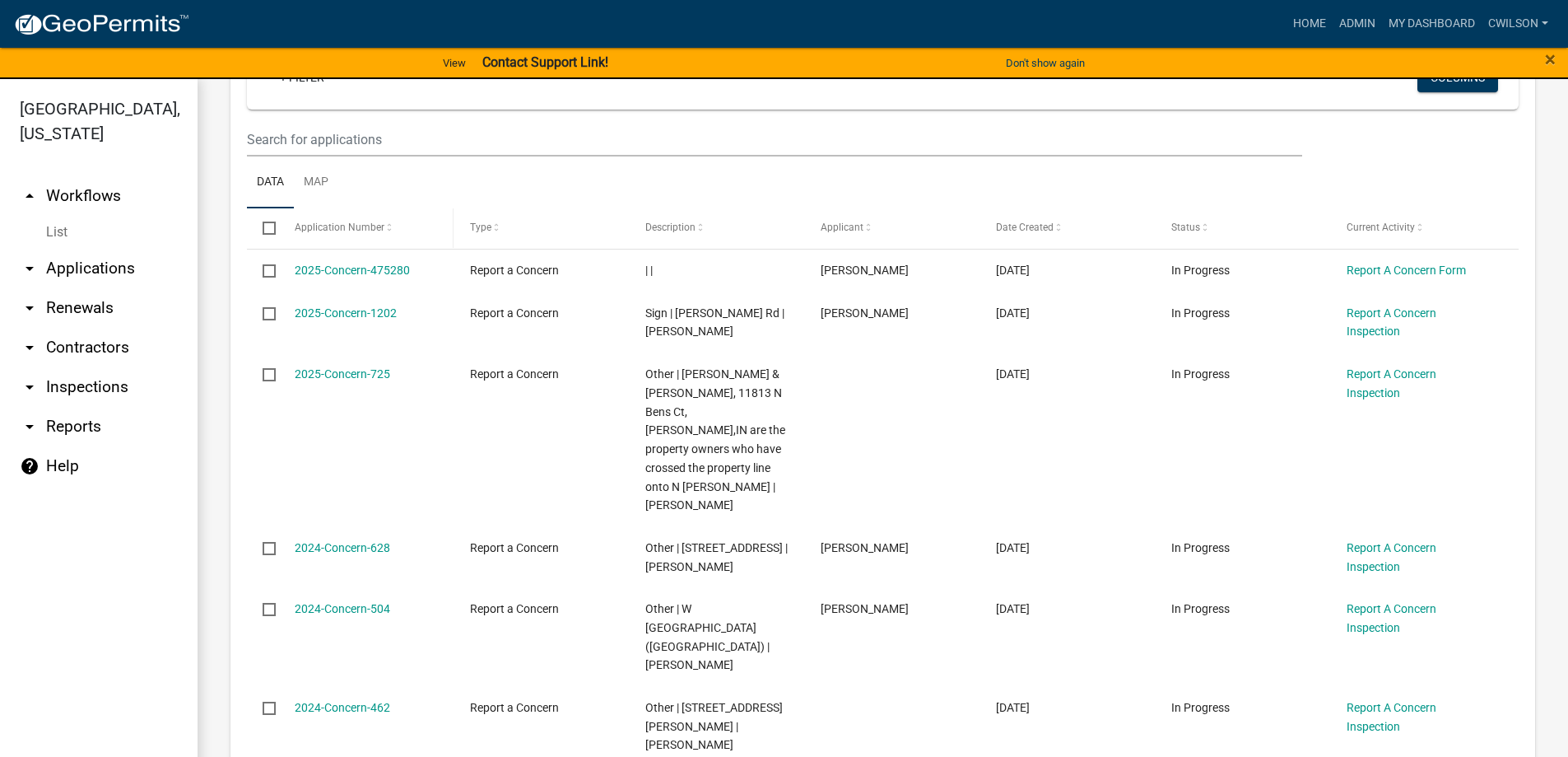
scroll to position [329, 0]
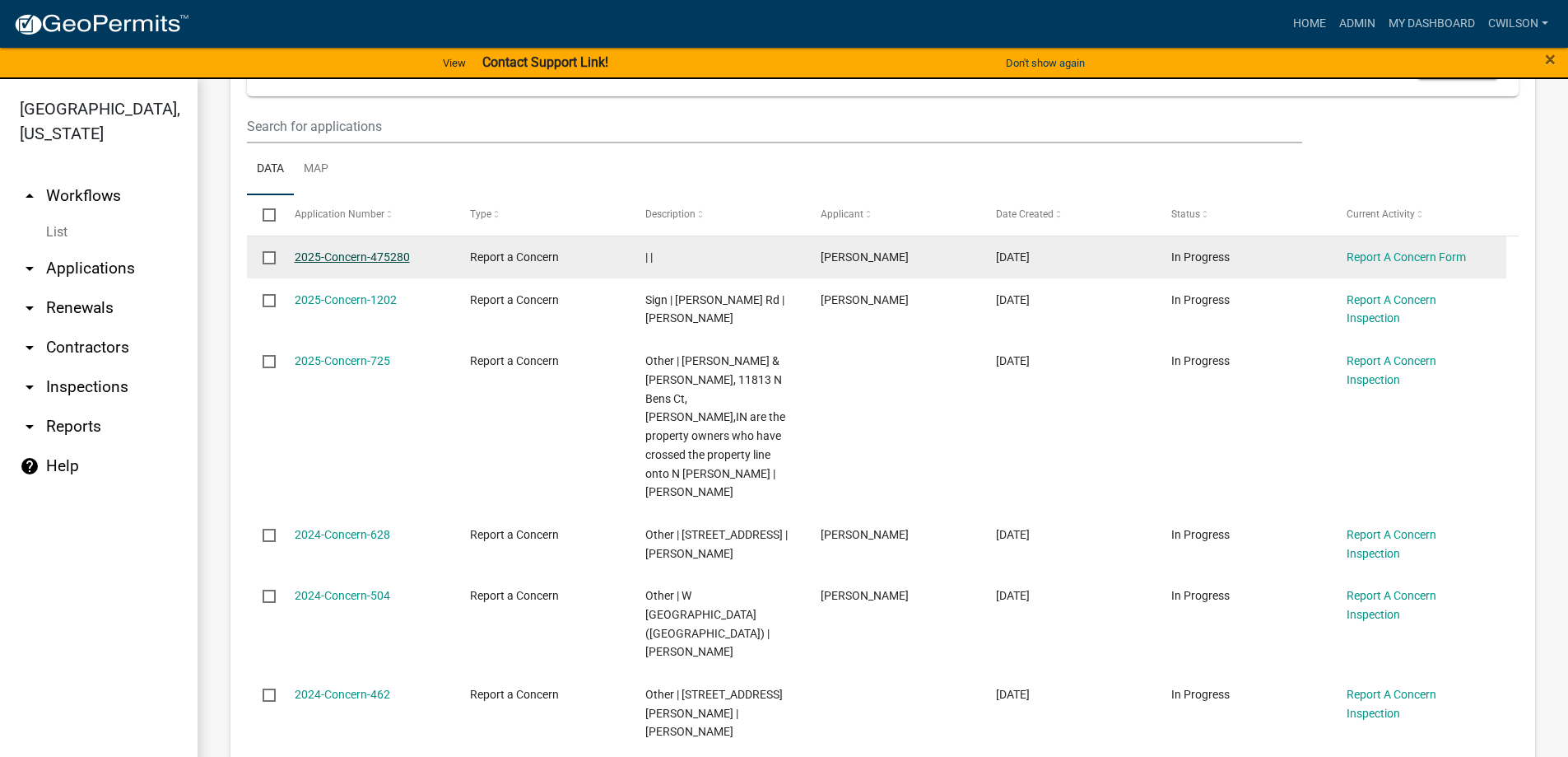
click at [371, 255] on link "2025-Concern-475280" at bounding box center [352, 256] width 115 height 13
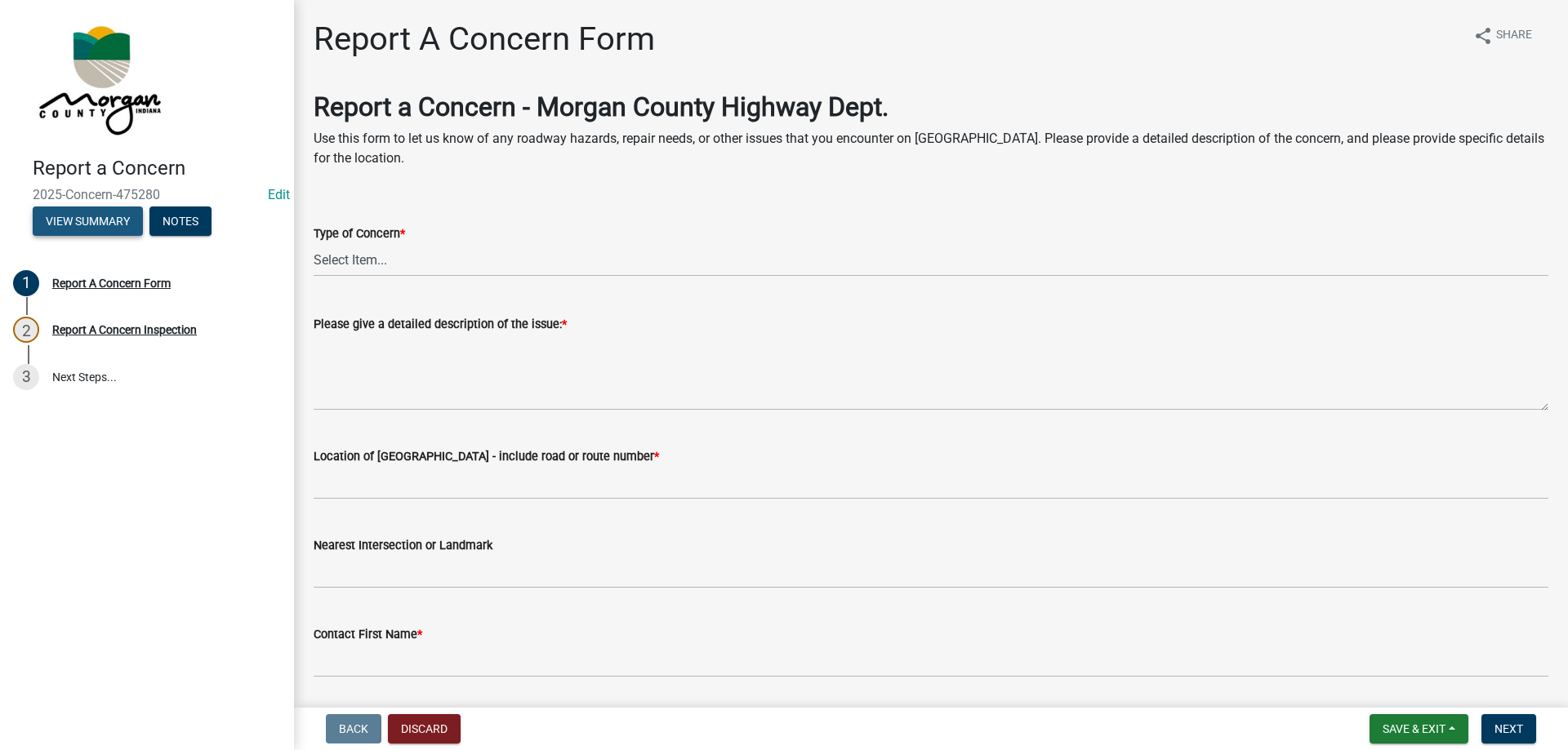
click at [68, 219] on button "View Summary" at bounding box center [88, 221] width 111 height 30
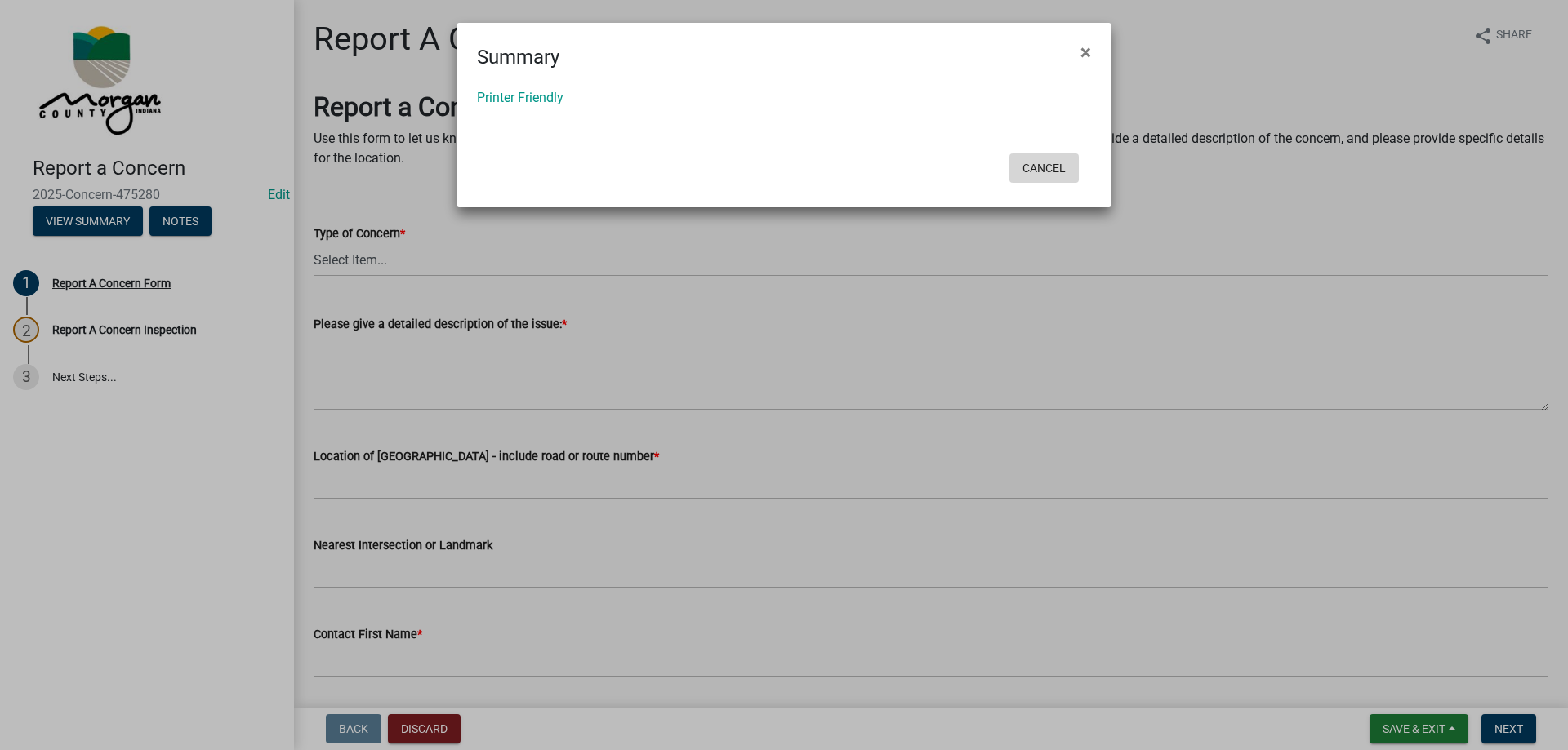
click at [1046, 171] on button "Cancel" at bounding box center [1044, 168] width 70 height 30
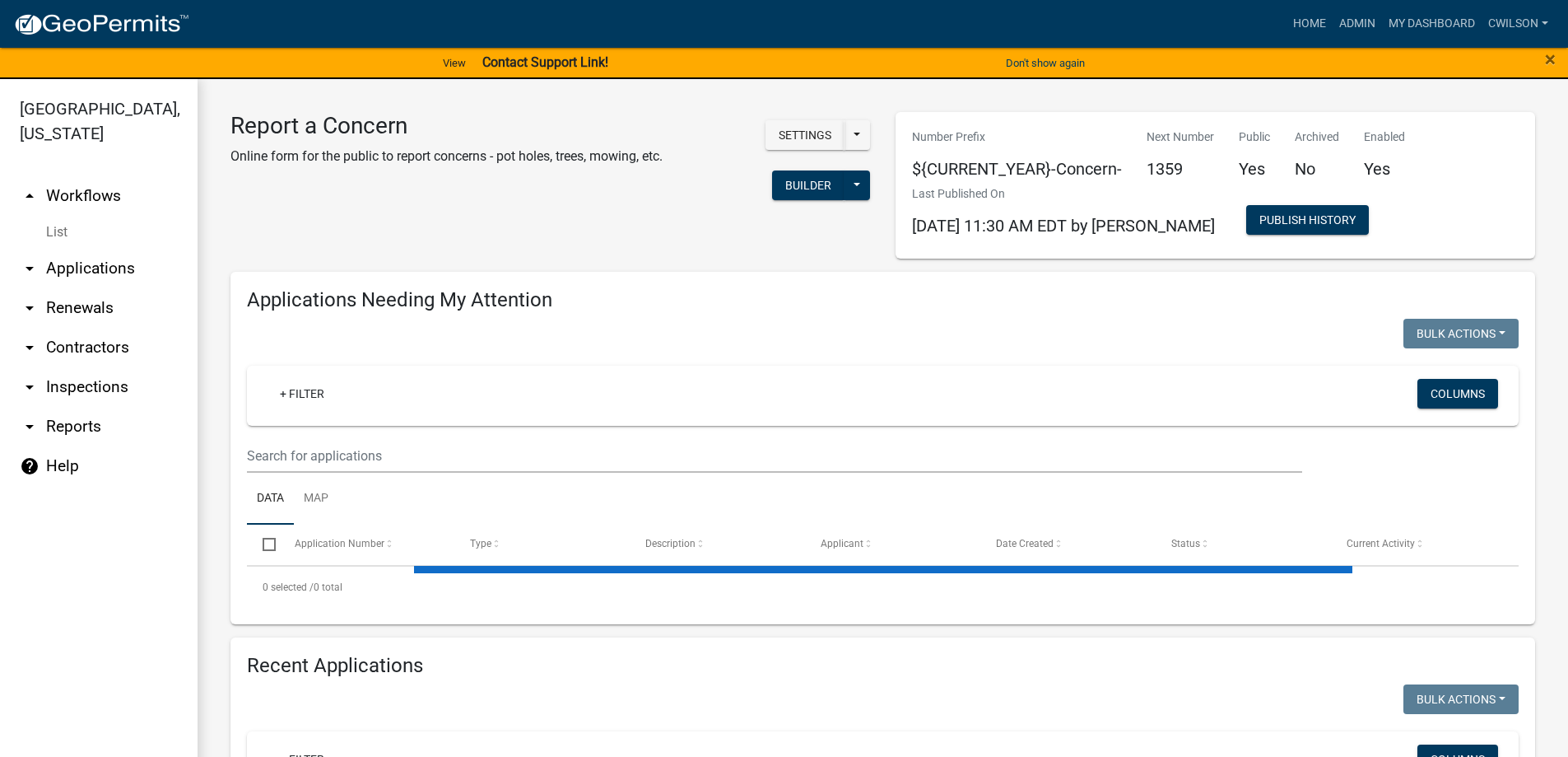
select select "2: 50"
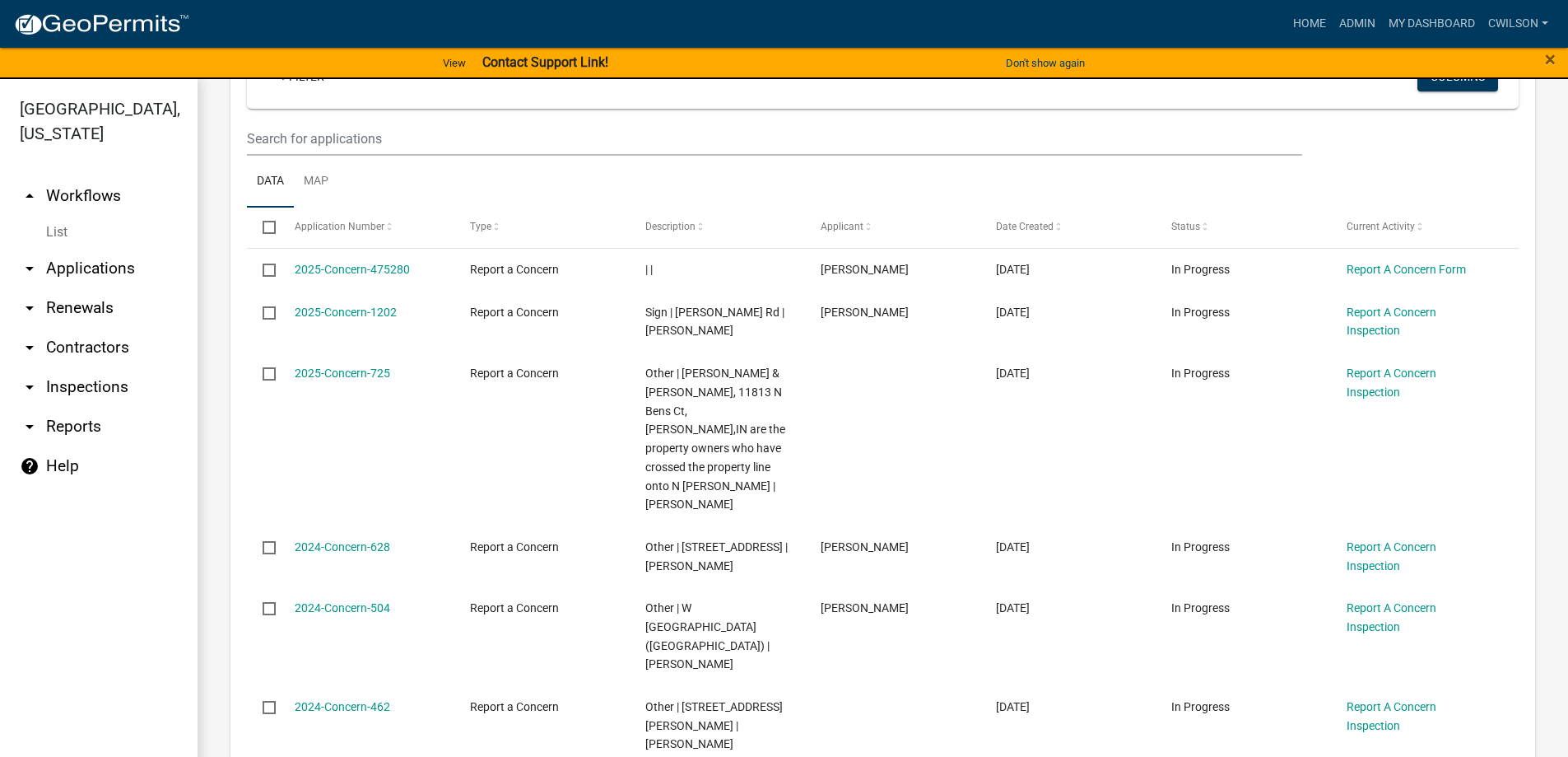
scroll to position [329, 0]
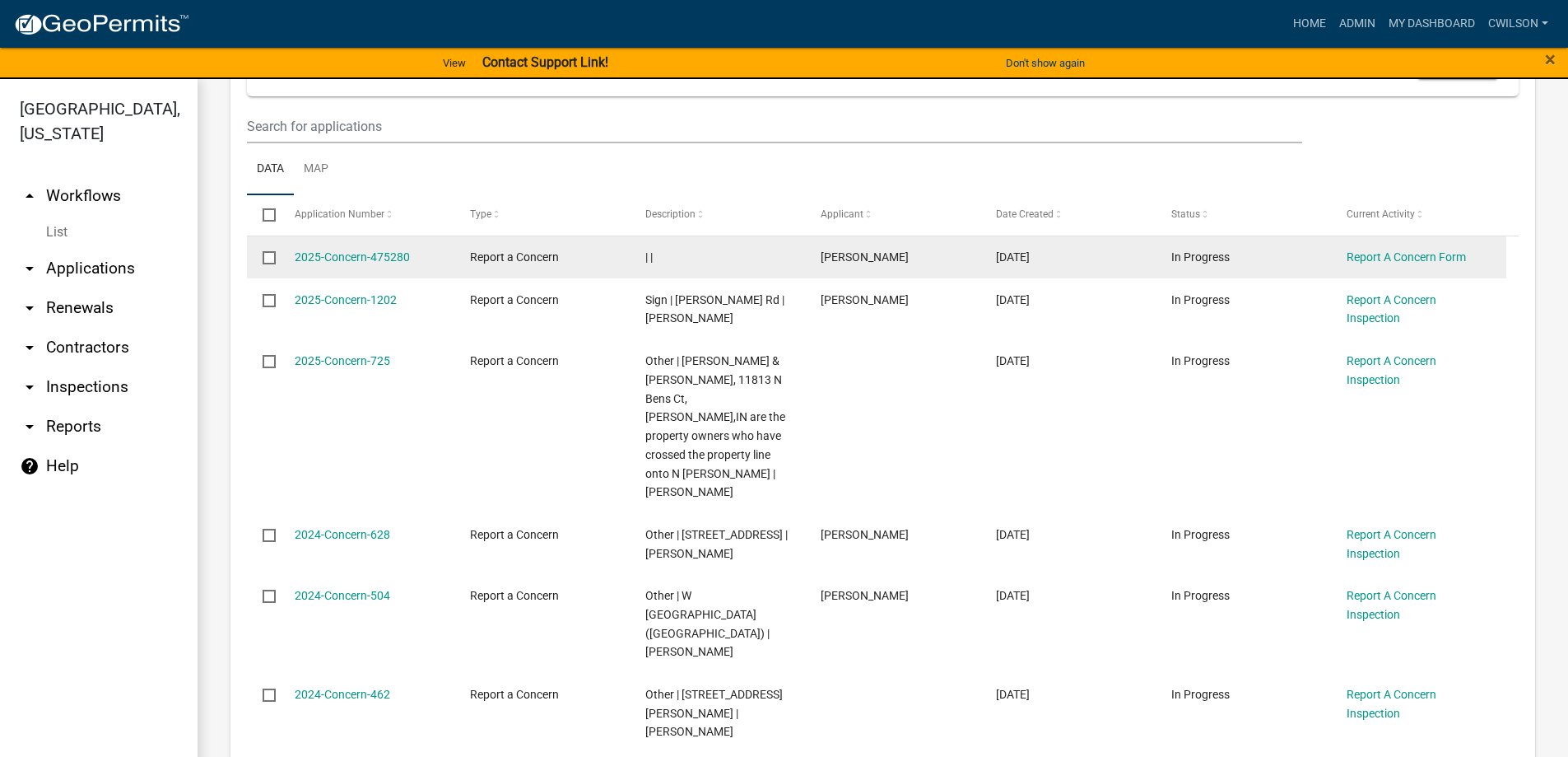
click at [270, 258] on input "checkbox" at bounding box center [268, 256] width 11 height 11
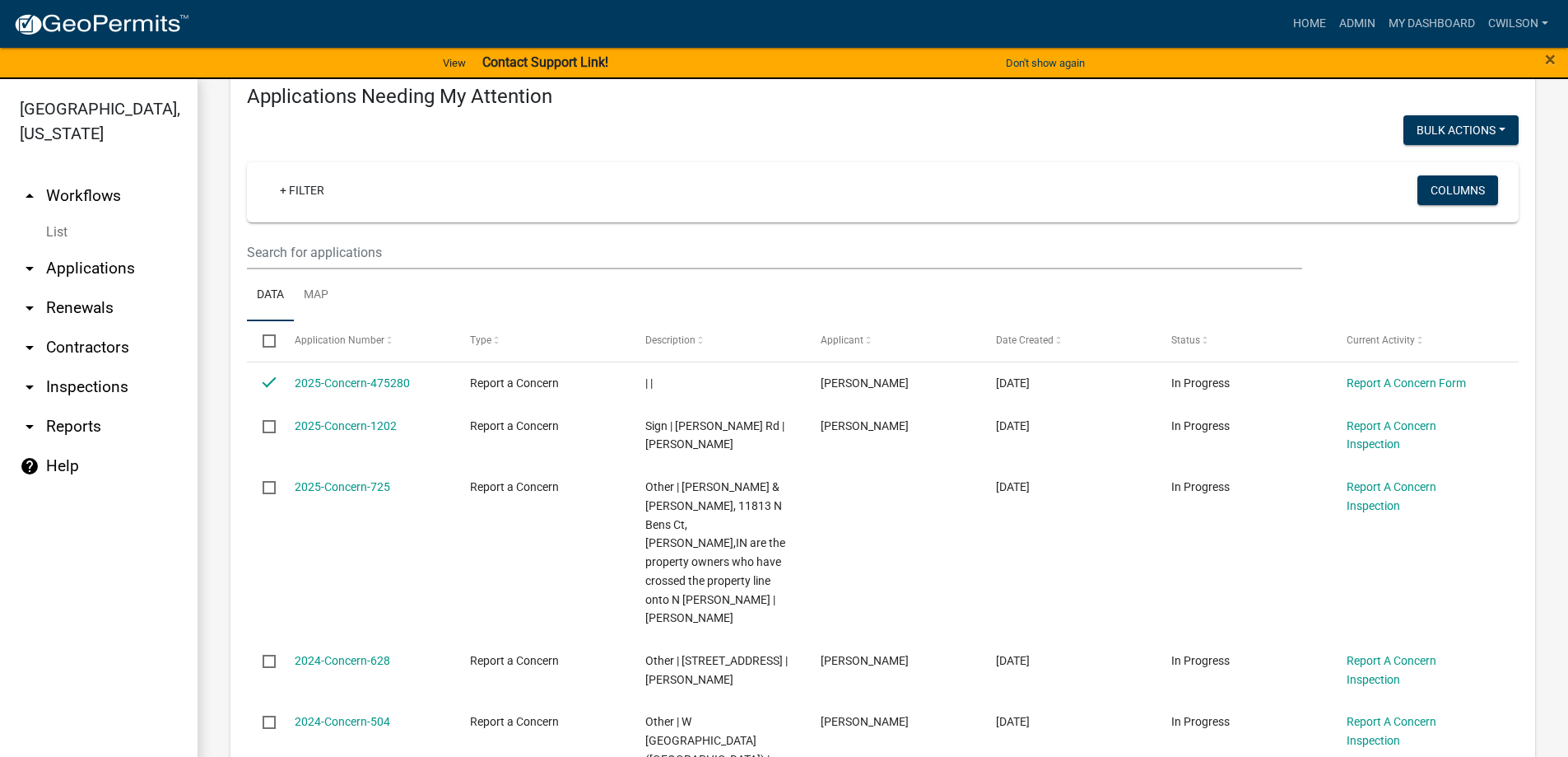
scroll to position [83, 0]
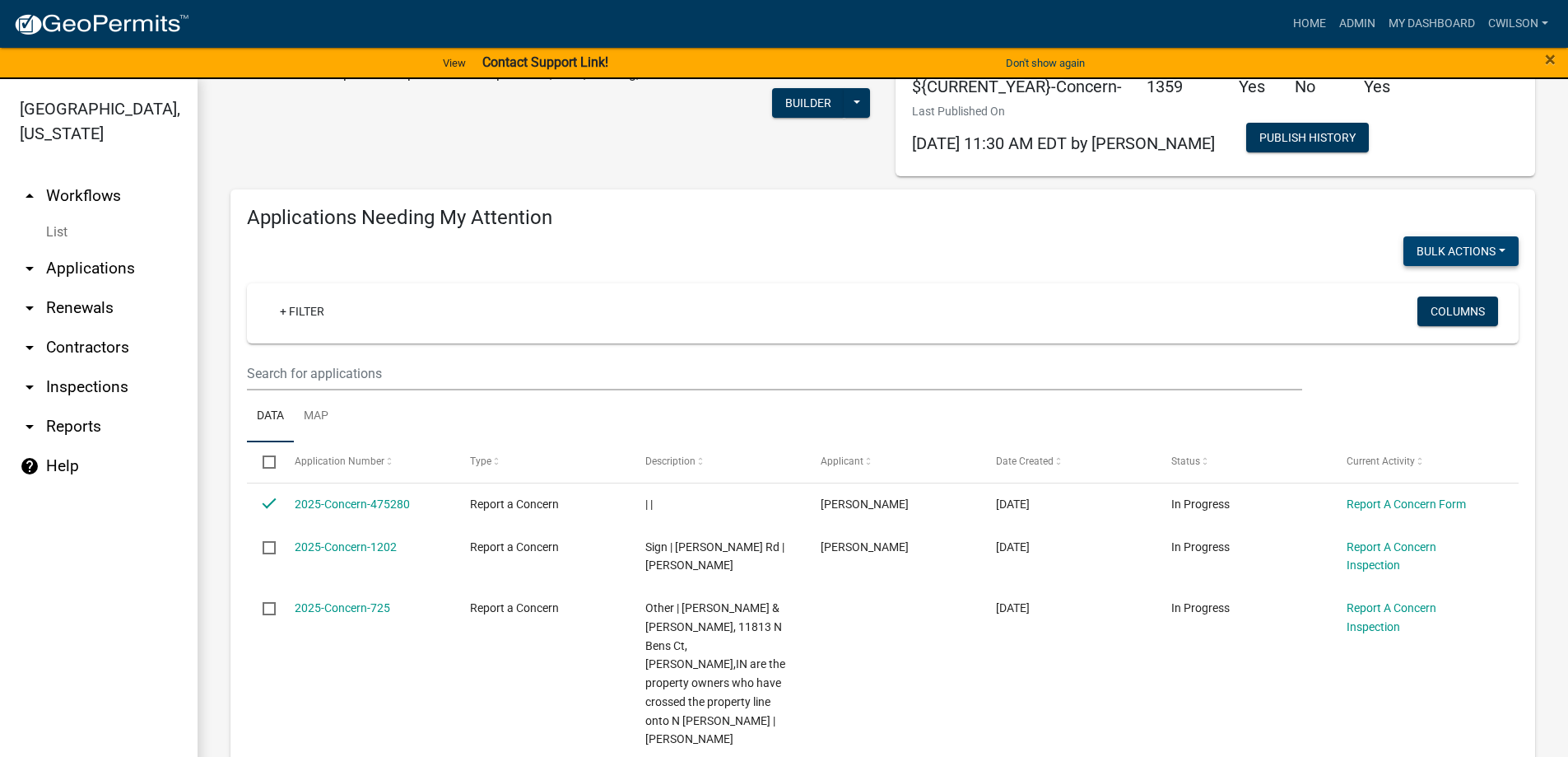
click at [1460, 244] on button "Bulk Actions" at bounding box center [1461, 251] width 115 height 30
click at [1422, 298] on button "Void" at bounding box center [1453, 293] width 132 height 40
checkbox input "false"
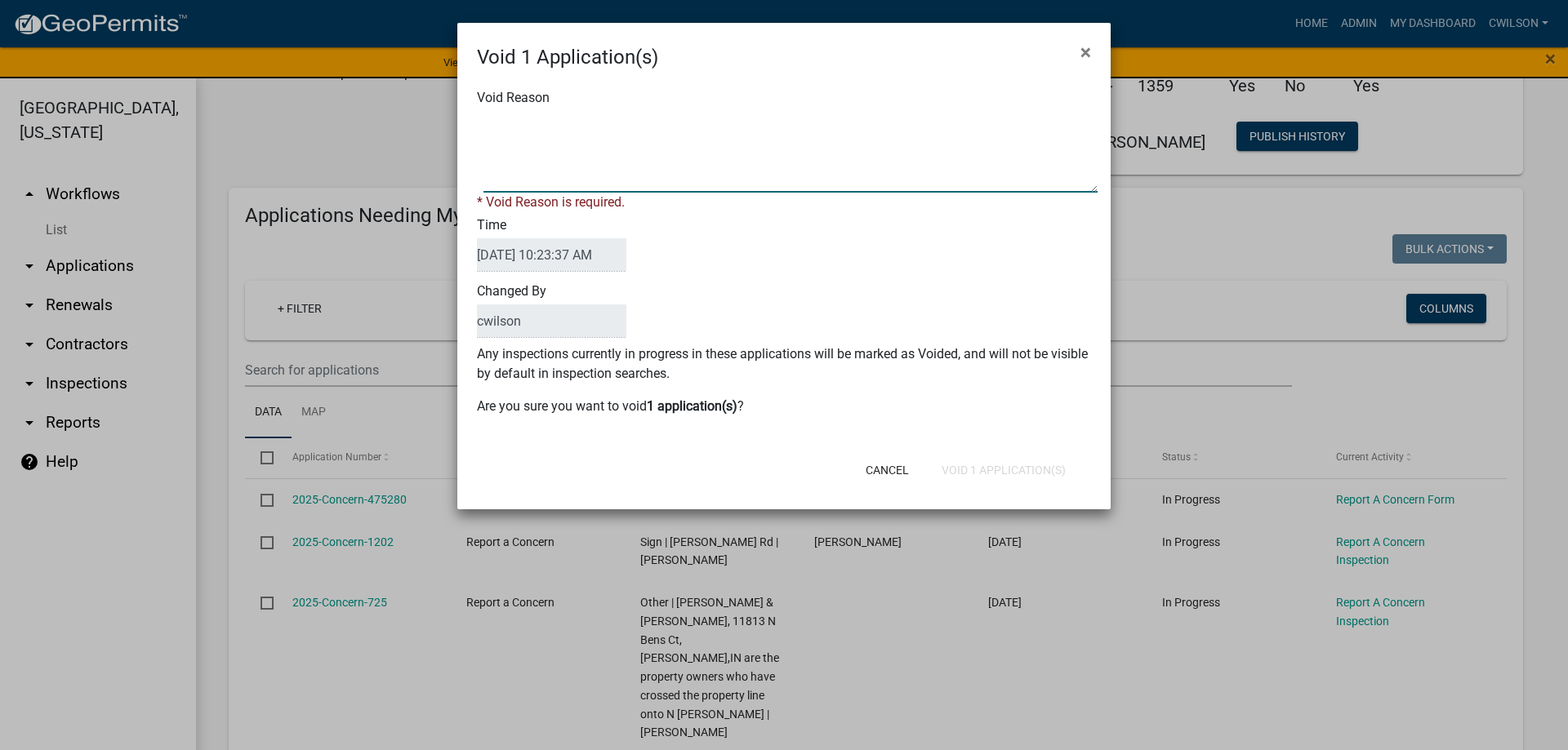
click at [548, 183] on textarea "Void Reason" at bounding box center [790, 152] width 614 height 82
type textarea "n/a"
click at [1024, 479] on div "Void 1 Application(s) × Void Reason * Void Reason is required. Time 09/16/2025 …" at bounding box center [784, 265] width 653 height 486
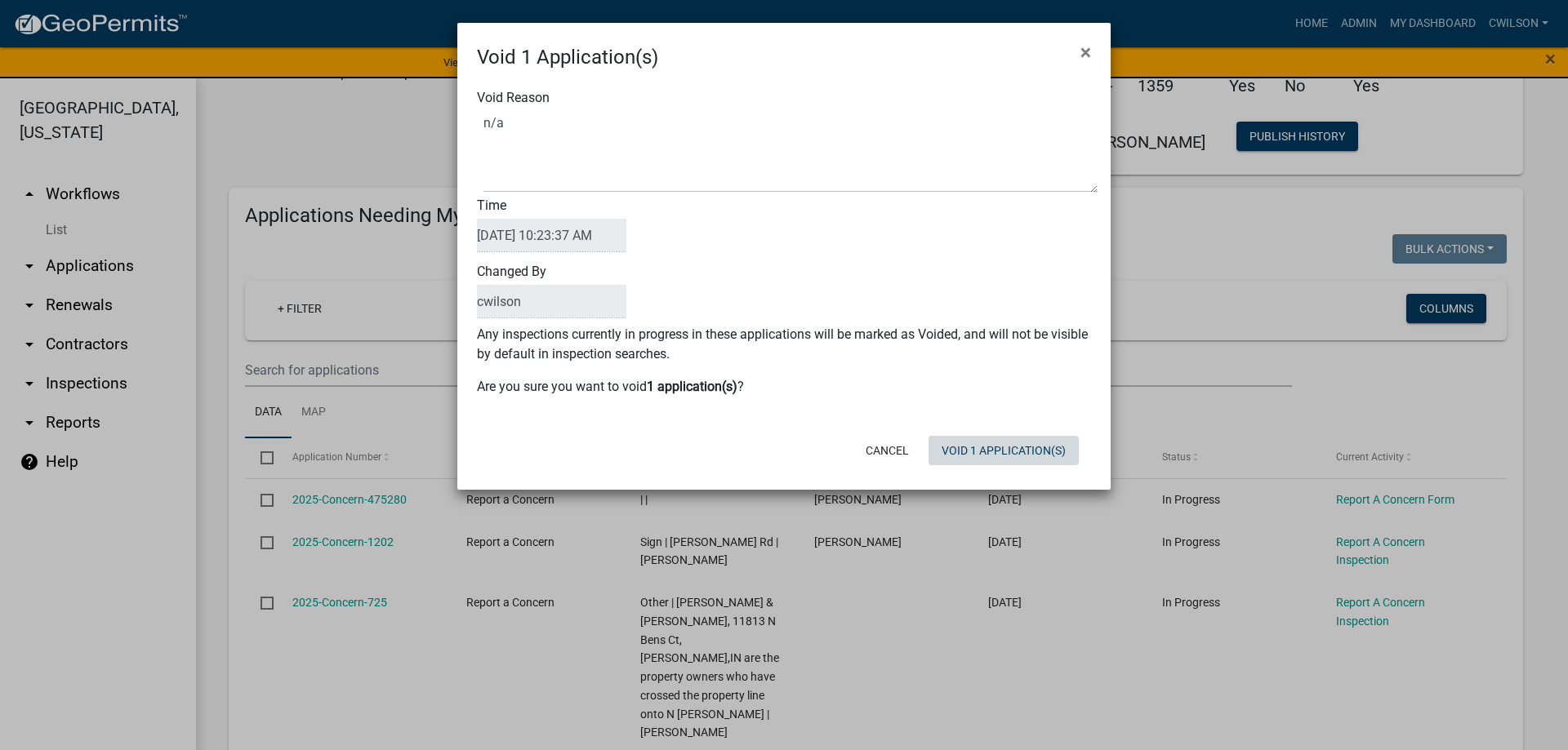
click at [1013, 445] on button "Void 1 Application(s)" at bounding box center [1003, 451] width 151 height 30
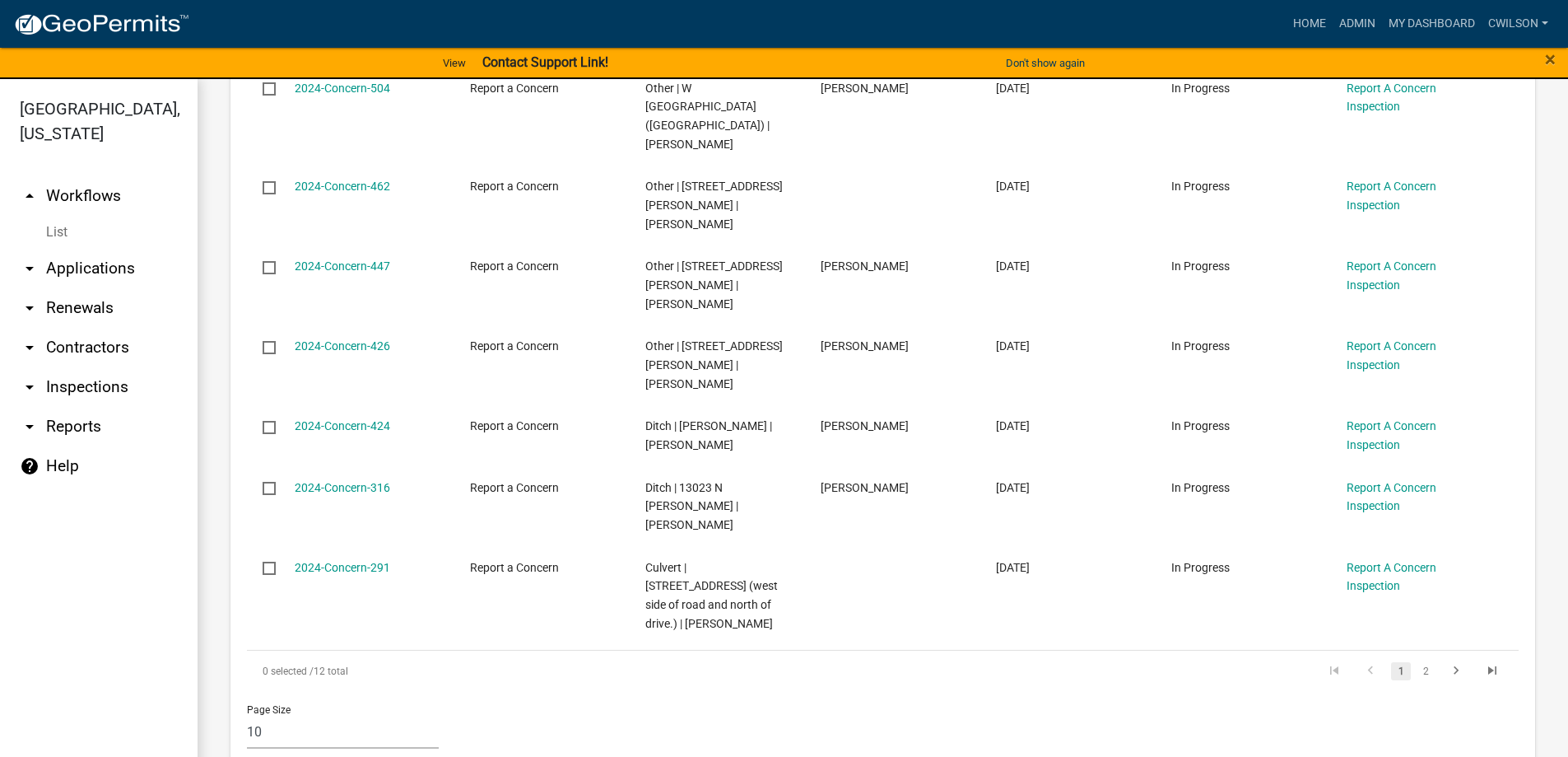
scroll to position [824, 0]
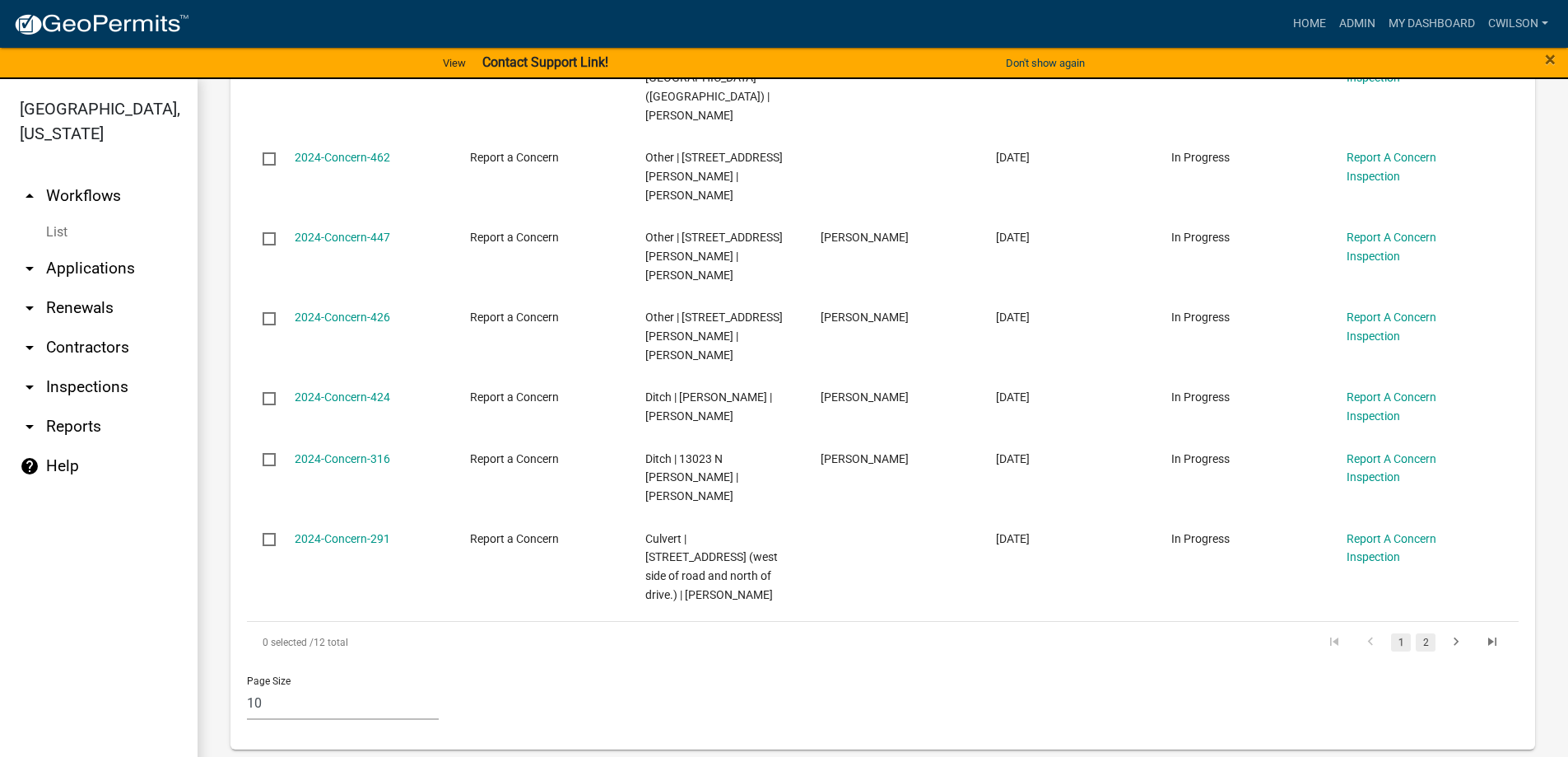
click at [1417, 633] on link "2" at bounding box center [1426, 642] width 20 height 18
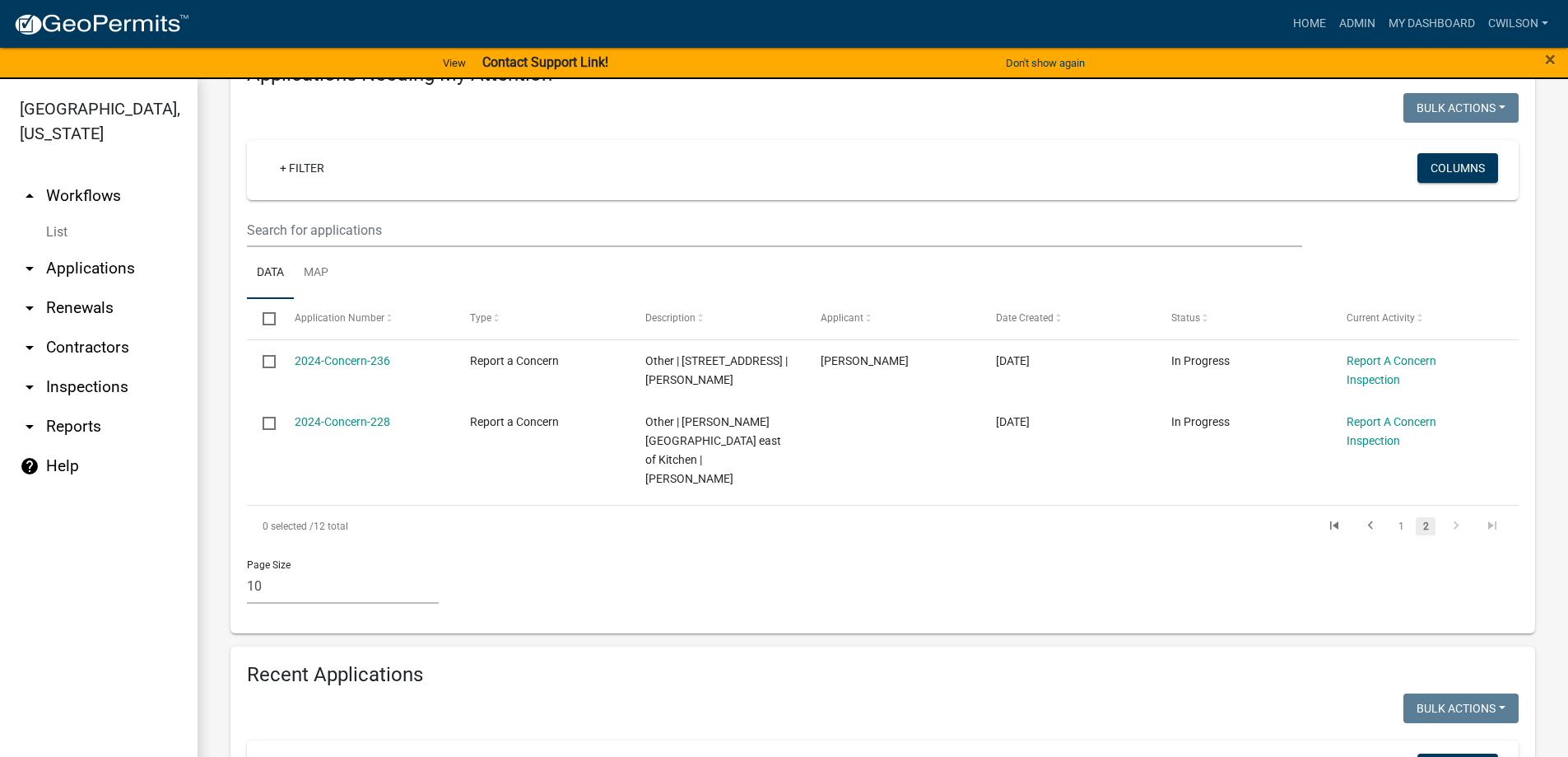
scroll to position [247, 0]
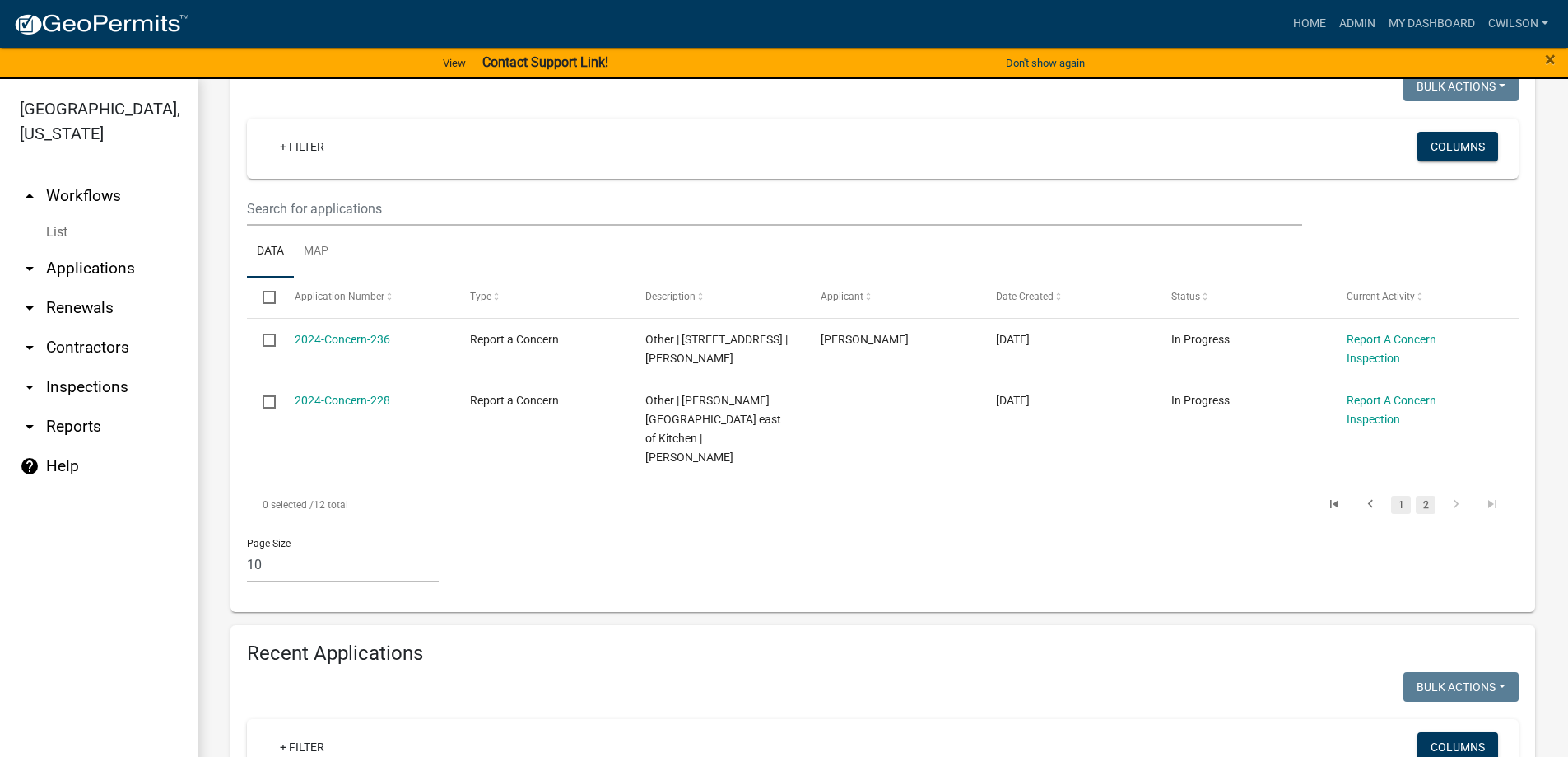
click at [1392, 496] on link "1" at bounding box center [1401, 505] width 20 height 18
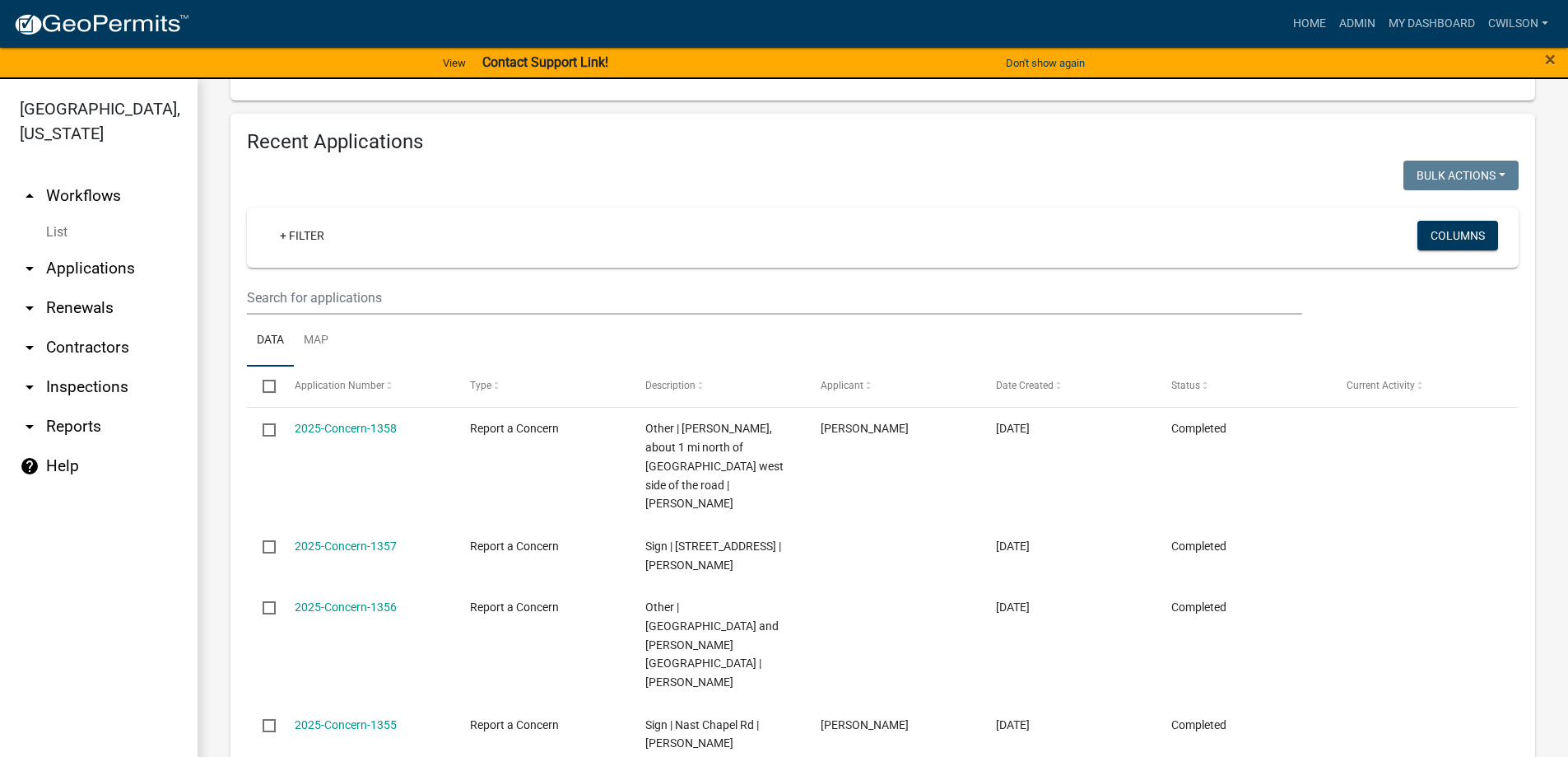
scroll to position [1482, 0]
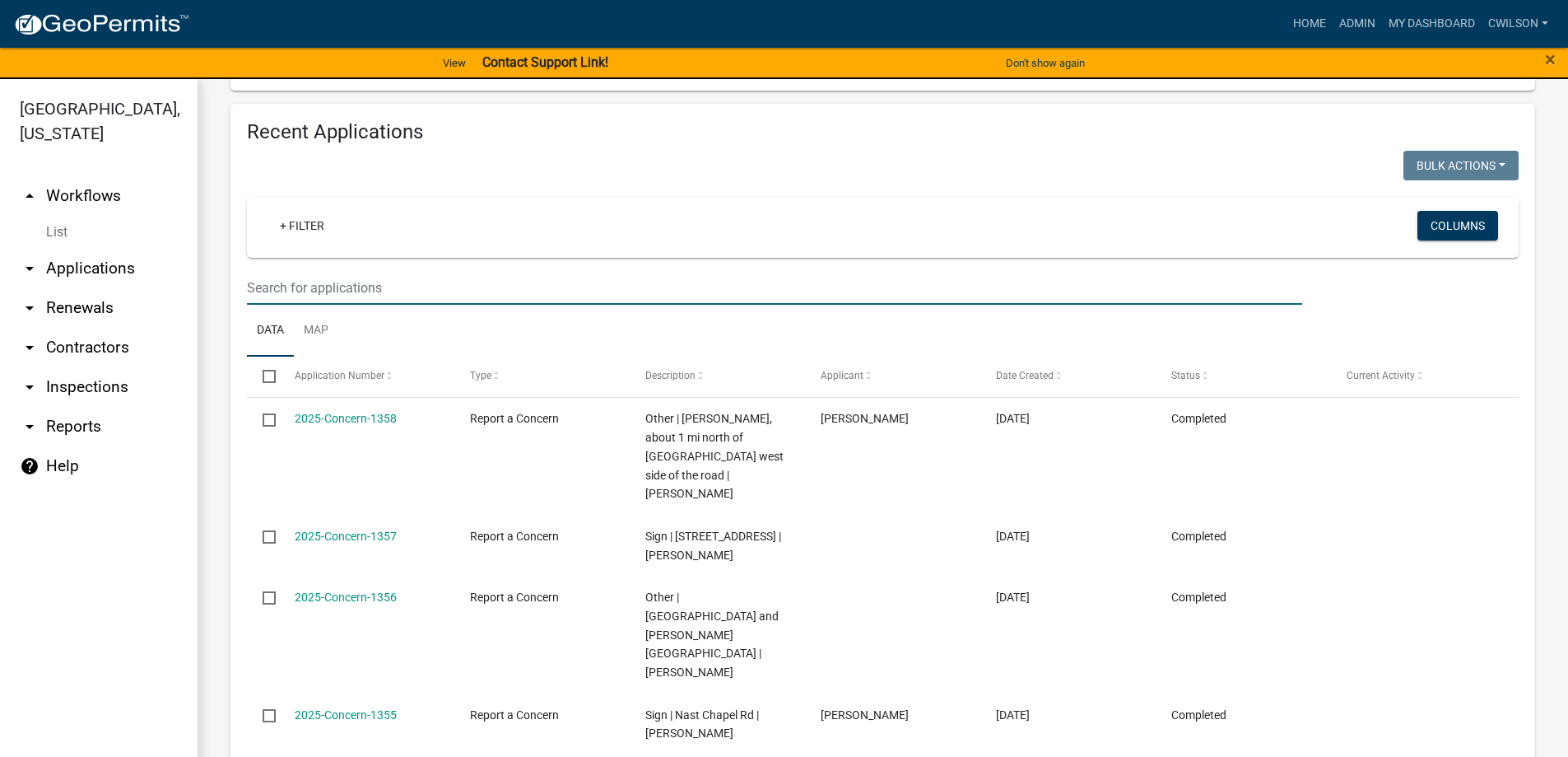
click at [320, 271] on input "text" at bounding box center [774, 288] width 1055 height 33
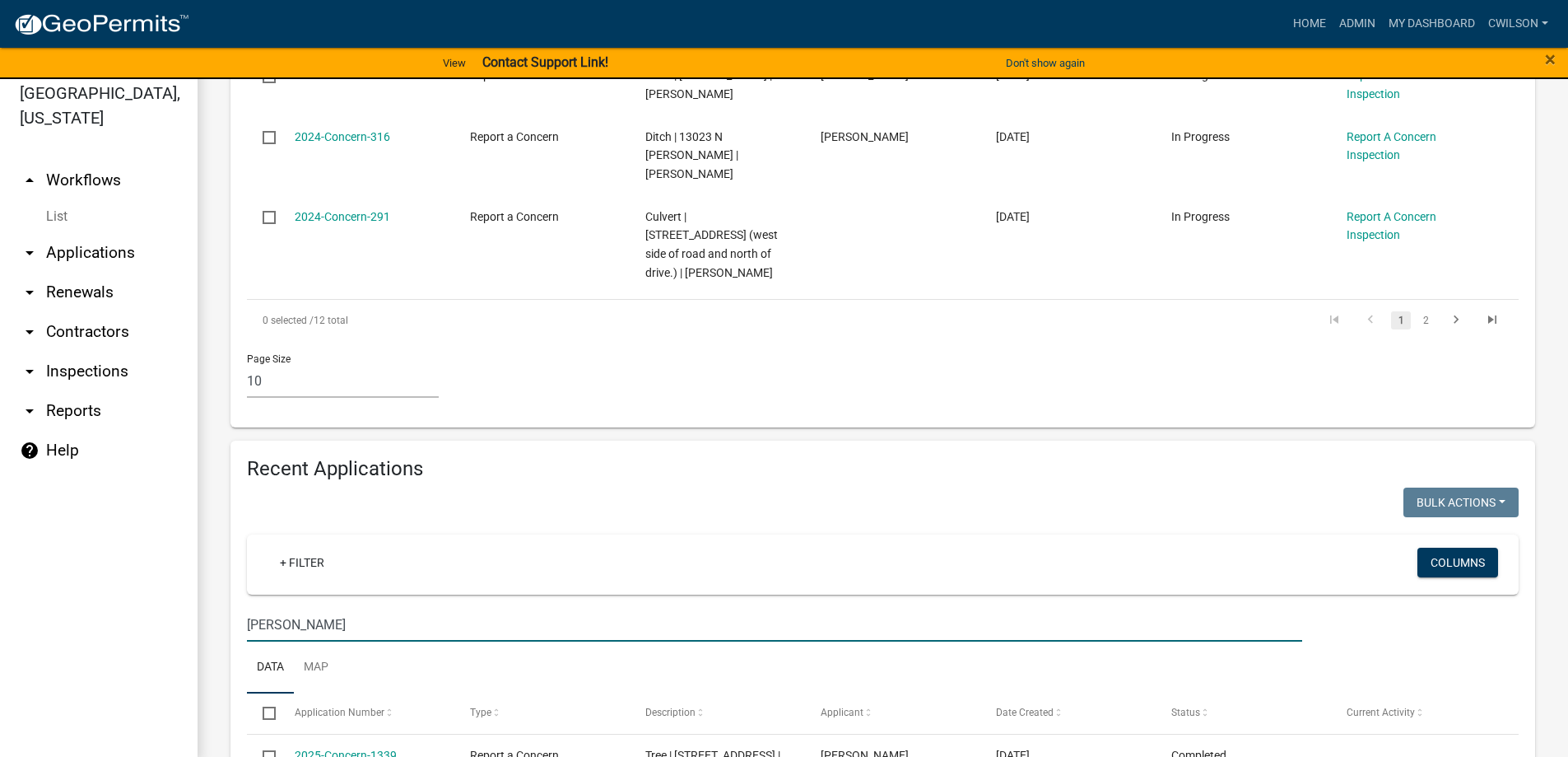
scroll to position [20, 0]
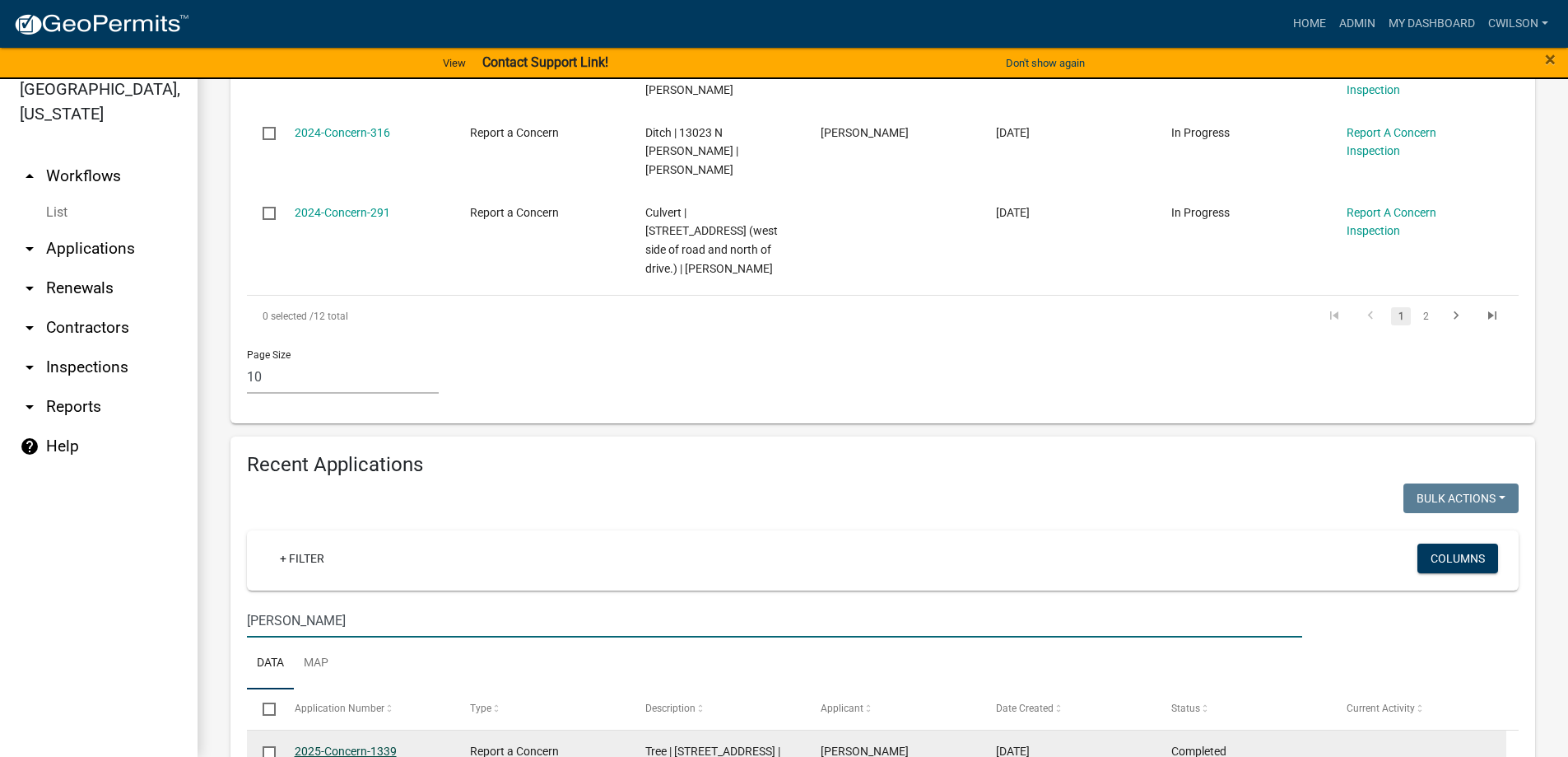
type input "stull"
click at [350, 745] on link "2025-Concern-1339" at bounding box center [346, 751] width 102 height 13
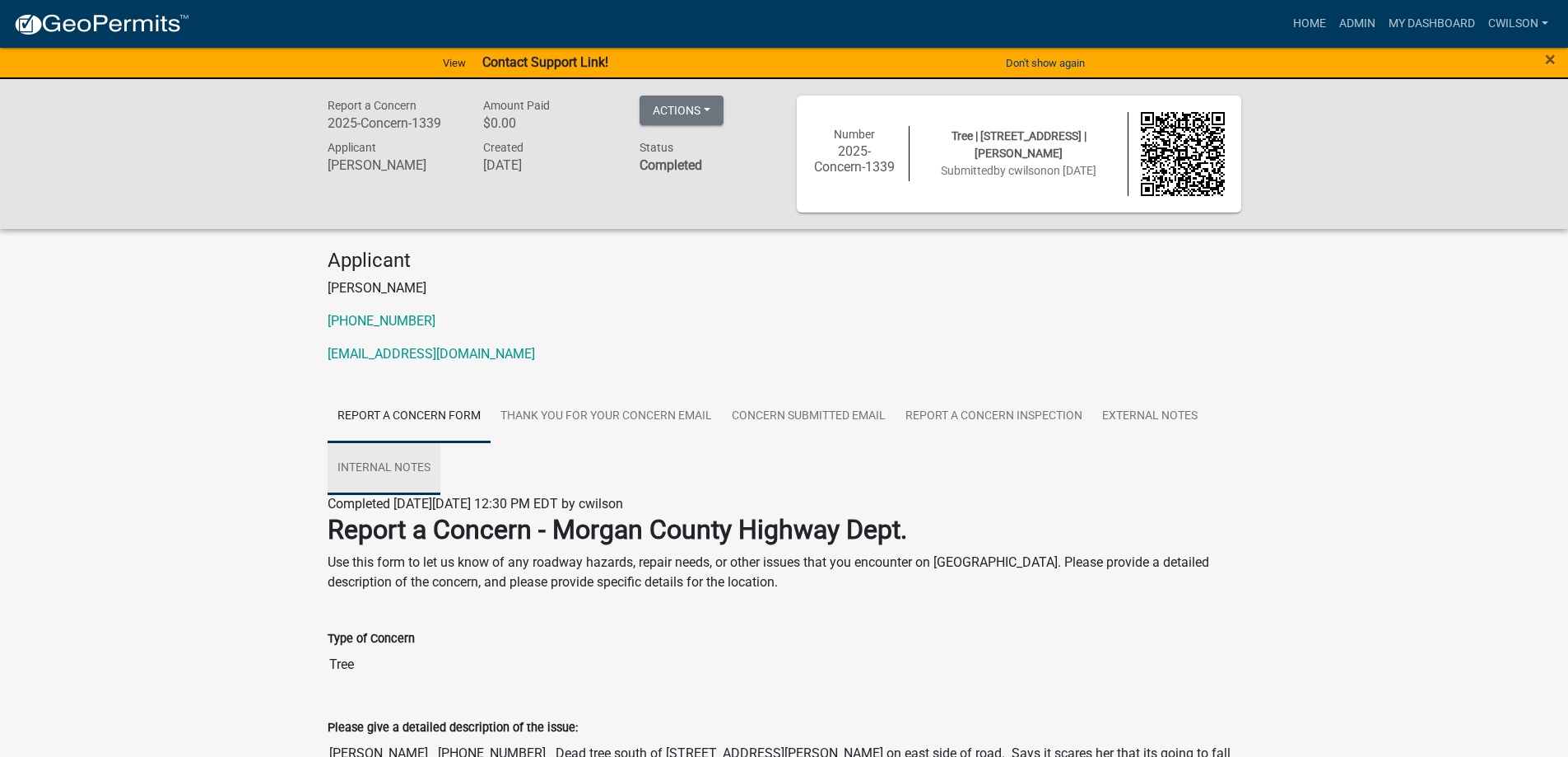
click at [401, 471] on link "Internal Notes" at bounding box center [384, 469] width 112 height 53
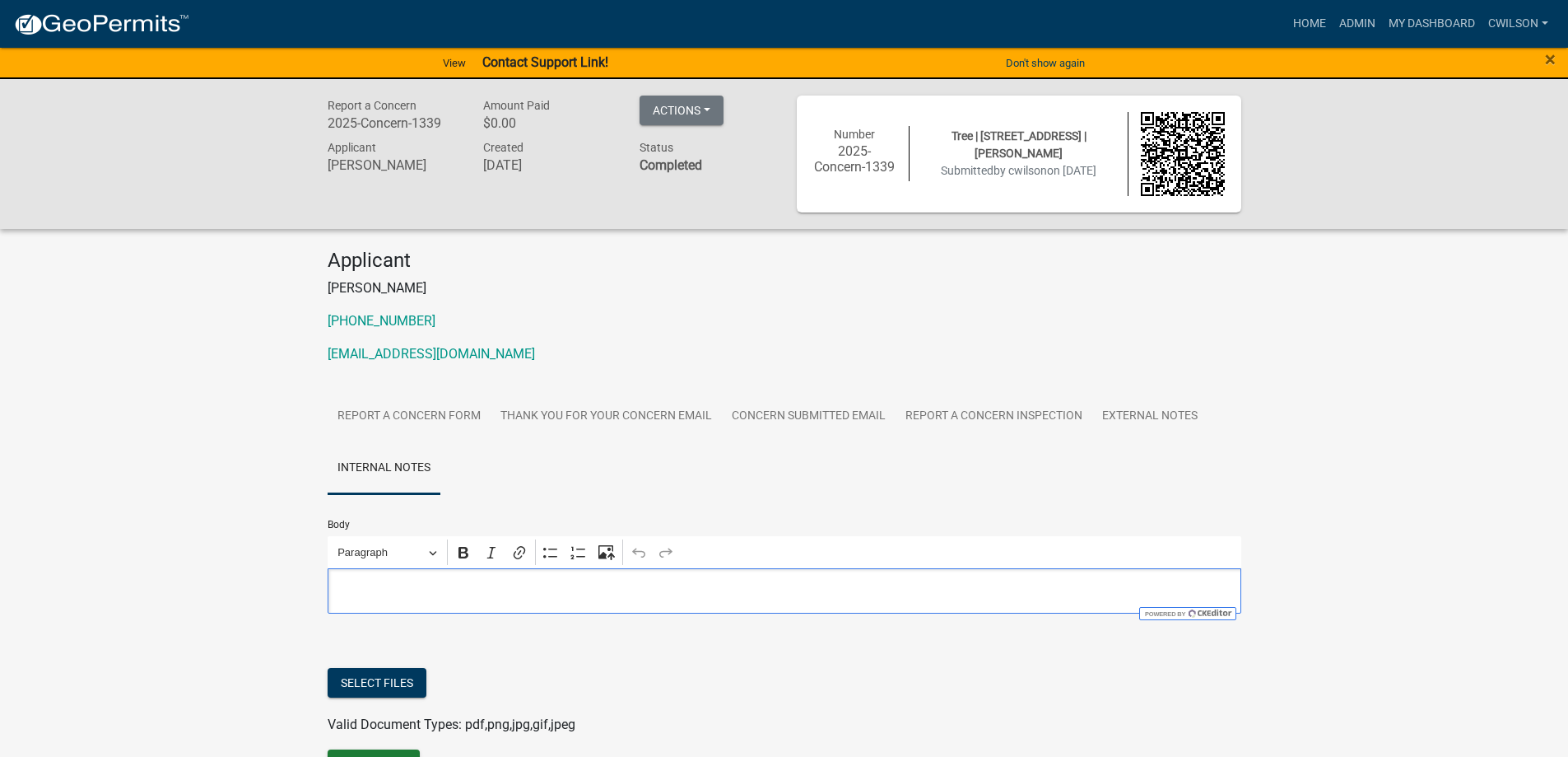
click at [482, 595] on p "Editor editing area: main. Press Alt+0 for help." at bounding box center [784, 590] width 896 height 20
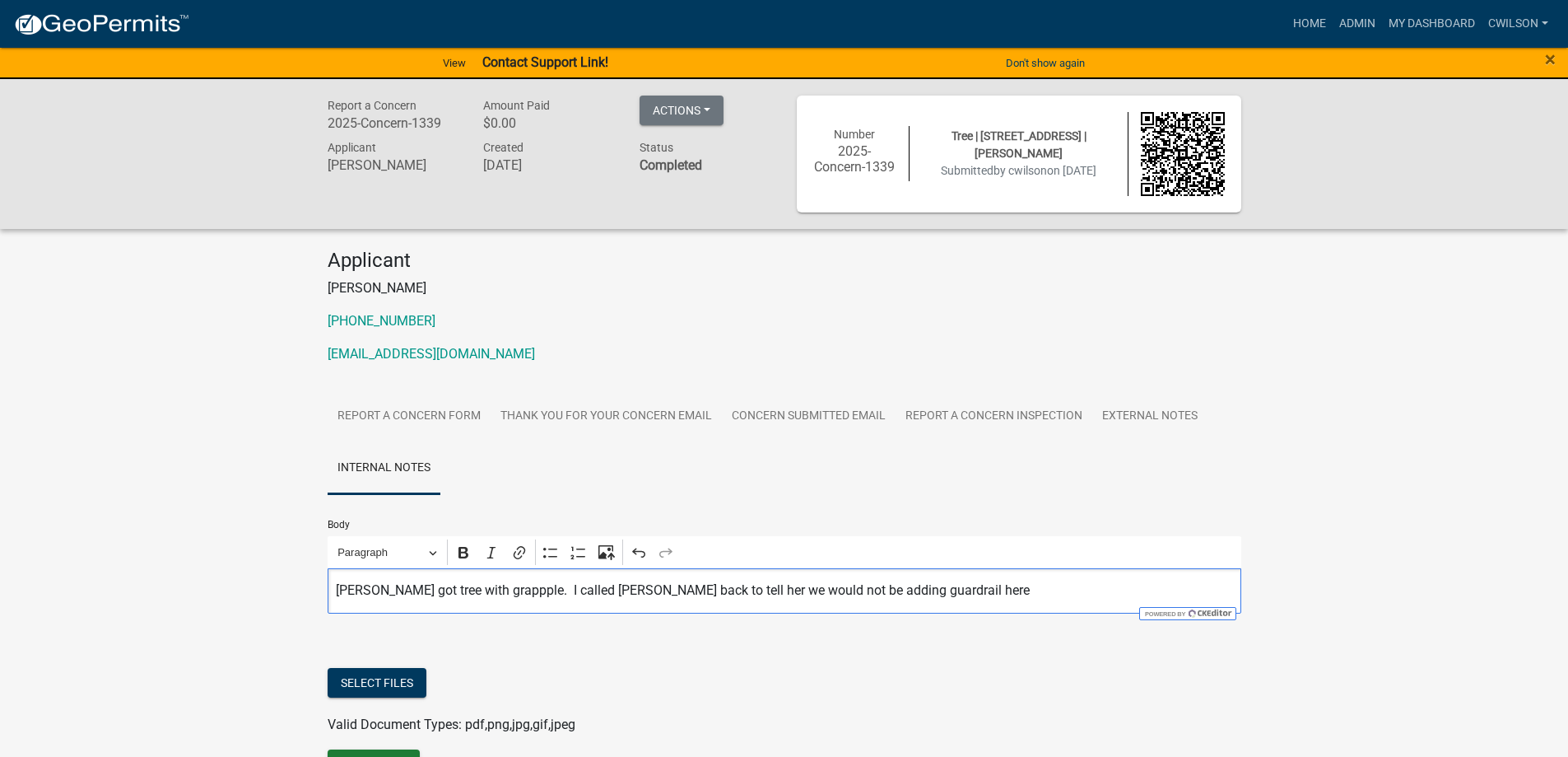
click at [933, 606] on div "Tim got tree with grappple. I called Beth back to tell her we would not be addi…" at bounding box center [784, 591] width 914 height 46
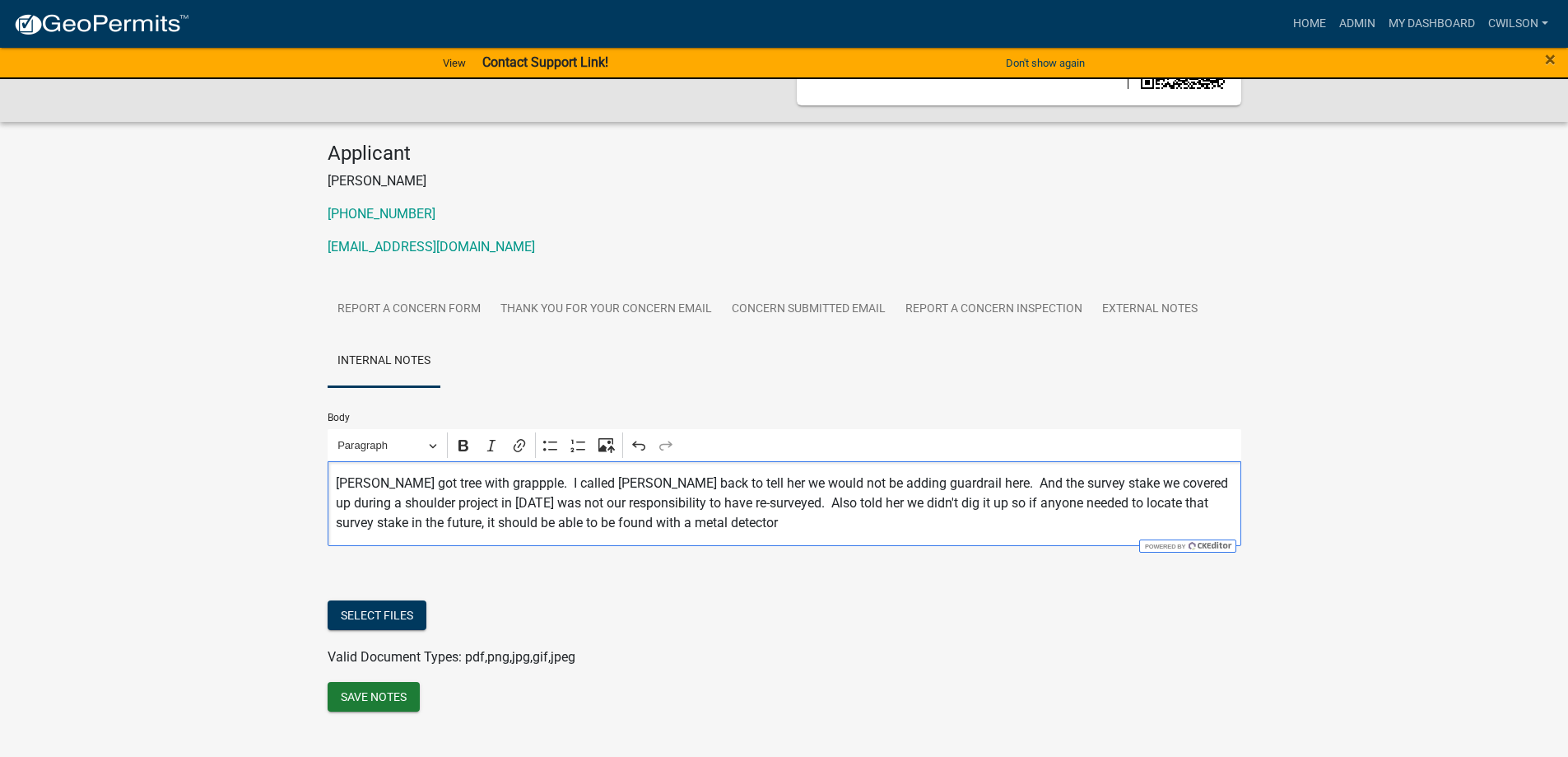
scroll to position [136, 0]
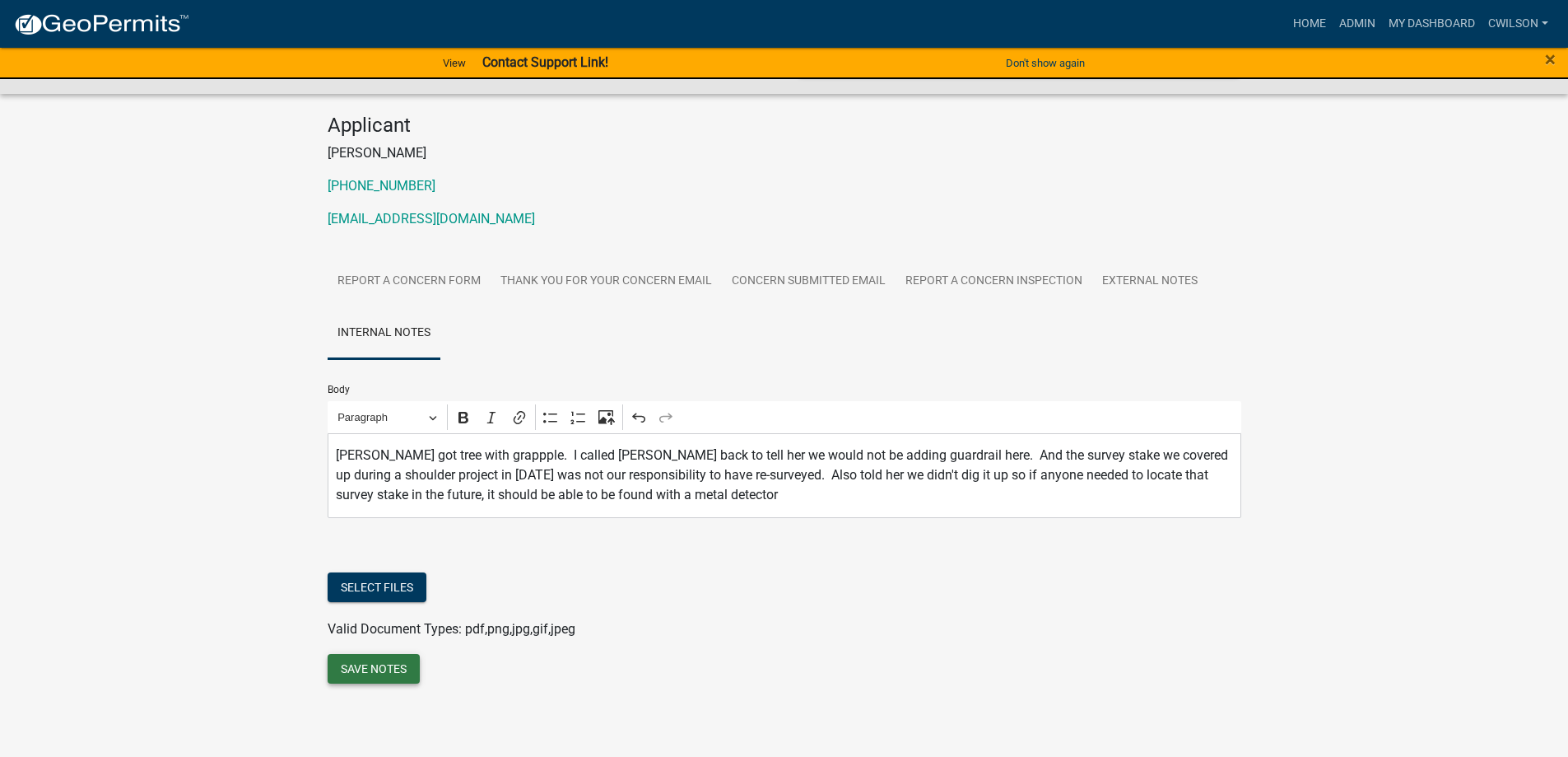
click at [400, 667] on button "Save Notes" at bounding box center [373, 669] width 92 height 30
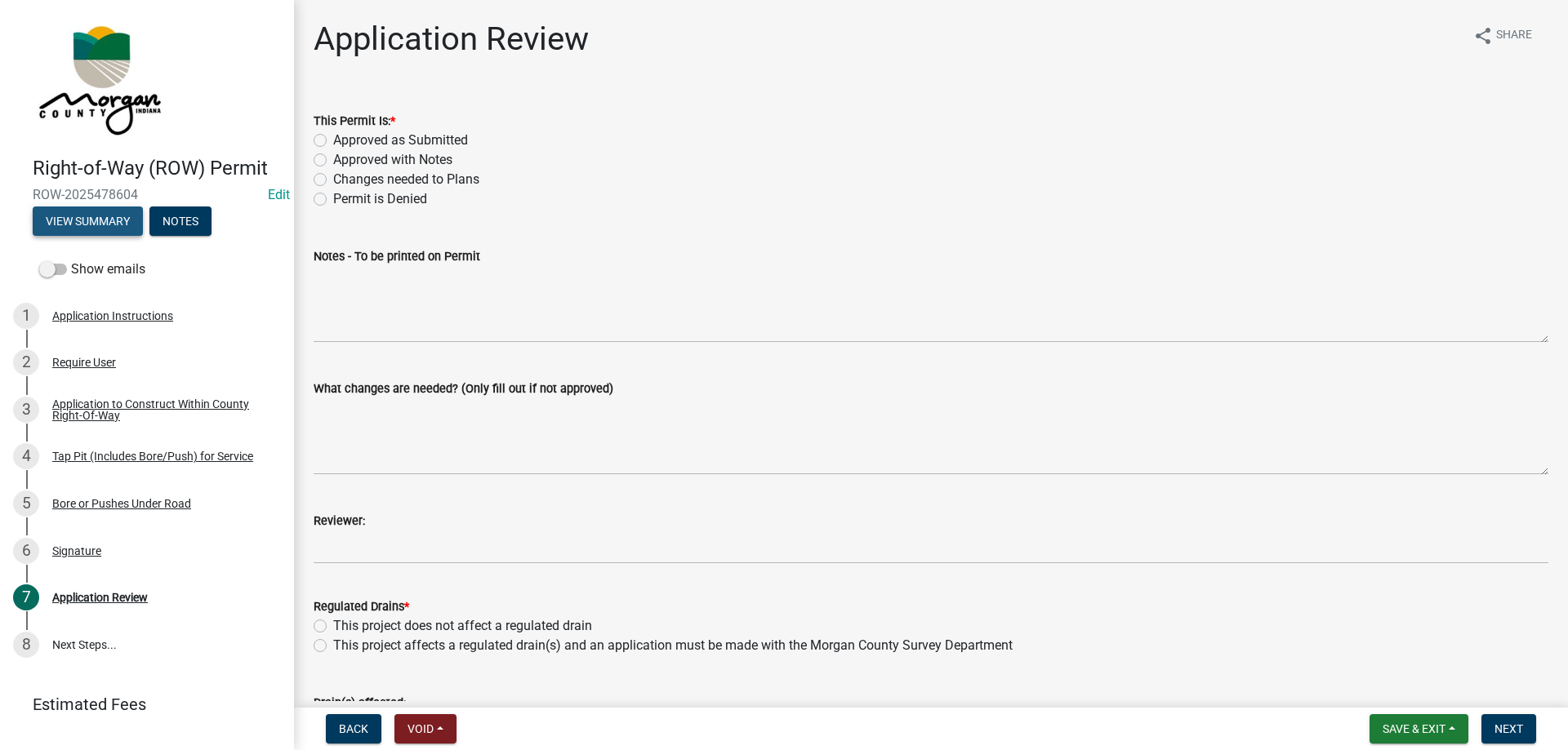
click at [56, 214] on button "View Summary" at bounding box center [88, 221] width 111 height 30
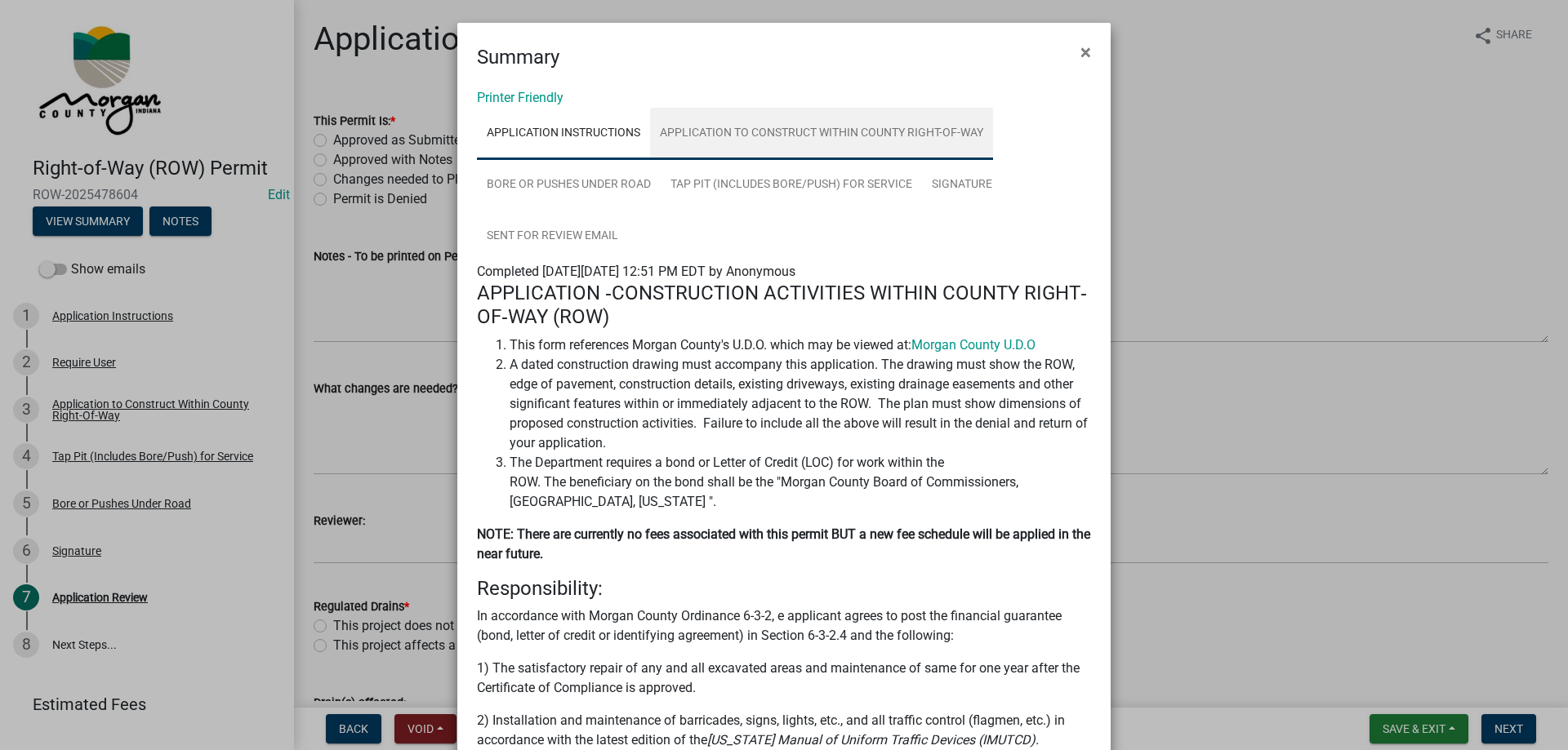
click at [779, 123] on link "Application to Construct Within County Right-Of-Way" at bounding box center [821, 134] width 343 height 52
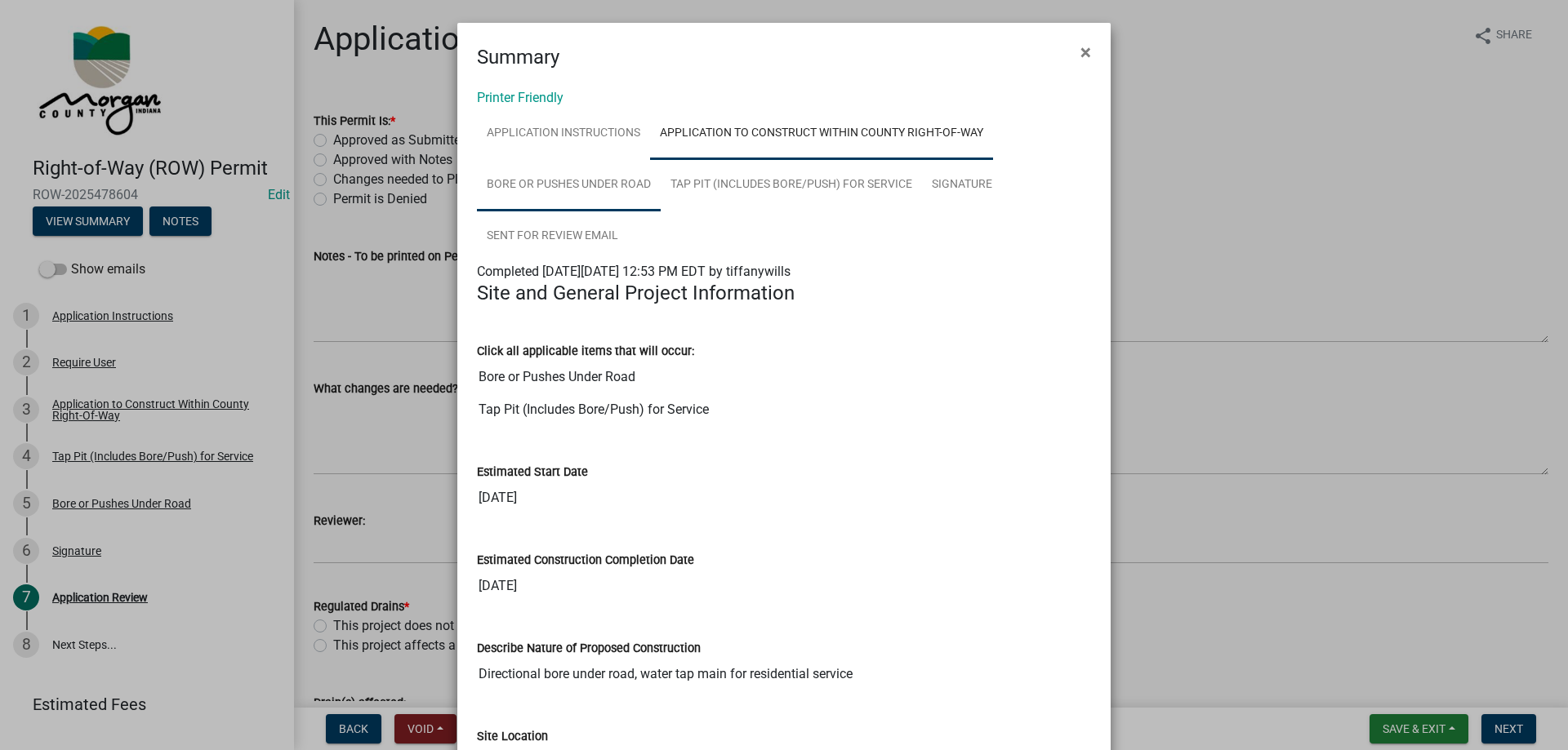
click at [607, 191] on link "Bore or Pushes Under Road" at bounding box center [569, 185] width 184 height 52
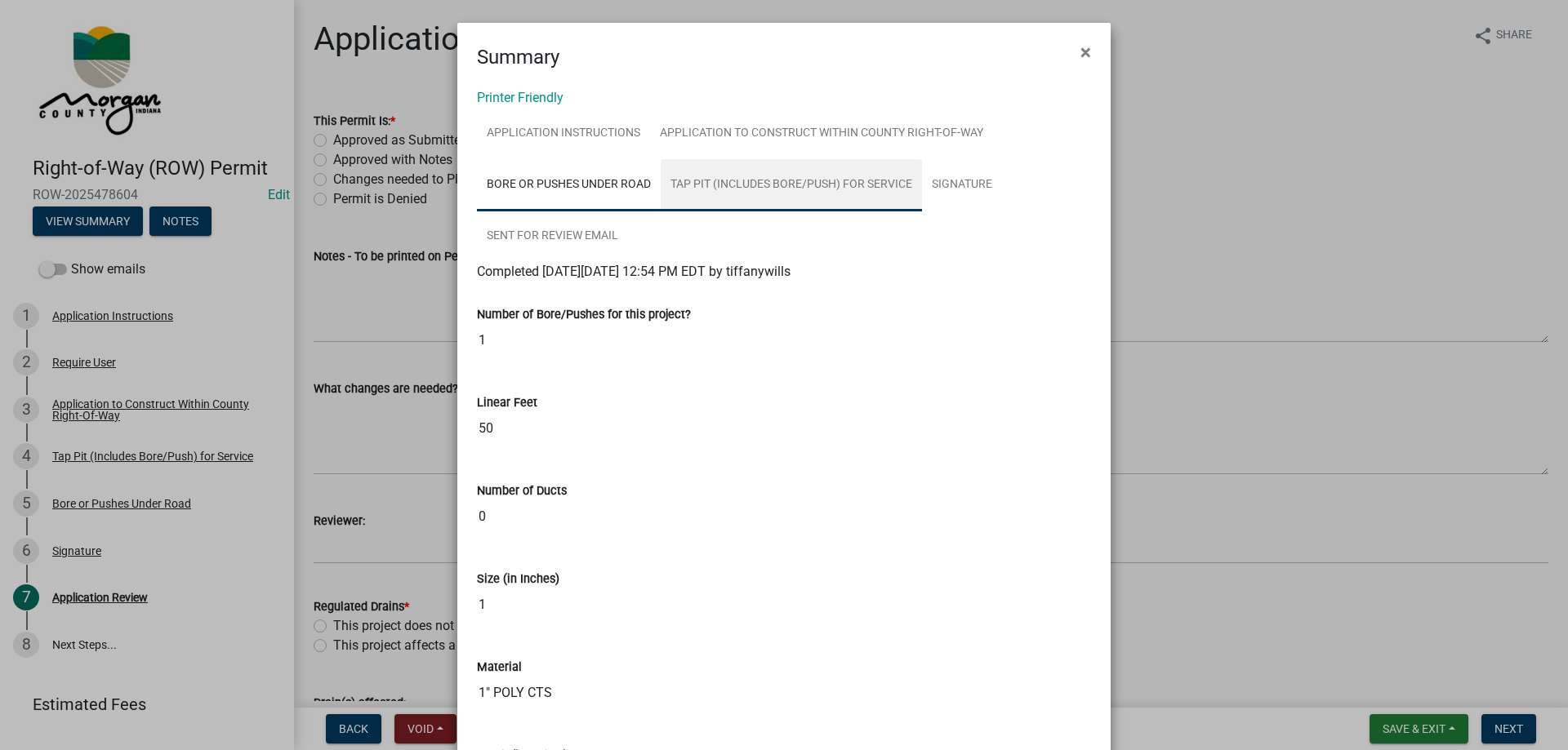
click at [834, 176] on link "Tap Pit (Includes Bore/Push) for Service" at bounding box center [791, 185] width 261 height 52
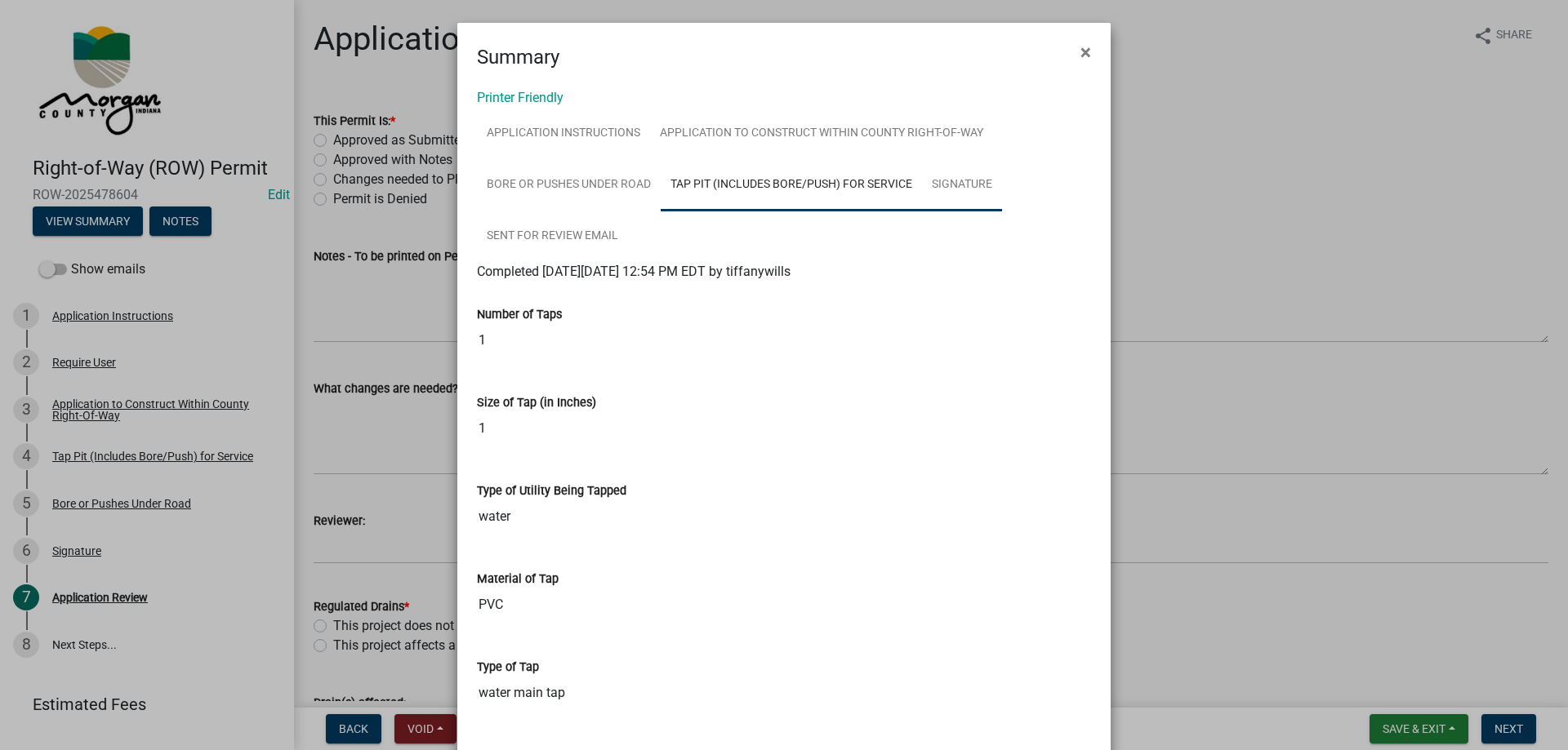
click at [950, 193] on link "Signature" at bounding box center [962, 185] width 80 height 52
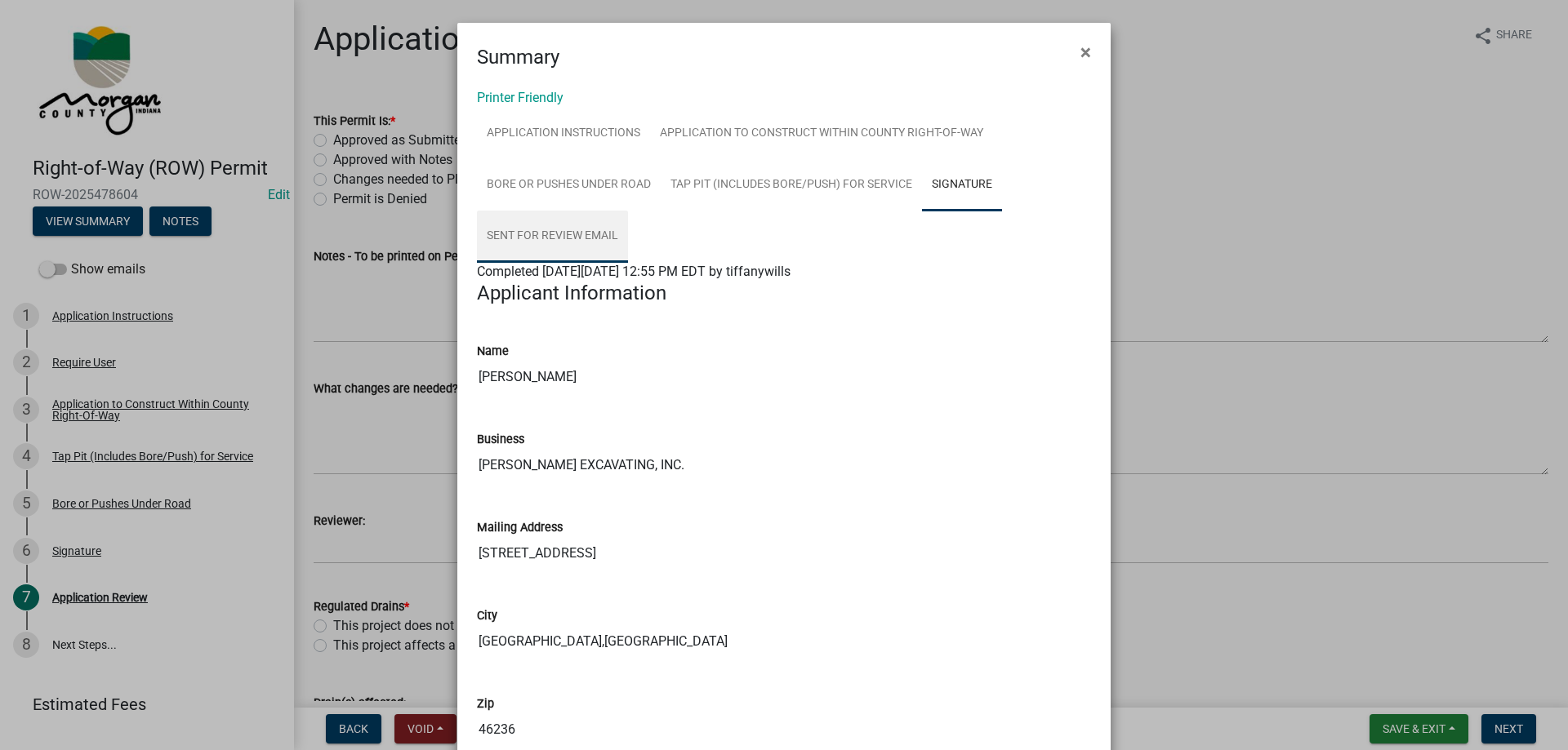
click at [546, 238] on link "Sent for Review Email" at bounding box center [552, 237] width 151 height 52
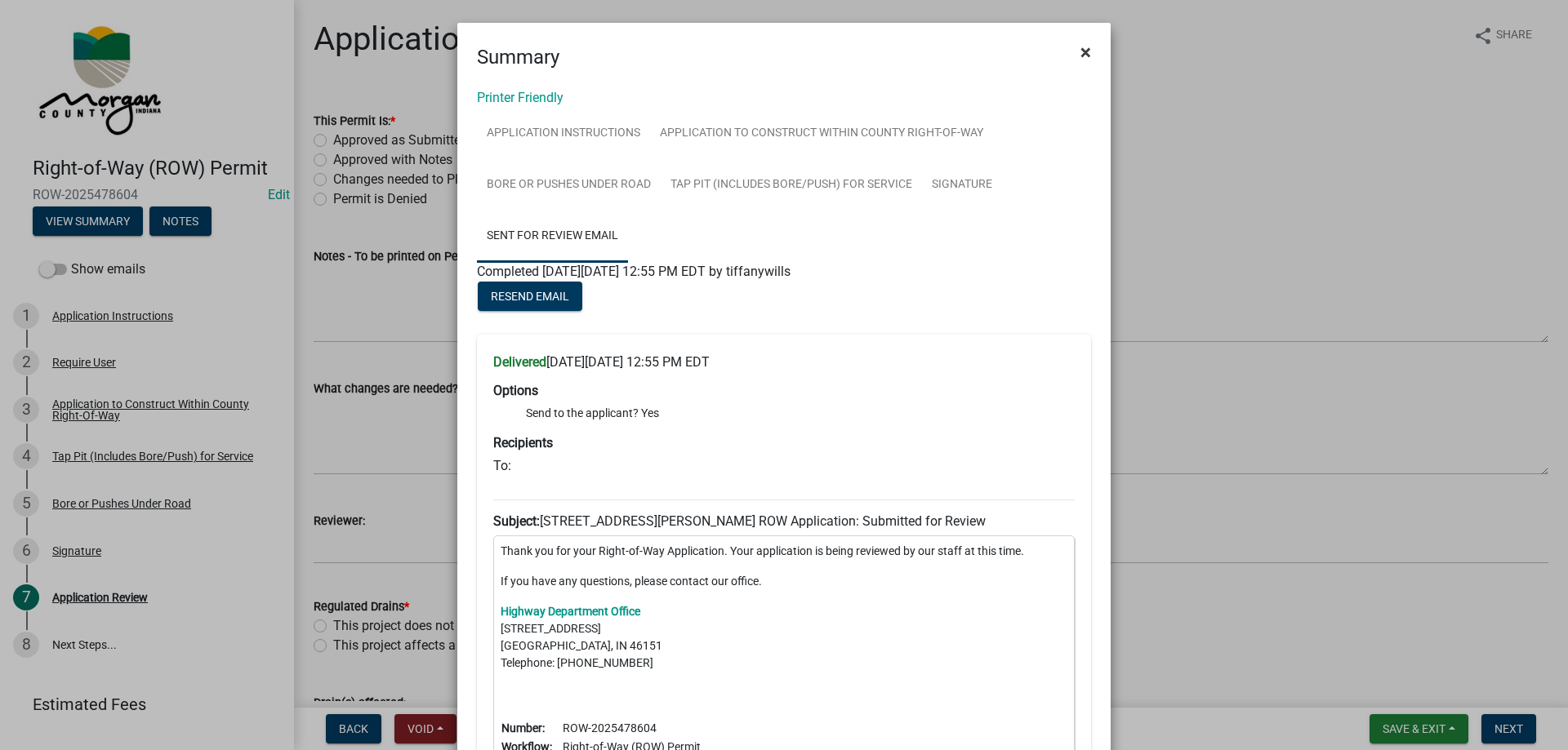
click at [1081, 60] on span "×" at bounding box center [1086, 52] width 10 height 23
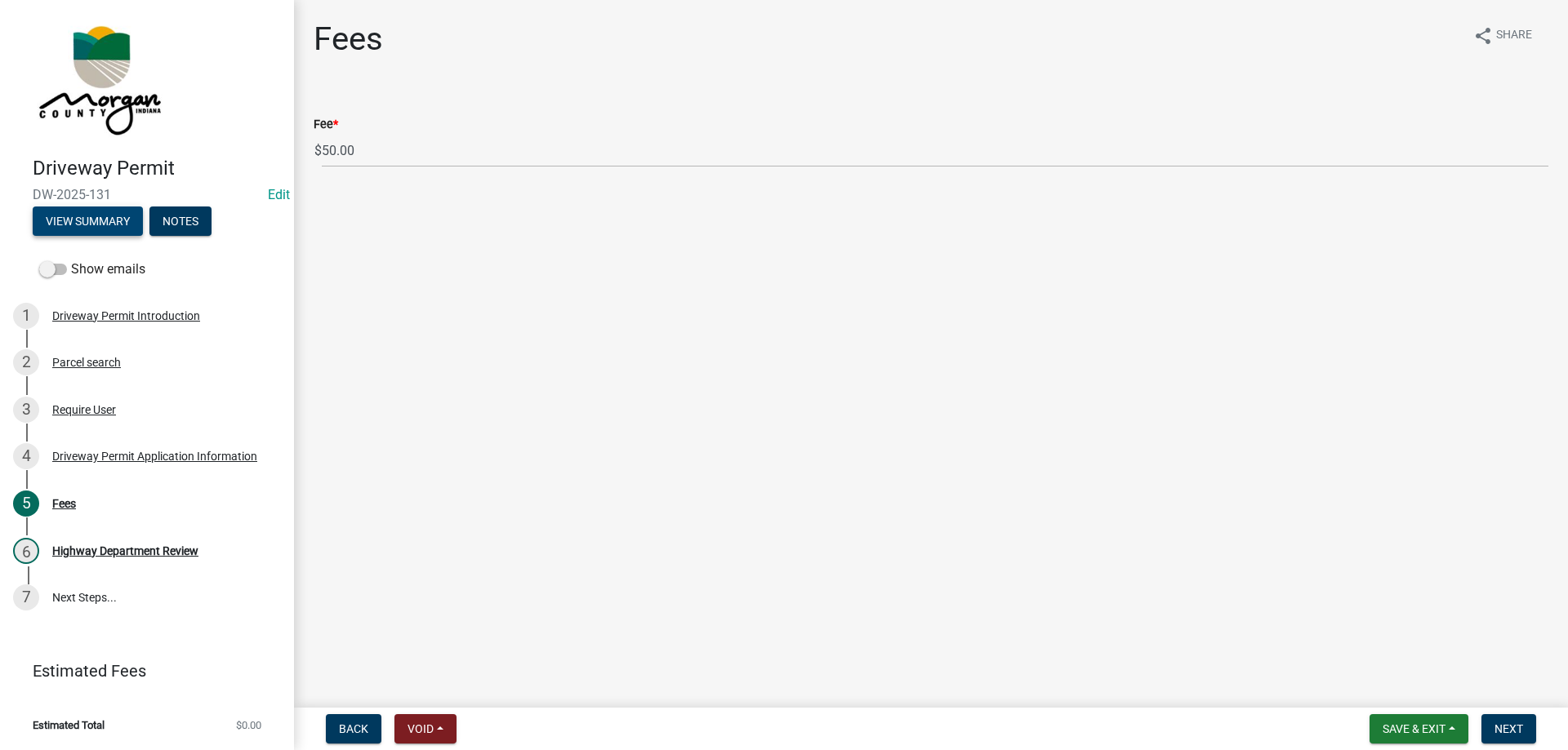
click at [106, 217] on button "View Summary" at bounding box center [88, 221] width 111 height 30
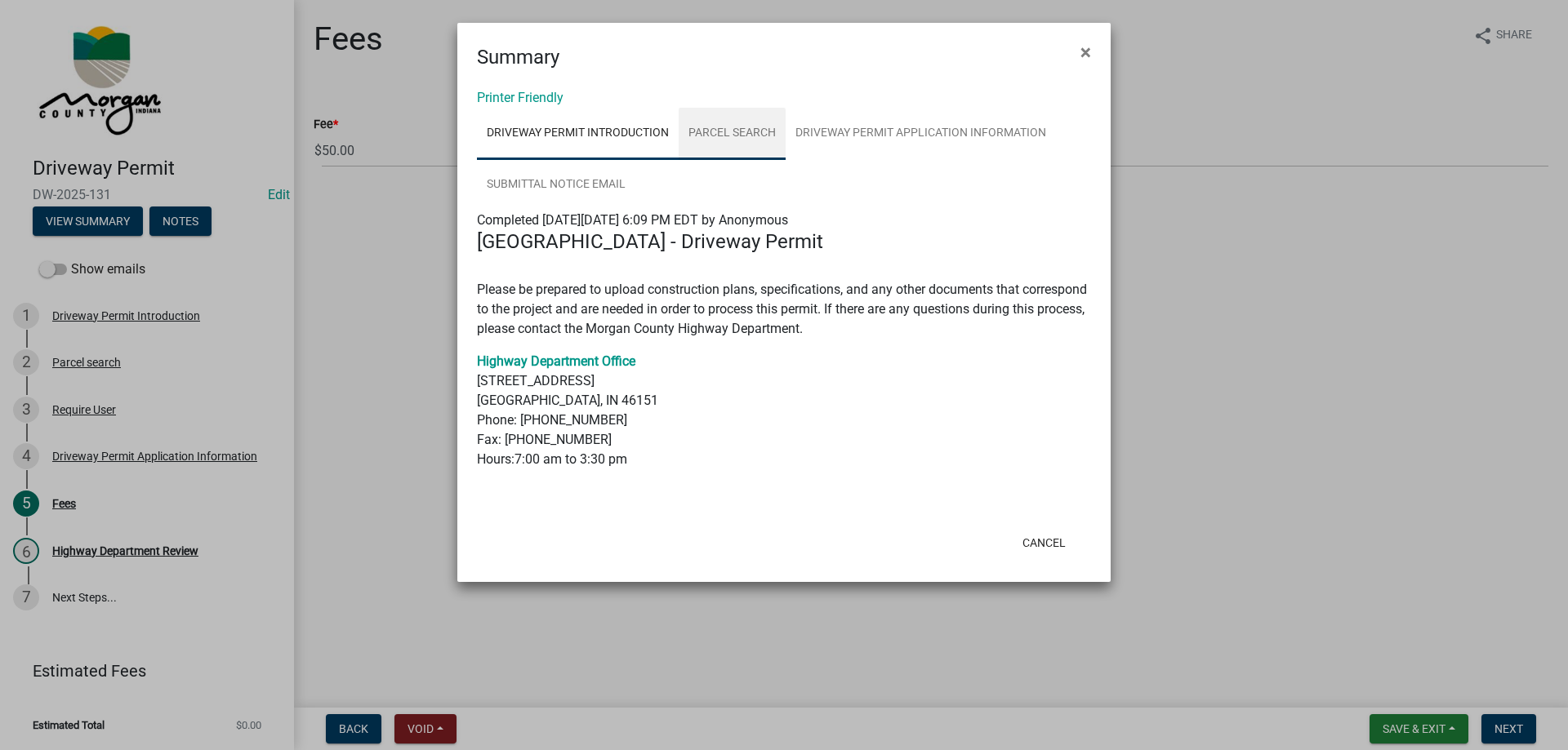
click at [740, 131] on link "Parcel search" at bounding box center [731, 134] width 107 height 52
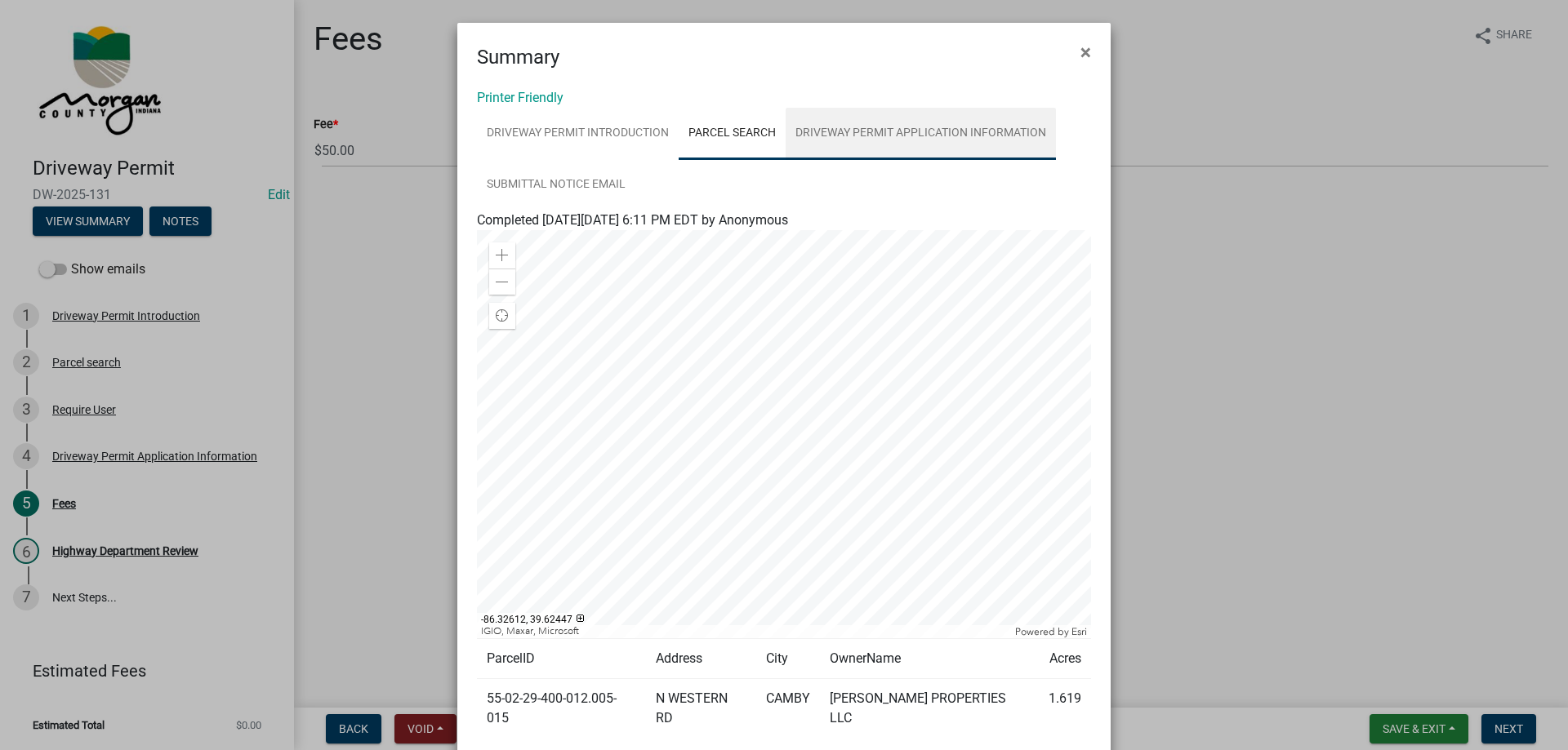
click at [893, 126] on link "Driveway Permit Application Information" at bounding box center [920, 134] width 270 height 52
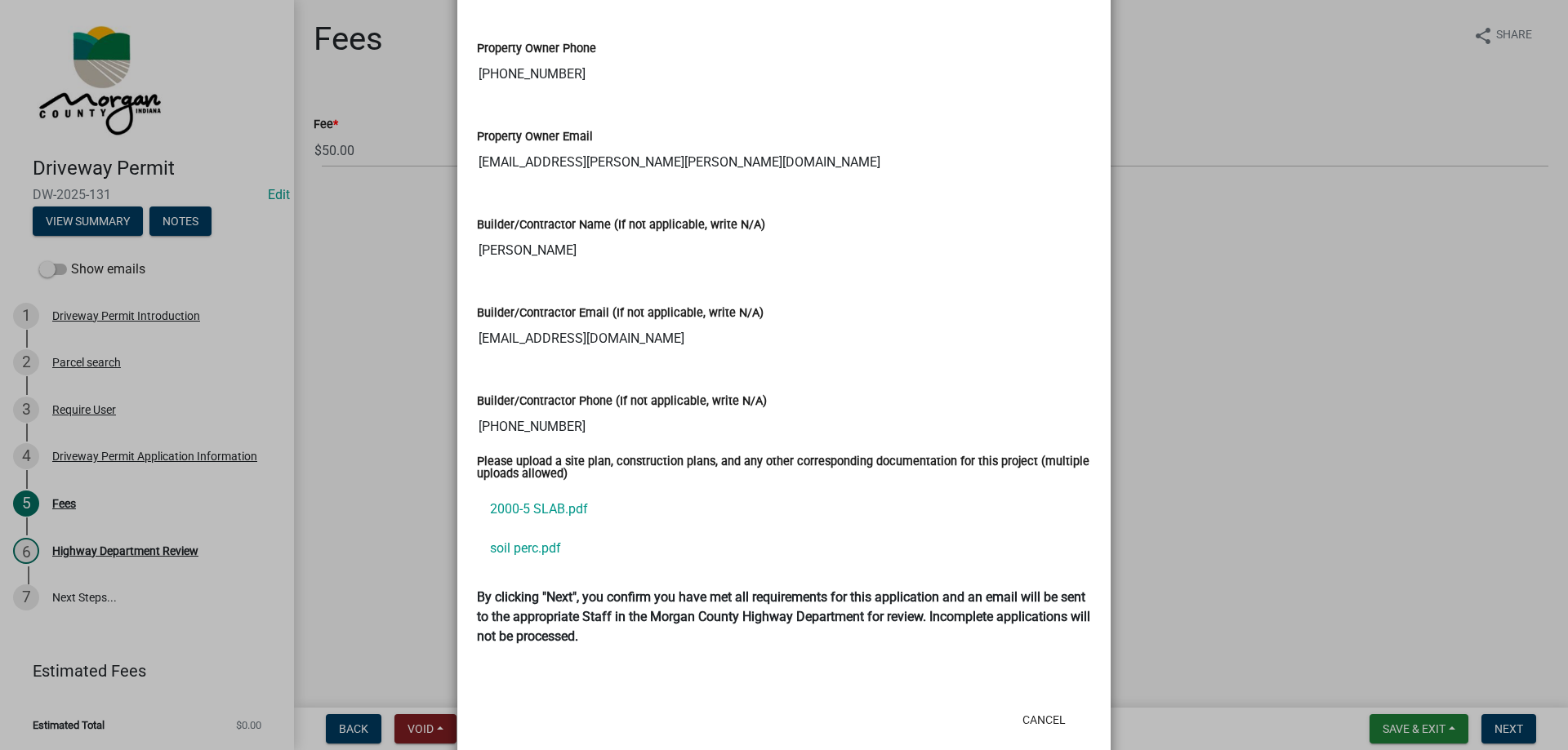
scroll to position [1998, 0]
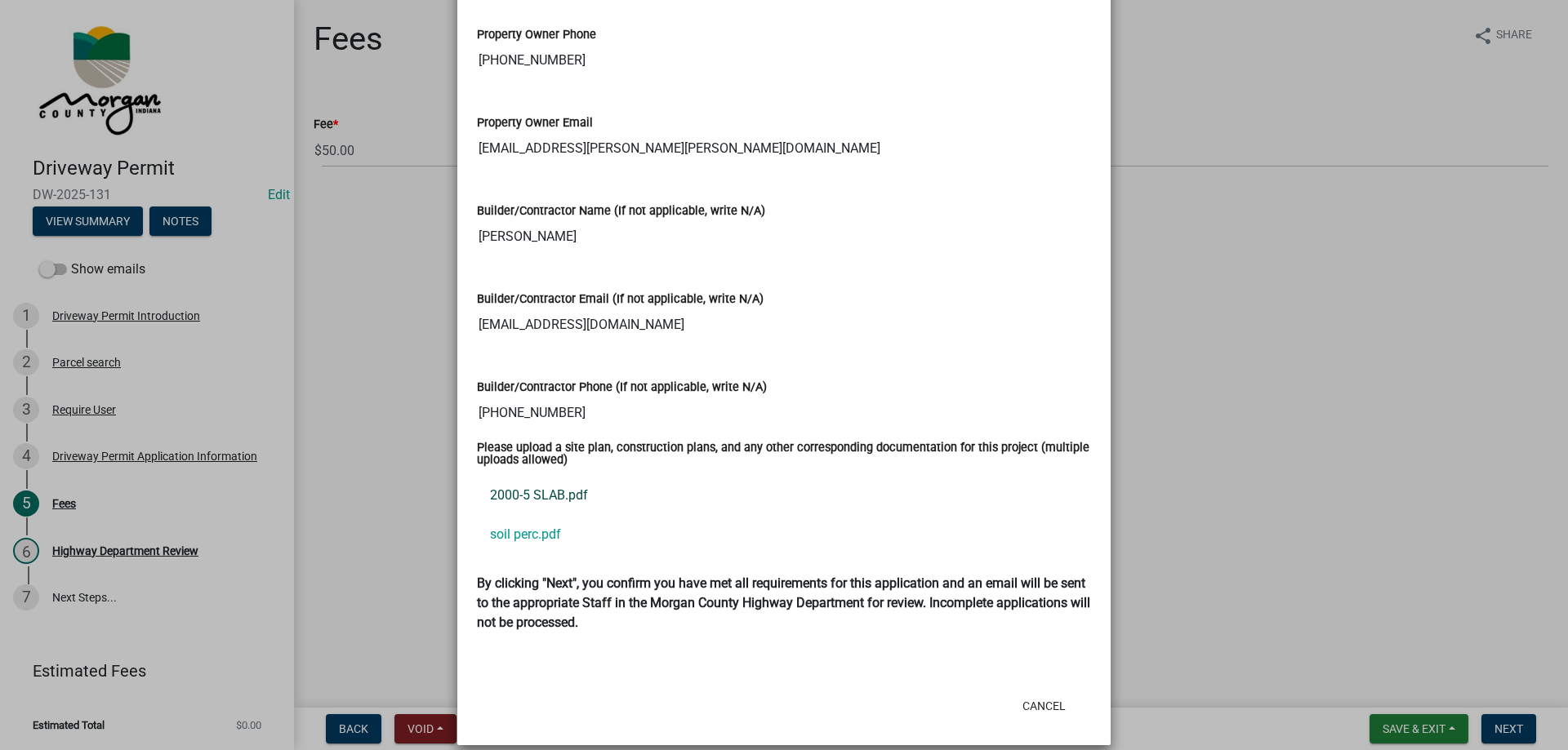
click at [571, 476] on link "2000-5 SLAB.pdf" at bounding box center [784, 495] width 614 height 39
click at [519, 517] on link "soil perc.pdf" at bounding box center [784, 534] width 614 height 39
click at [377, 307] on ngb-modal-window "Summary × Printer Friendly Driveway Permit Introduction Parcel search Driveway …" at bounding box center [784, 375] width 1568 height 750
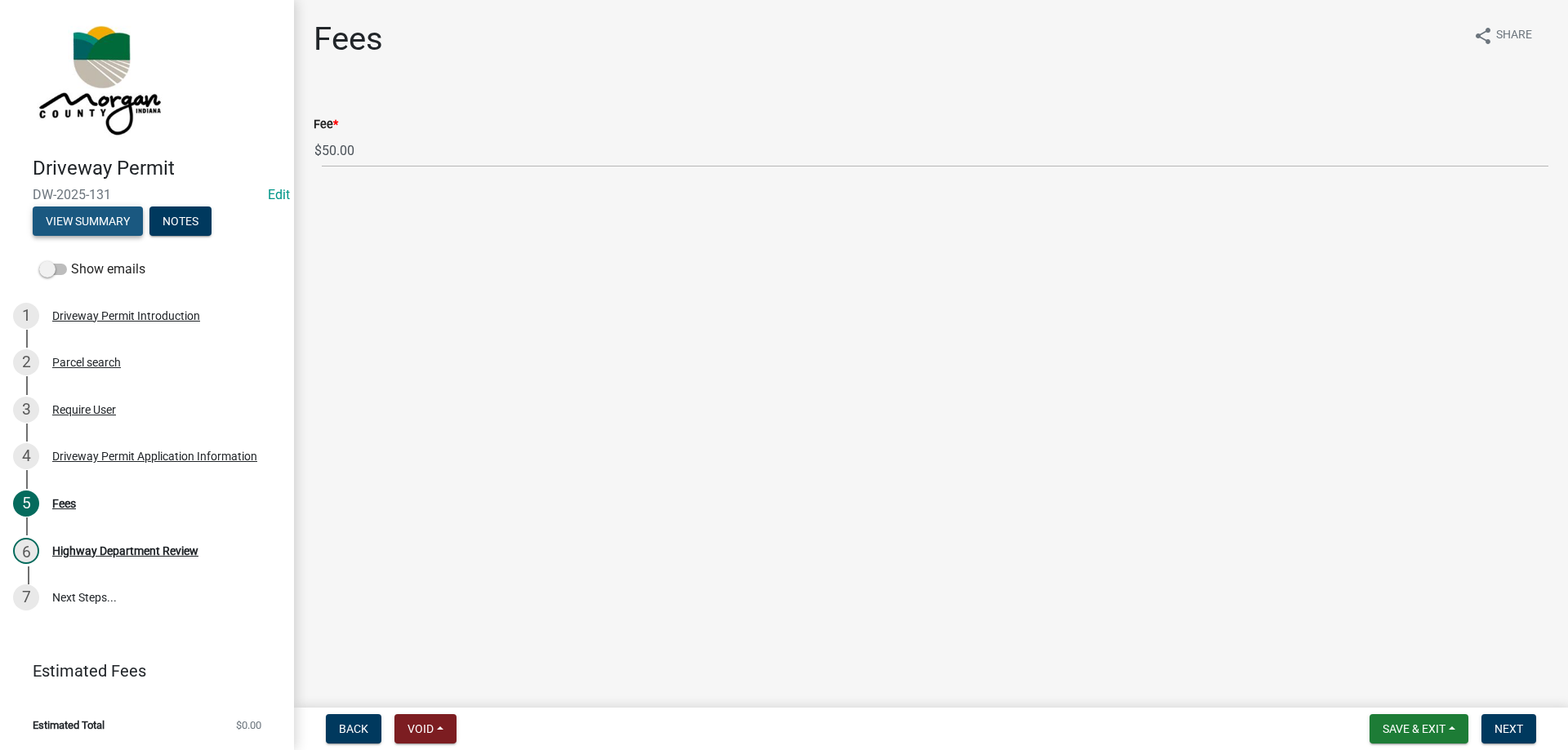
click at [95, 221] on button "View Summary" at bounding box center [88, 221] width 111 height 30
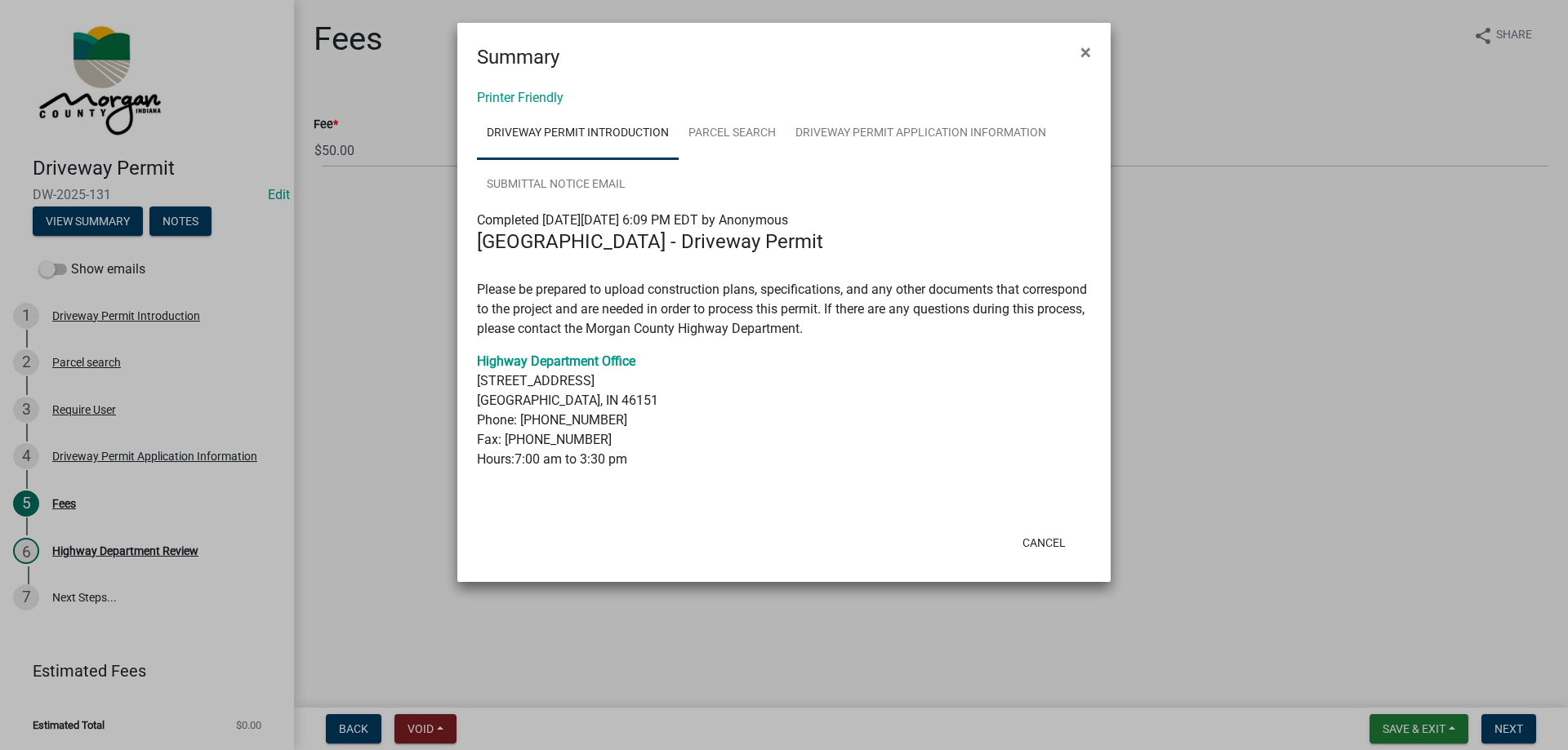
click at [369, 298] on ngb-modal-window "Summary × Printer Friendly Driveway Permit Introduction Parcel search Driveway …" at bounding box center [784, 375] width 1568 height 750
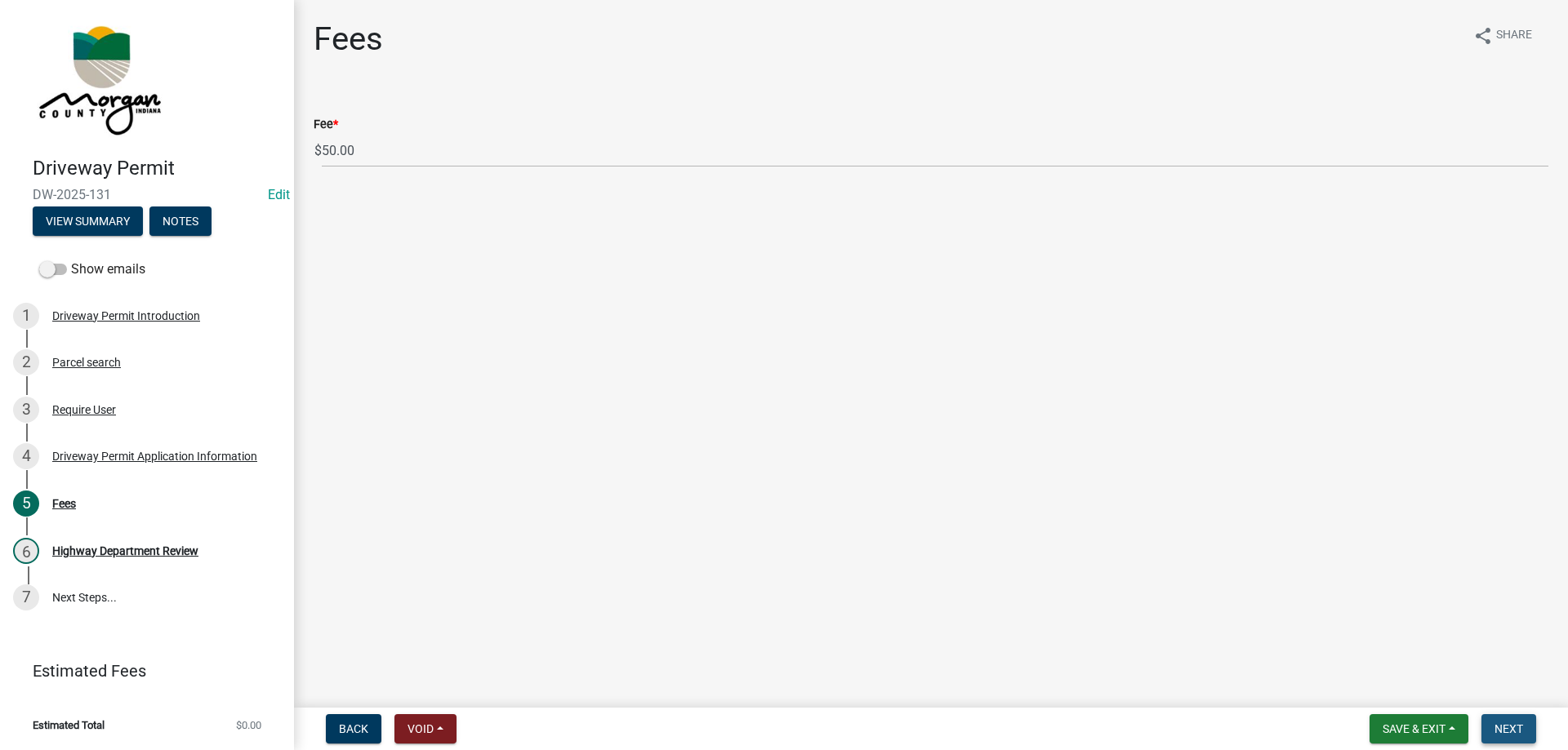
click at [1529, 723] on button "Next" at bounding box center [1508, 729] width 55 height 30
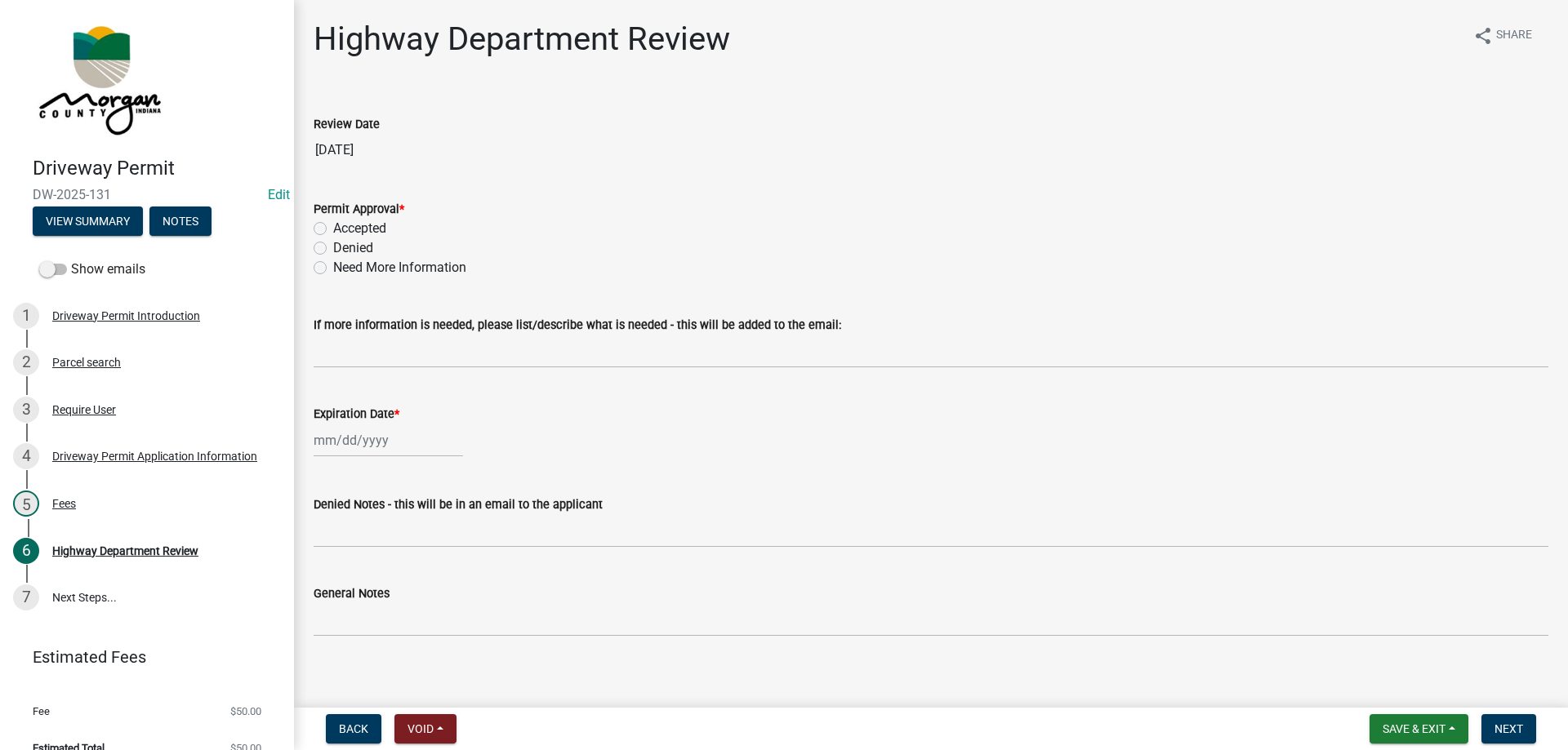
click at [333, 227] on label "Accepted" at bounding box center [360, 228] width 53 height 20
click at [333, 227] on input "Accepted" at bounding box center [339, 224] width 10 height 10
radio input "true"
click at [361, 436] on div at bounding box center [388, 440] width 150 height 33
select select "9"
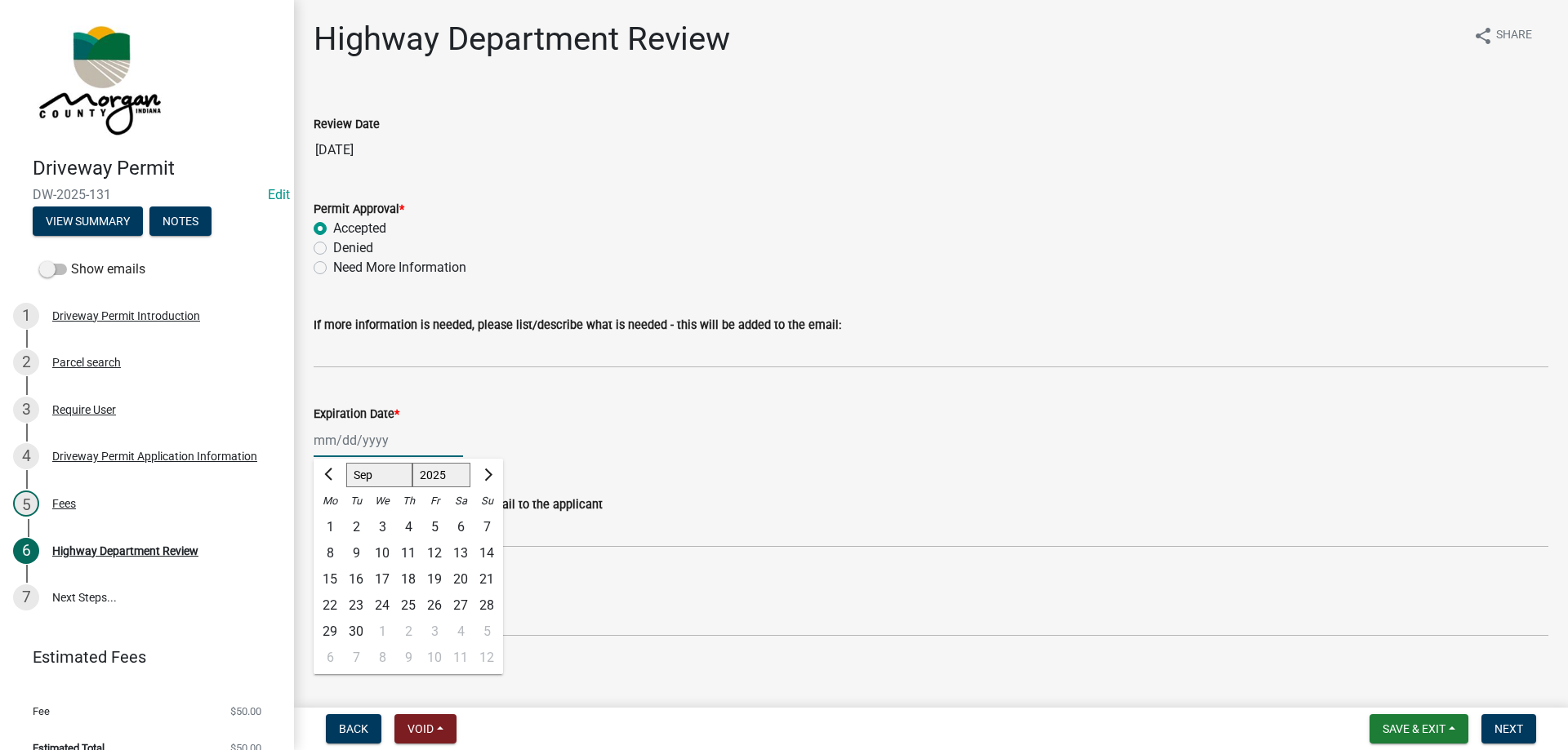
click at [450, 472] on select "1525 1526 1527 1528 1529 1530 1531 1532 1533 1534 1535 1536 1537 1538 1539 1540…" at bounding box center [442, 475] width 59 height 24
select select "2026"
click at [413, 463] on select "1525 1526 1527 1528 1529 1530 1531 1532 1533 1534 1535 1536 1537 1538 1539 1540…" at bounding box center [442, 475] width 59 height 24
click at [386, 581] on div "16" at bounding box center [382, 579] width 26 height 26
type input "09/16/2026"
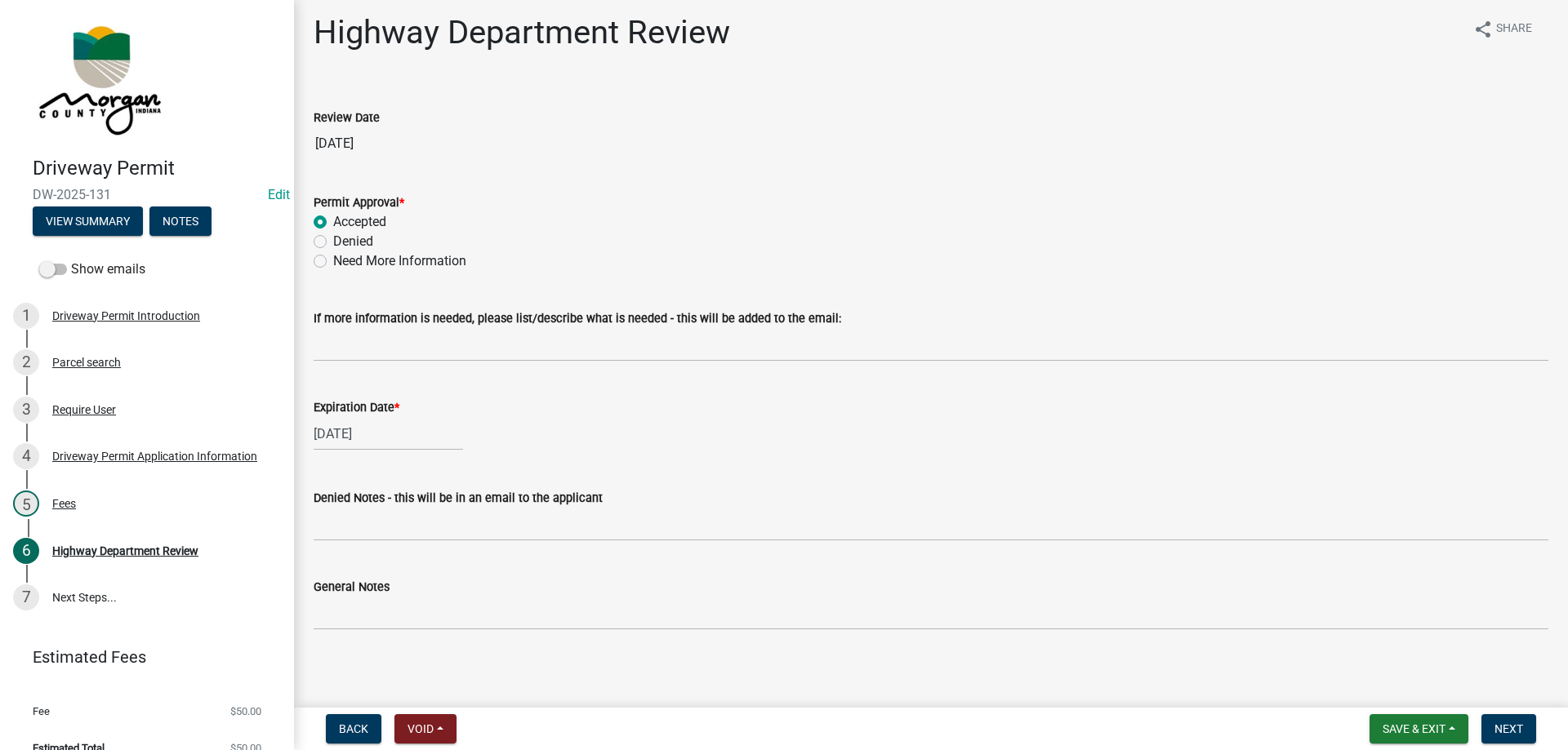
scroll to position [12, 0]
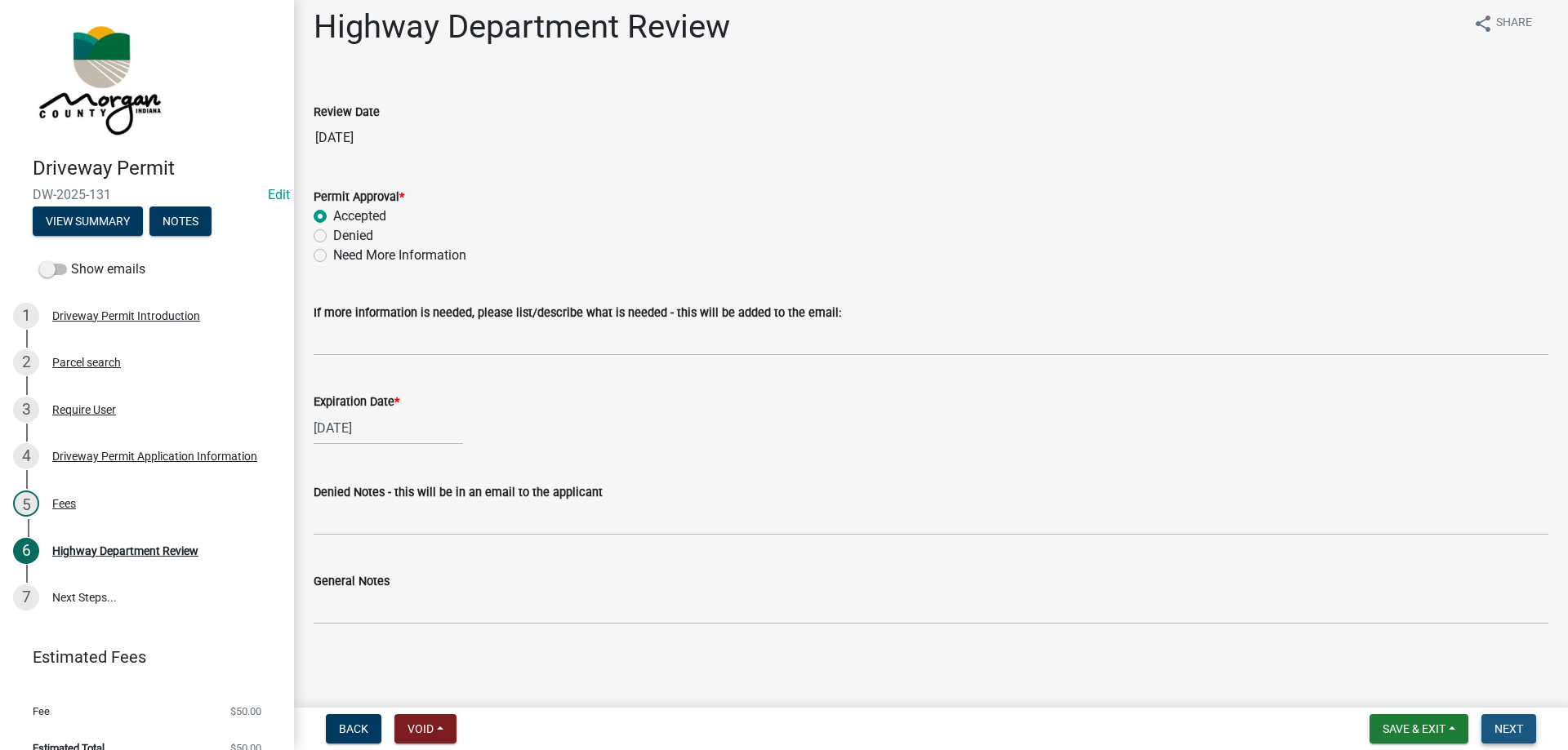
click at [1517, 727] on span "Next" at bounding box center [1508, 728] width 29 height 13
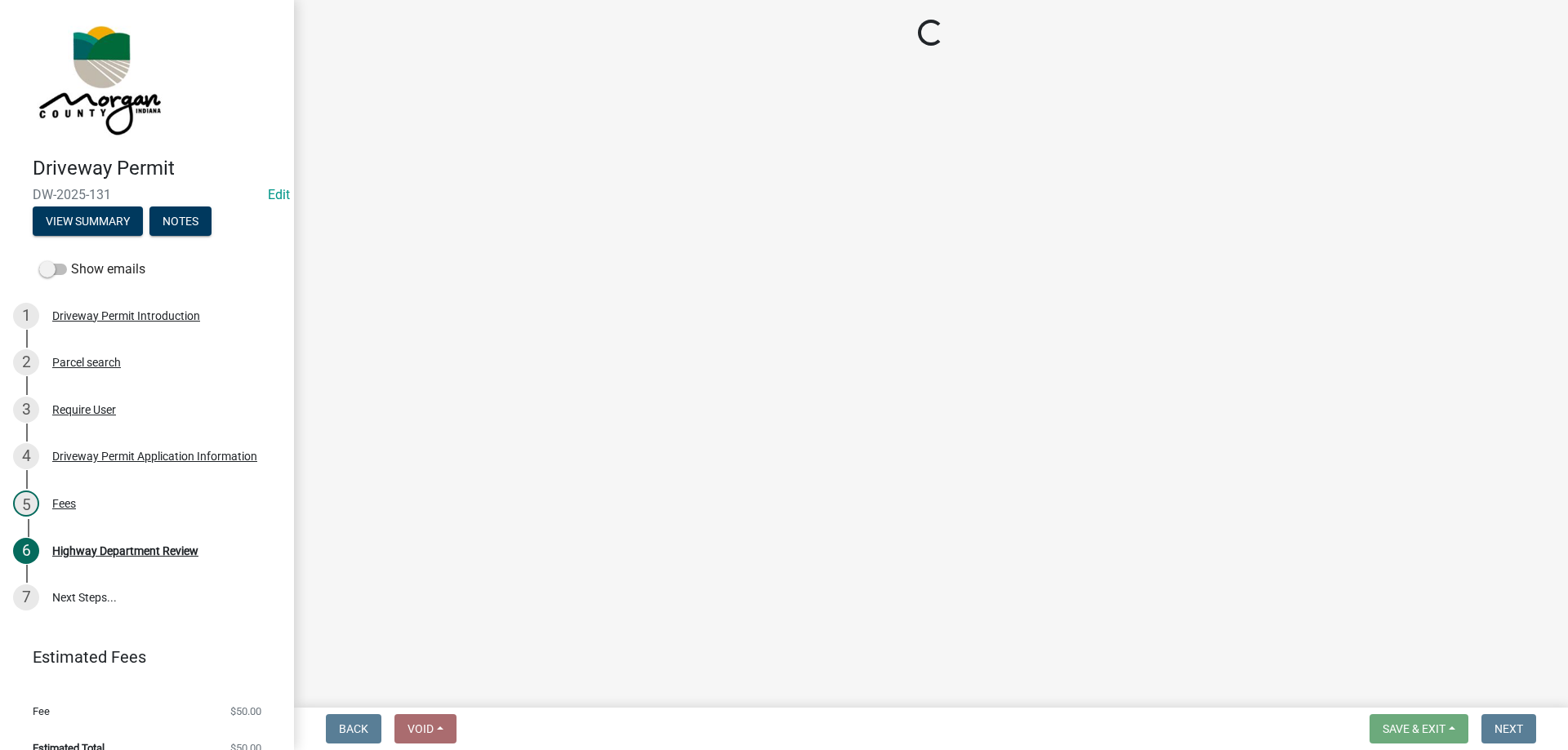
select select "3: 3"
